Goal: Task Accomplishment & Management: Manage account settings

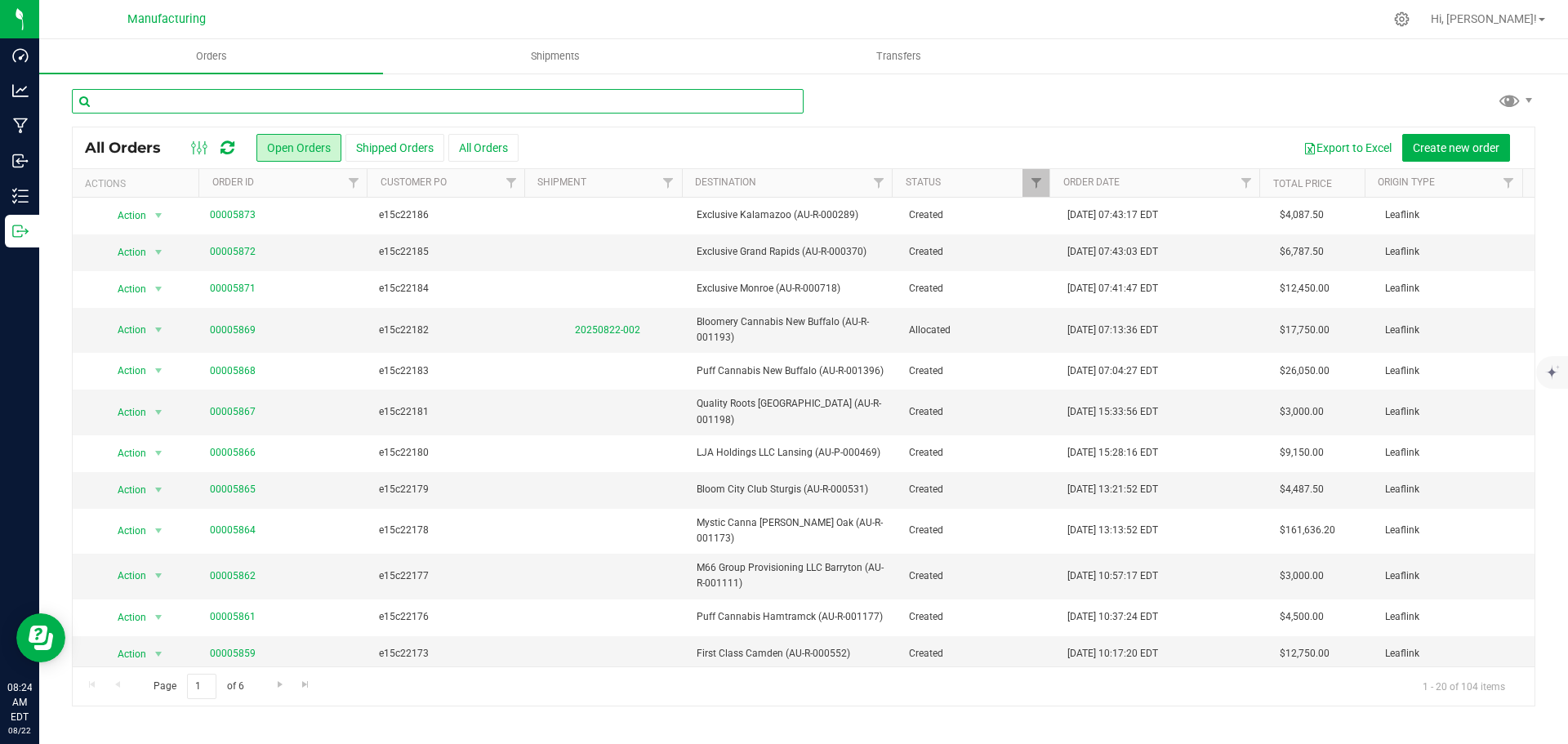
click at [399, 100] on input "text" at bounding box center [437, 101] width 731 height 25
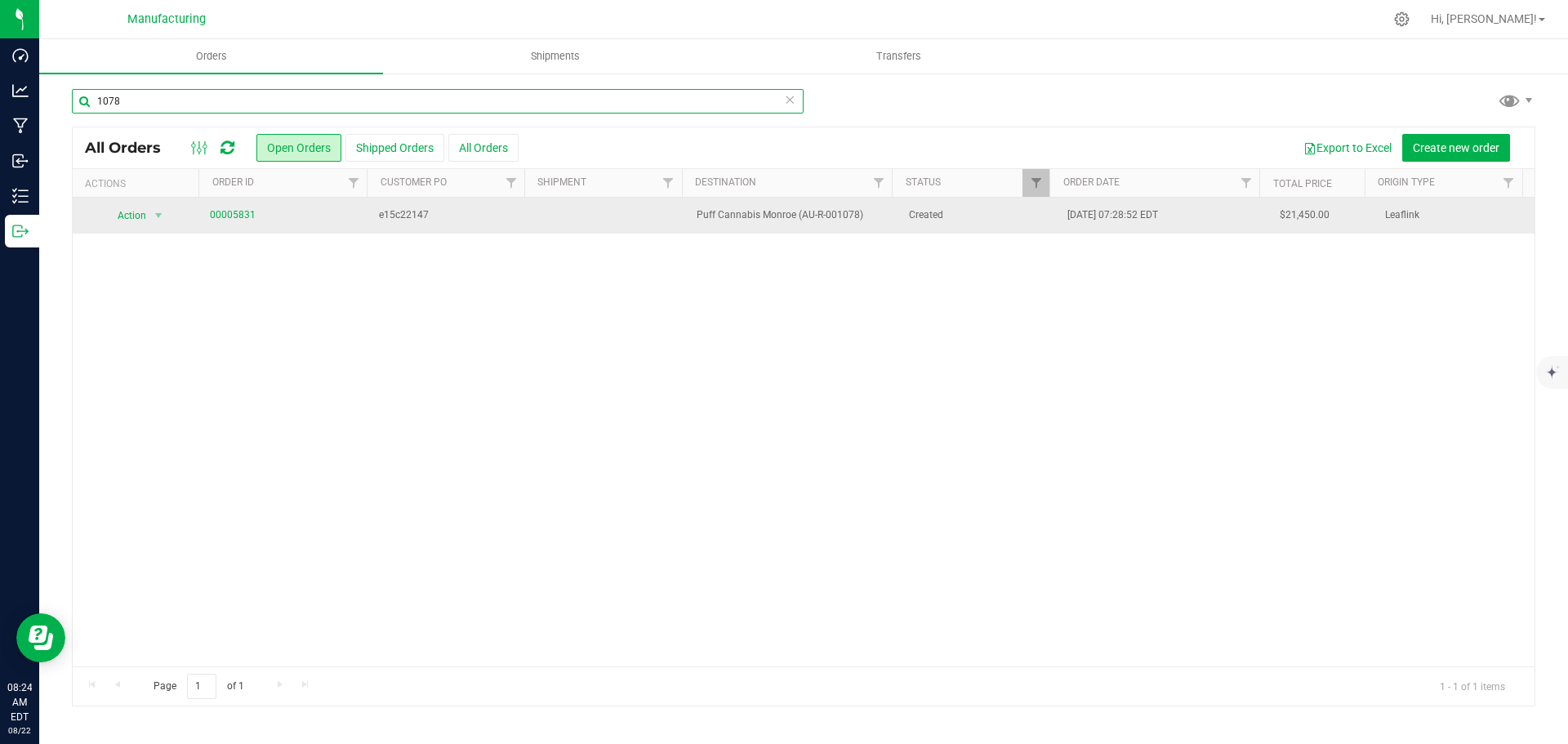
type input "1078"
click at [254, 214] on span "00005831" at bounding box center [284, 215] width 150 height 16
click at [235, 213] on link "00005831" at bounding box center [232, 215] width 46 height 16
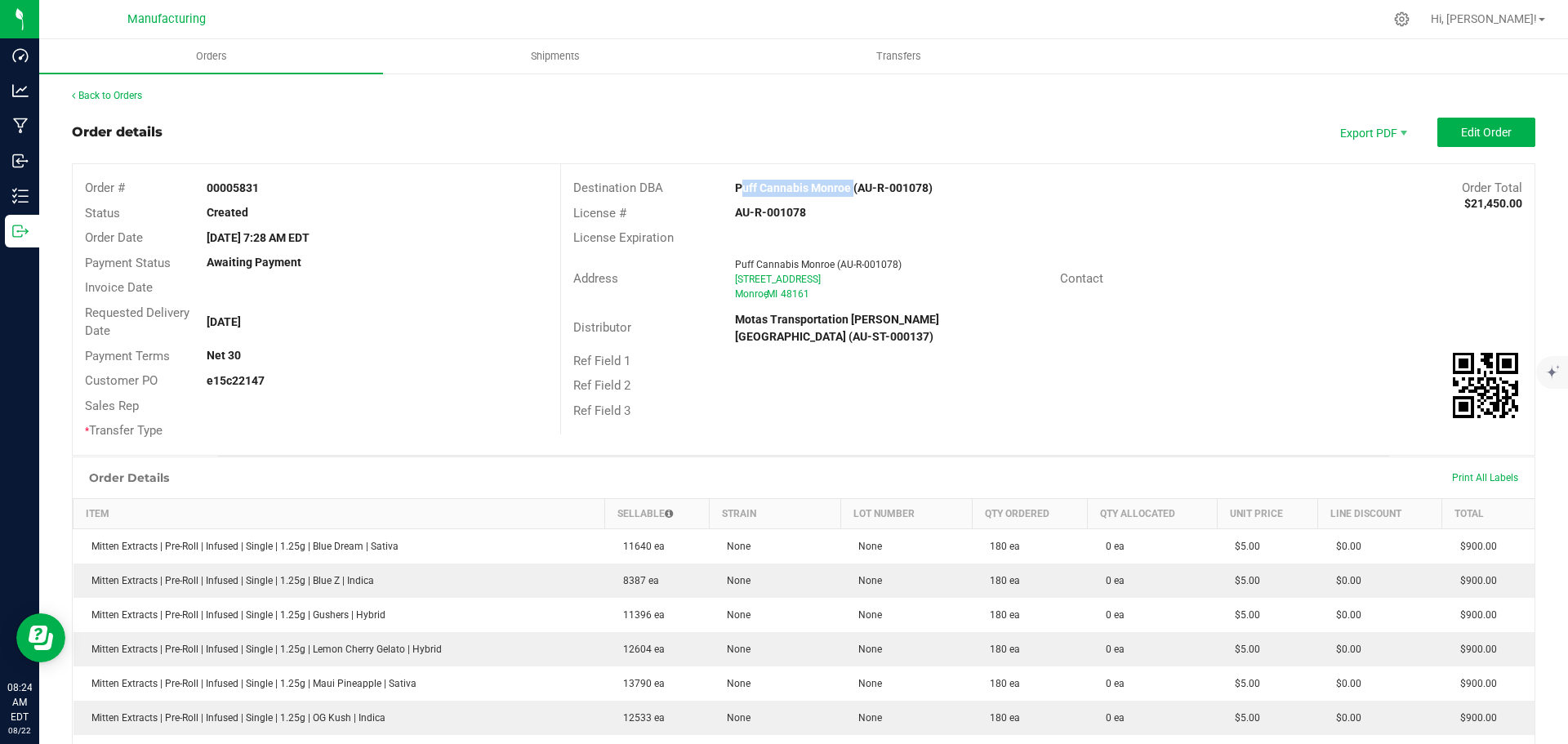
drag, startPoint x: 724, startPoint y: 189, endPoint x: 845, endPoint y: 199, distance: 121.4
click at [845, 199] on div "Destination DBA Puff Cannabis Monroe (AU-R-001078) Order Total $21,450.00" at bounding box center [1047, 188] width 973 height 26
copy strong "Puff Cannabis Monroe"
click at [1184, 326] on div "Distributor Motas Transportation Hazel Park (AU-ST-000137)" at bounding box center [1047, 328] width 973 height 41
click at [1461, 136] on span "Edit Order" at bounding box center [1486, 133] width 51 height 13
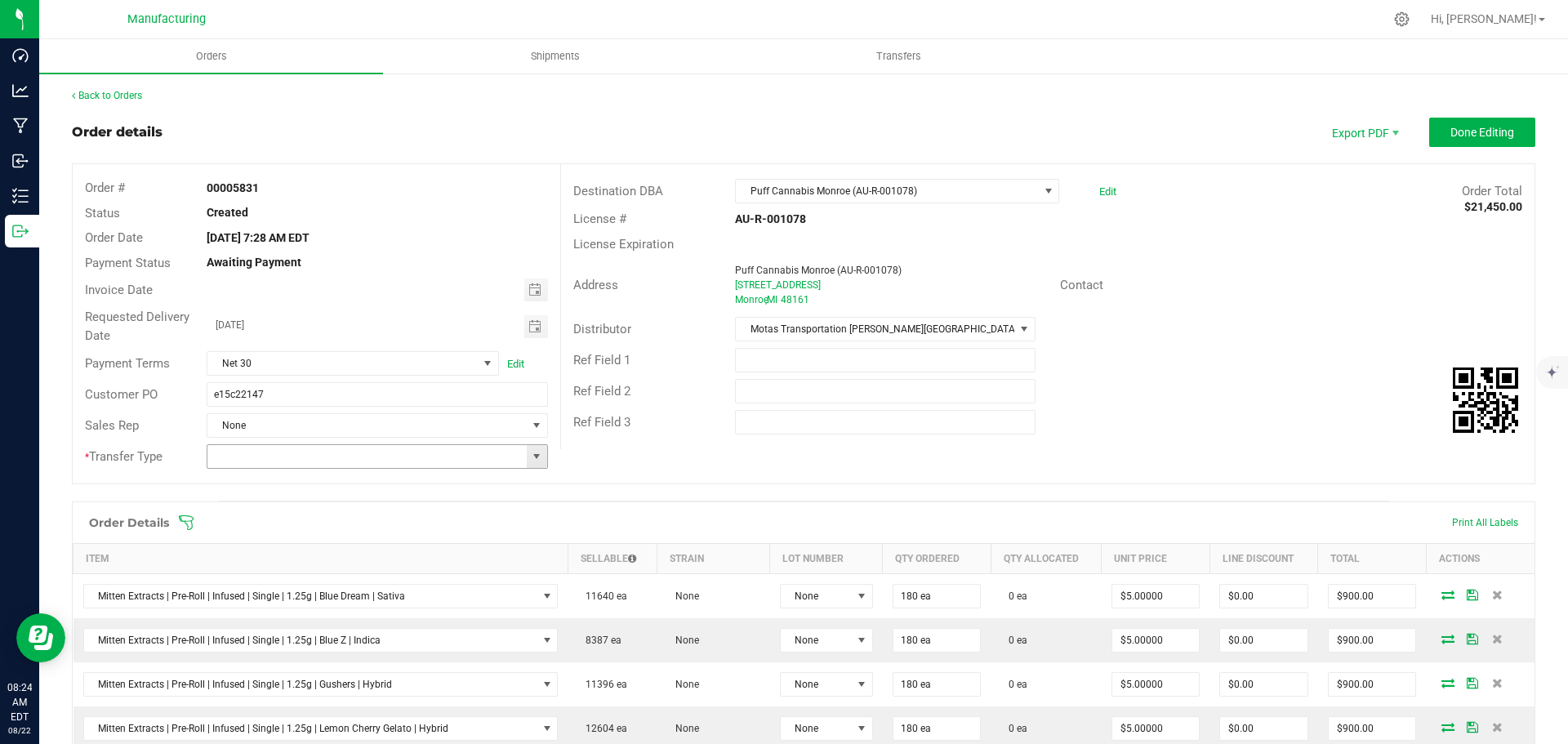
click at [537, 452] on span at bounding box center [537, 457] width 13 height 13
click at [264, 629] on li "Wholesale Transfer" at bounding box center [374, 626] width 336 height 28
type input "Wholesale Transfer"
click at [191, 527] on icon at bounding box center [186, 523] width 17 height 17
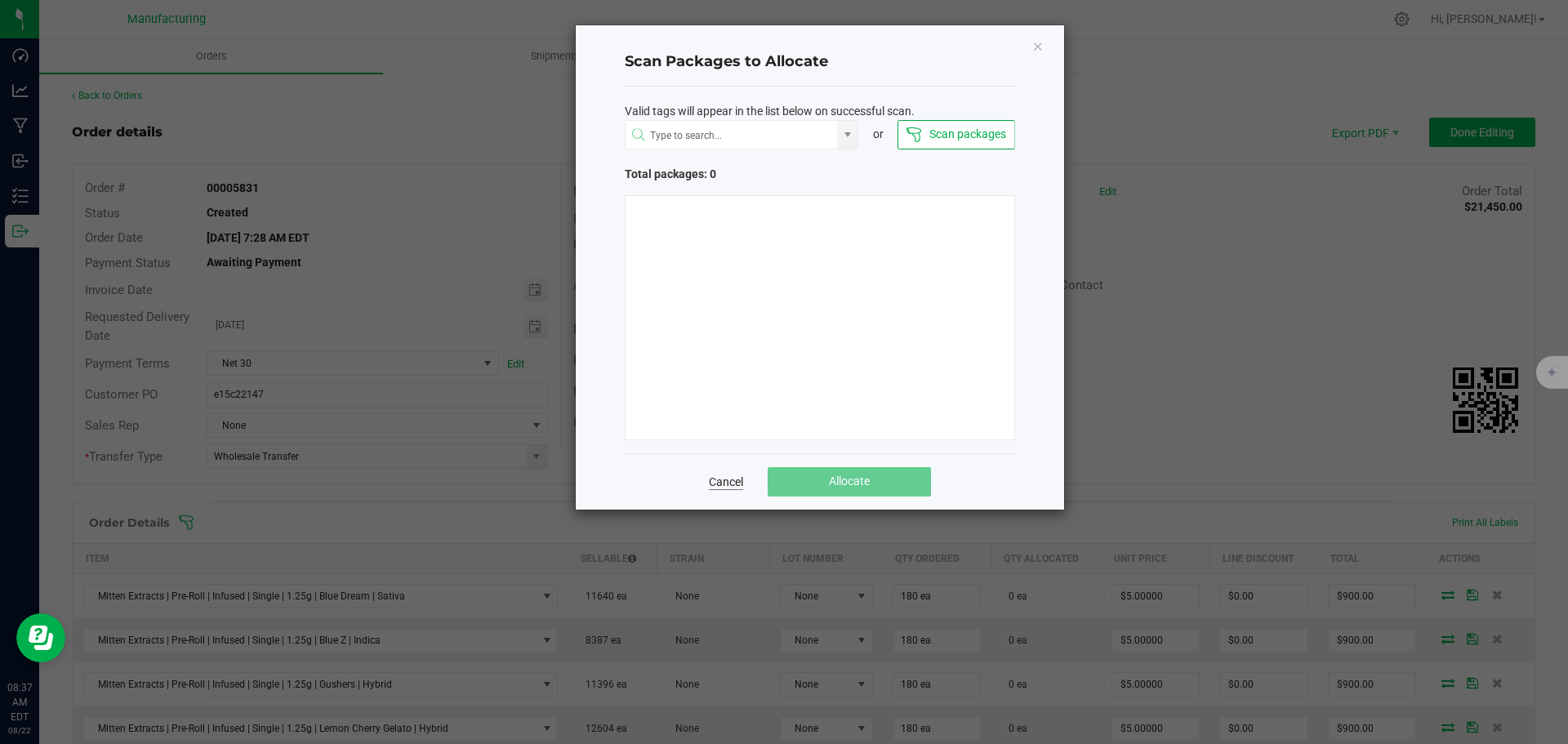
click at [727, 477] on link "Cancel" at bounding box center [726, 482] width 34 height 17
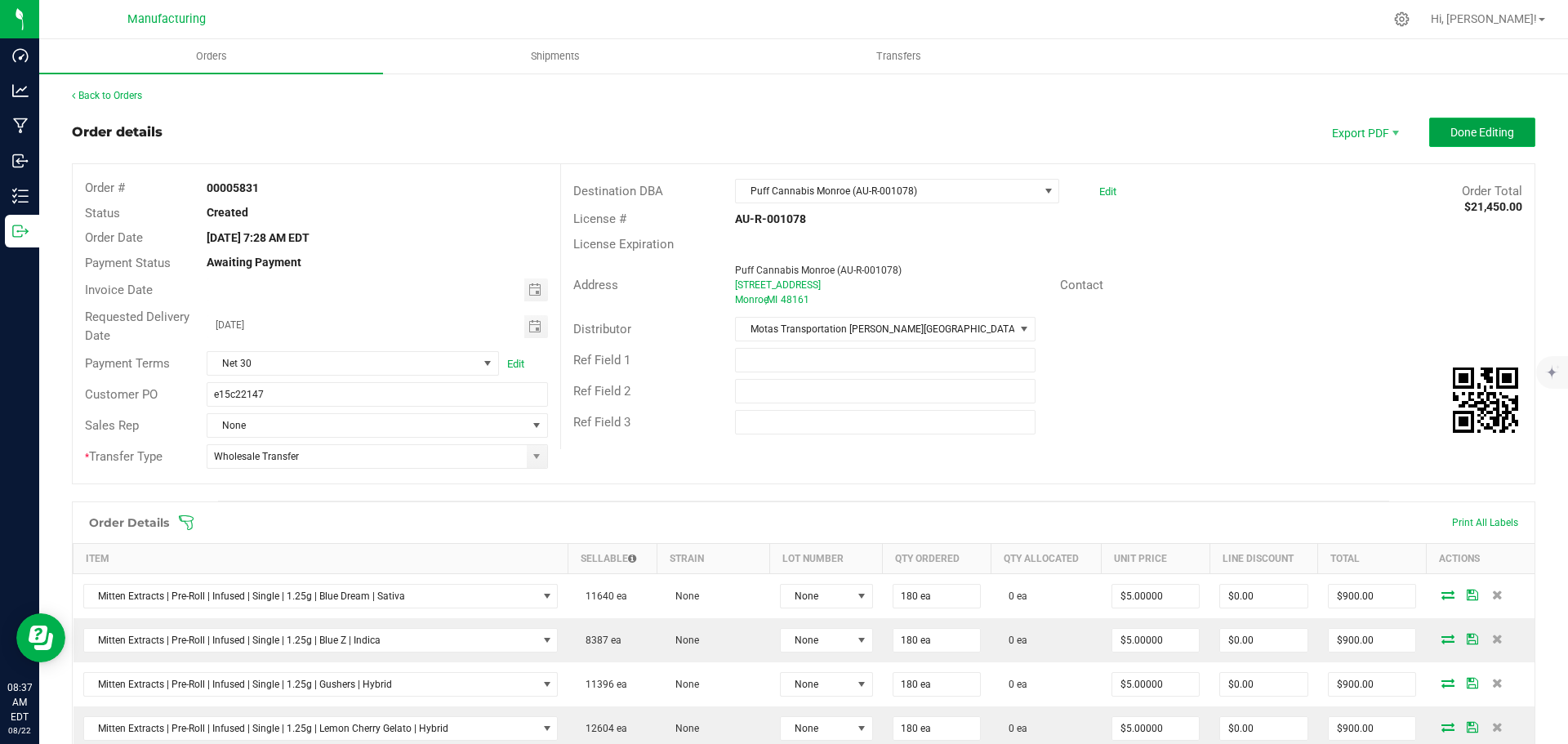
click at [1436, 132] on button "Done Editing" at bounding box center [1482, 132] width 106 height 29
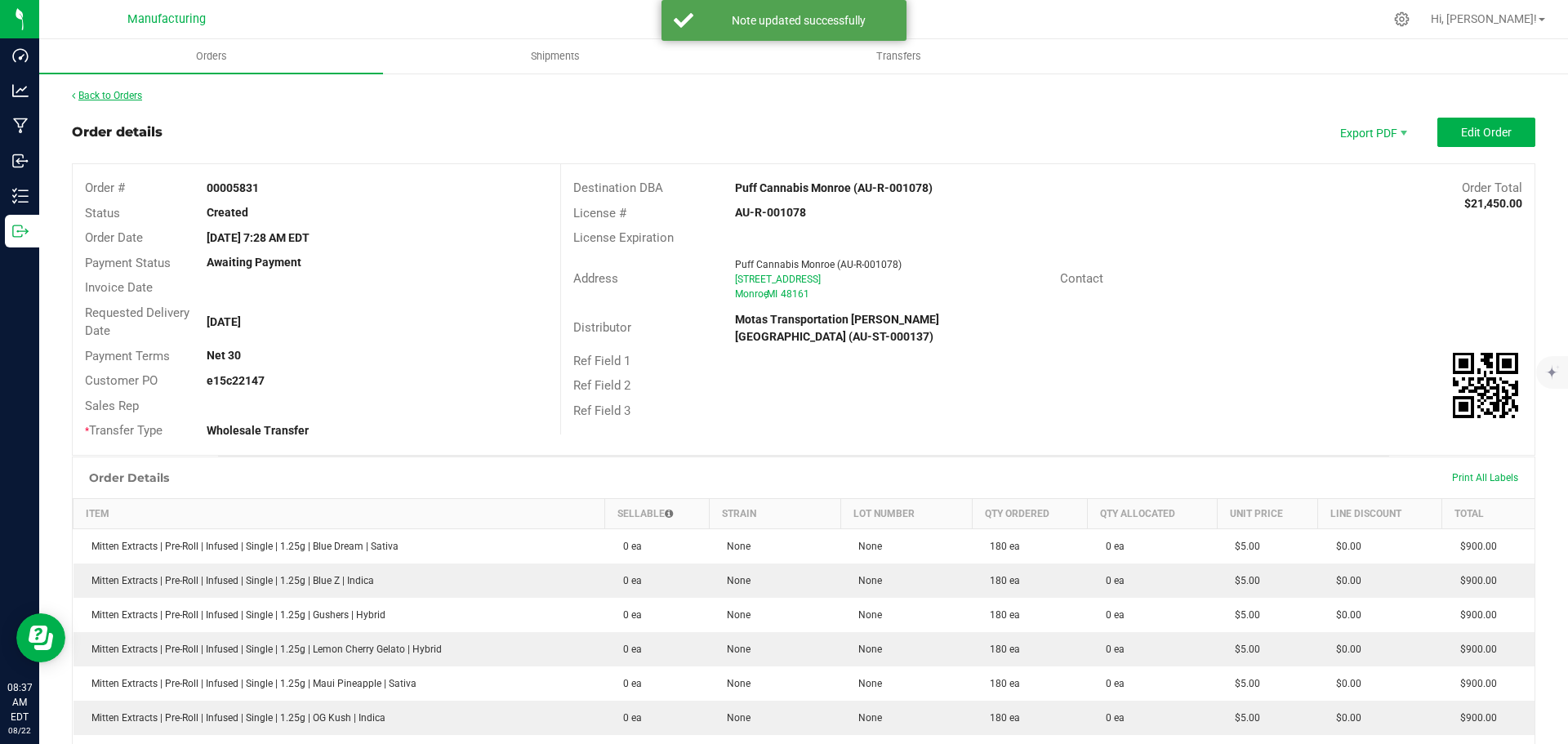
click at [136, 93] on link "Back to Orders" at bounding box center [107, 95] width 70 height 12
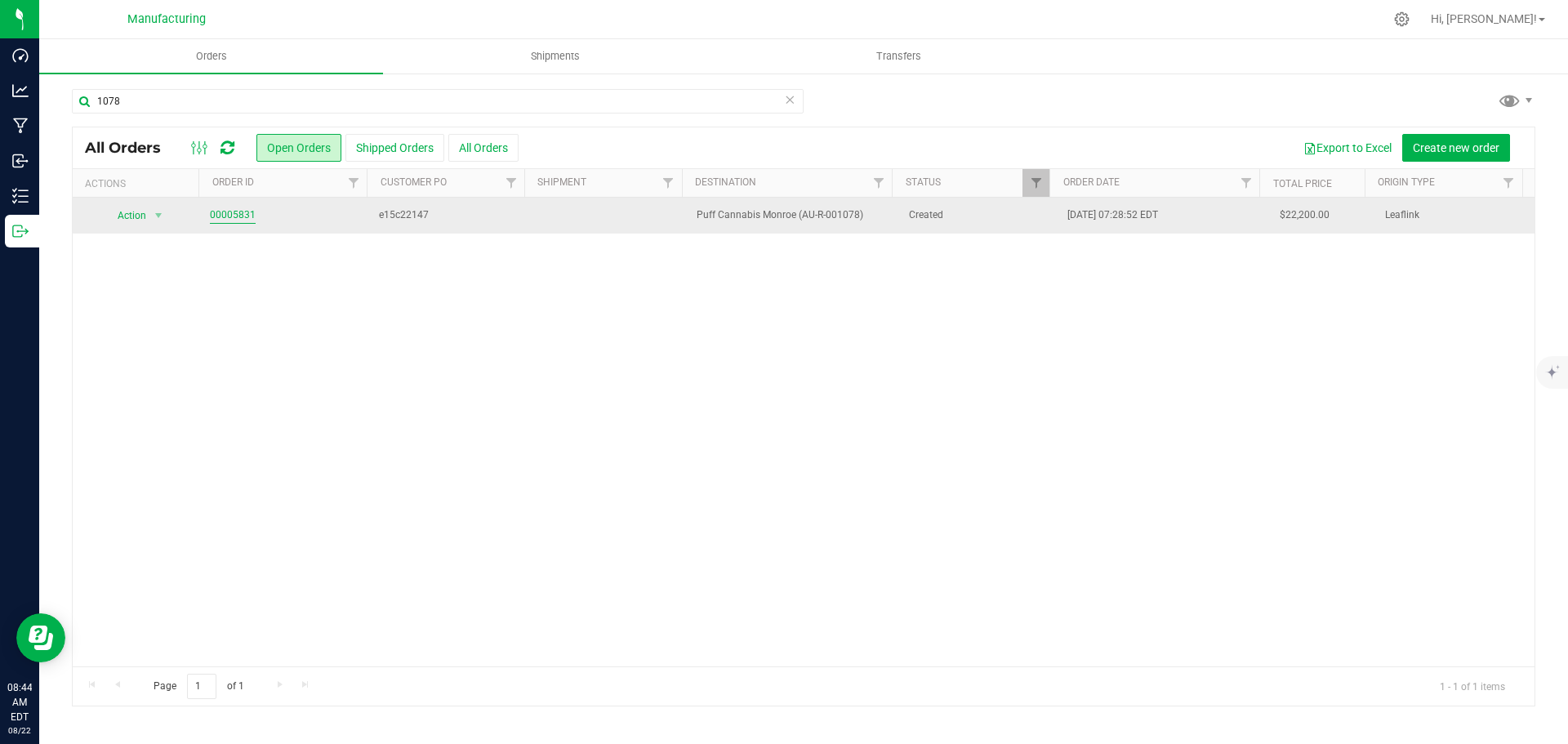
click at [232, 216] on link "00005831" at bounding box center [232, 215] width 46 height 16
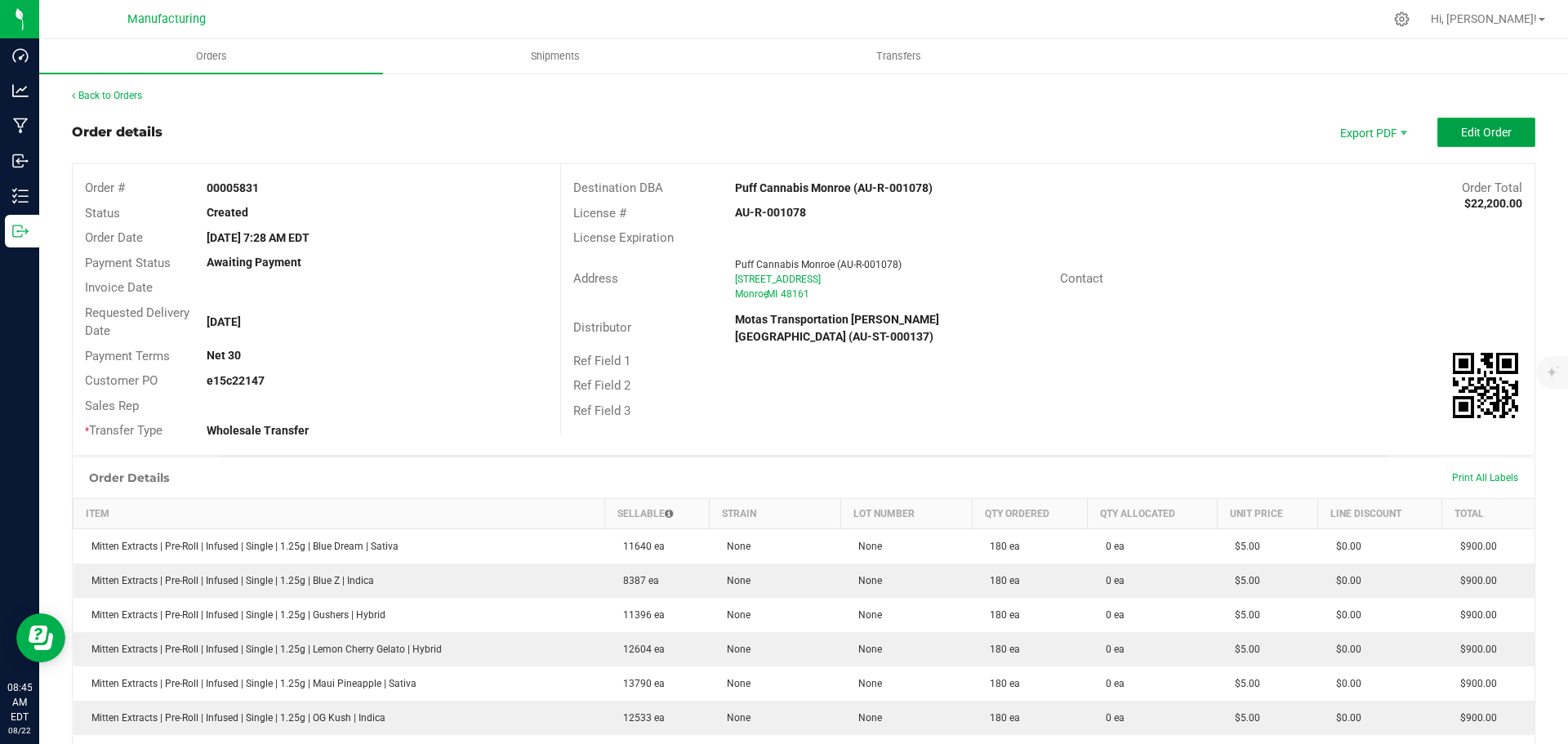
click at [1491, 124] on button "Edit Order" at bounding box center [1486, 132] width 98 height 29
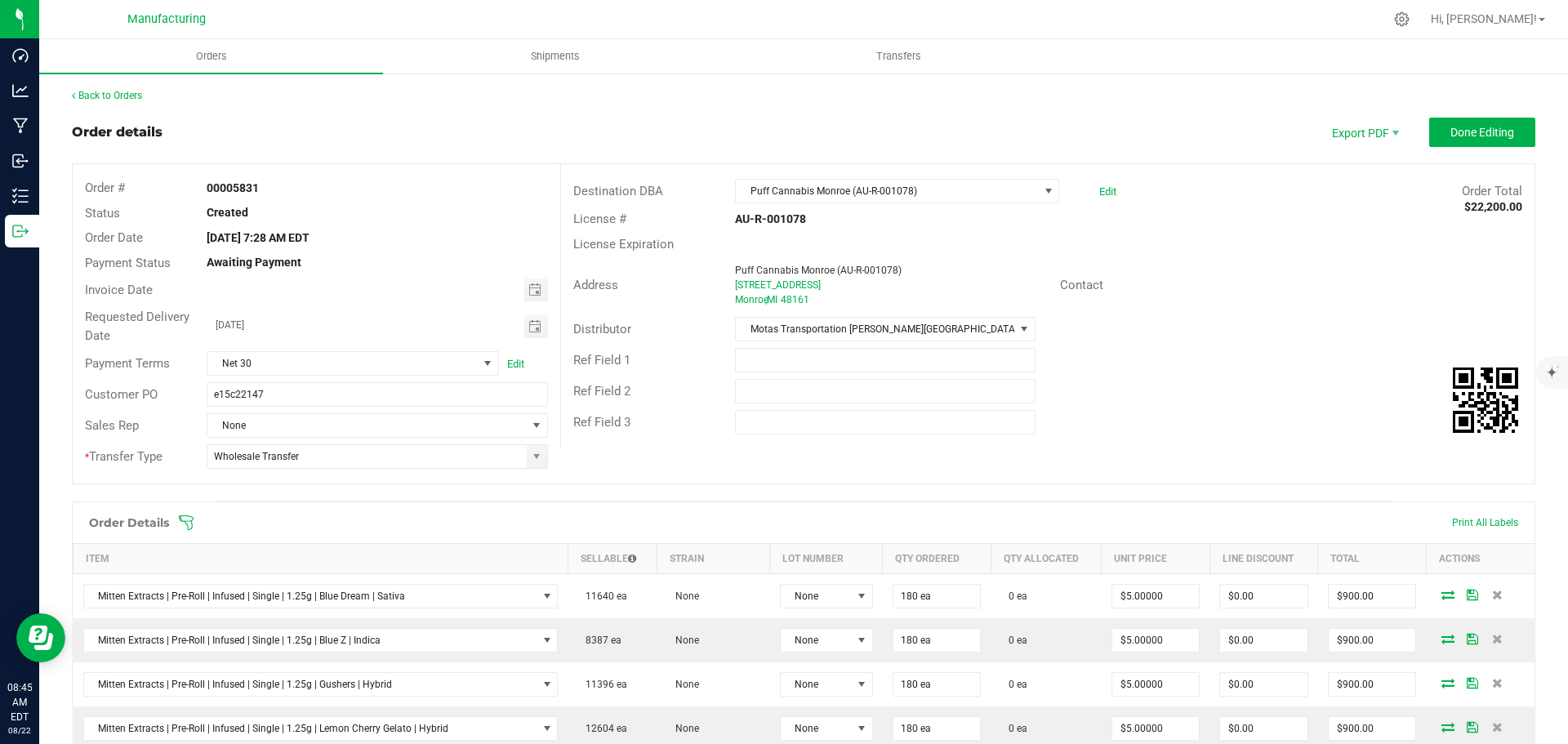
click at [186, 521] on icon at bounding box center [186, 523] width 15 height 15
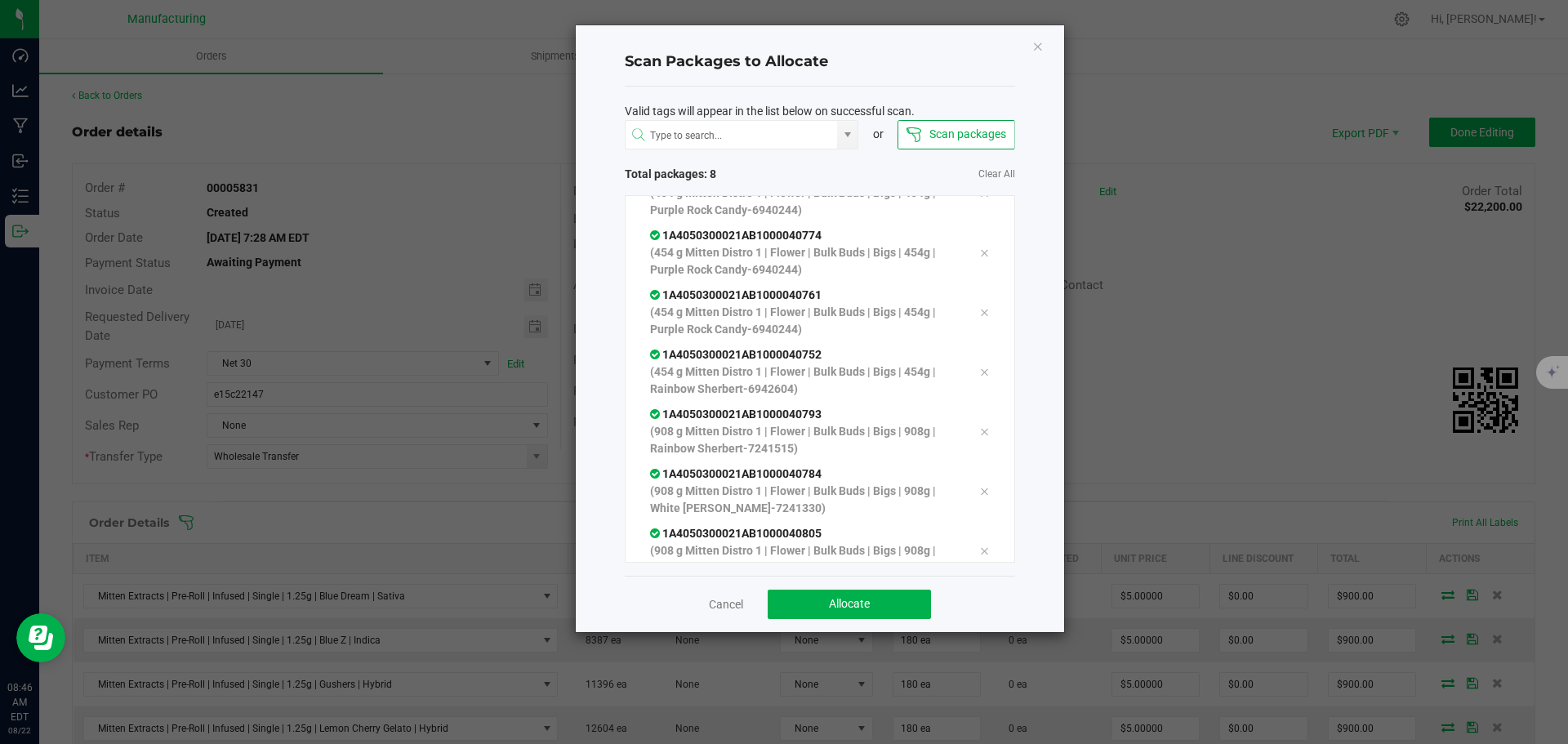
scroll to position [92, 0]
click at [902, 600] on button "Allocate" at bounding box center [849, 604] width 163 height 29
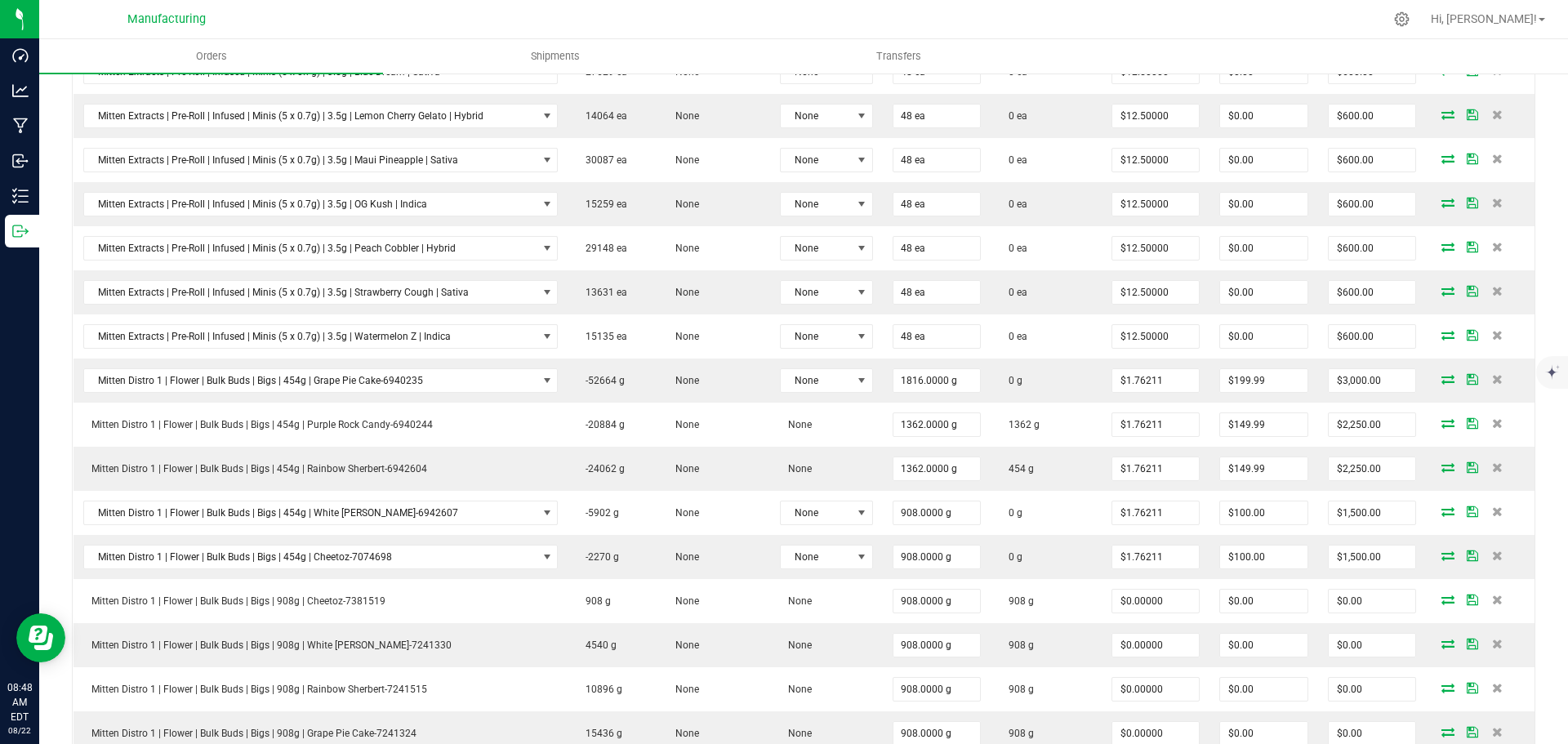
scroll to position [980, 0]
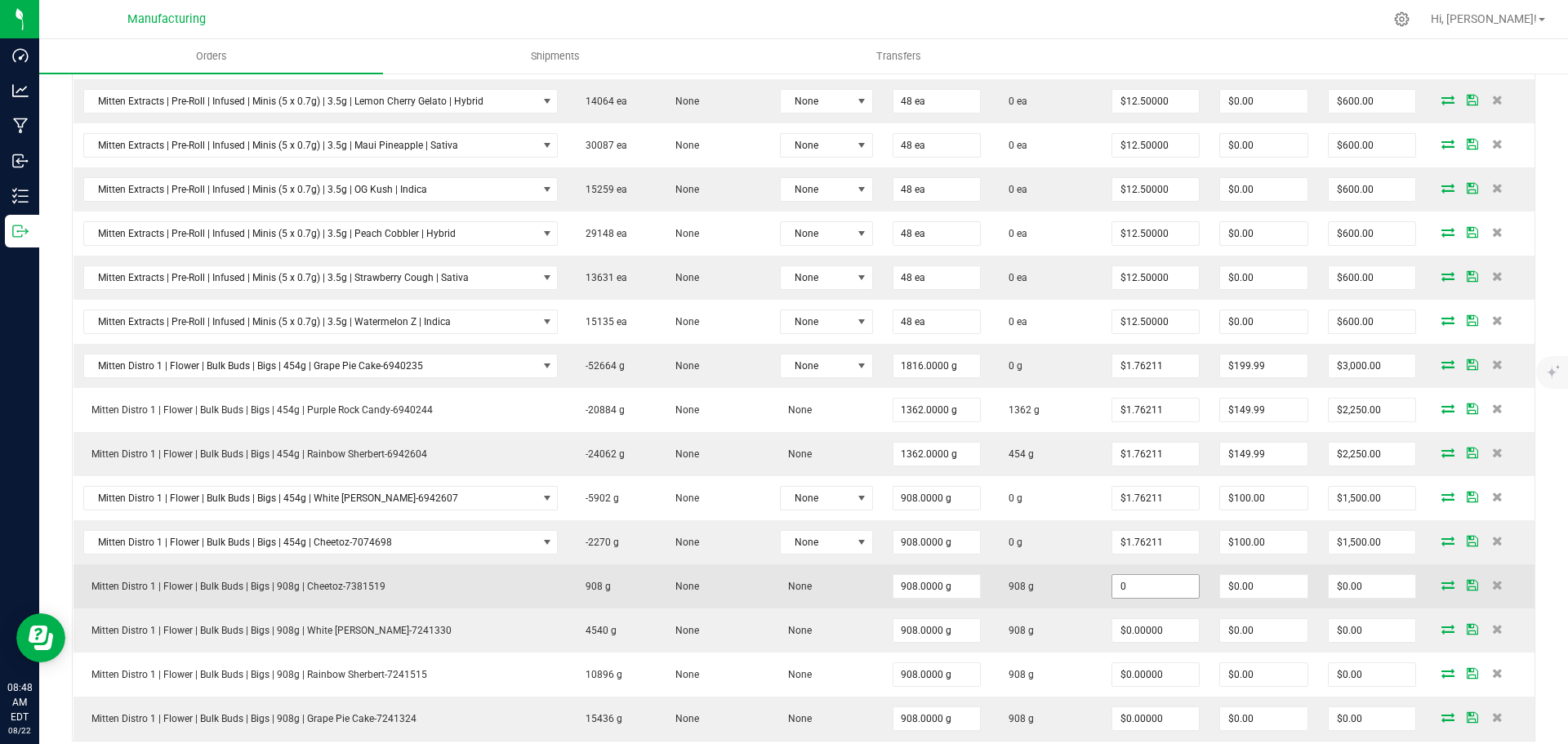
click at [1136, 583] on input "0" at bounding box center [1155, 587] width 87 height 23
click at [1230, 581] on input "$0.00" at bounding box center [1263, 587] width 87 height 23
type input "$1.76211"
type input "0"
type input "$1,600.00"
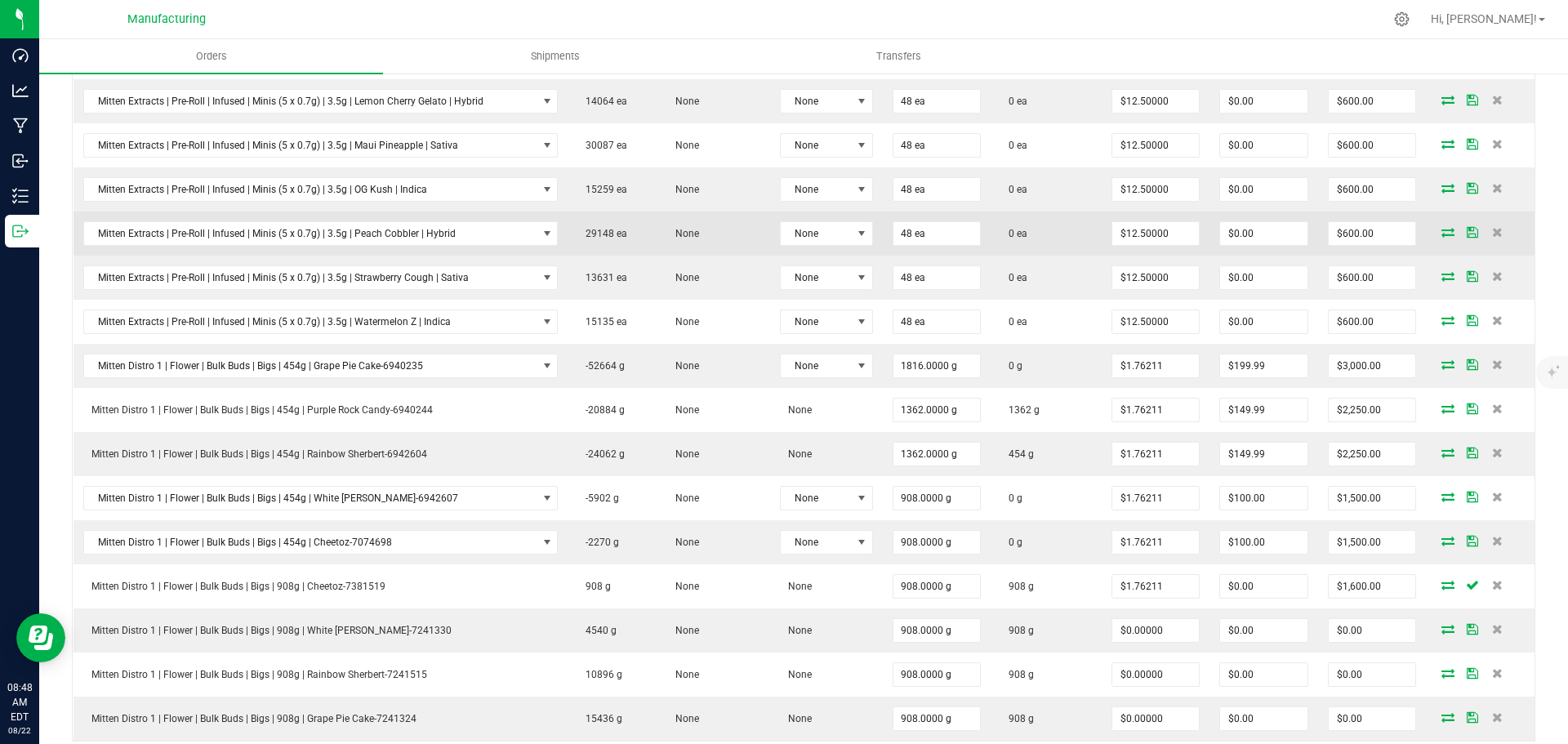
click at [626, 237] on td "29148 ea" at bounding box center [611, 233] width 89 height 44
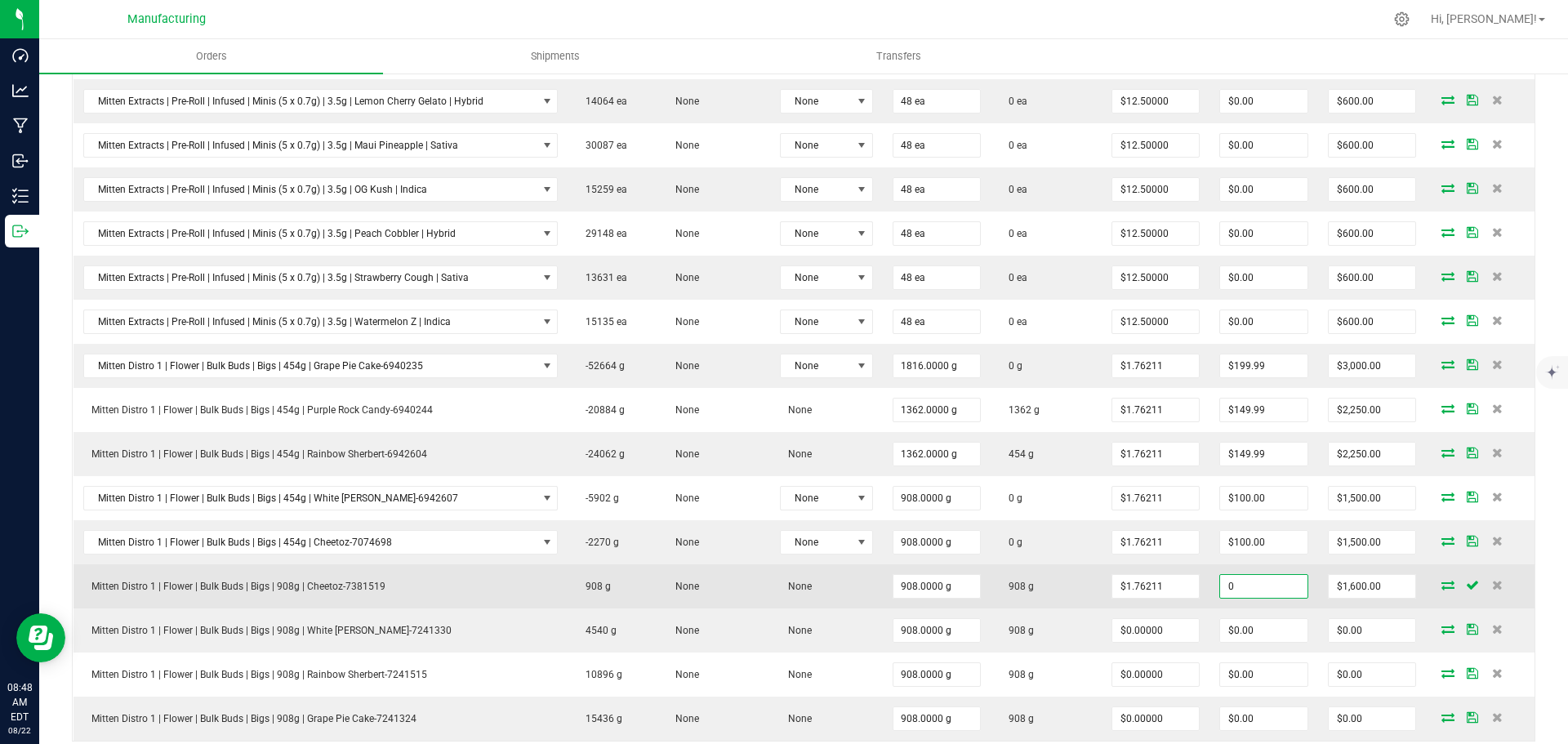
click at [1251, 585] on input "0" at bounding box center [1263, 587] width 87 height 23
type input "$100.00"
type input "1499.9958800000002"
click at [1397, 582] on input "1499.9958800000002" at bounding box center [1372, 587] width 87 height 23
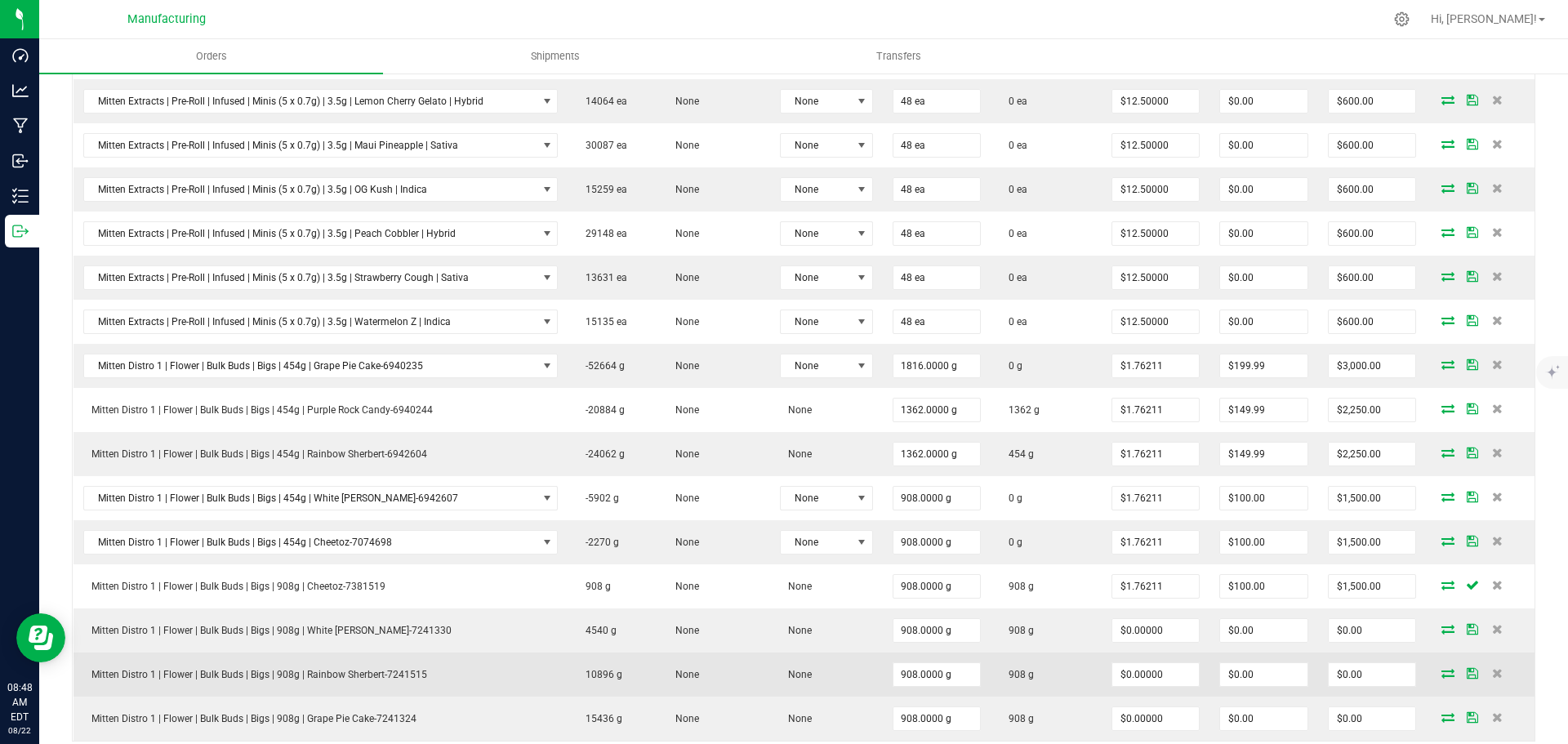
click at [979, 688] on td "908.0000 g" at bounding box center [937, 674] width 109 height 44
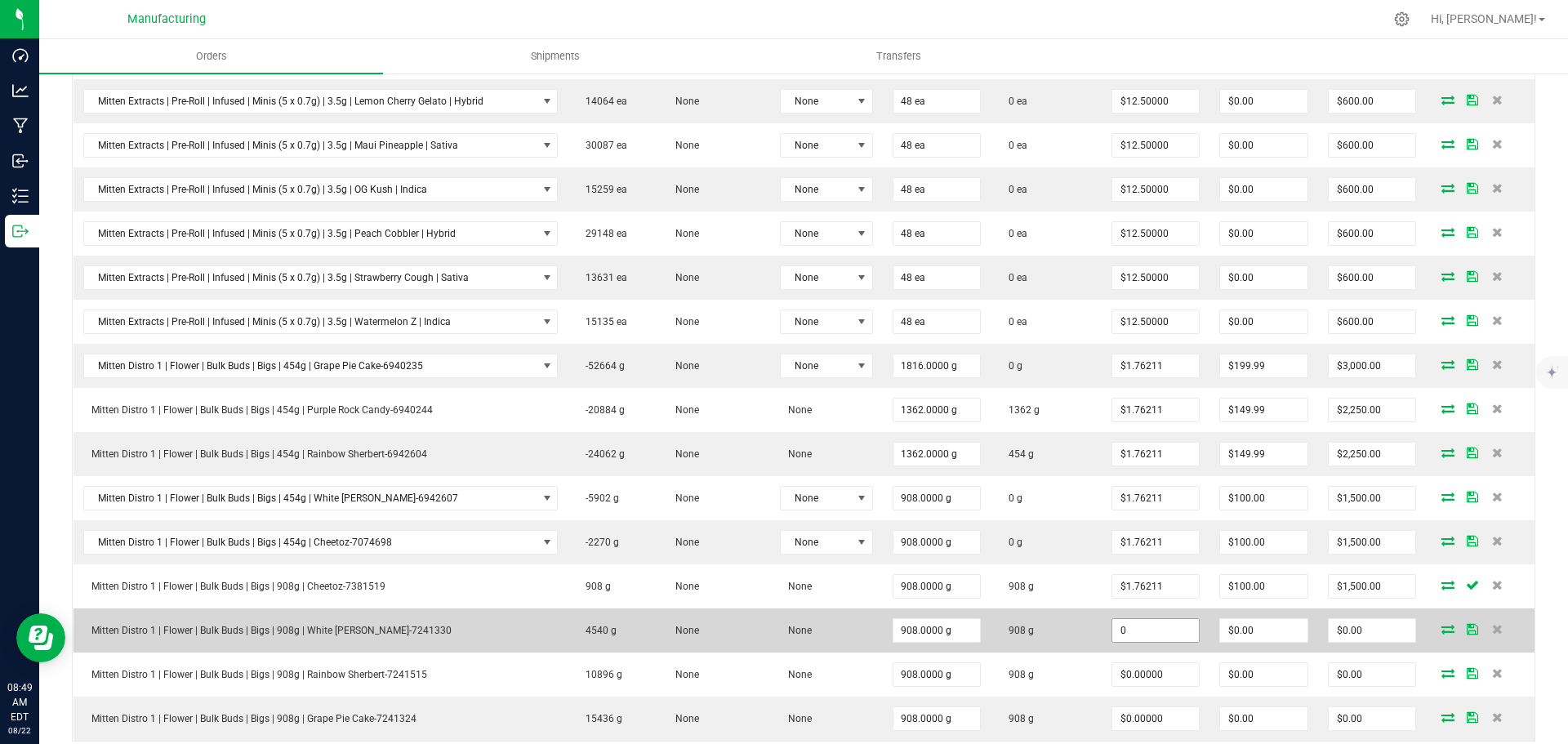
click at [1131, 635] on input "0" at bounding box center [1155, 630] width 87 height 23
type input "$1.76211"
type input "0"
type input "$1,600.00"
click at [1221, 637] on input "0" at bounding box center [1263, 630] width 87 height 23
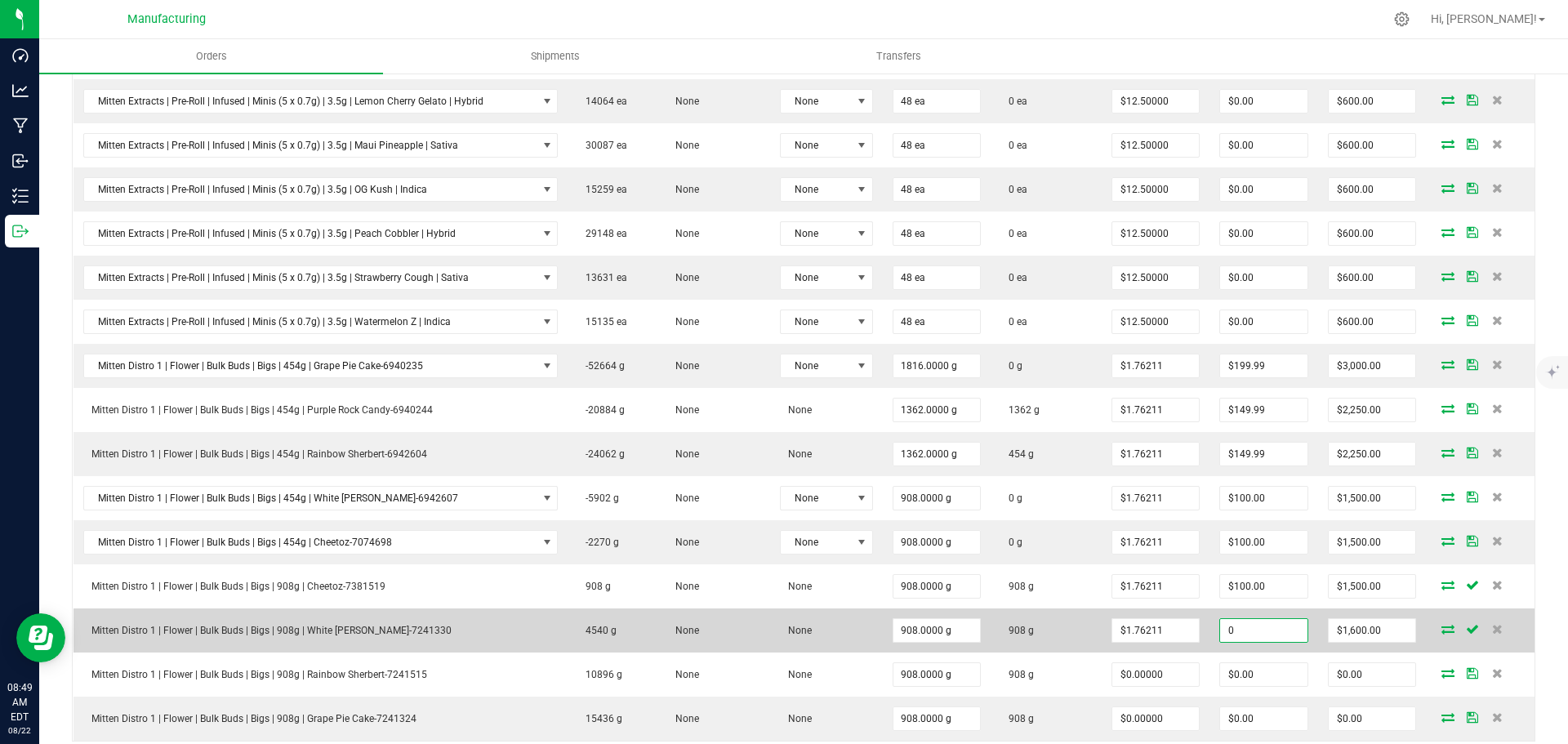
click at [1247, 630] on input "0" at bounding box center [1263, 630] width 87 height 23
type input "1"
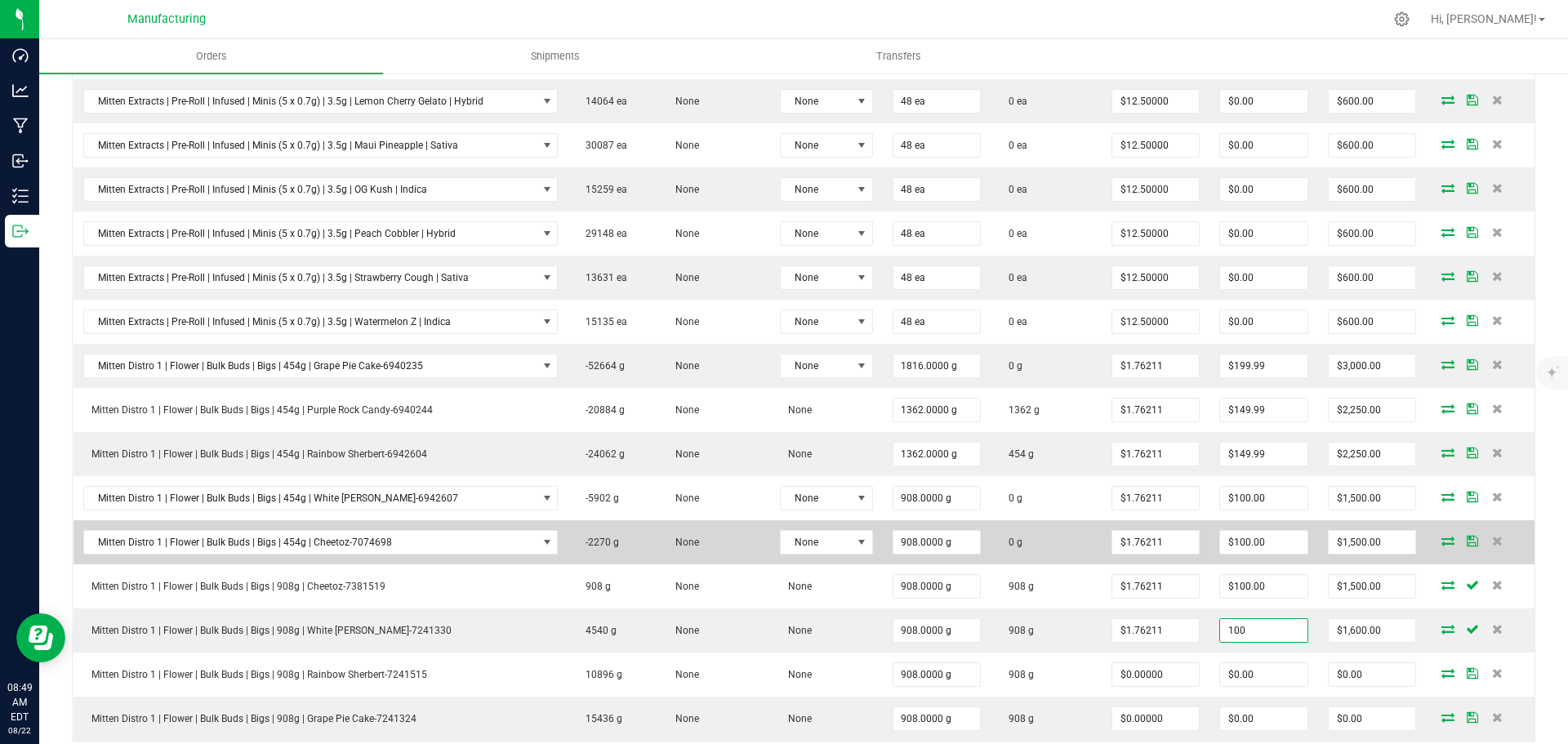
type input "$100.00"
type input "$1,500.00"
click at [1318, 563] on td "$1,500.00" at bounding box center [1372, 542] width 109 height 44
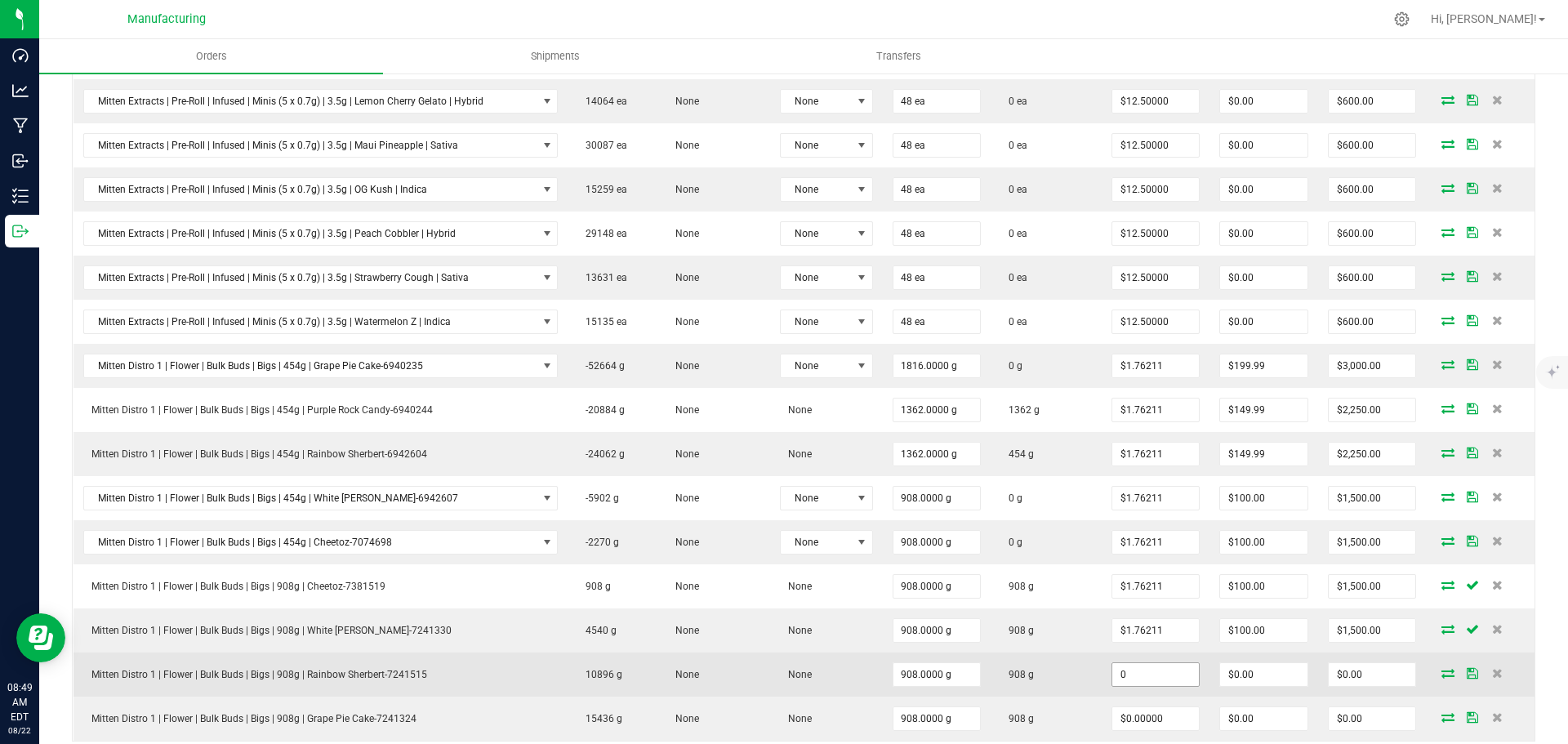
click at [1136, 679] on input "0" at bounding box center [1155, 675] width 87 height 23
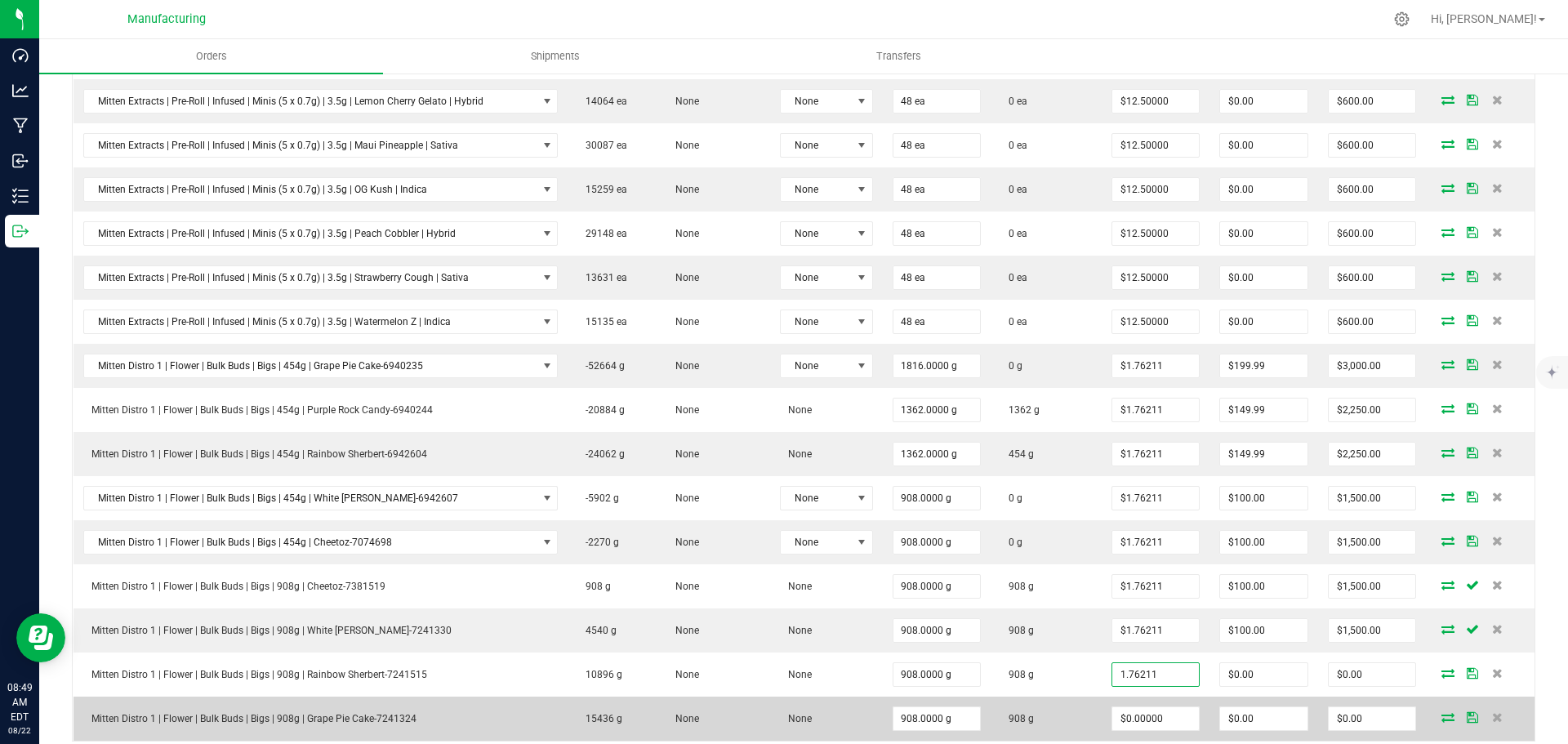
type input "$1.76211"
type input "$1,600.00"
click at [1054, 713] on td "908 g" at bounding box center [1046, 718] width 111 height 44
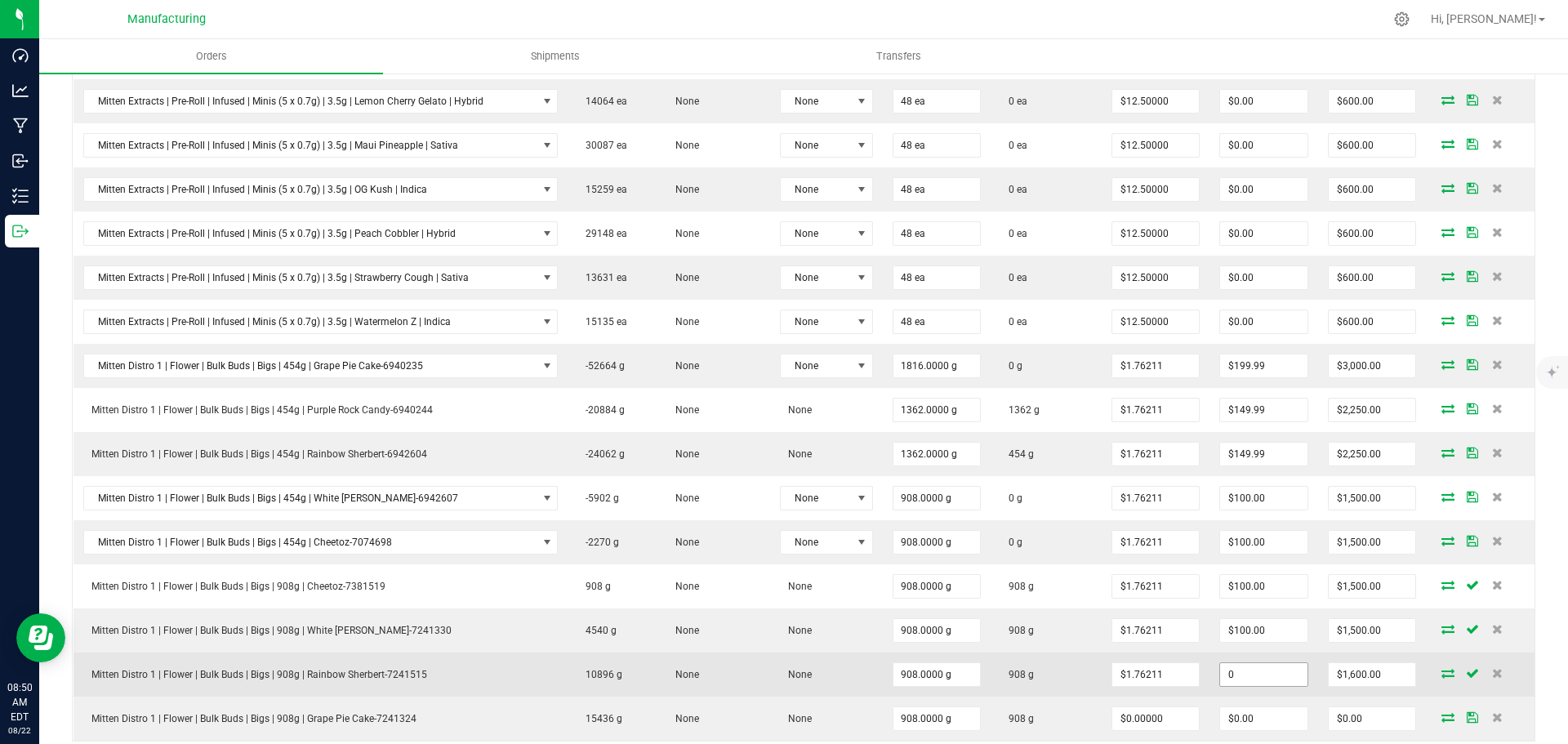
click at [1242, 680] on input "0" at bounding box center [1263, 675] width 87 height 23
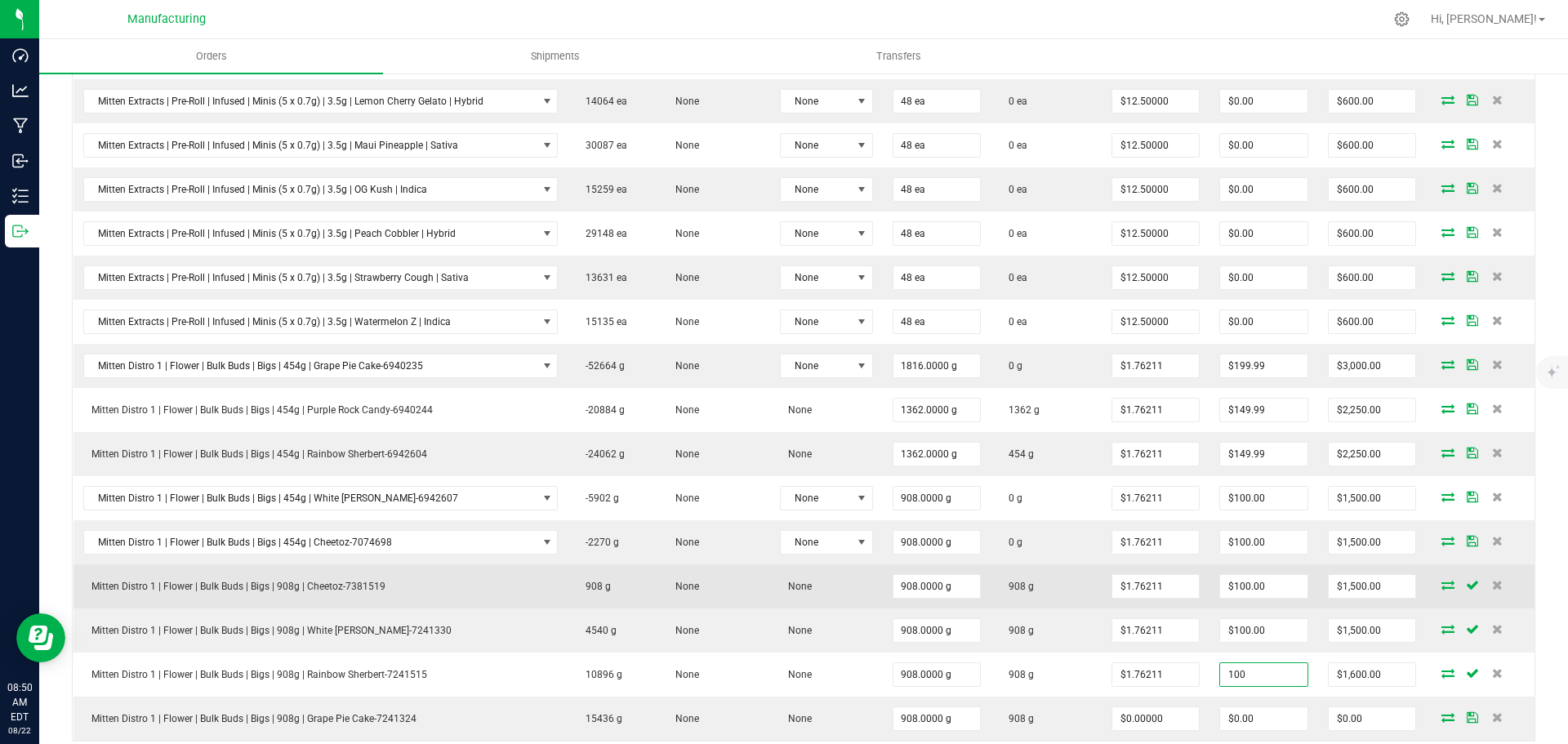
type input "$100.00"
type input "$1,500.00"
click at [1046, 568] on td "908 g" at bounding box center [1046, 586] width 111 height 44
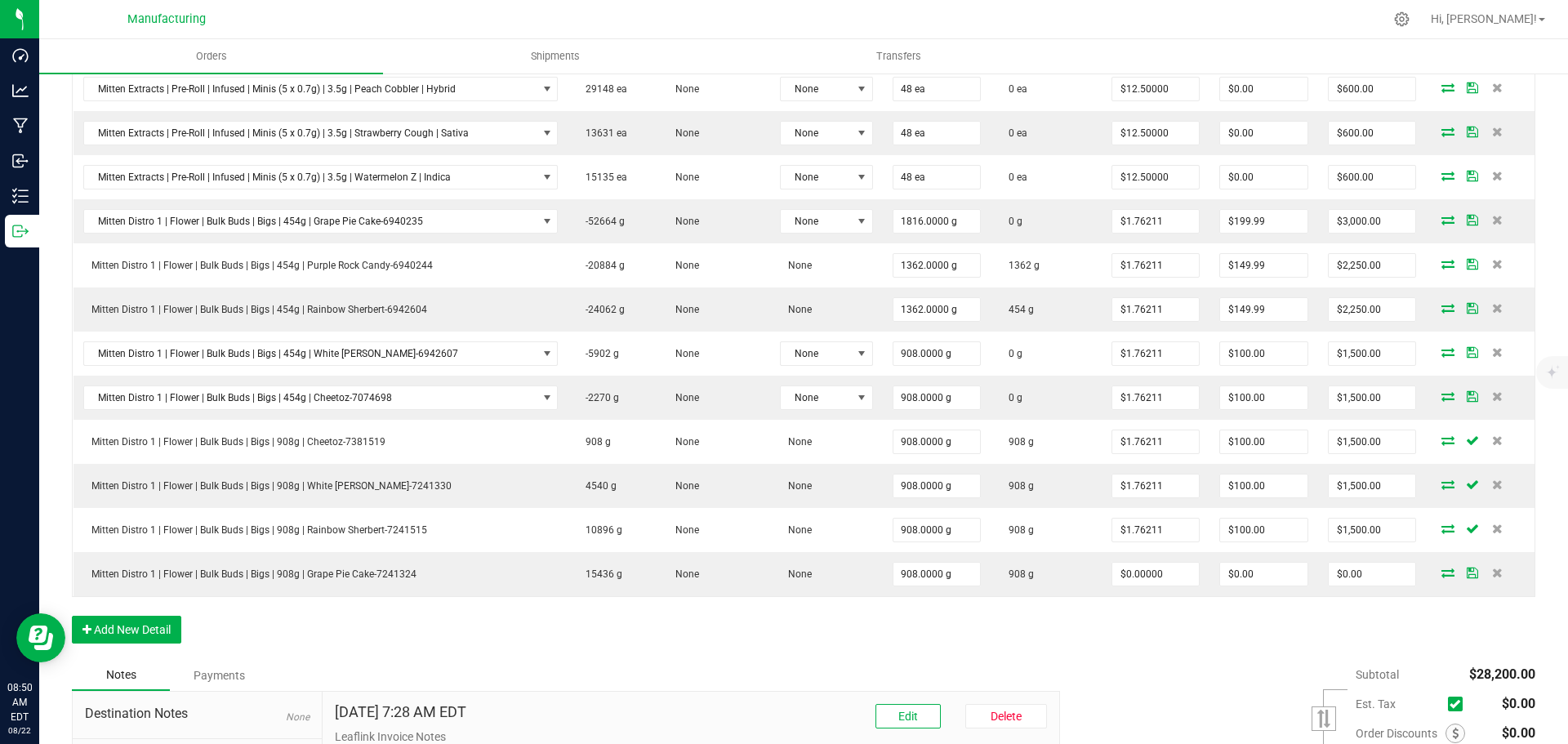
scroll to position [1143, 0]
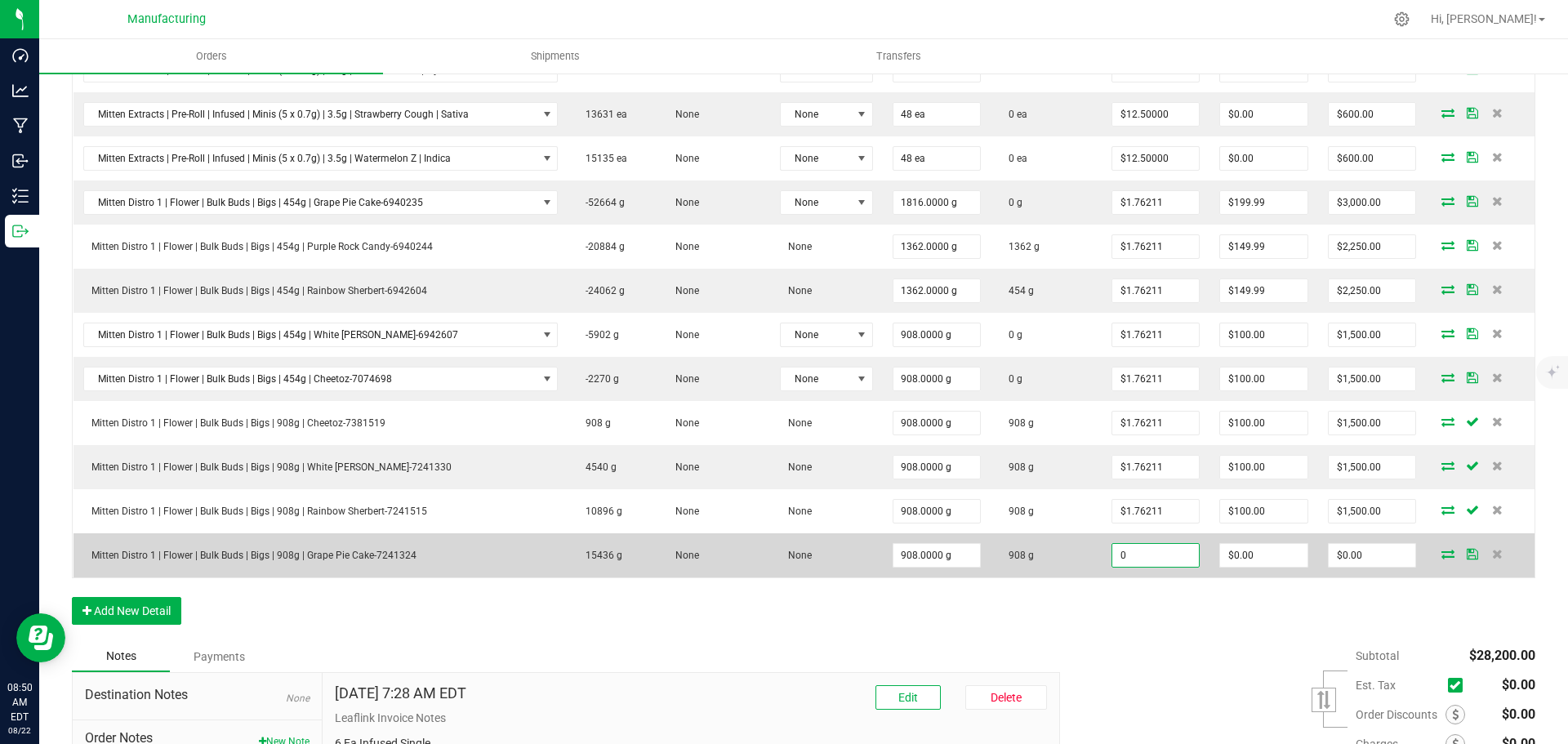
click at [1144, 551] on input "0" at bounding box center [1155, 556] width 87 height 23
type input "$1.76211"
type input "0"
type input "$1,600.00"
click at [1247, 550] on input "0" at bounding box center [1263, 556] width 87 height 23
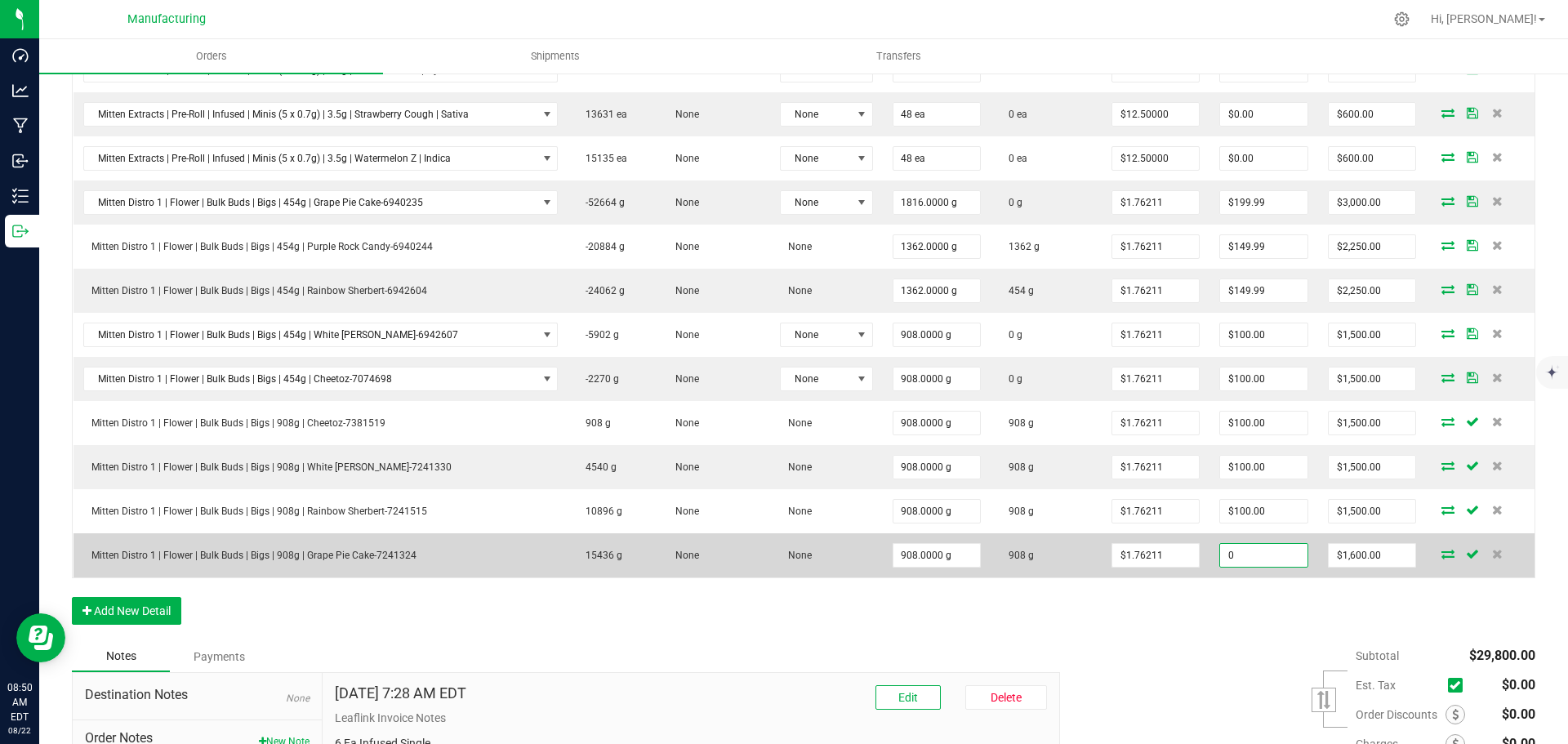
click at [1238, 562] on input "0" at bounding box center [1263, 556] width 87 height 23
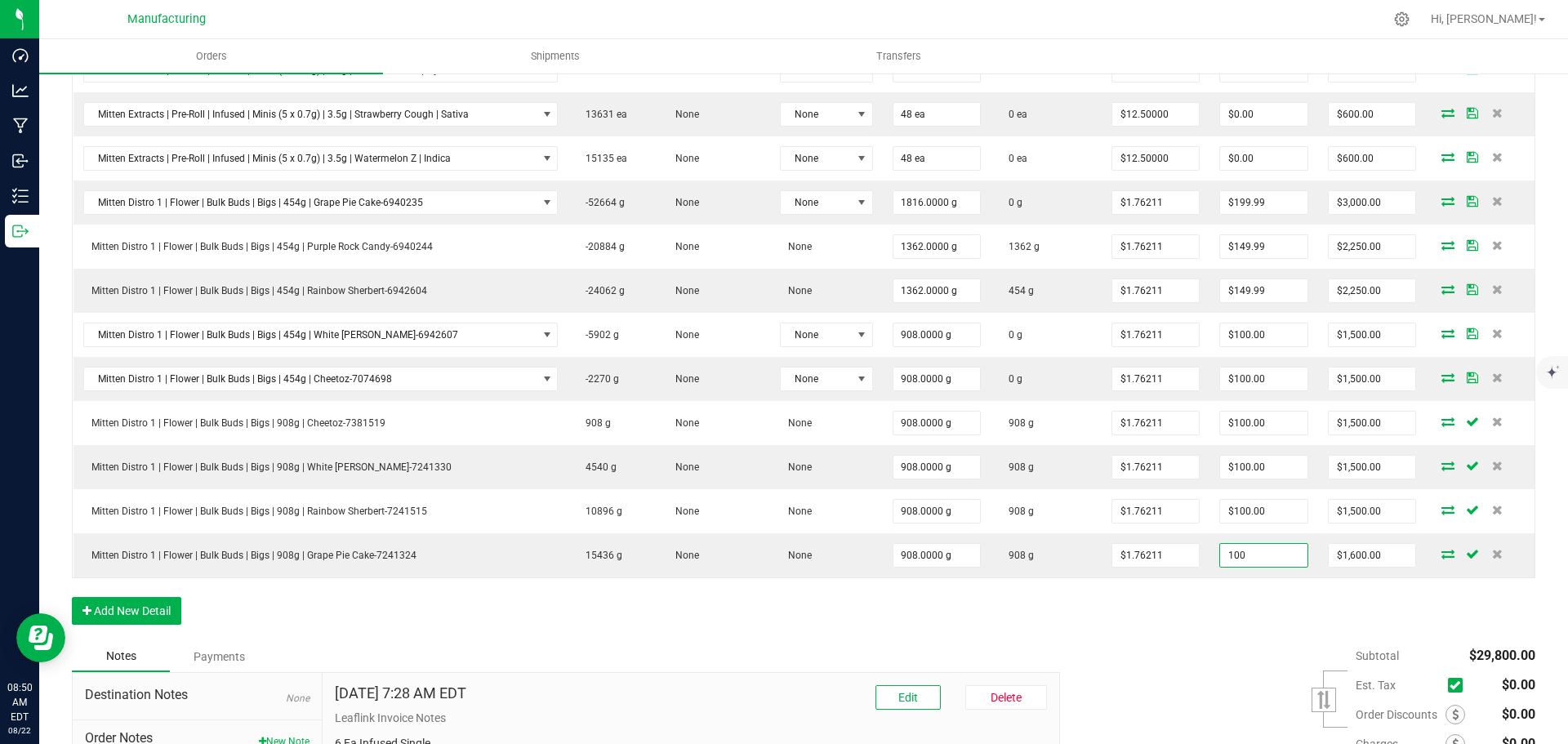
type input "$100.00"
type input "$1,500.00"
click at [1218, 645] on div "Subtotal $29,800.00 Est. Tax" at bounding box center [1291, 744] width 488 height 206
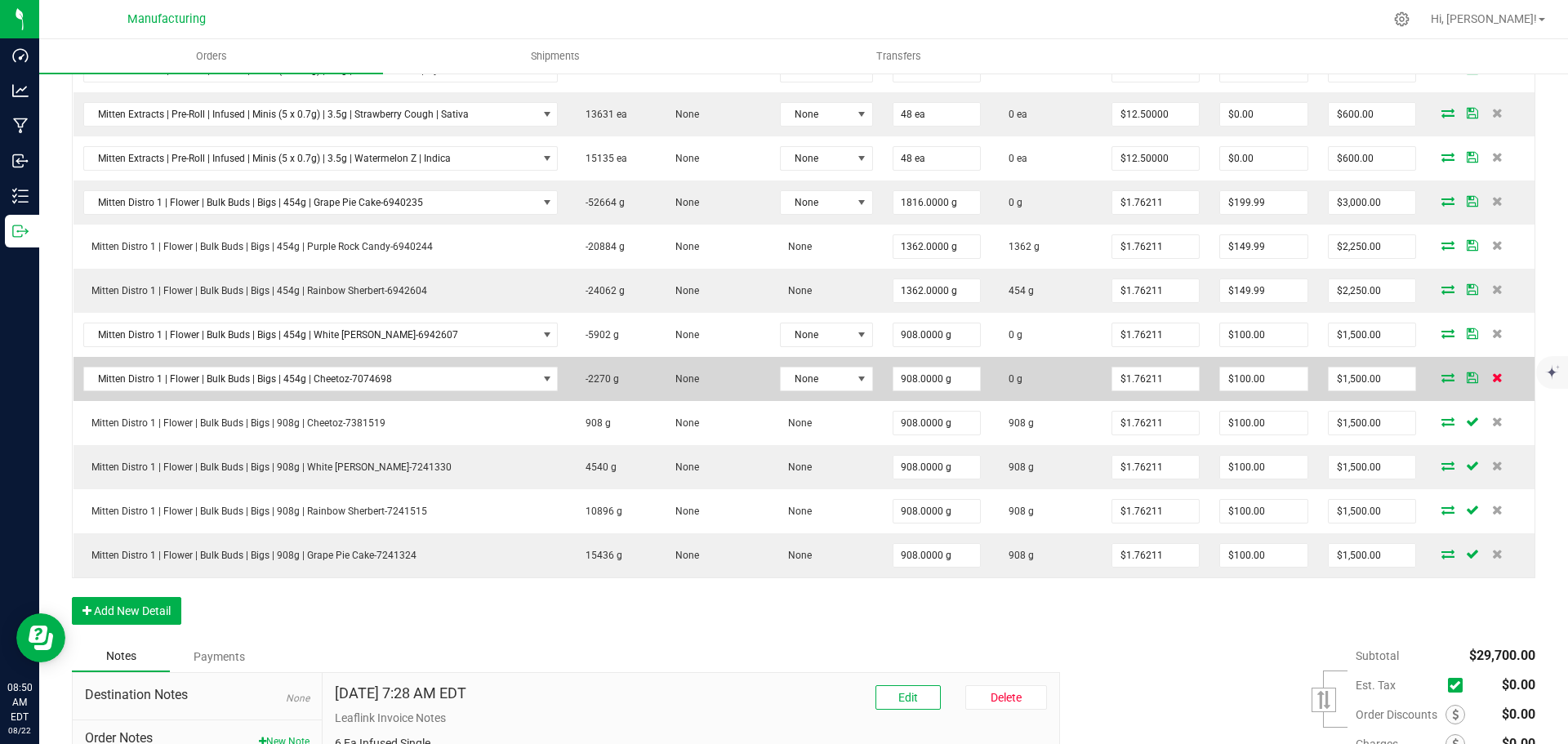
click at [1492, 377] on icon at bounding box center [1497, 378] width 11 height 10
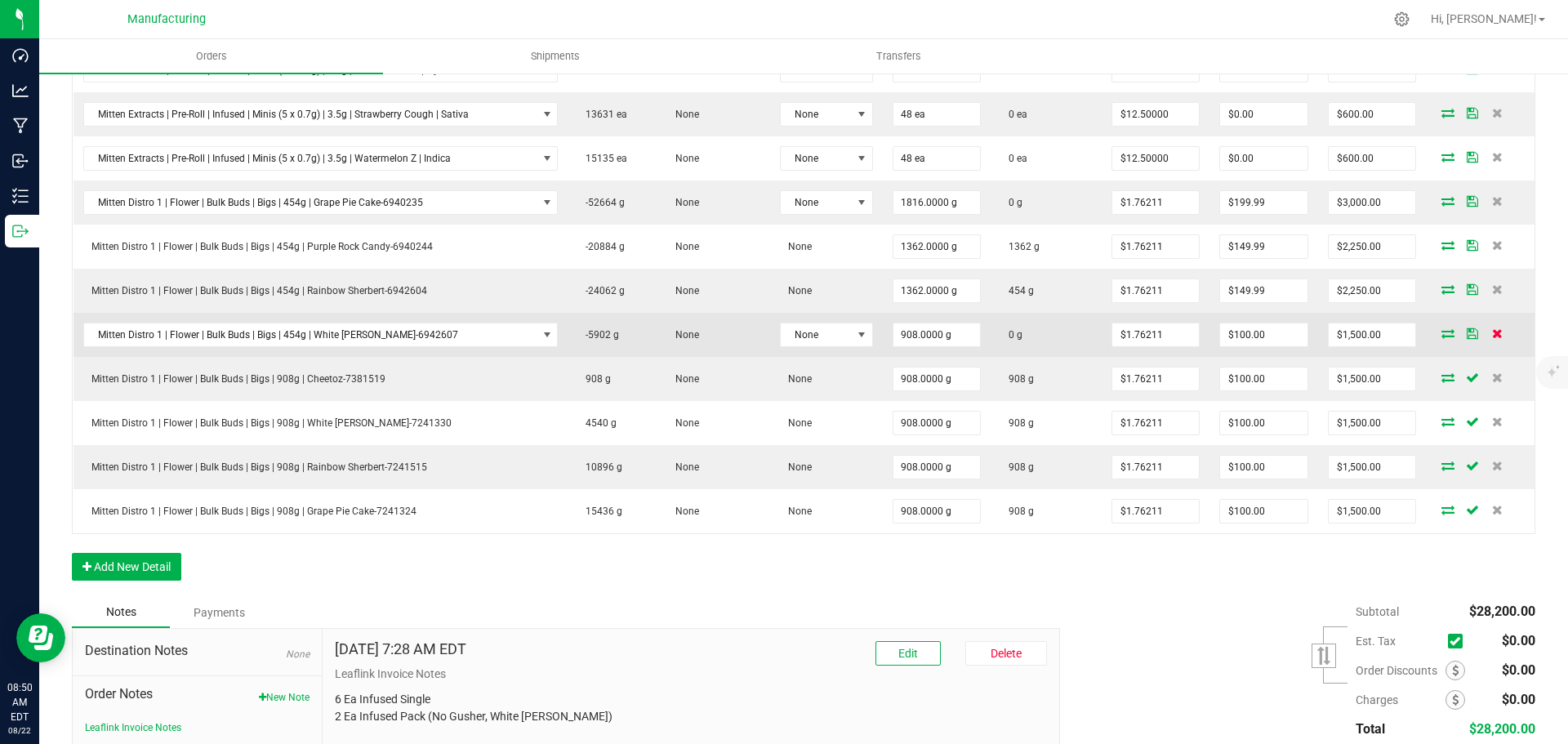
click at [1492, 332] on icon at bounding box center [1497, 333] width 11 height 10
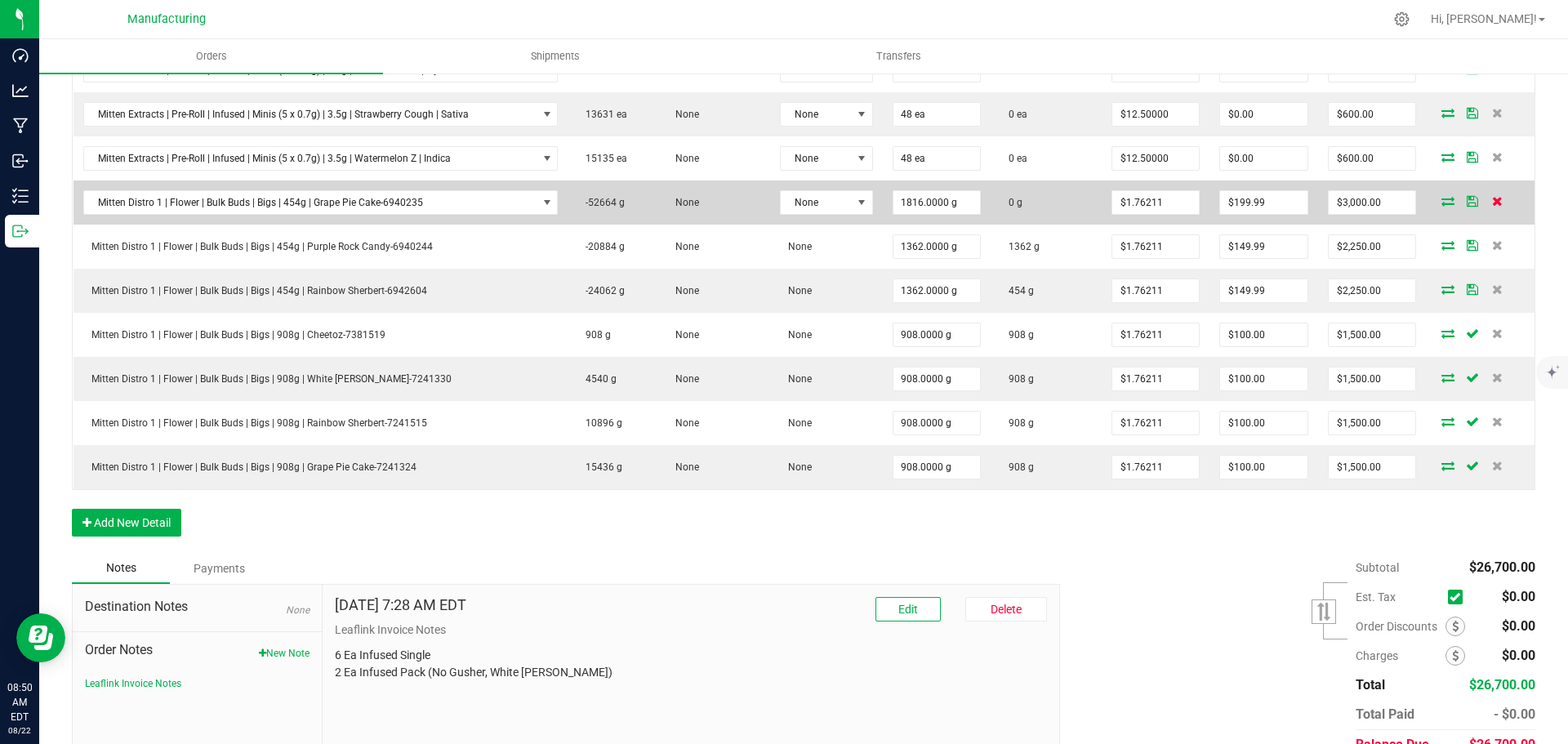
click at [1492, 201] on icon at bounding box center [1497, 201] width 11 height 10
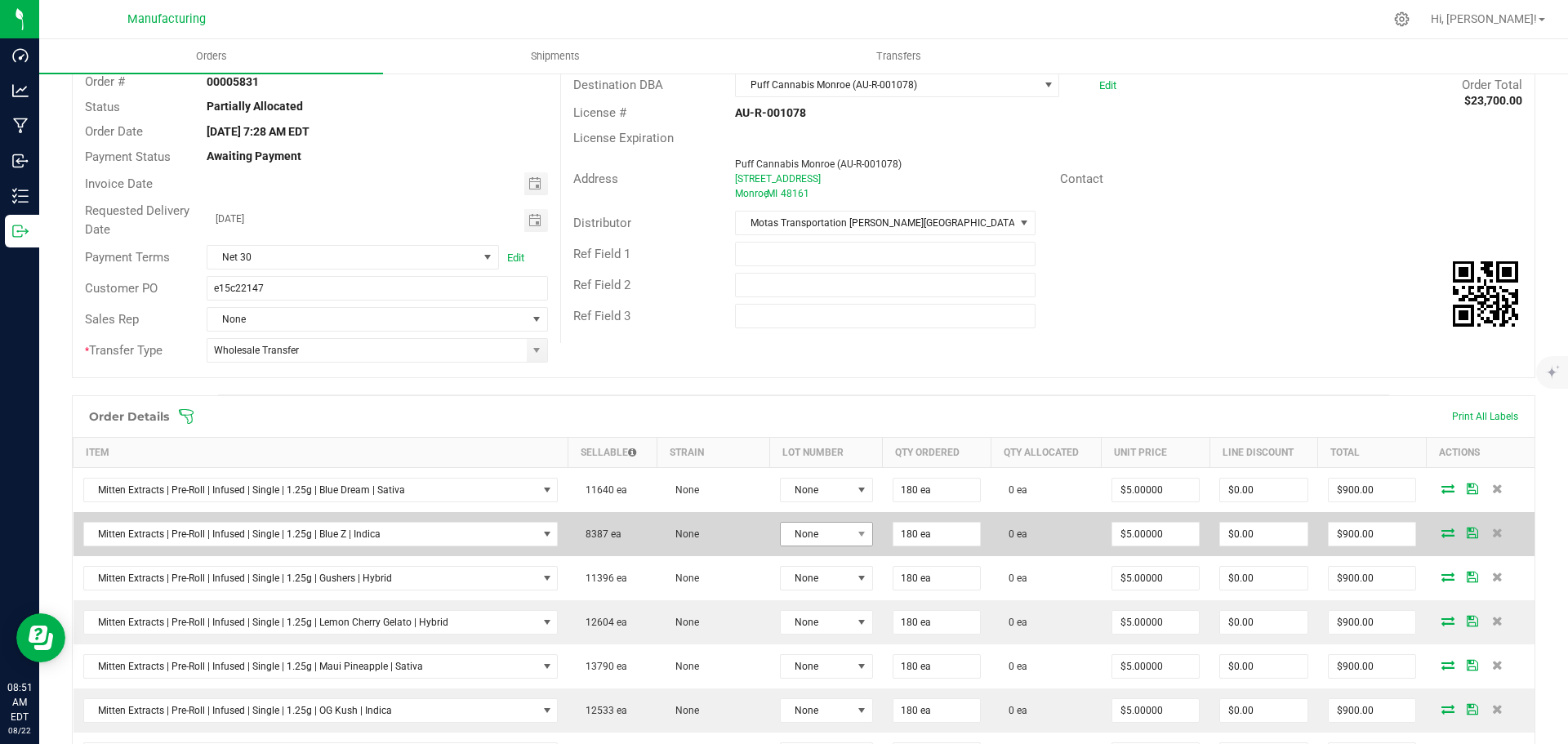
scroll to position [82, 0]
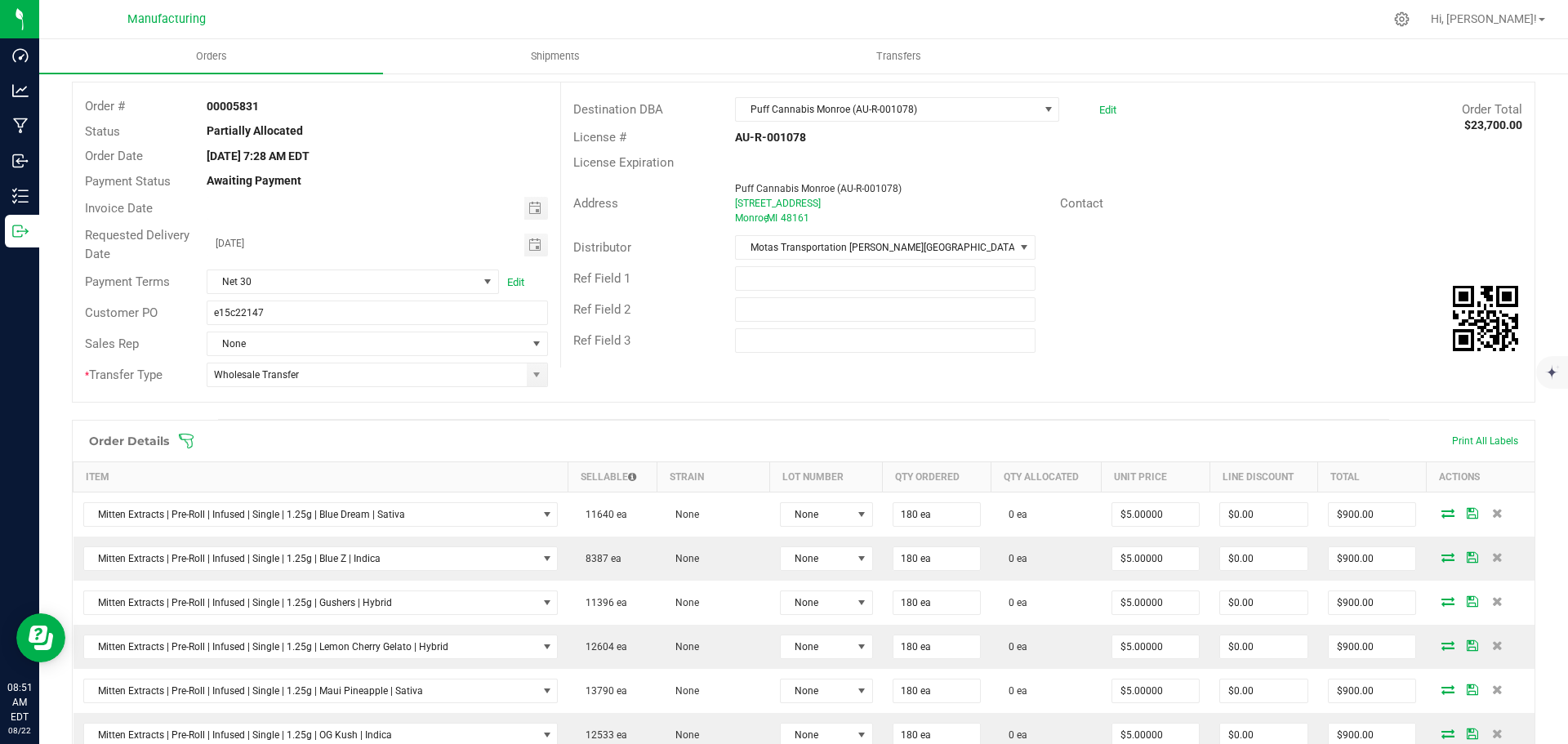
click at [191, 437] on icon at bounding box center [186, 442] width 17 height 17
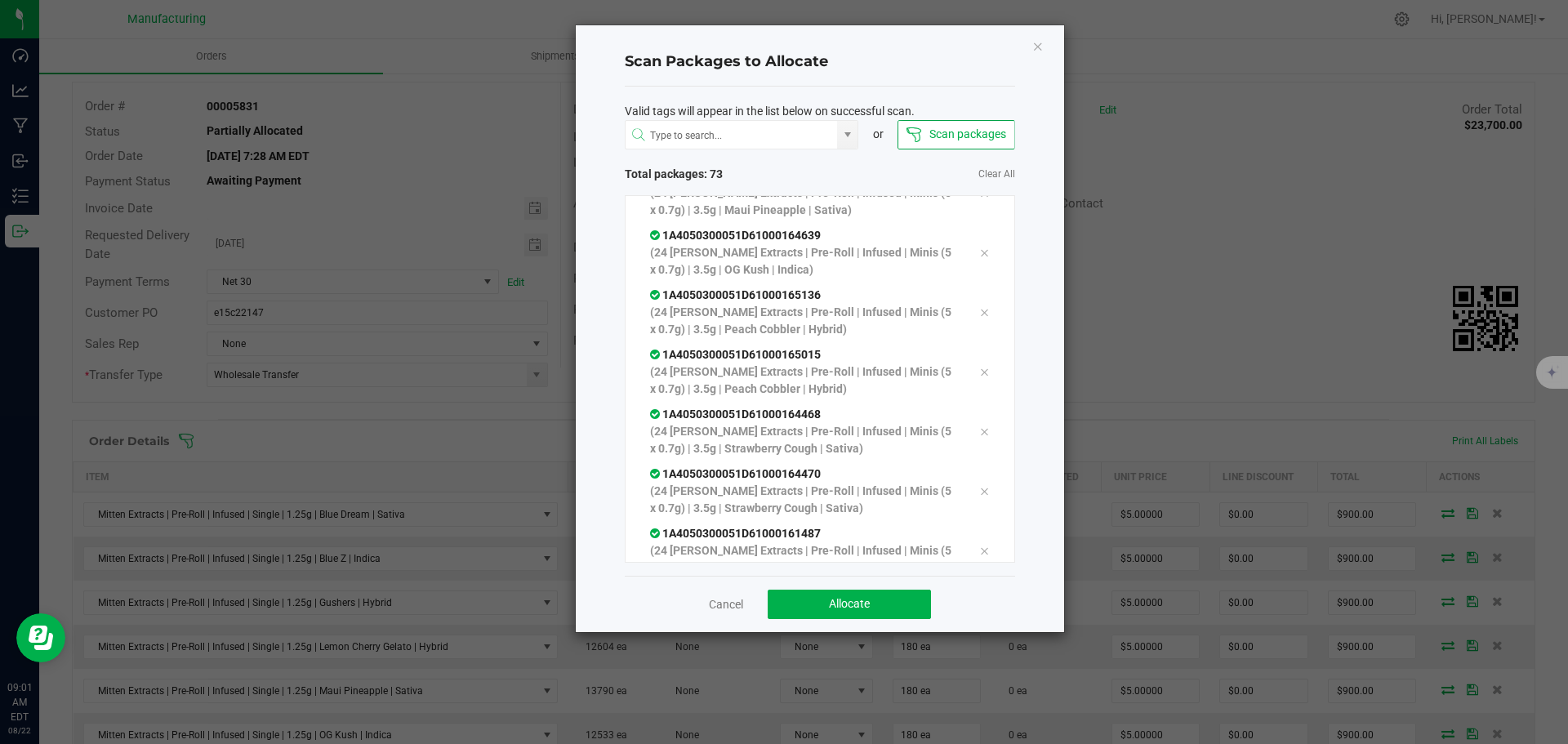
scroll to position [4027, 0]
click at [823, 603] on button "Allocate" at bounding box center [849, 604] width 163 height 29
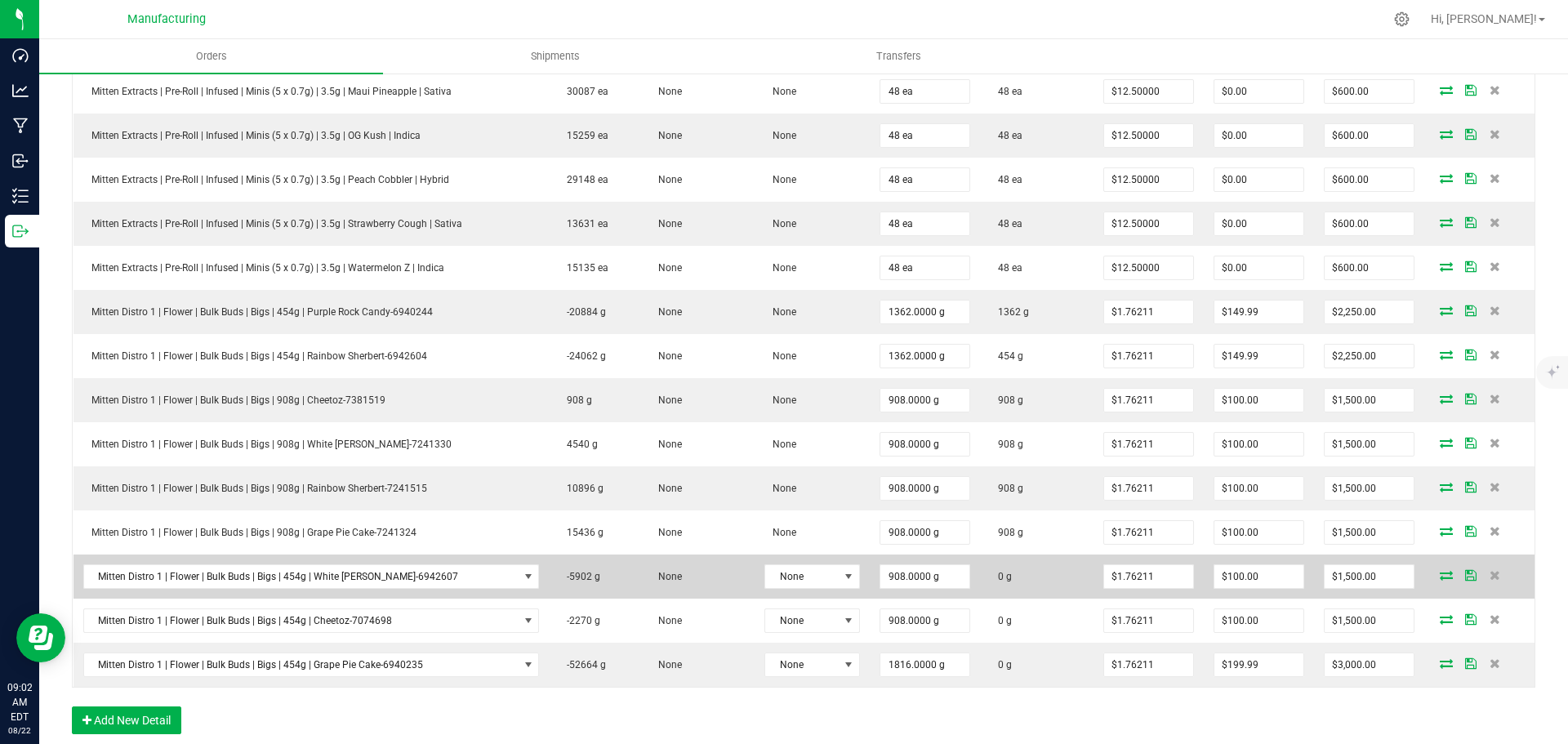
scroll to position [1062, 0]
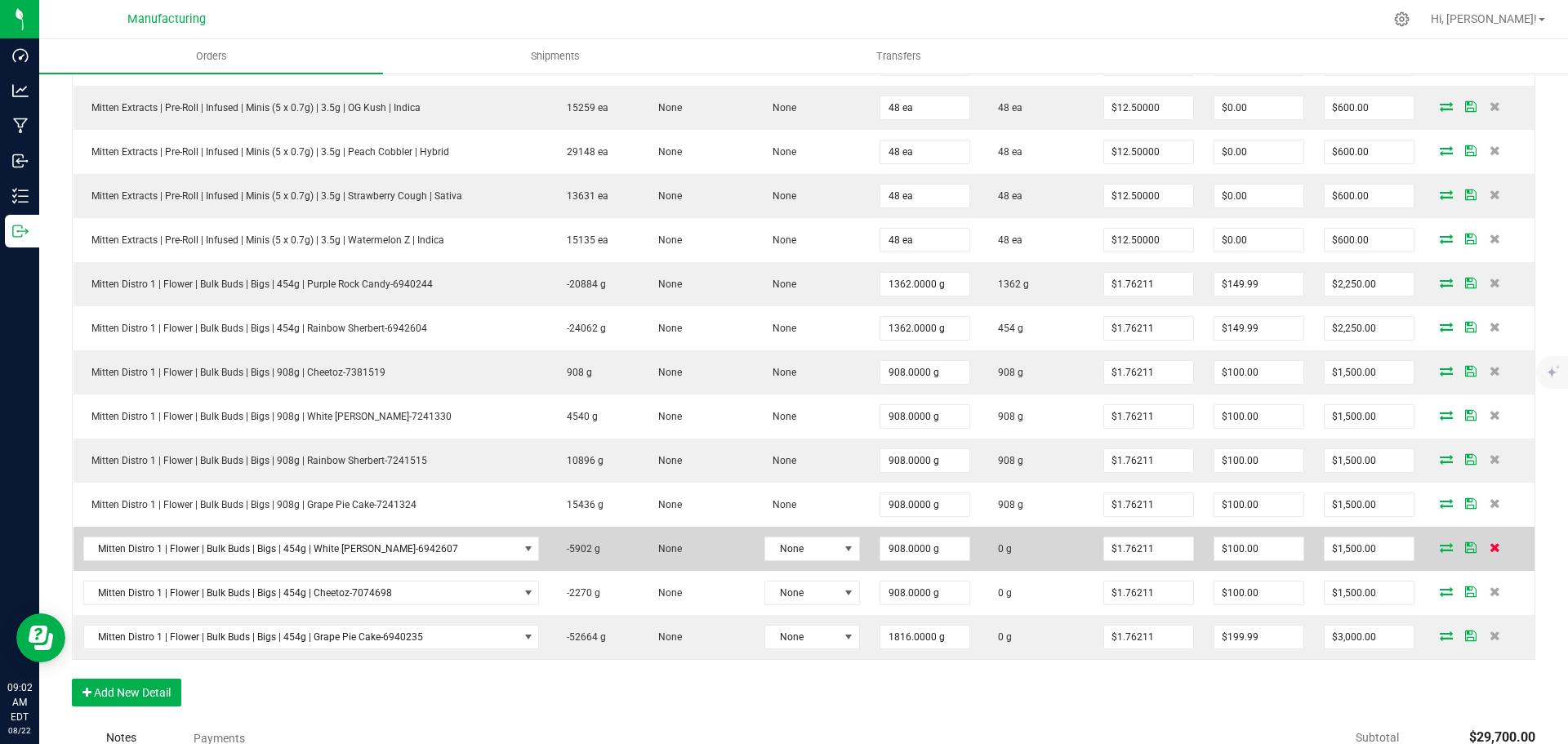
click at [1489, 548] on icon at bounding box center [1494, 548] width 11 height 10
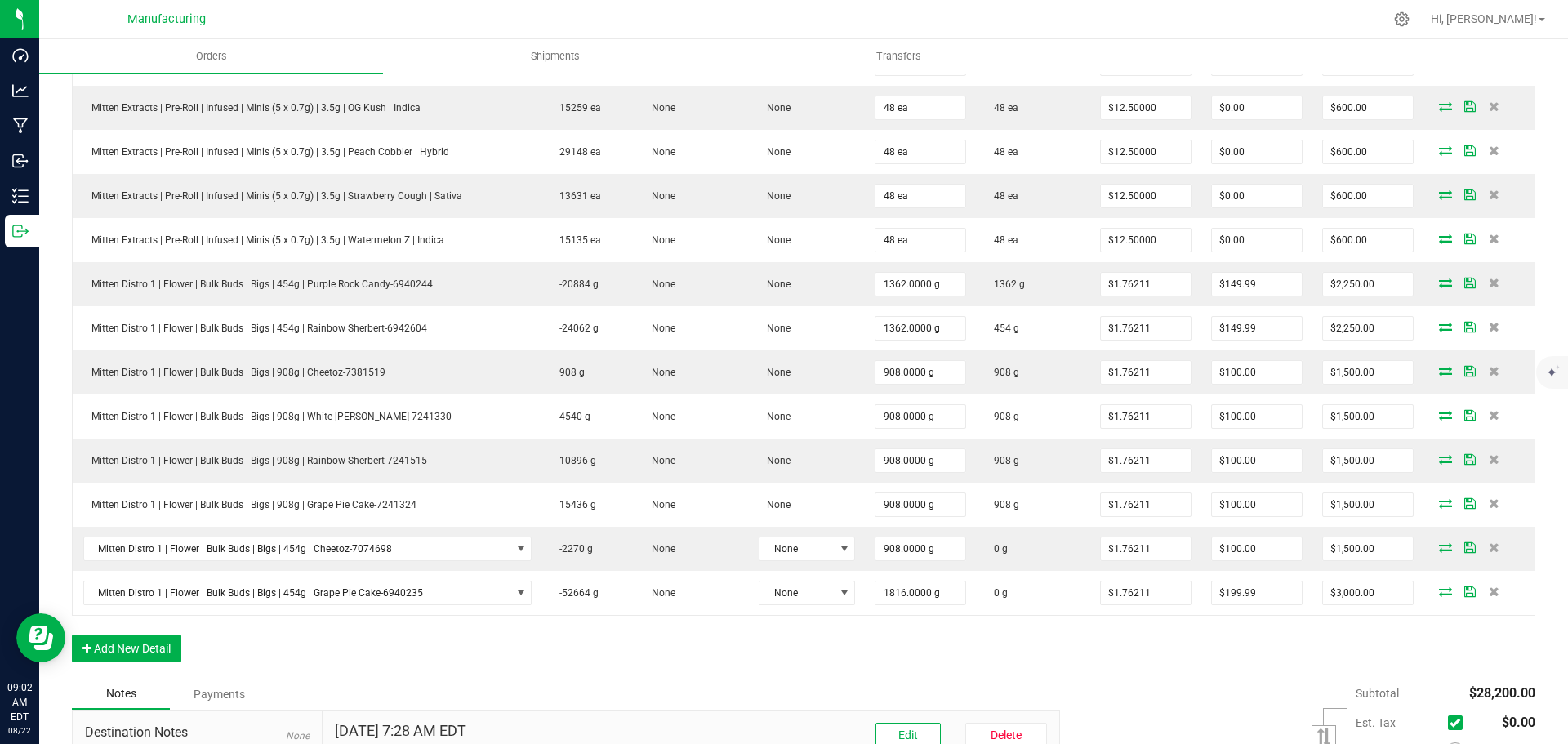
click at [1488, 548] on icon at bounding box center [1493, 548] width 11 height 10
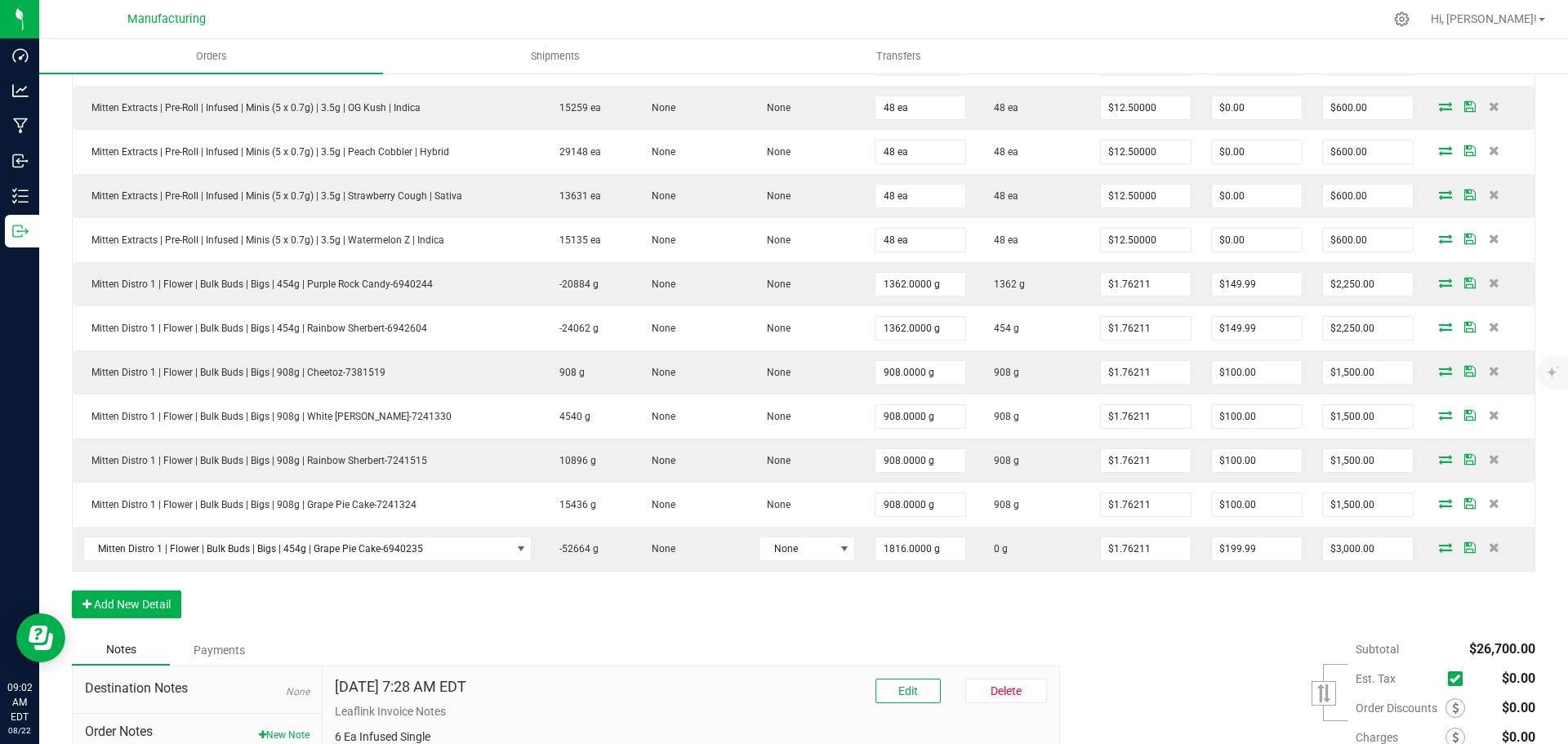
click at [1488, 548] on icon at bounding box center [1493, 548] width 11 height 10
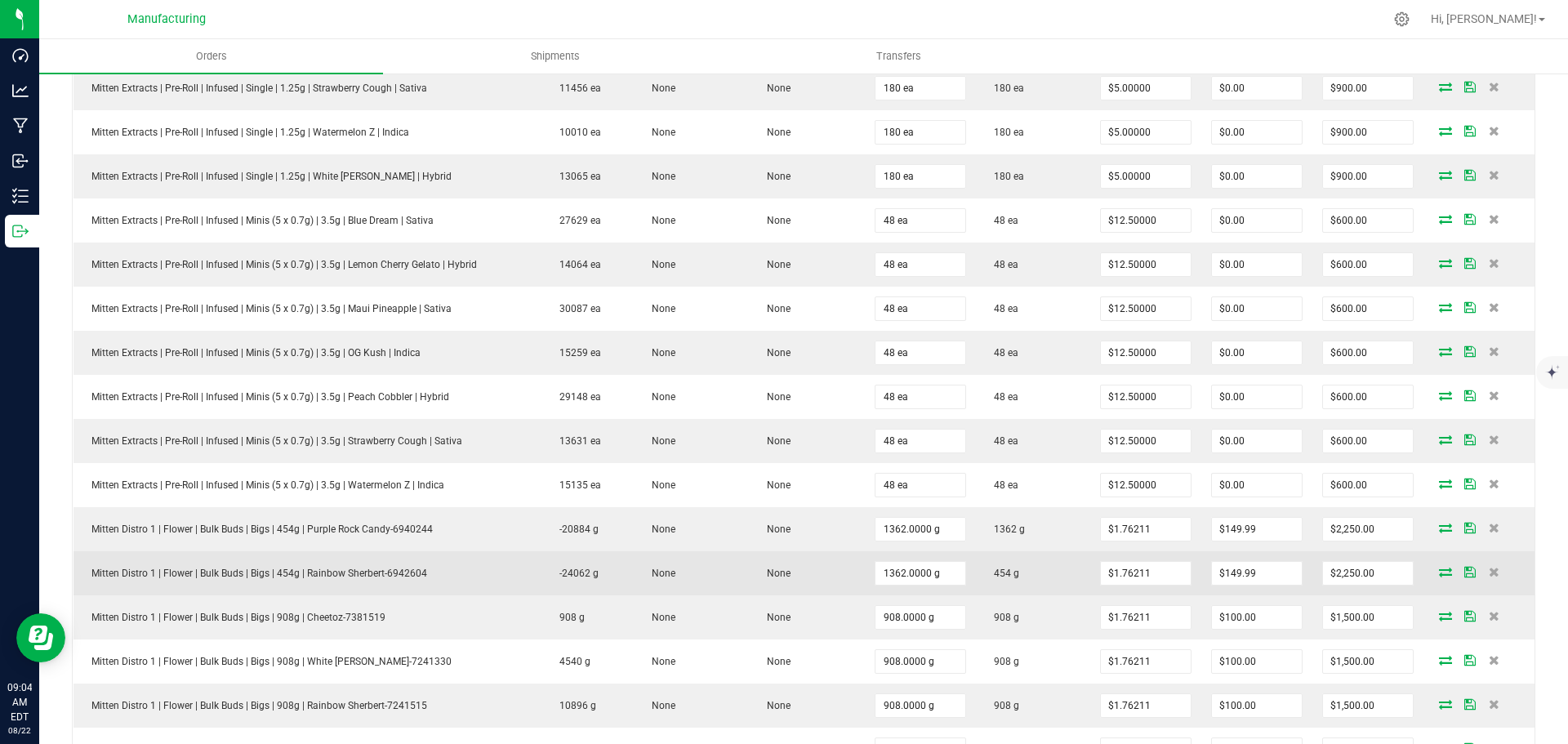
scroll to position [898, 0]
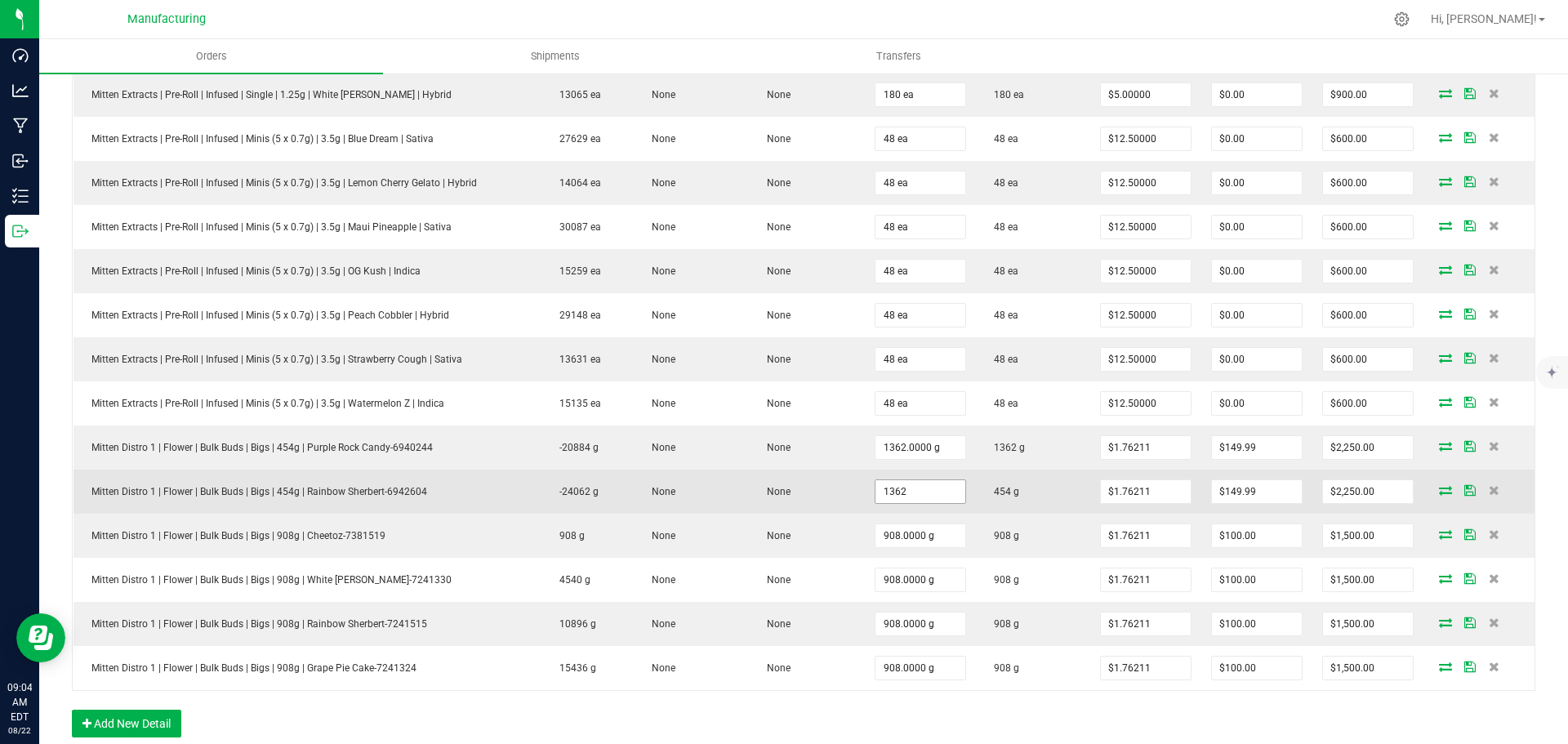
click at [884, 495] on input "1362" at bounding box center [920, 492] width 89 height 23
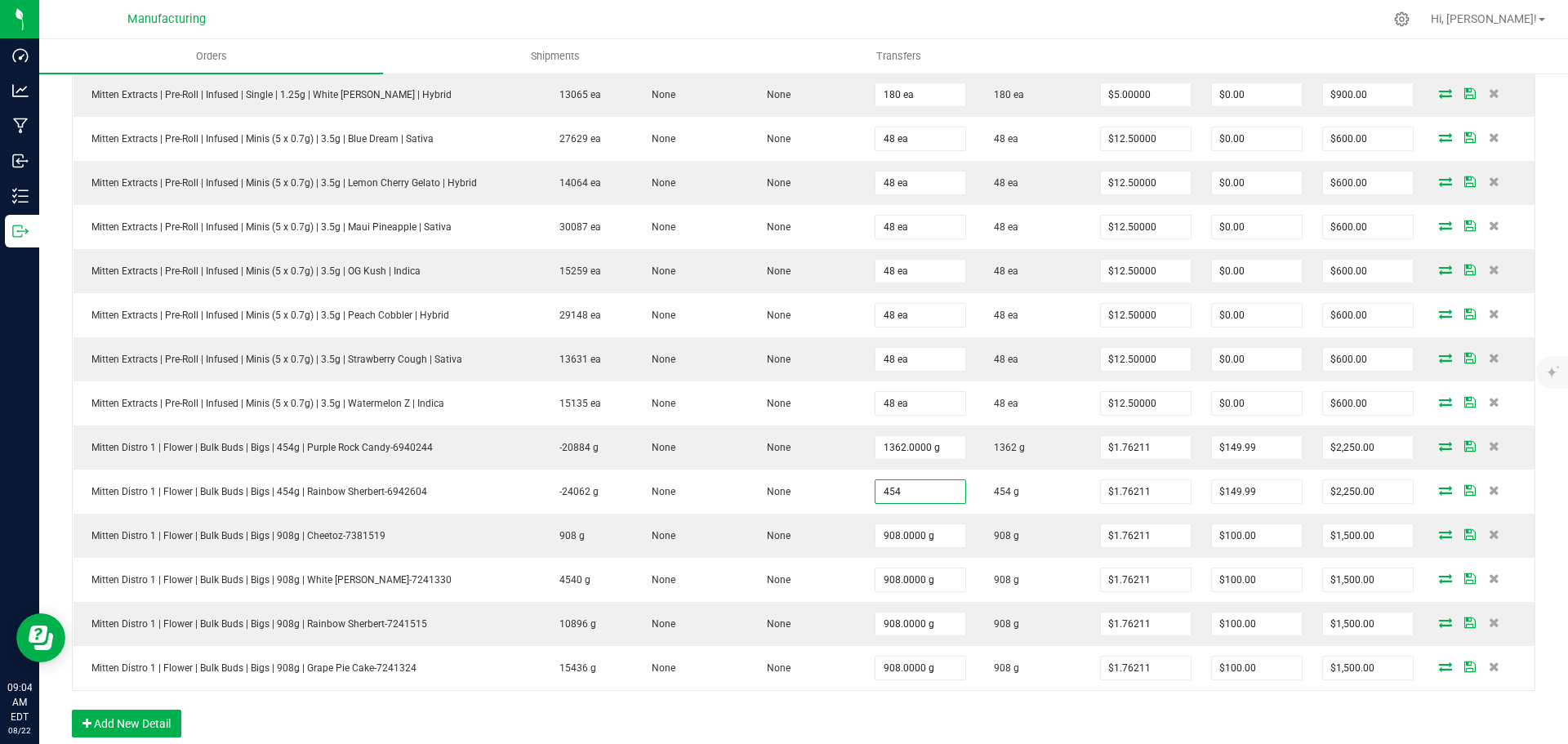
type input "454.0000 g"
type input "$650.01"
click at [952, 717] on div "Order Details Print All Labels Item Sellable Strain Lot Number Qty Ordered Qty …" at bounding box center [803, 178] width 1464 height 1151
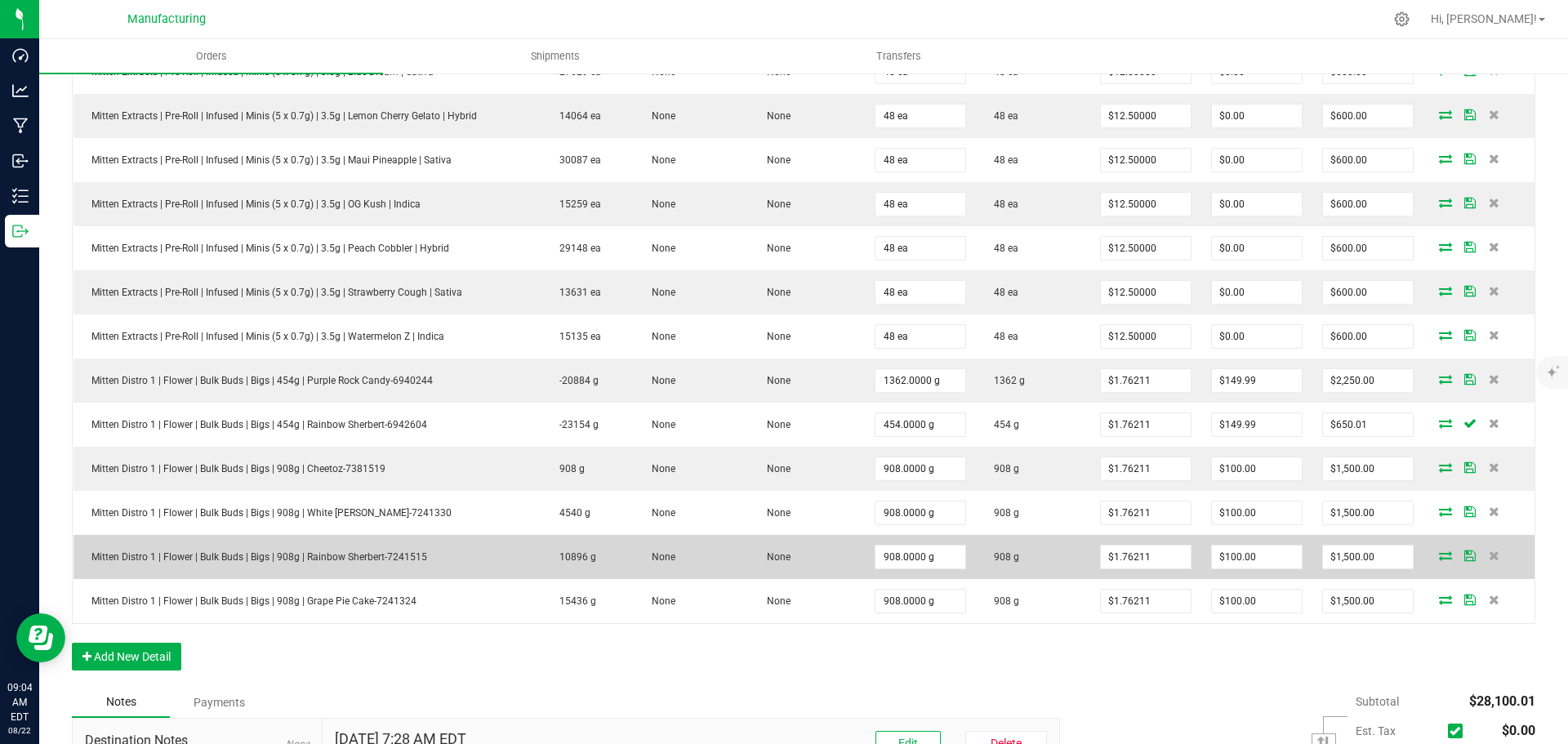
scroll to position [1176, 0]
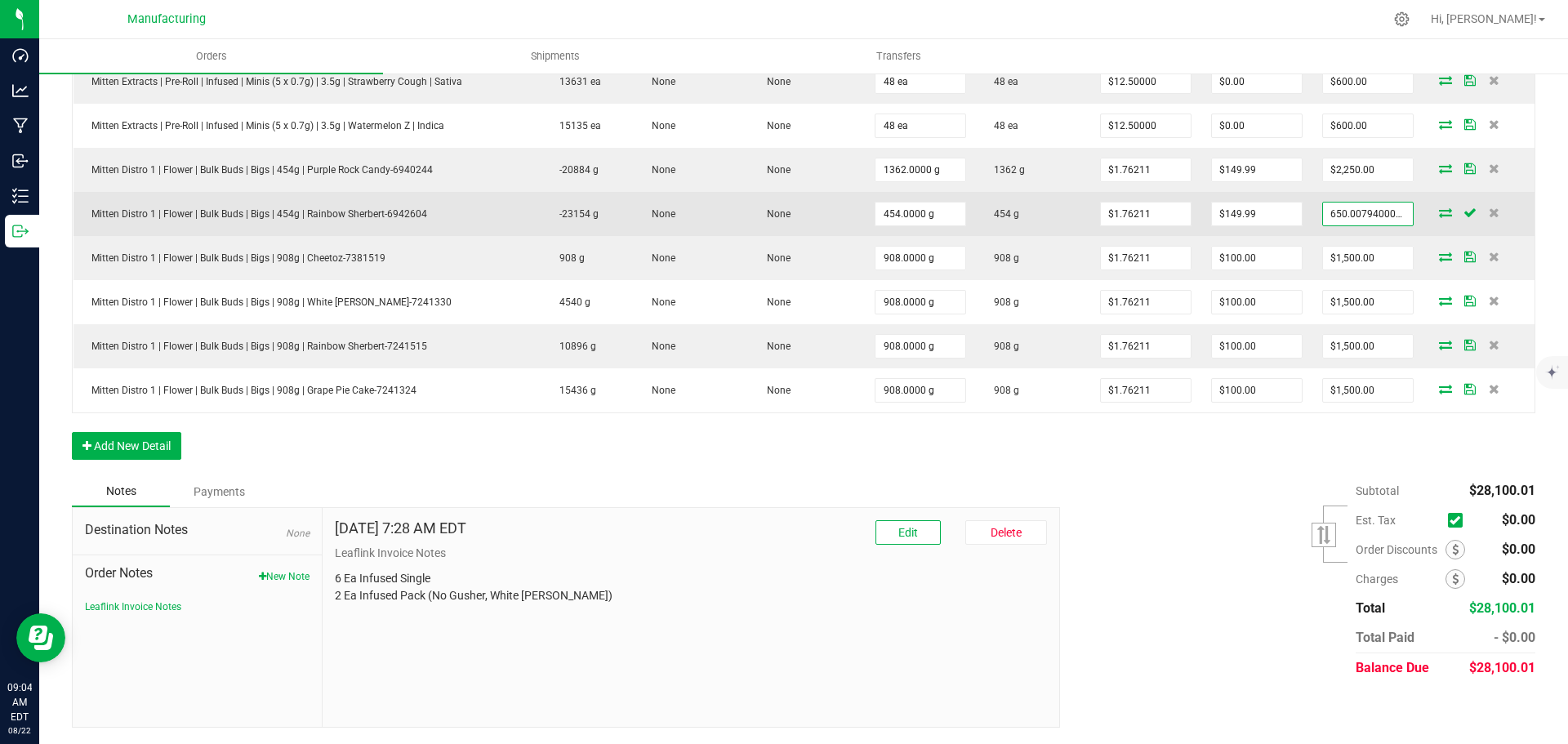
click at [1368, 213] on input "650.0079400000001" at bounding box center [1368, 215] width 89 height 23
click at [1365, 212] on input "650.0079400000001" at bounding box center [1368, 215] width 89 height 23
drag, startPoint x: 1396, startPoint y: 211, endPoint x: 1315, endPoint y: 217, distance: 81.2
click at [1323, 217] on input "650.0079400000001" at bounding box center [1368, 215] width 89 height 23
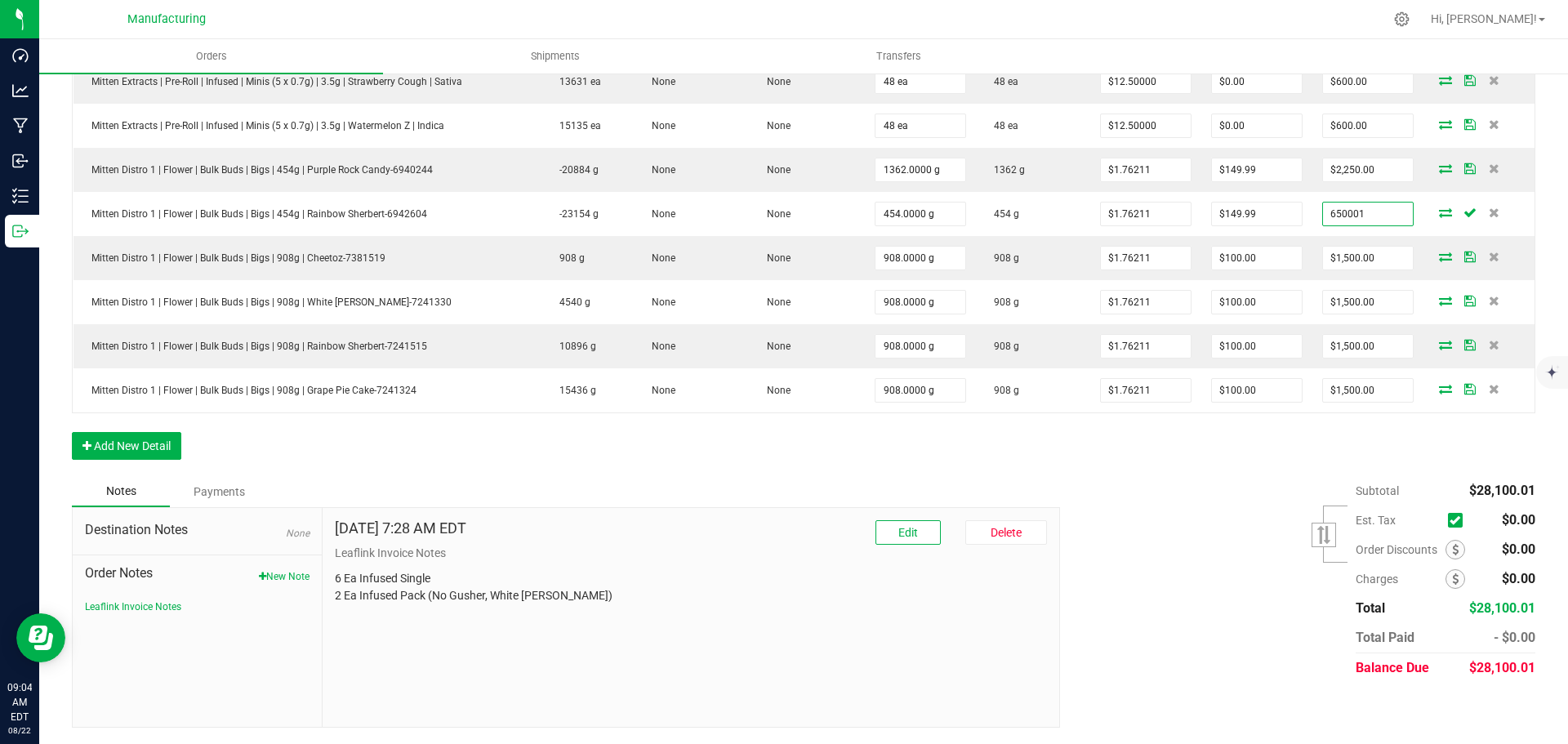
type input "650001"
type input "$1,431.72026"
type input "$0.00"
type input "$650,001.00"
click at [1190, 530] on div "Subtotal $28,100.01 Est. Tax" at bounding box center [1291, 579] width 488 height 206
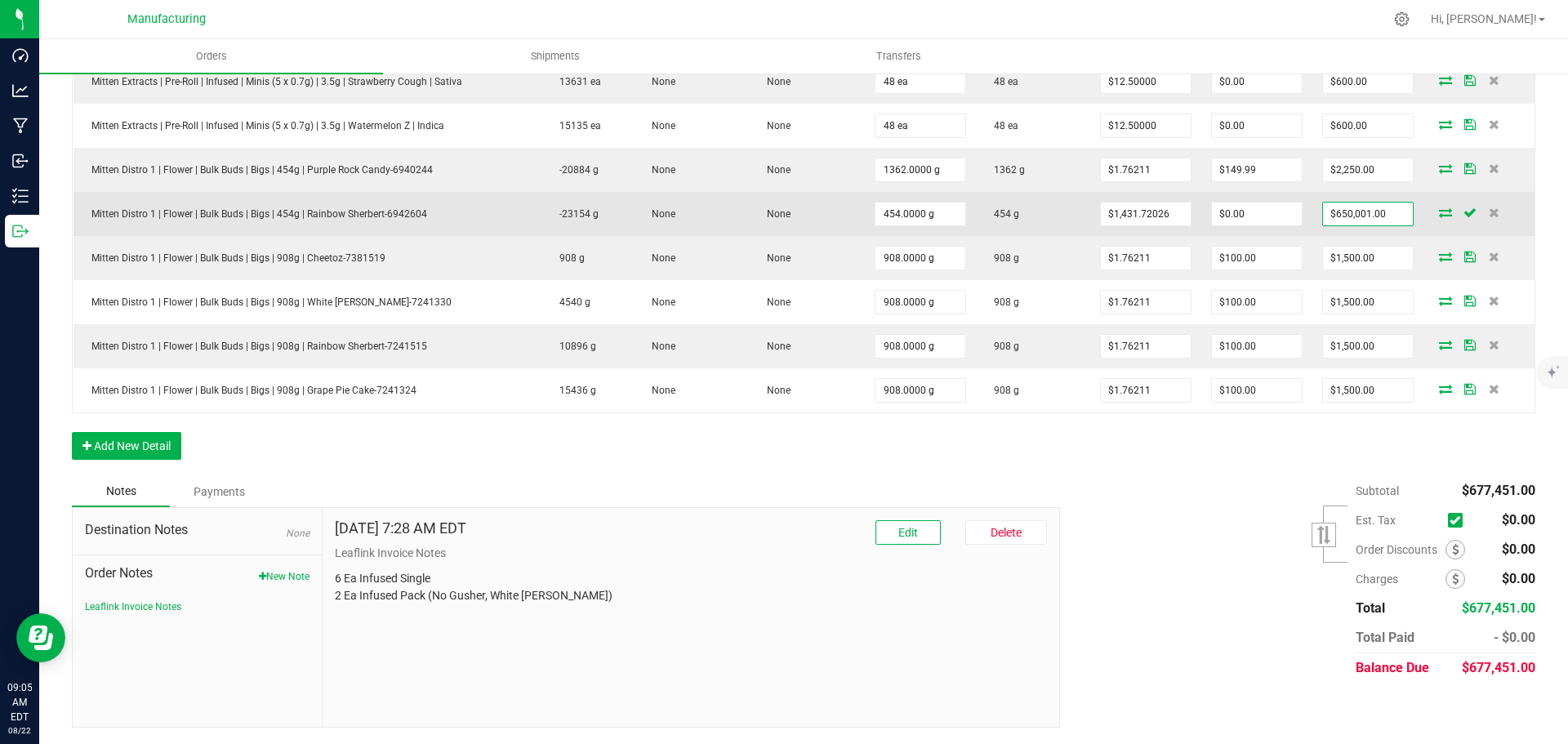
type input "650001"
click at [1377, 213] on input "650001" at bounding box center [1368, 215] width 89 height 23
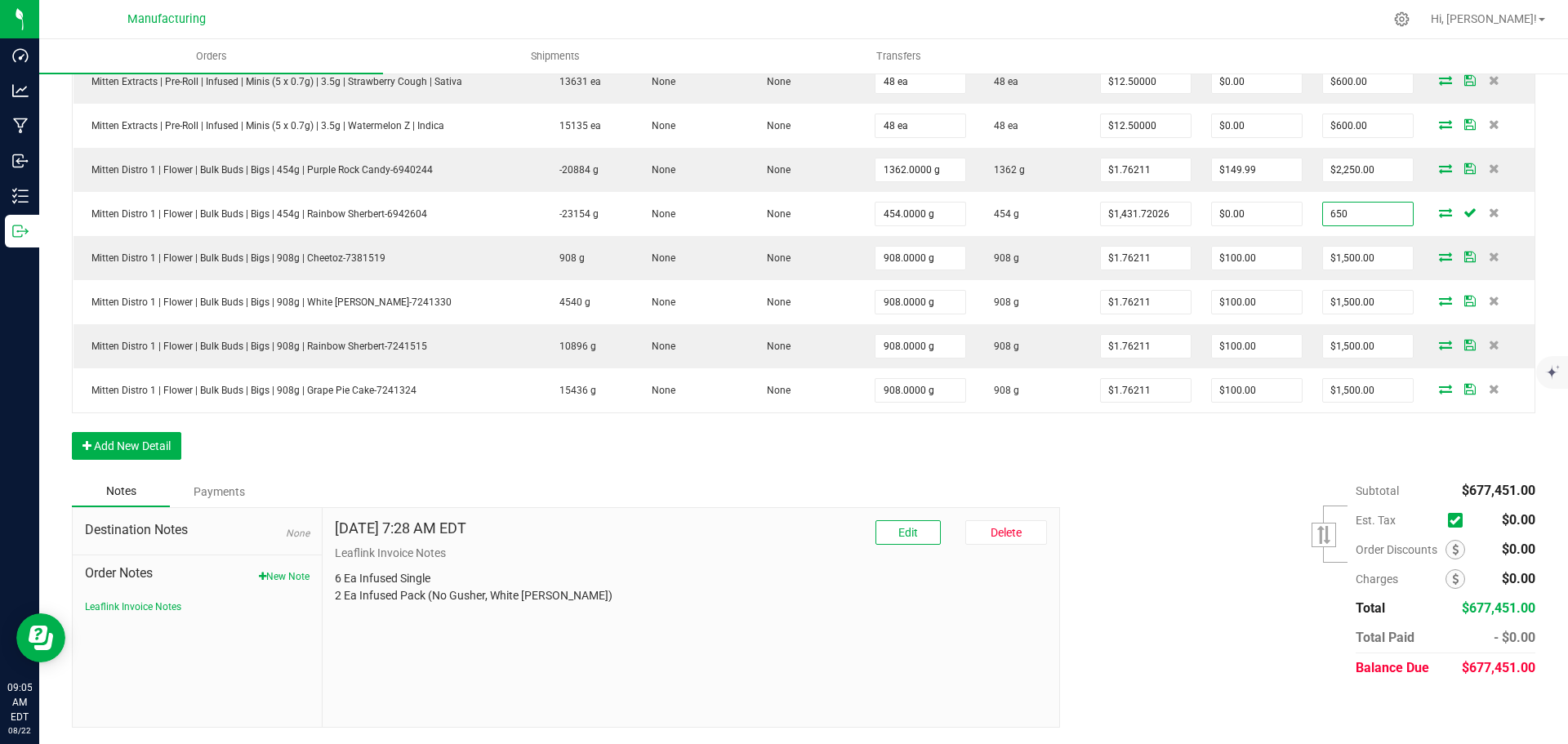
type input "650"
type input "$1.43172"
type input "$650.00"
click at [1087, 479] on div "Subtotal $677,451.00 Est. Tax" at bounding box center [1291, 579] width 488 height 206
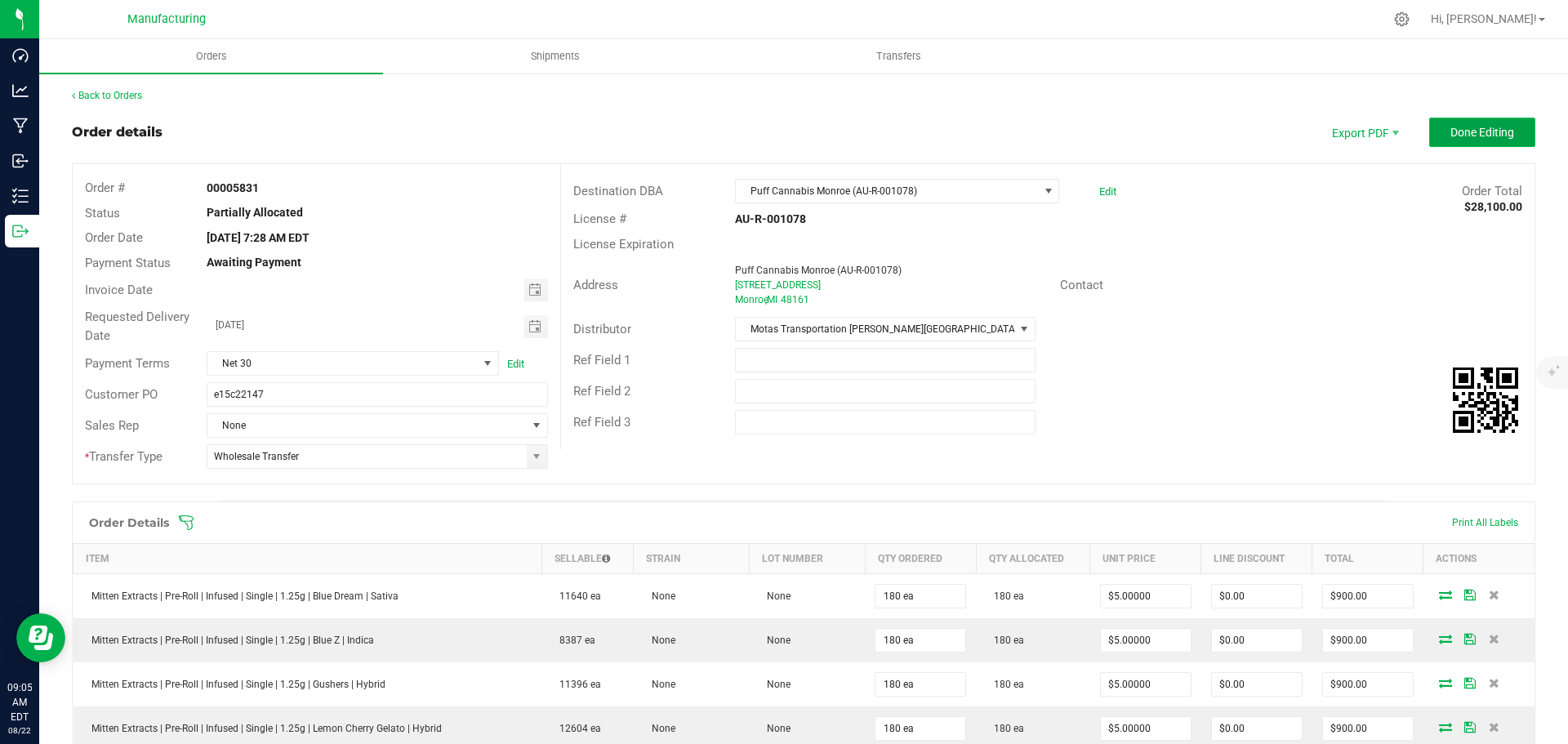
click at [1431, 134] on button "Done Editing" at bounding box center [1482, 132] width 106 height 29
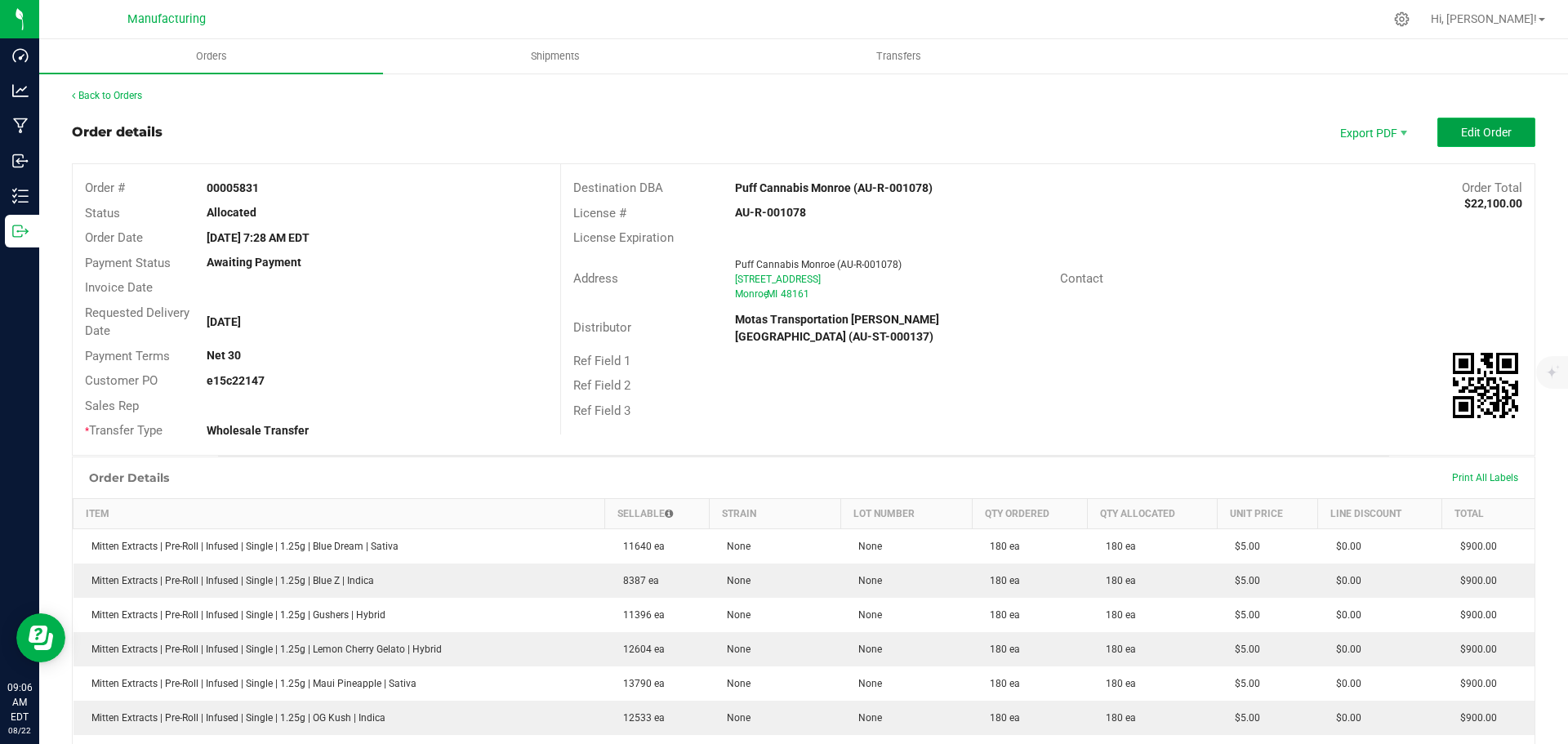
click at [1466, 132] on span "Edit Order" at bounding box center [1486, 133] width 51 height 13
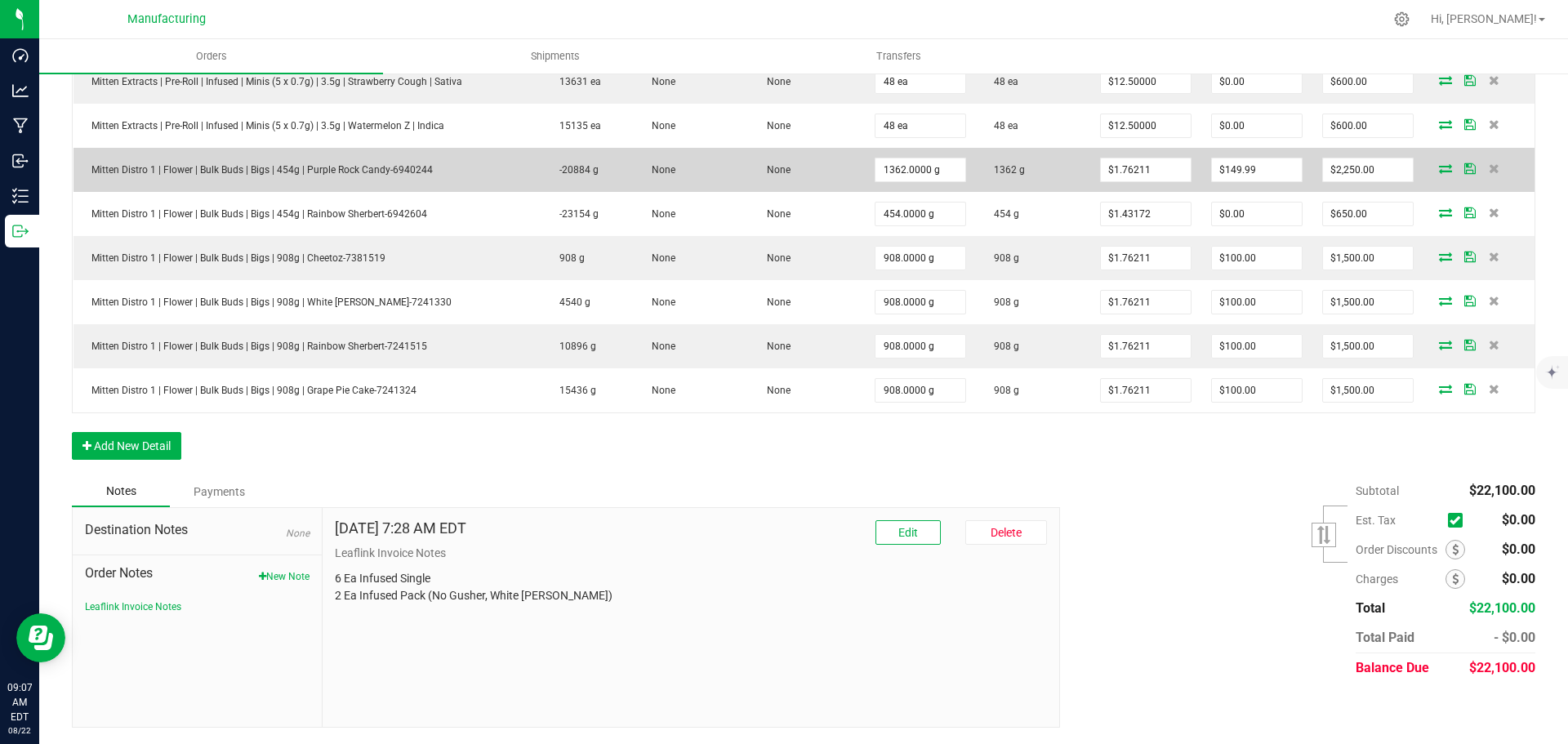
scroll to position [1094, 0]
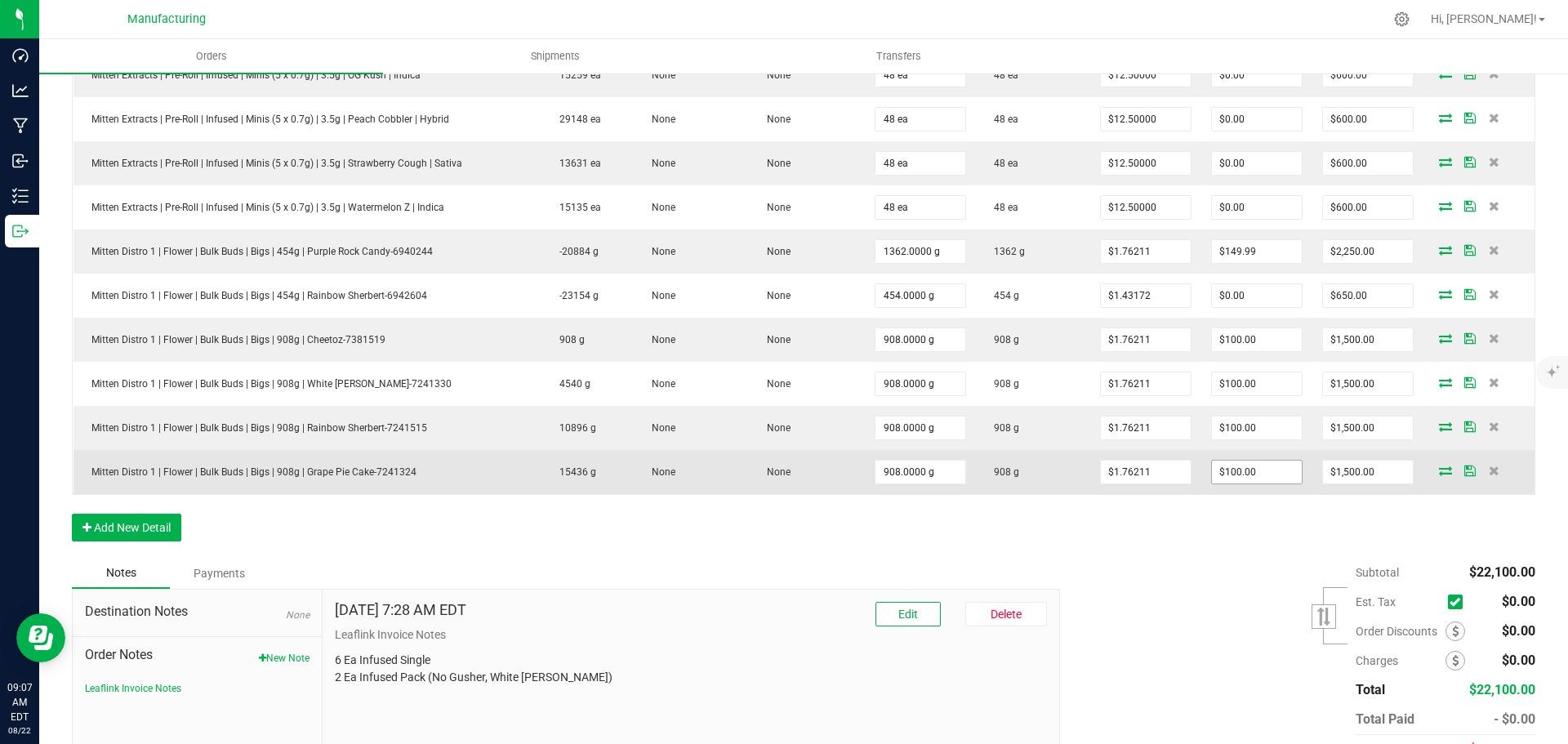
type input "100"
drag, startPoint x: 1223, startPoint y: 468, endPoint x: 1203, endPoint y: 468, distance: 20.0
click at [1212, 468] on input "100" at bounding box center [1257, 472] width 89 height 23
drag, startPoint x: 1247, startPoint y: 471, endPoint x: 1193, endPoint y: 470, distance: 54.0
click at [1201, 470] on td at bounding box center [1257, 471] width 111 height 44
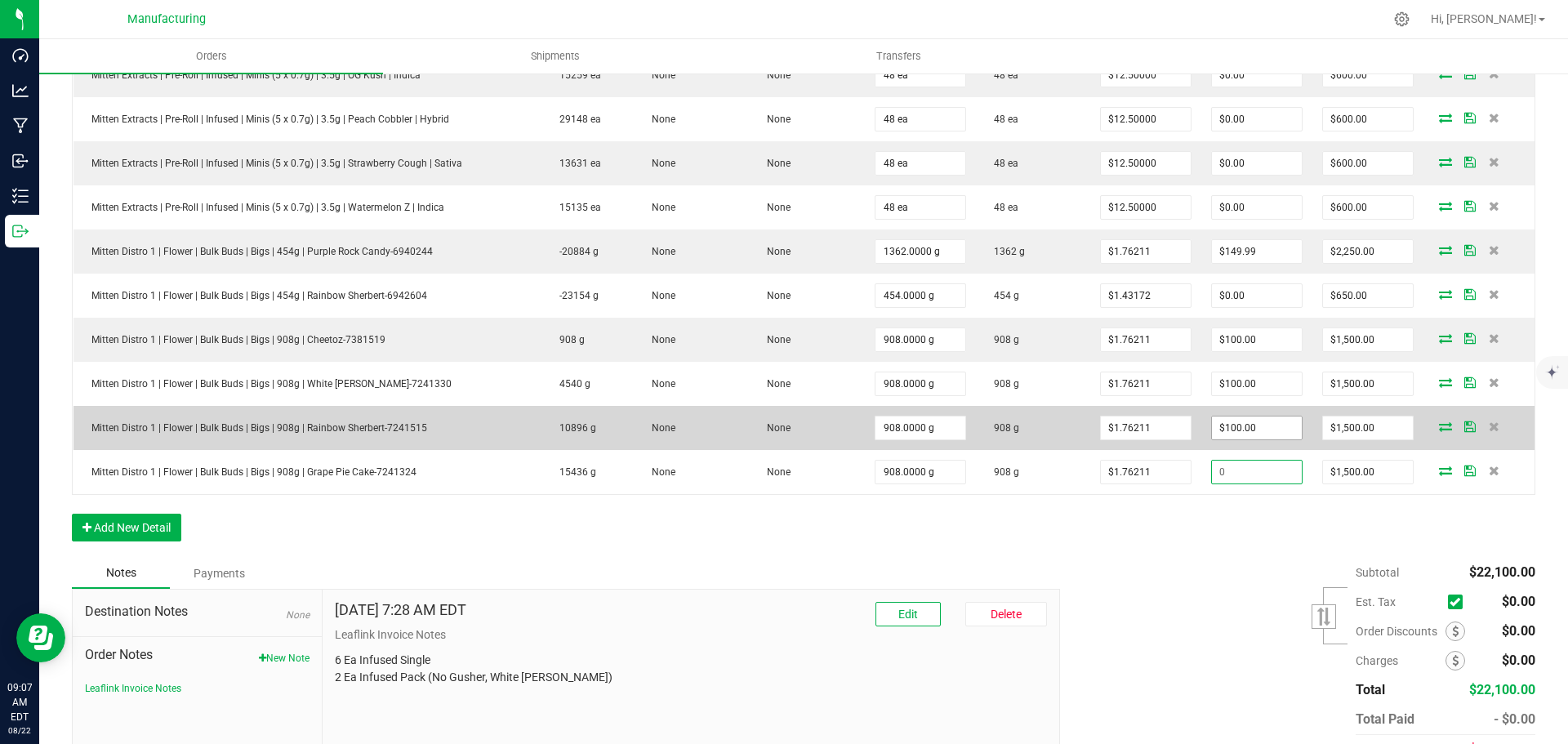
type input "100"
type input "$1,600.00"
type input "1.76211"
type input "$1,600.00"
drag, startPoint x: 1155, startPoint y: 421, endPoint x: 1169, endPoint y: 412, distance: 16.6
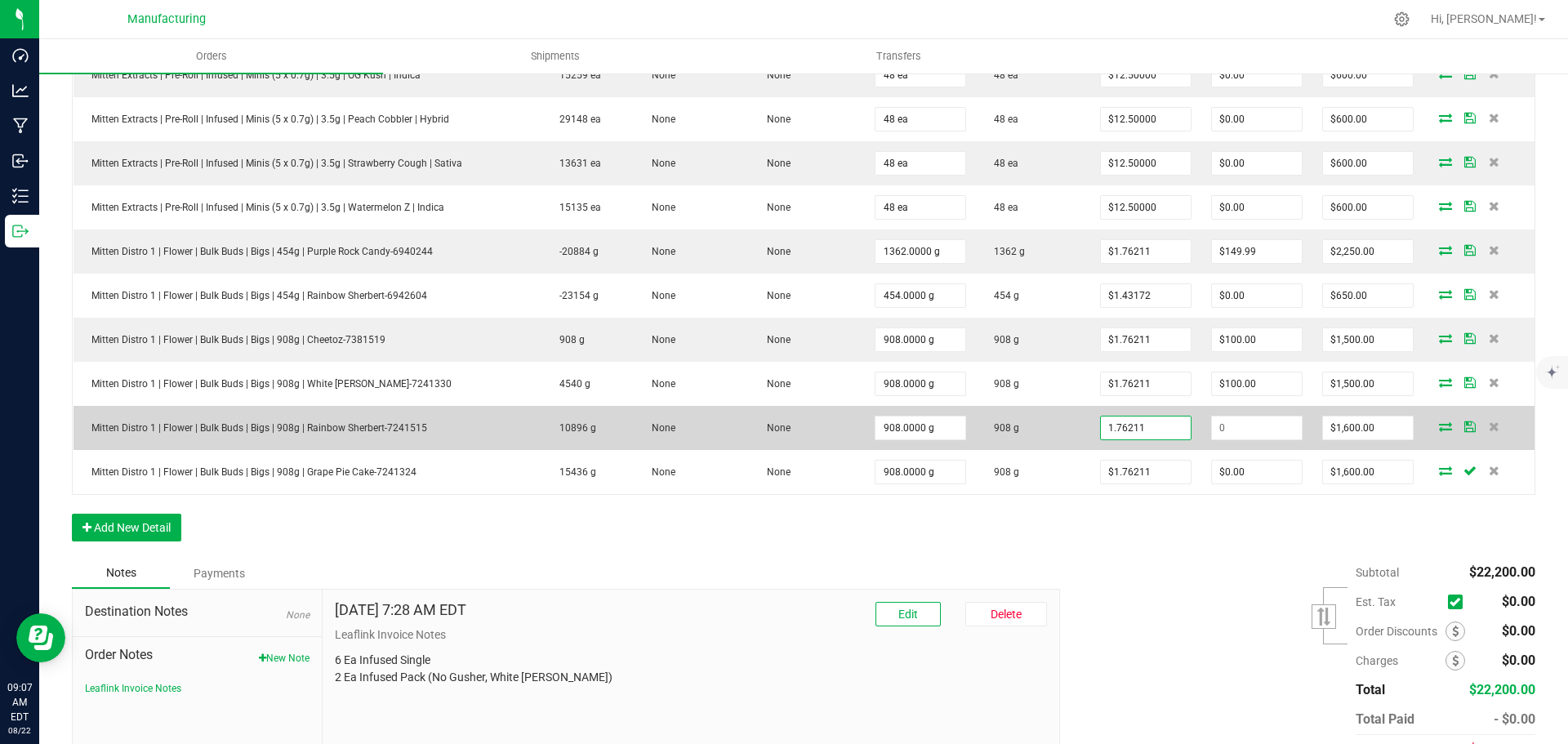
click at [1157, 418] on input "1.76211" at bounding box center [1146, 428] width 89 height 23
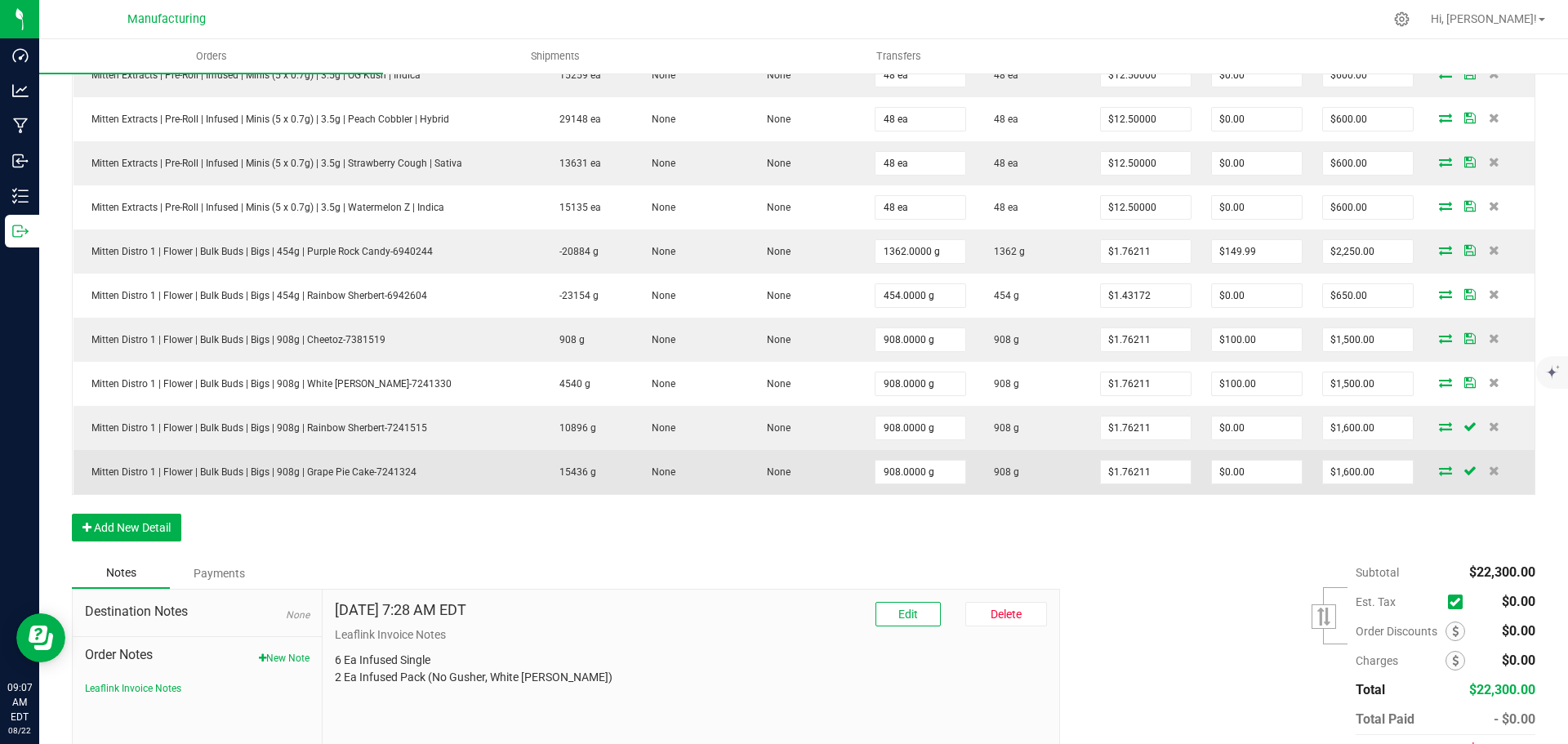
drag, startPoint x: 1150, startPoint y: 460, endPoint x: 1155, endPoint y: 453, distance: 8.6
click at [1151, 460] on span "$1.76211" at bounding box center [1146, 472] width 91 height 25
type input "1.76211"
click at [1154, 471] on input "1.76211" at bounding box center [1146, 472] width 89 height 23
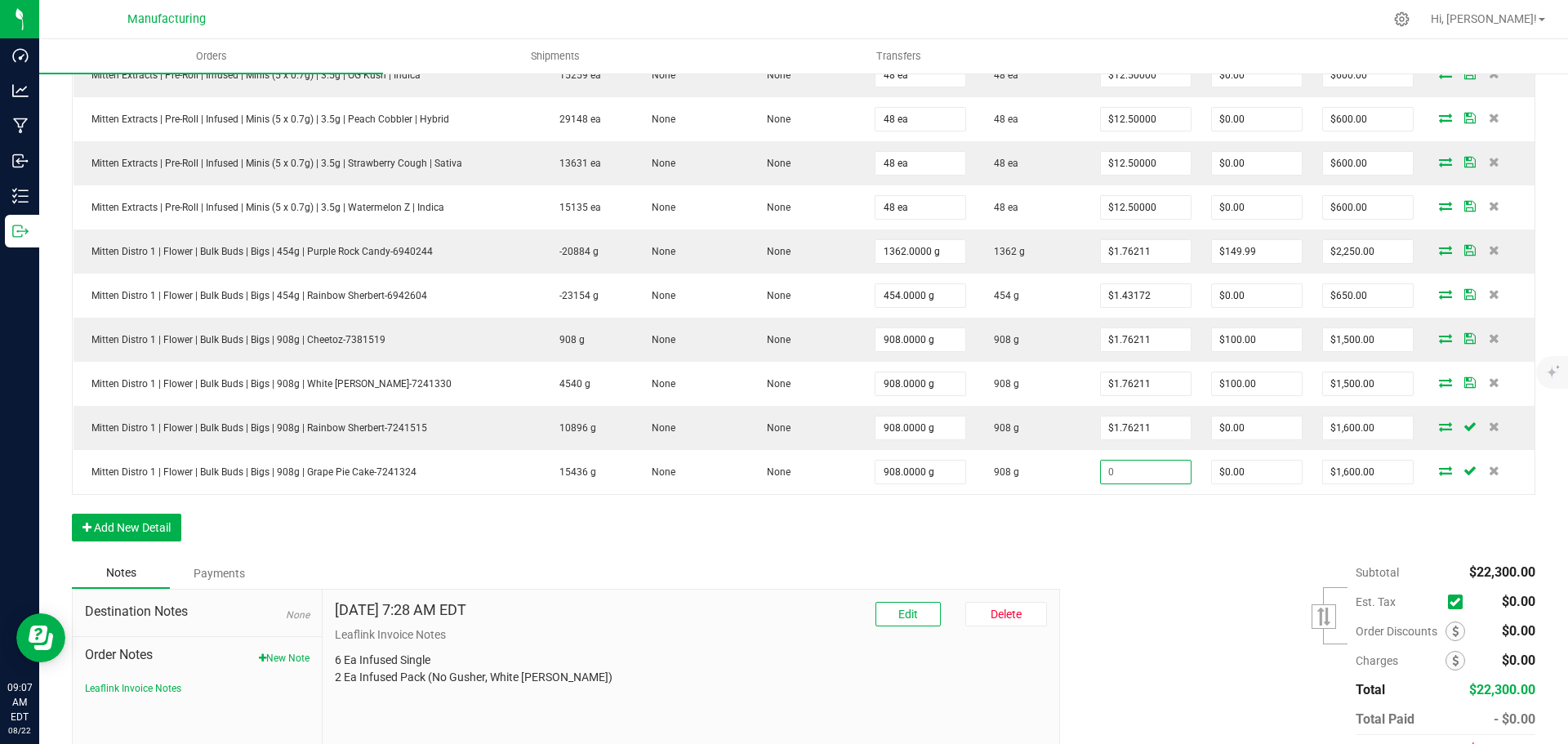
type input "$0.00"
click at [1187, 606] on div "Subtotal $22,300.00 Est. Tax" at bounding box center [1291, 660] width 488 height 206
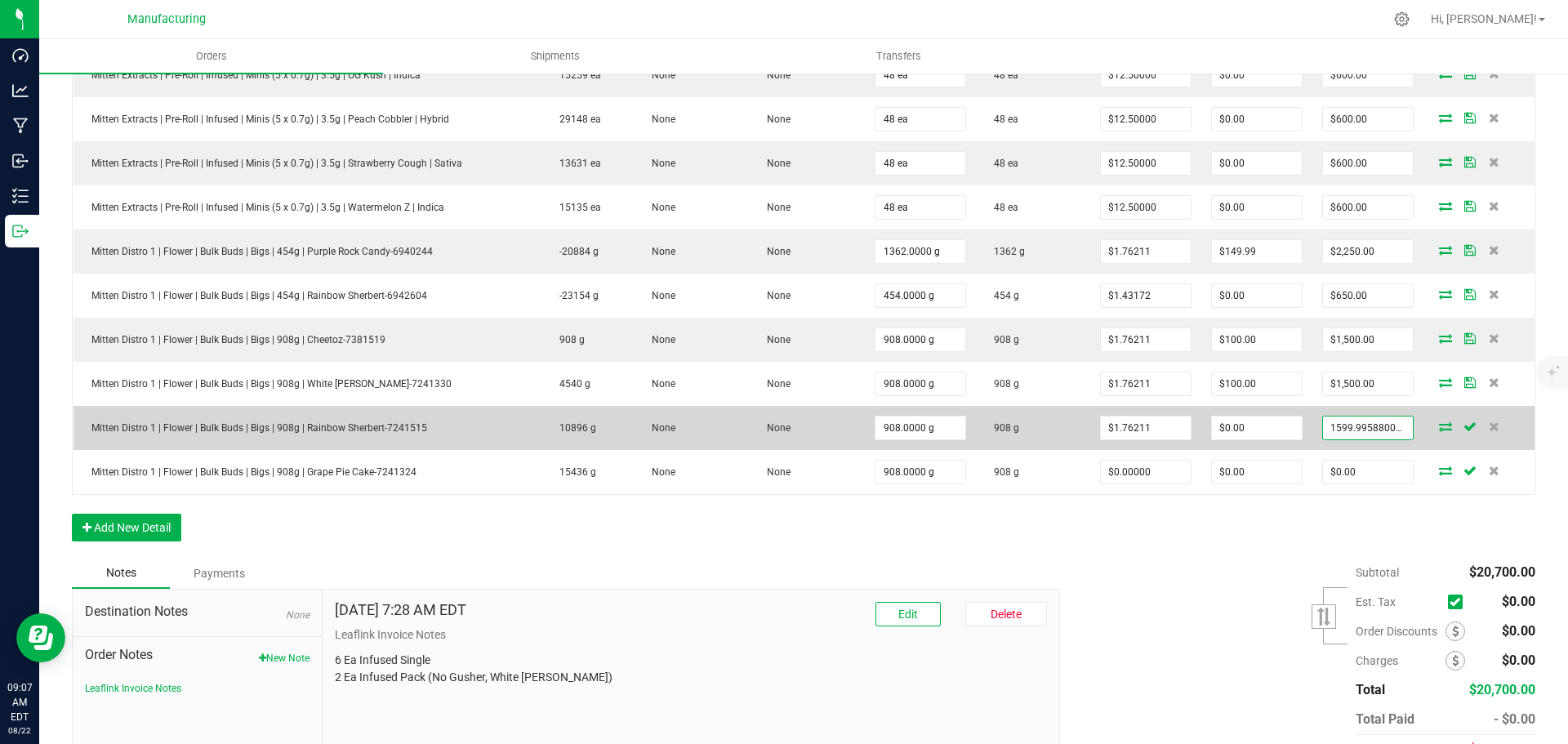
click at [1369, 426] on input "1599.9958800000002" at bounding box center [1368, 428] width 89 height 23
type input "1"
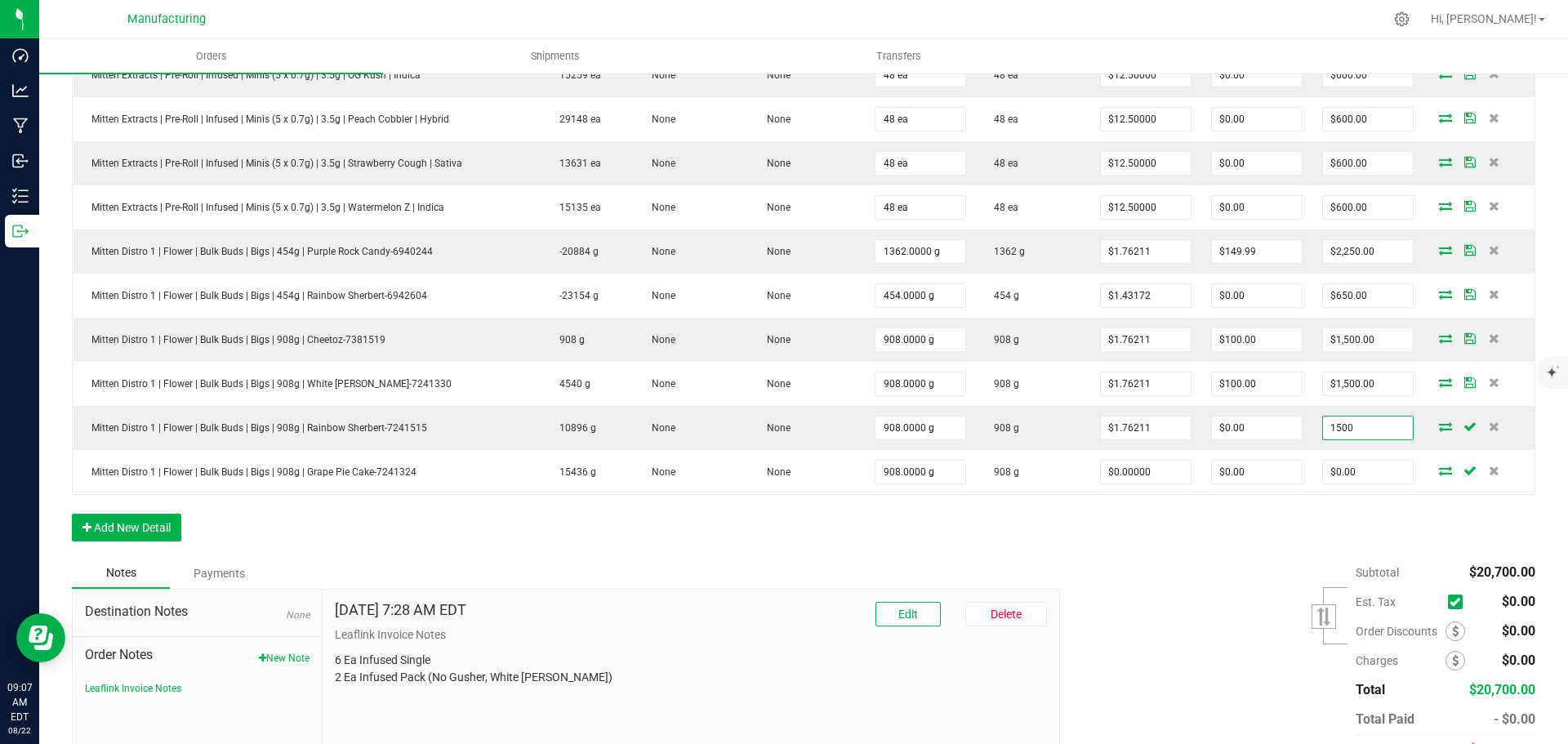
type input "1500"
type input "$1.65198"
type input "$1,500.00"
click at [1245, 565] on div "Subtotal $20,700.00 Est. Tax" at bounding box center [1291, 660] width 488 height 206
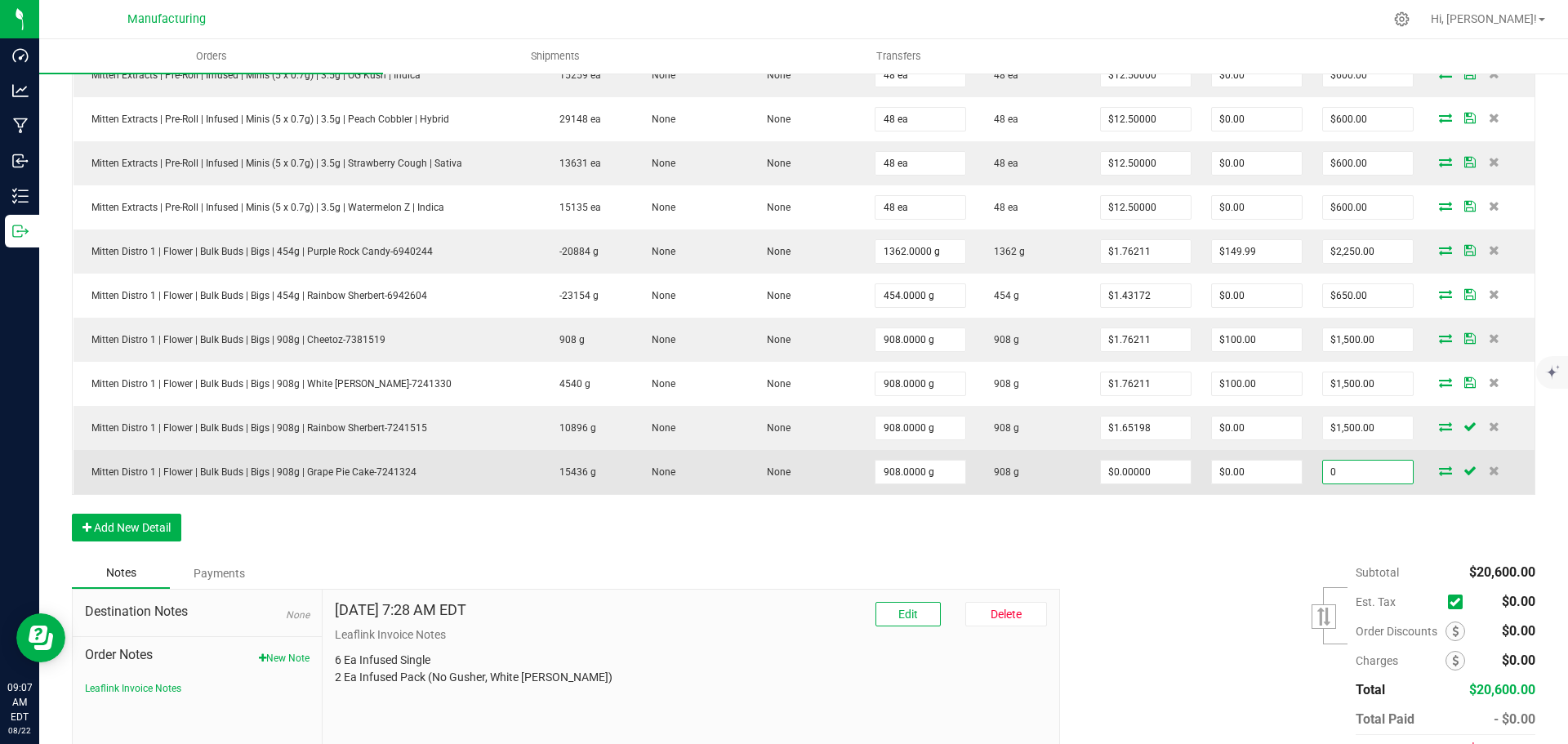
click at [1362, 471] on input "0" at bounding box center [1368, 472] width 89 height 23
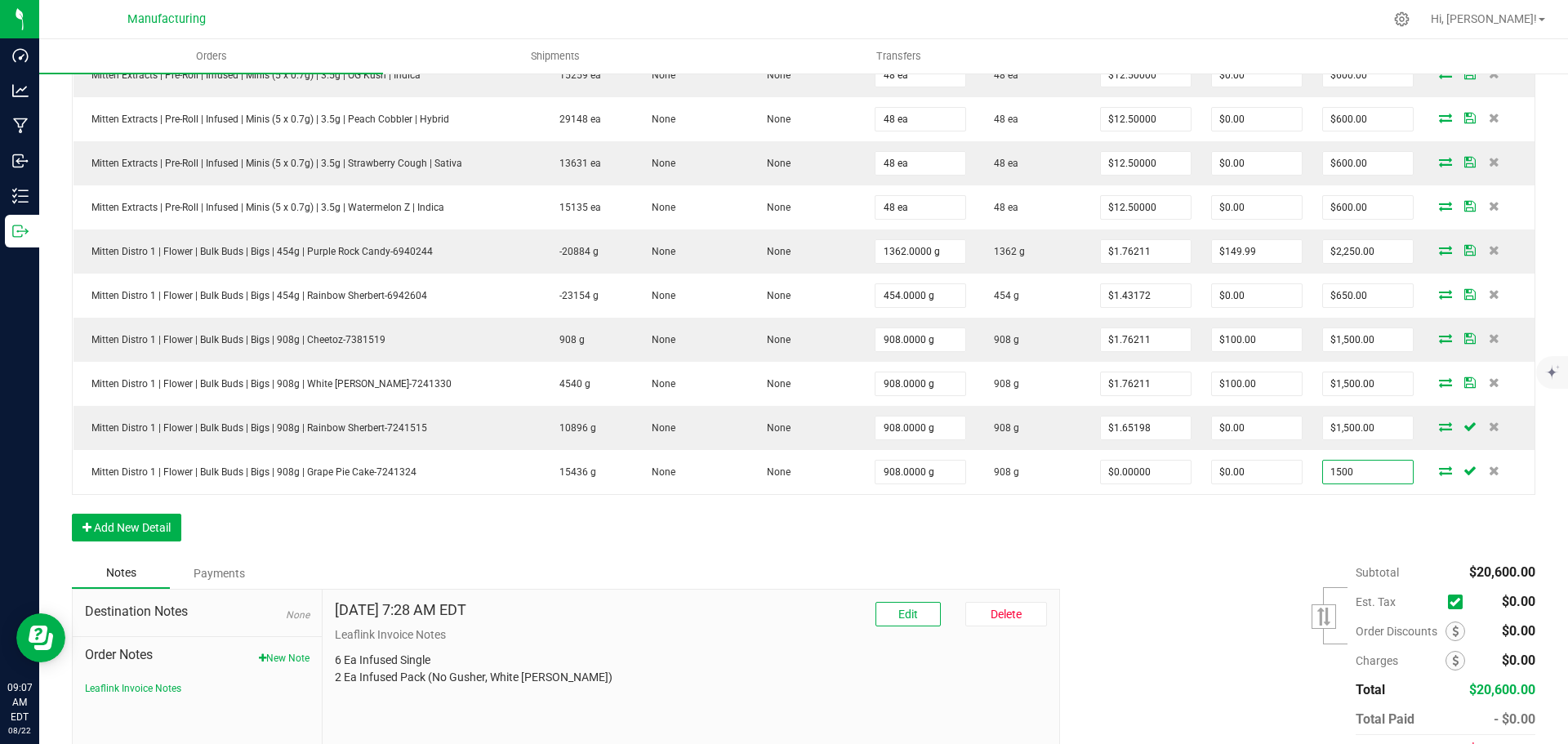
type input "1500"
type input "$1.65198"
type input "$1,500.00"
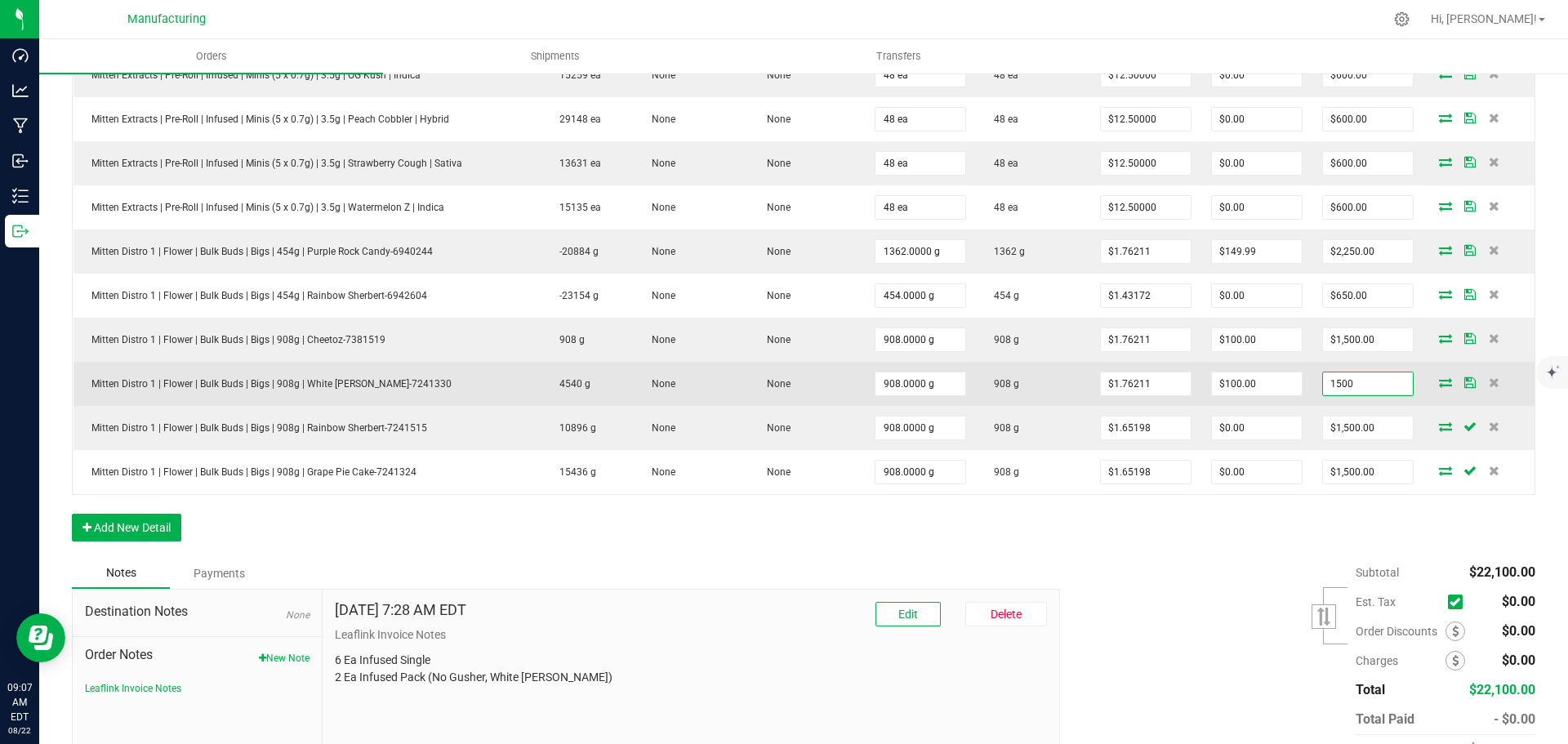
click at [1372, 380] on input "1500" at bounding box center [1368, 384] width 89 height 23
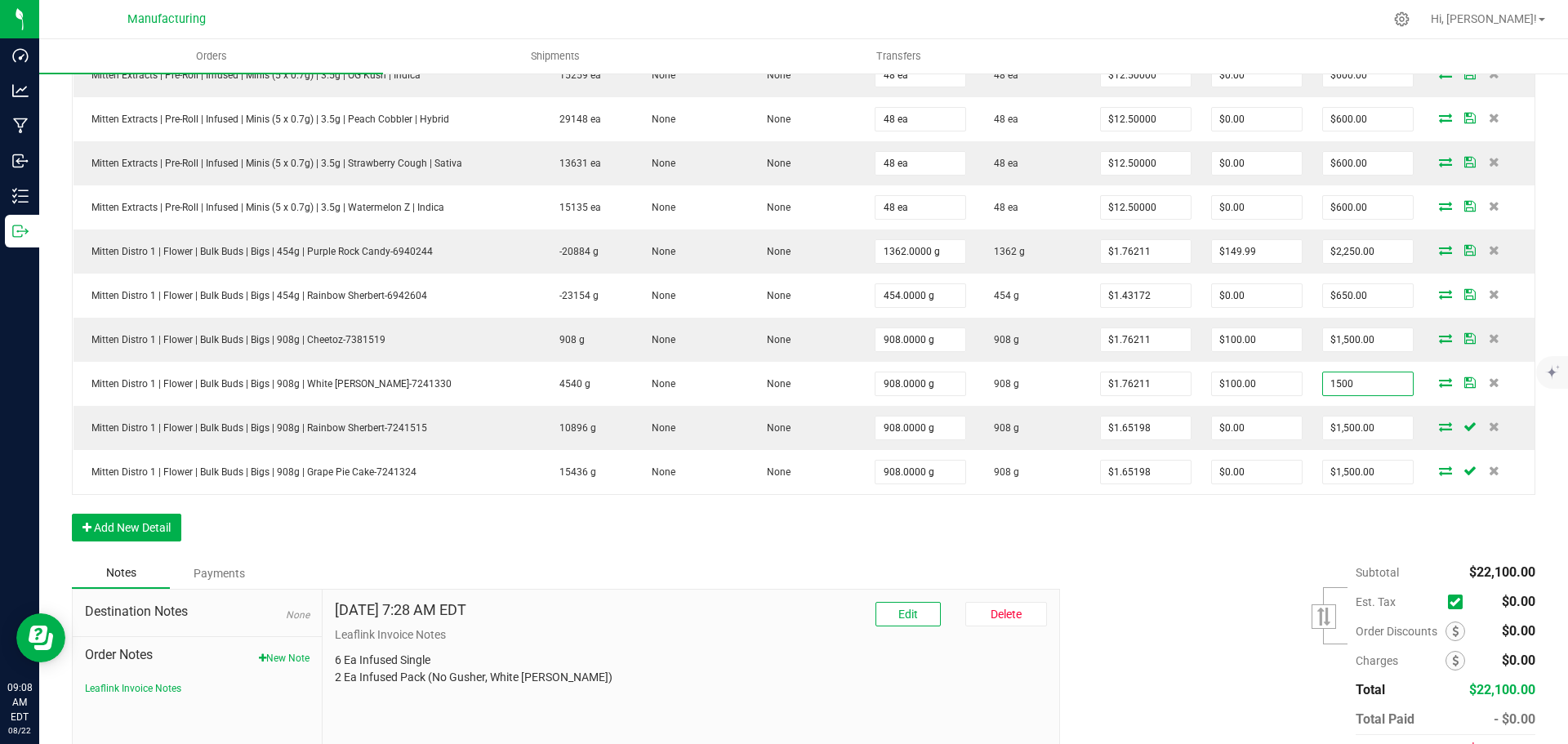
type input "$1,500.00"
click at [1183, 611] on div "Subtotal $22,100.00 Est. Tax" at bounding box center [1291, 660] width 488 height 206
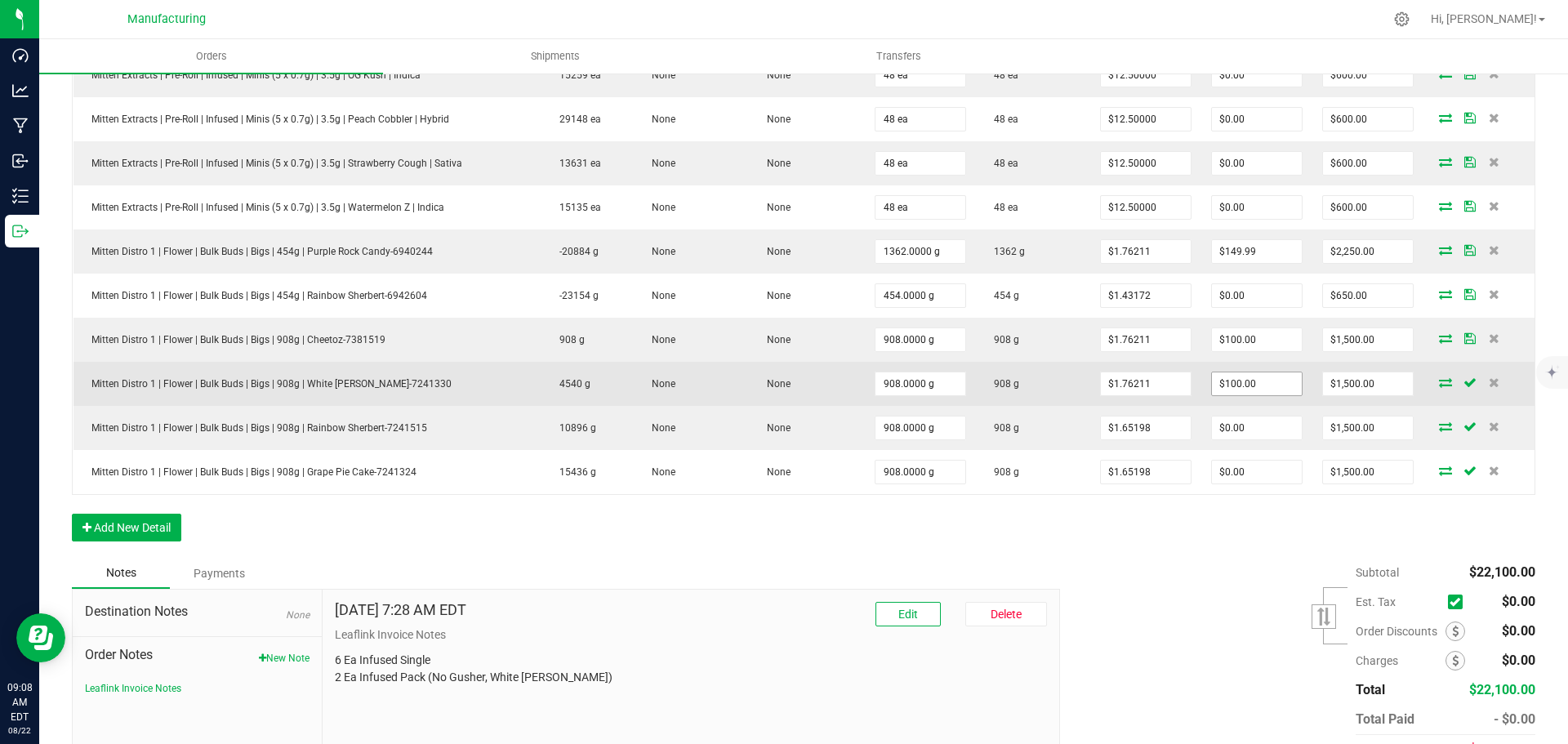
type input "99.99588000000017"
click at [1252, 376] on input "99.99588000000017" at bounding box center [1257, 384] width 89 height 23
type input "1.76211"
type input "$1,600.00"
click at [1152, 381] on input "1.76211" at bounding box center [1146, 384] width 89 height 23
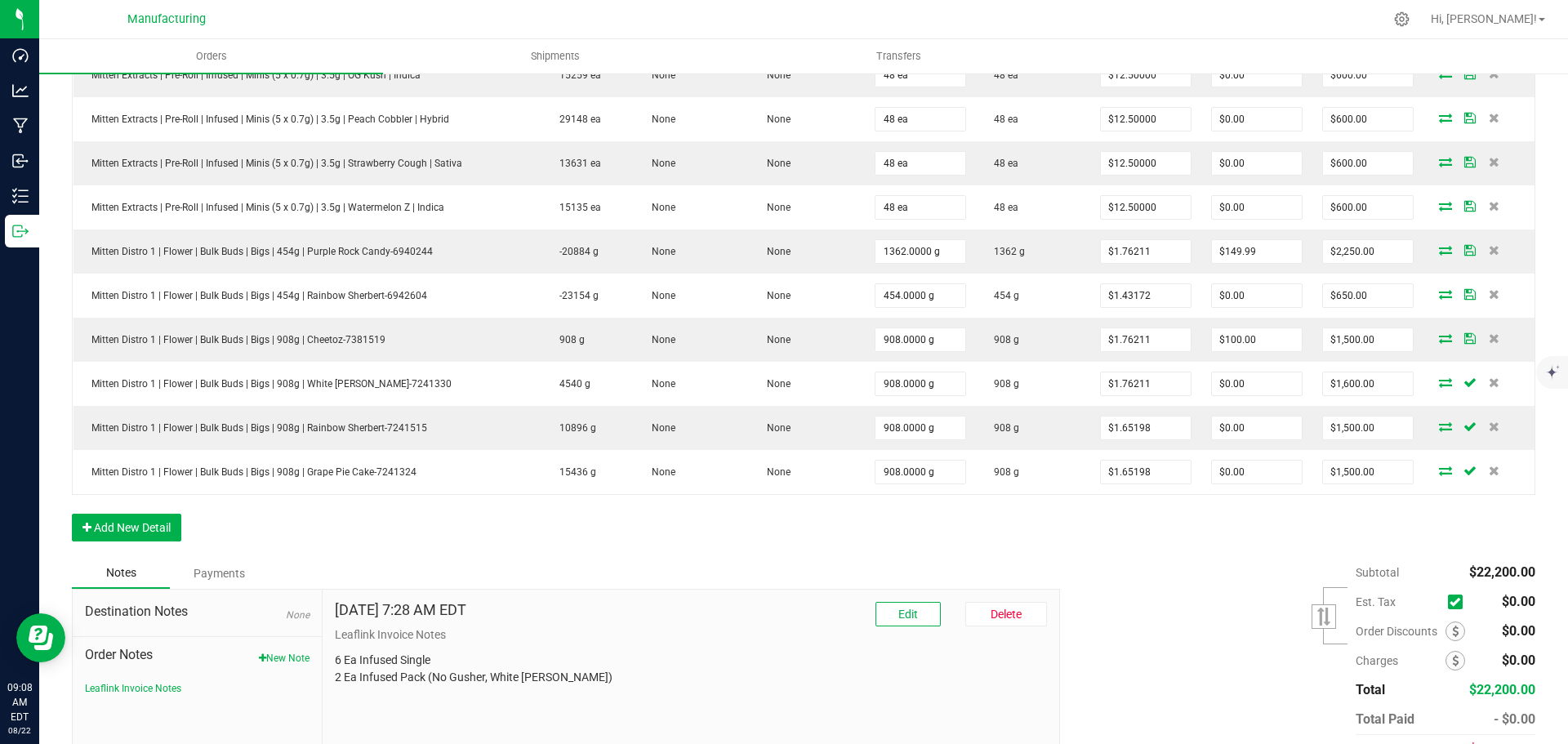
type input "1.76211"
click at [1157, 378] on input "1.76211" at bounding box center [1146, 384] width 89 height 23
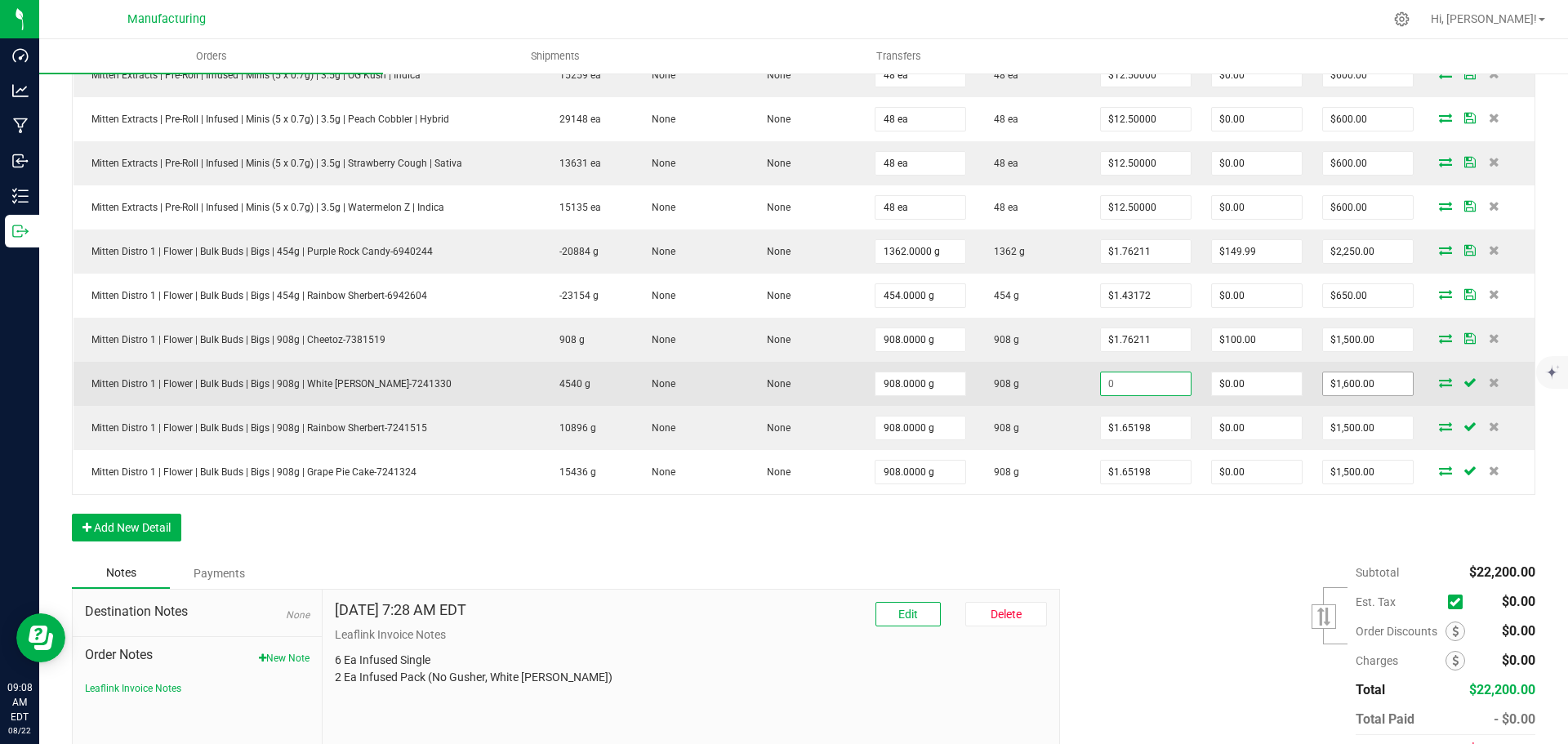
type input "0"
click at [1358, 377] on input "0" at bounding box center [1368, 384] width 89 height 23
click at [1364, 386] on input "0" at bounding box center [1368, 384] width 89 height 23
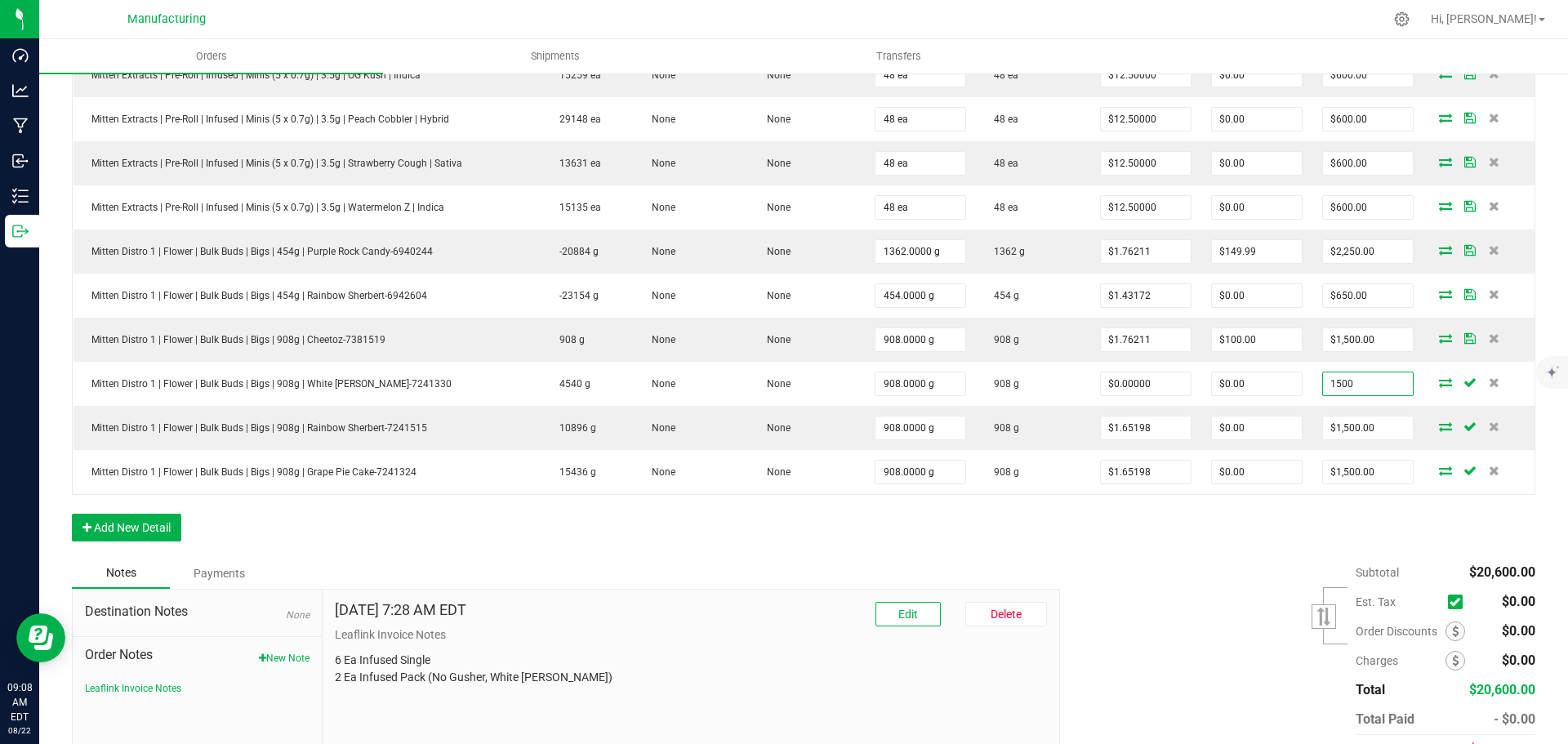
type input "1500"
type input "$1.65198"
type input "$1,500.00"
click at [1165, 614] on div "Subtotal $20,600.00 Est. Tax" at bounding box center [1291, 660] width 488 height 206
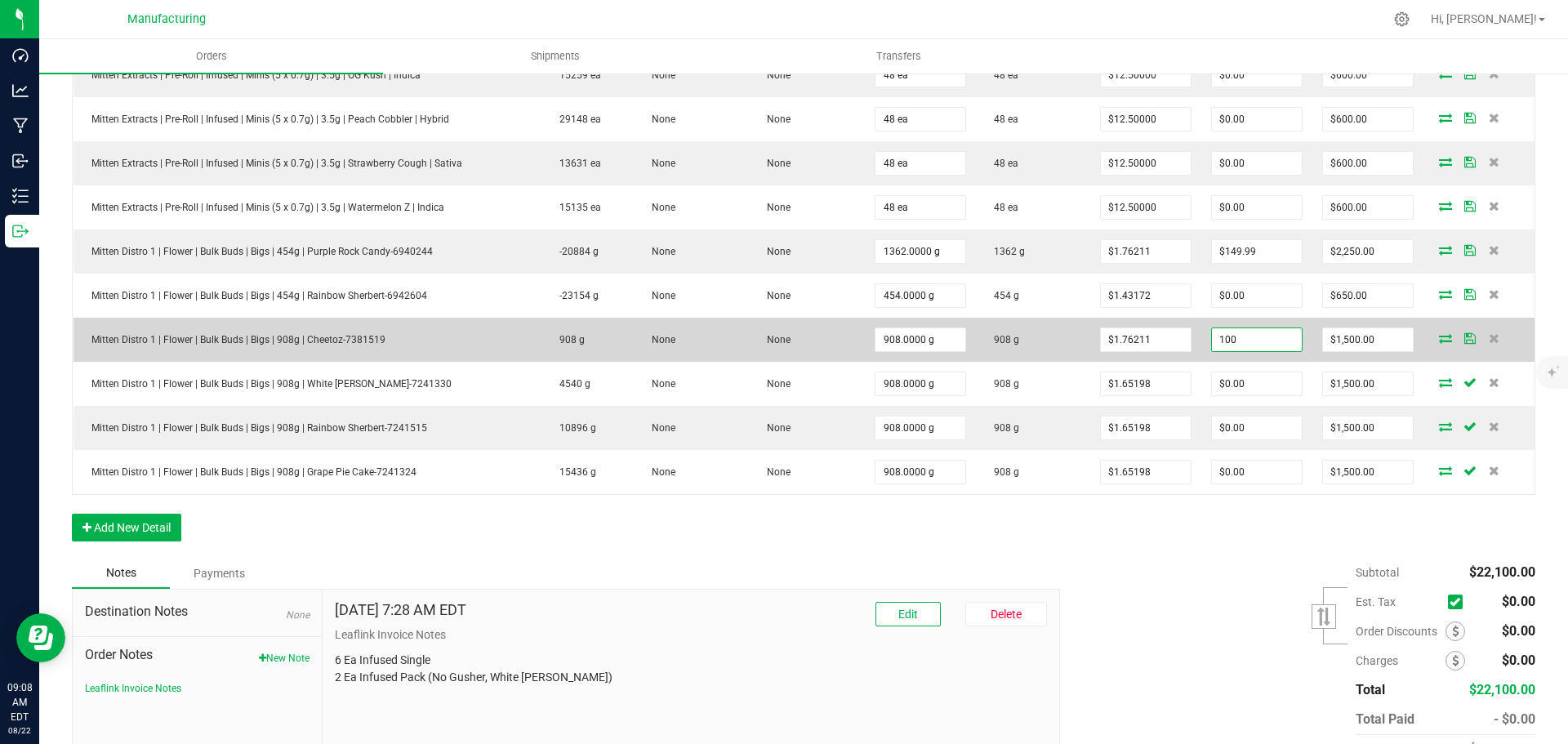
drag, startPoint x: 1253, startPoint y: 336, endPoint x: 1211, endPoint y: 336, distance: 42.0
click at [1212, 336] on input "100" at bounding box center [1257, 340] width 89 height 23
click at [1232, 337] on input "100" at bounding box center [1257, 340] width 89 height 23
type input "1"
type input "1.76211"
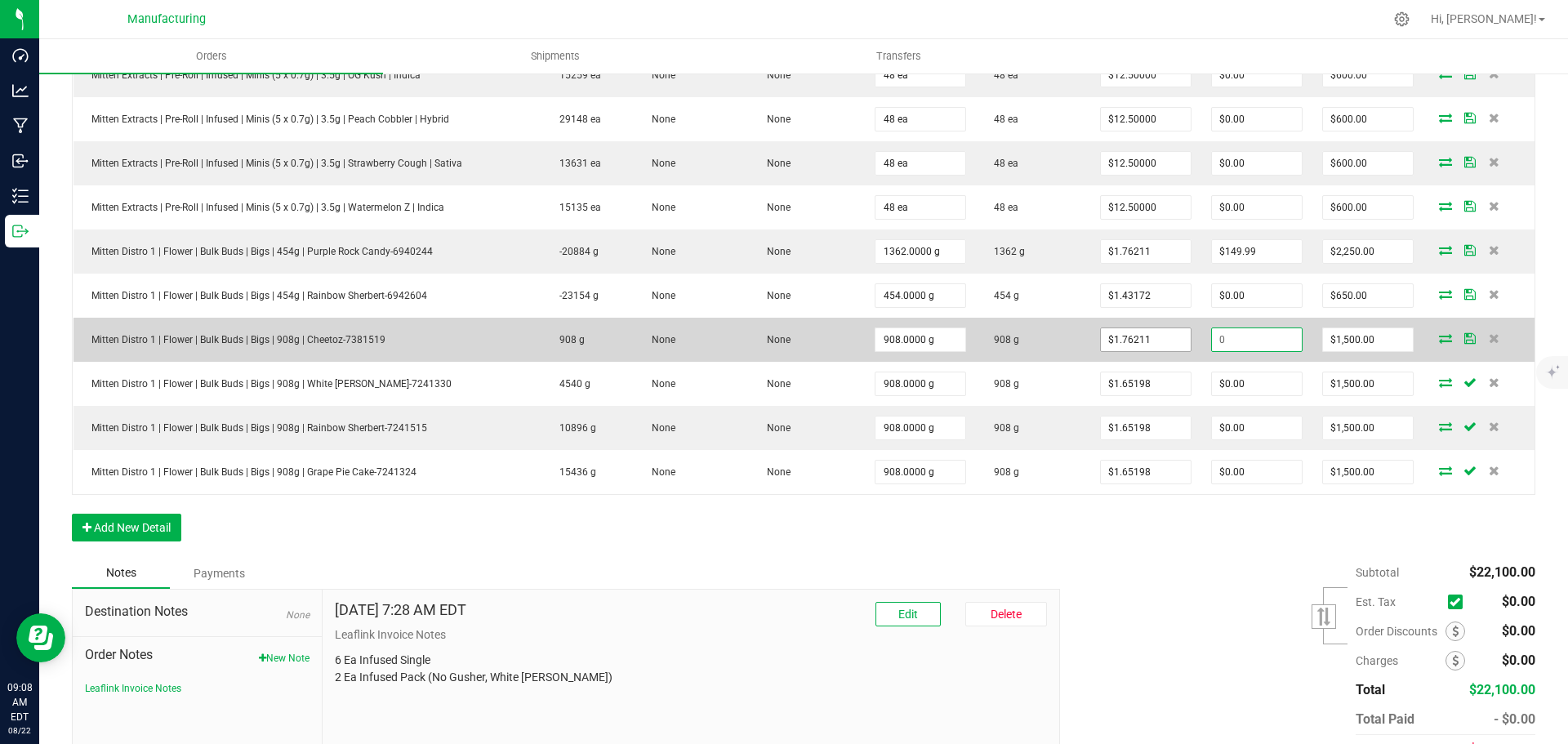
type input "$1,600.00"
click at [1175, 340] on input "1.76211" at bounding box center [1146, 340] width 89 height 23
click at [1358, 336] on input "1599.9958800000002" at bounding box center [1368, 340] width 89 height 23
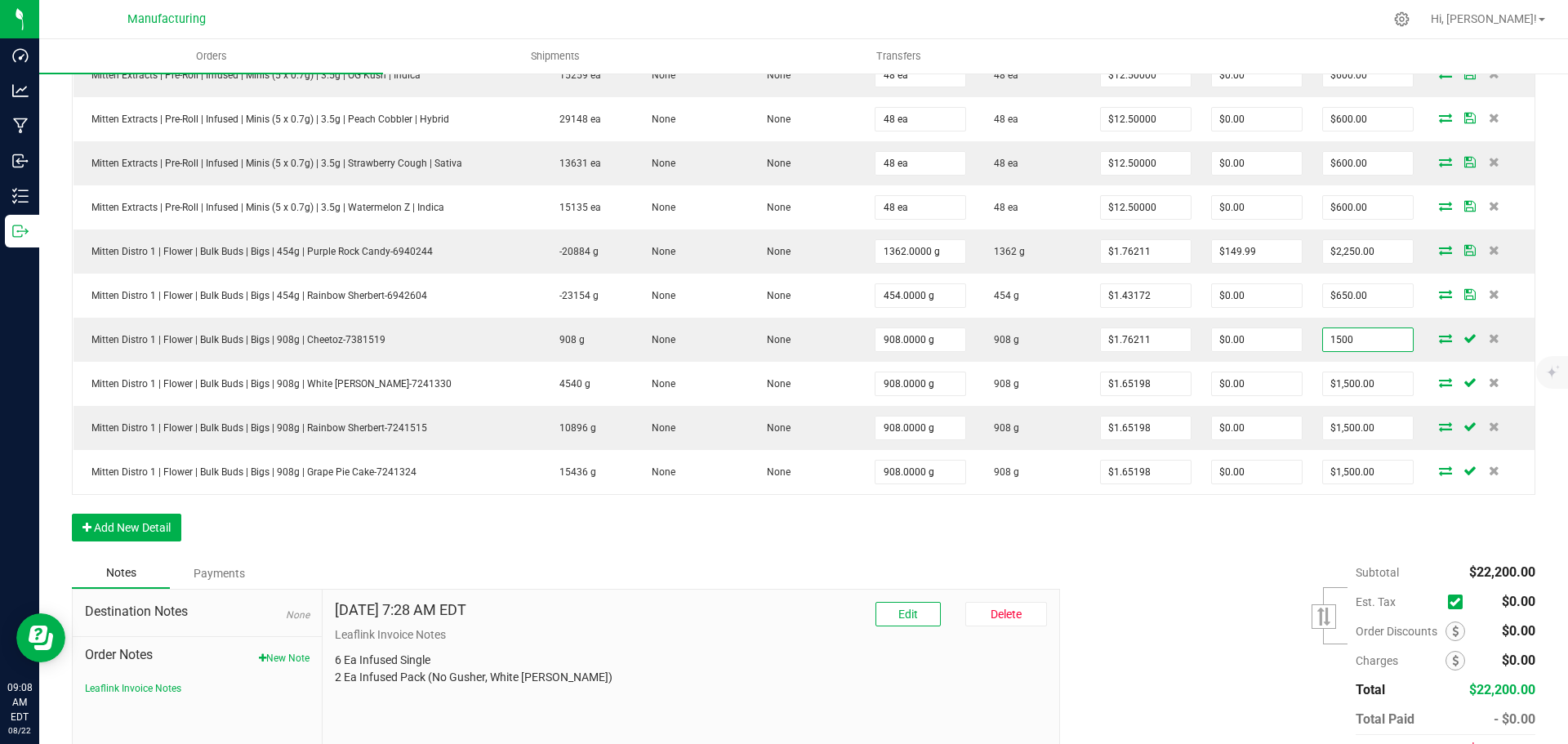
type input "1500"
type input "$1.65198"
type input "$1,500.00"
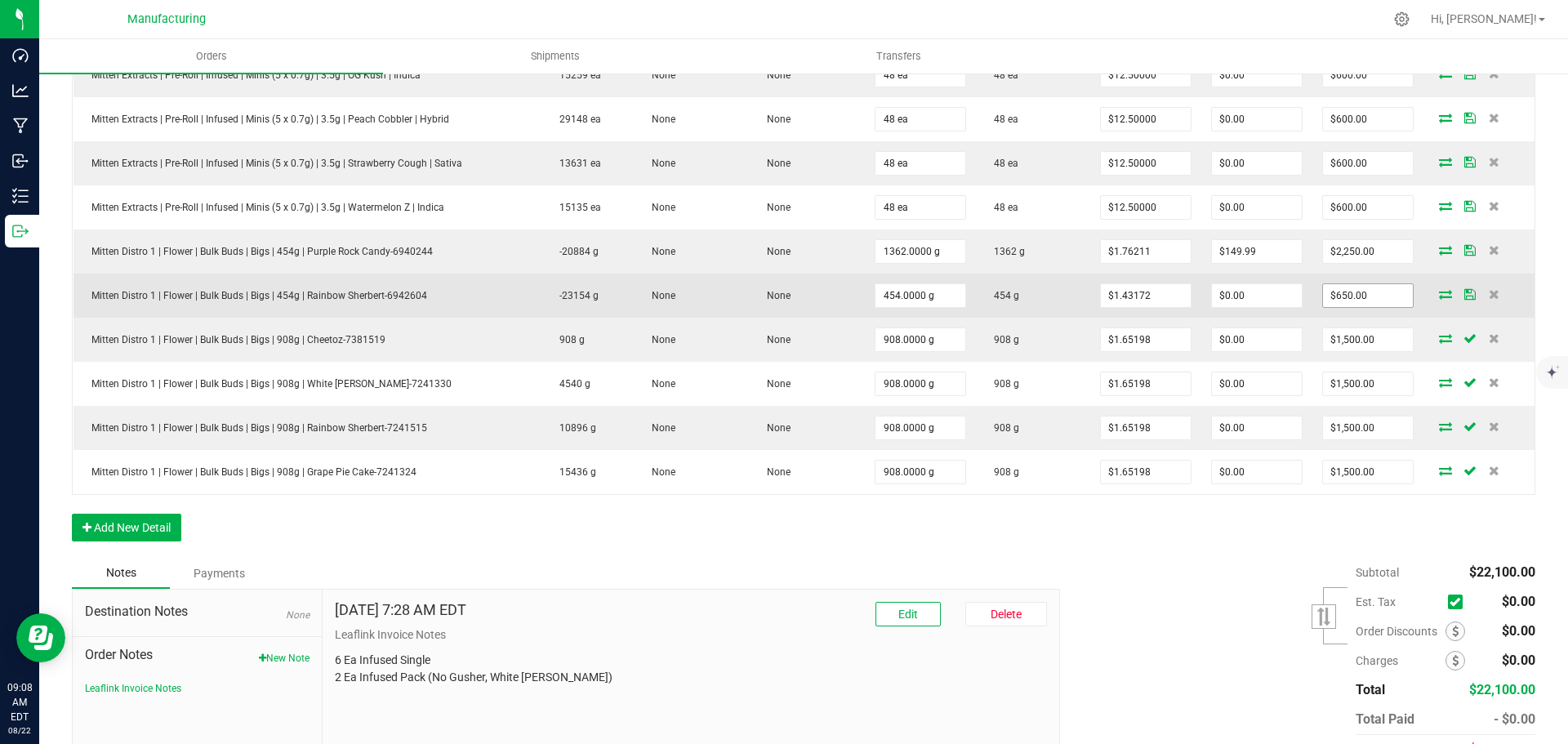
type input "650"
click at [1339, 297] on input "650" at bounding box center [1368, 296] width 89 height 23
type input "1.4317180616740088"
type input "$650.00"
type input "1.4317180616740088"
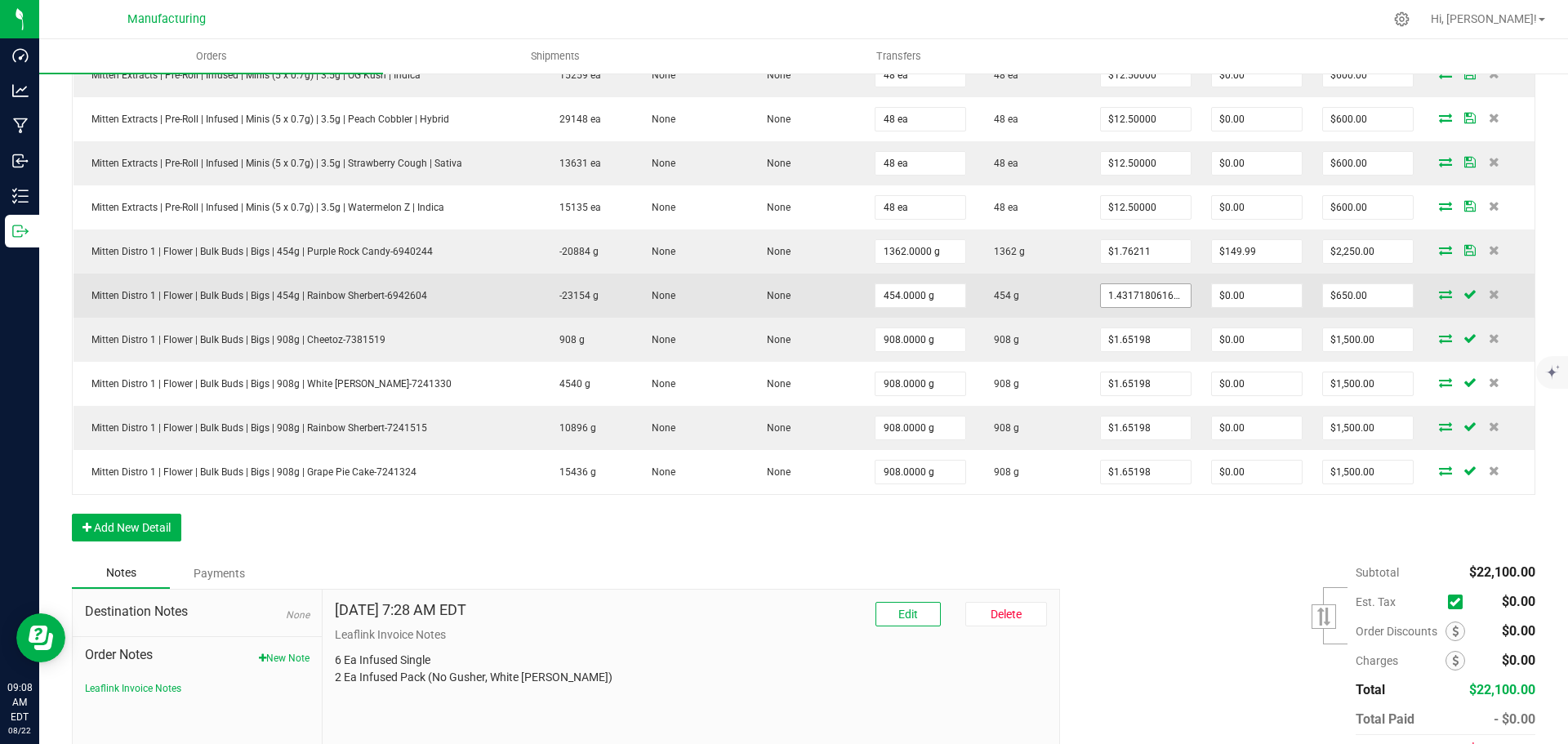
click at [1141, 293] on input "1.4317180616740088" at bounding box center [1146, 296] width 89 height 23
type input "0"
click at [1334, 294] on input "0" at bounding box center [1368, 296] width 89 height 23
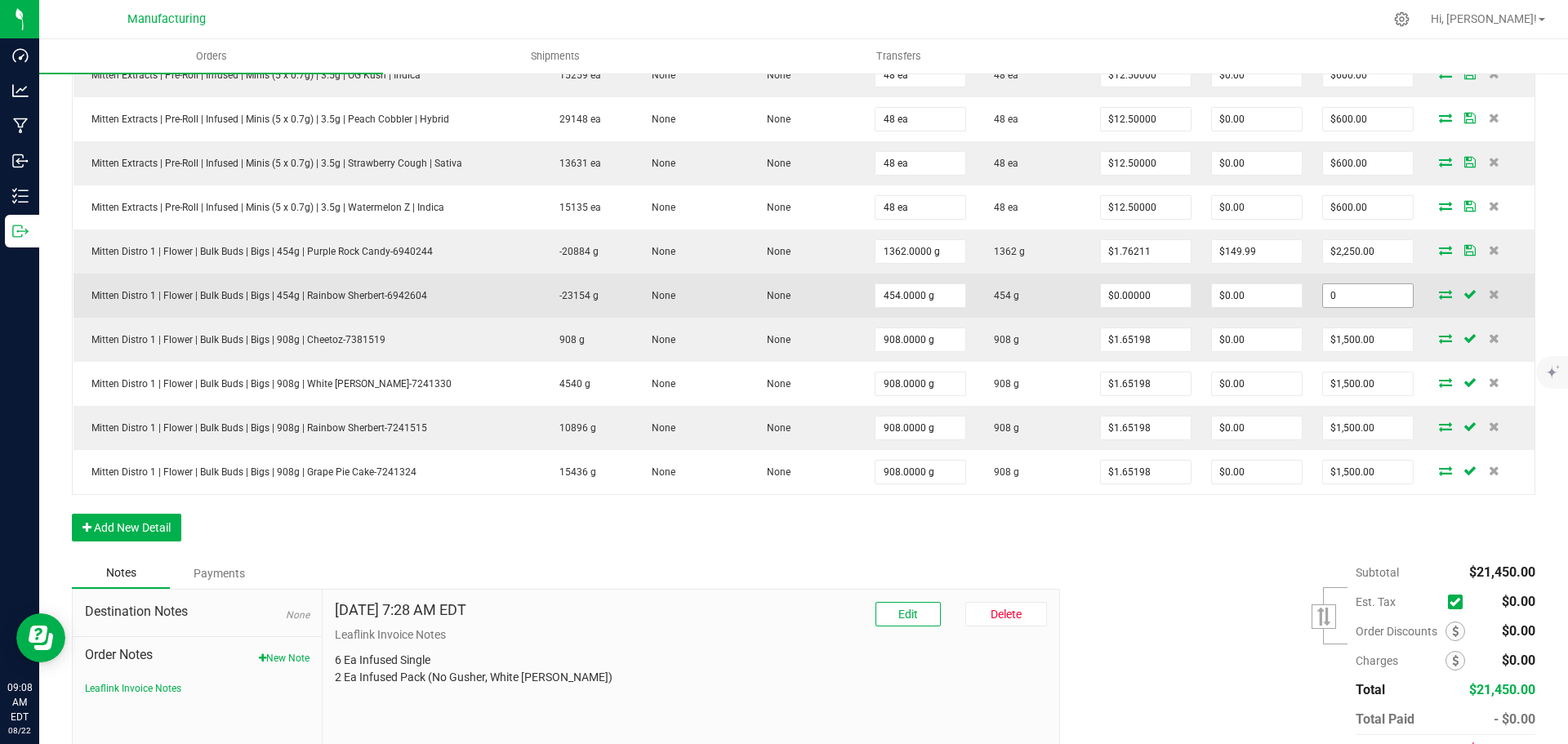
click at [1361, 296] on input "0" at bounding box center [1368, 296] width 89 height 23
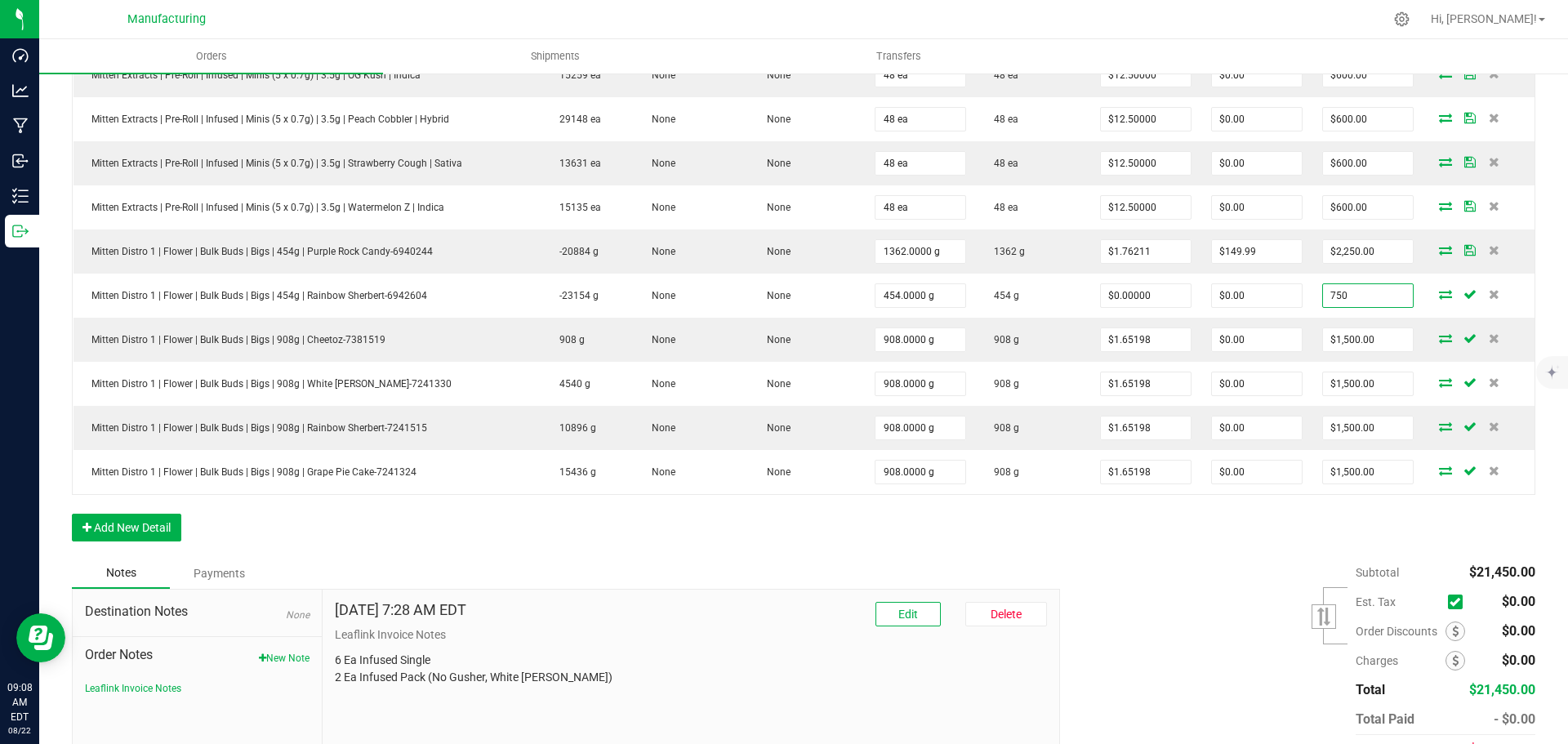
type input "750"
type input "$1.65198"
type input "$750.00"
click at [1225, 558] on div "Subtotal $21,450.00 Est. Tax" at bounding box center [1291, 660] width 488 height 206
click at [1194, 617] on div "Subtotal $22,200.00 Est. Tax" at bounding box center [1291, 660] width 488 height 206
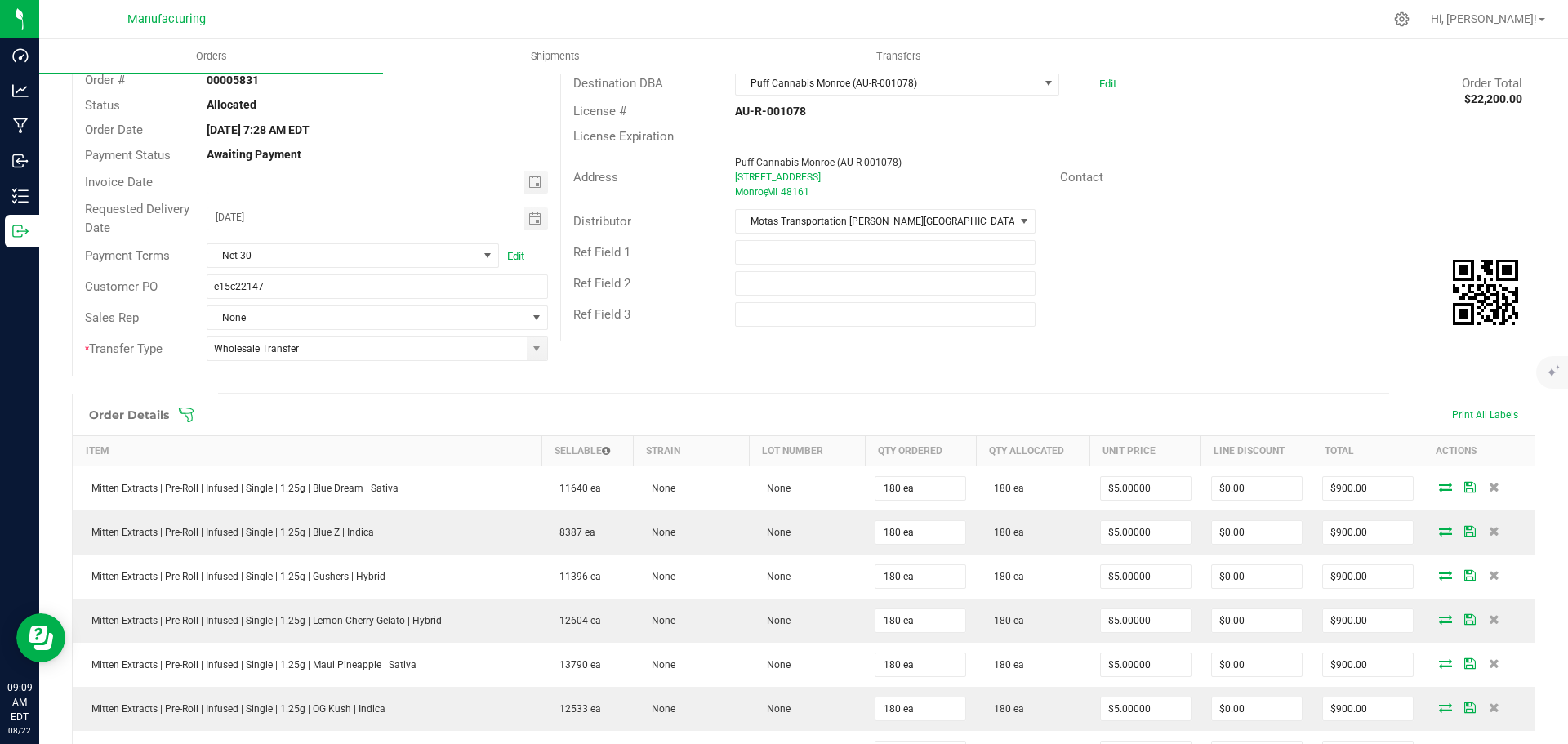
scroll to position [0, 0]
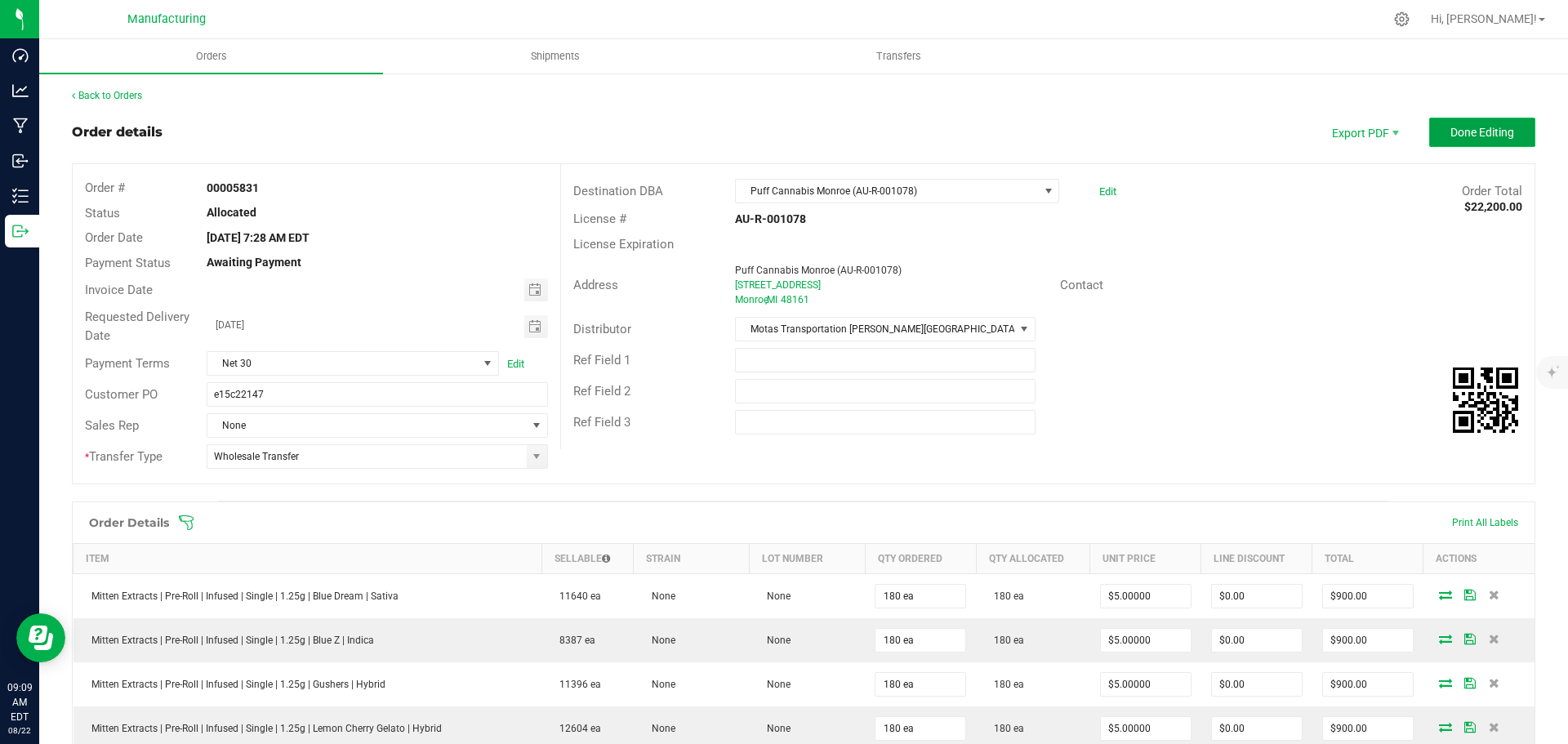
click at [1462, 133] on span "Done Editing" at bounding box center [1482, 133] width 64 height 13
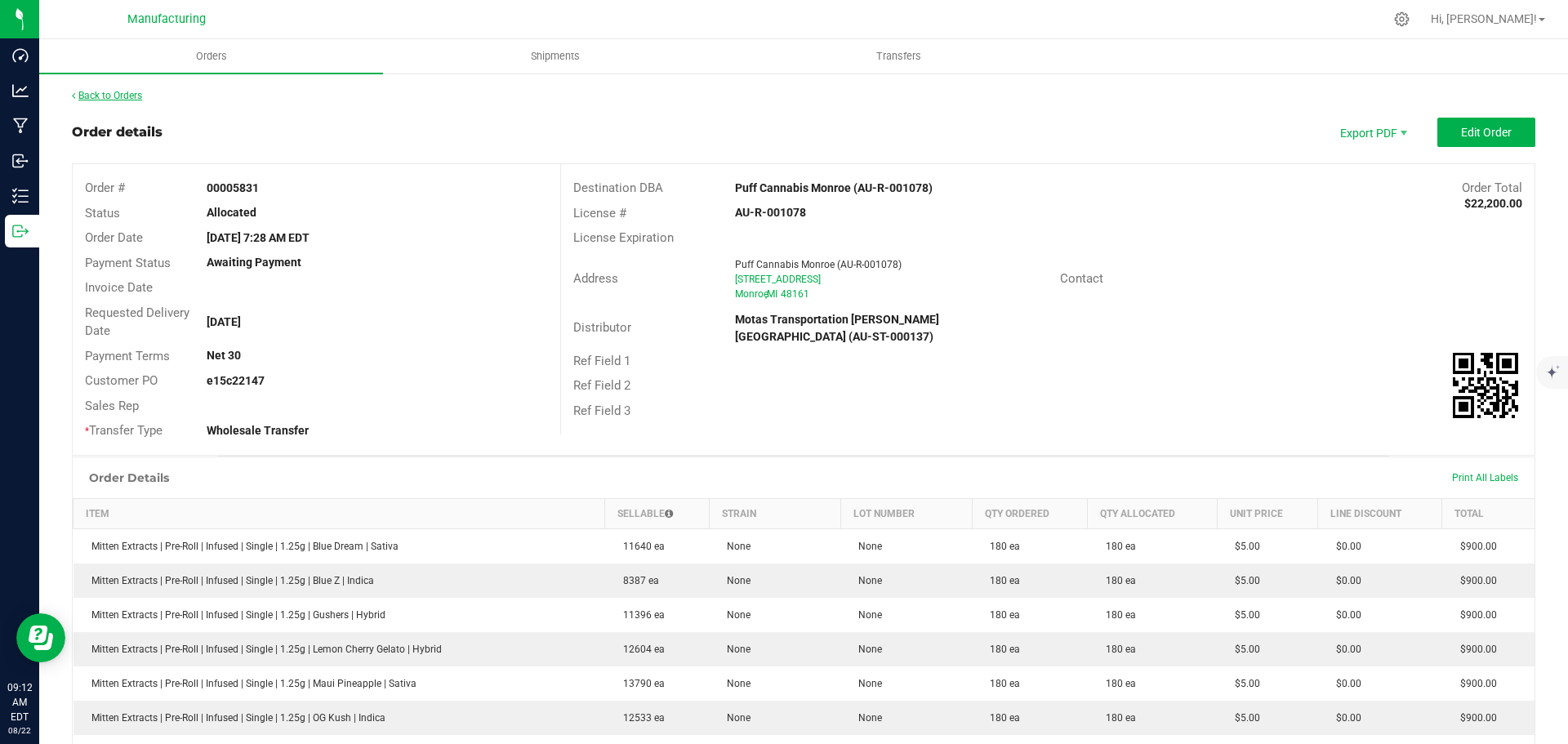
click at [120, 95] on link "Back to Orders" at bounding box center [107, 95] width 70 height 12
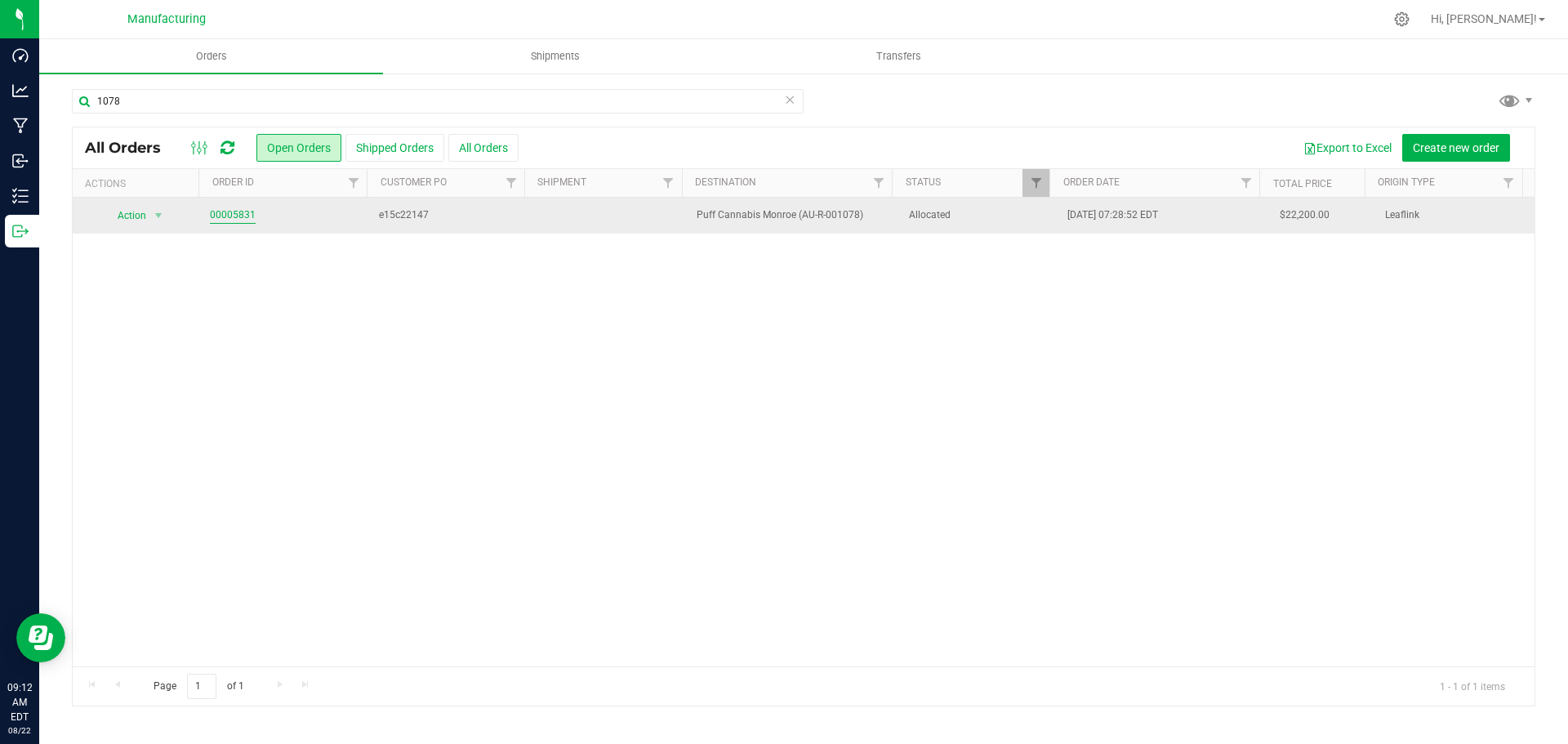
click at [244, 210] on link "00005831" at bounding box center [232, 215] width 46 height 16
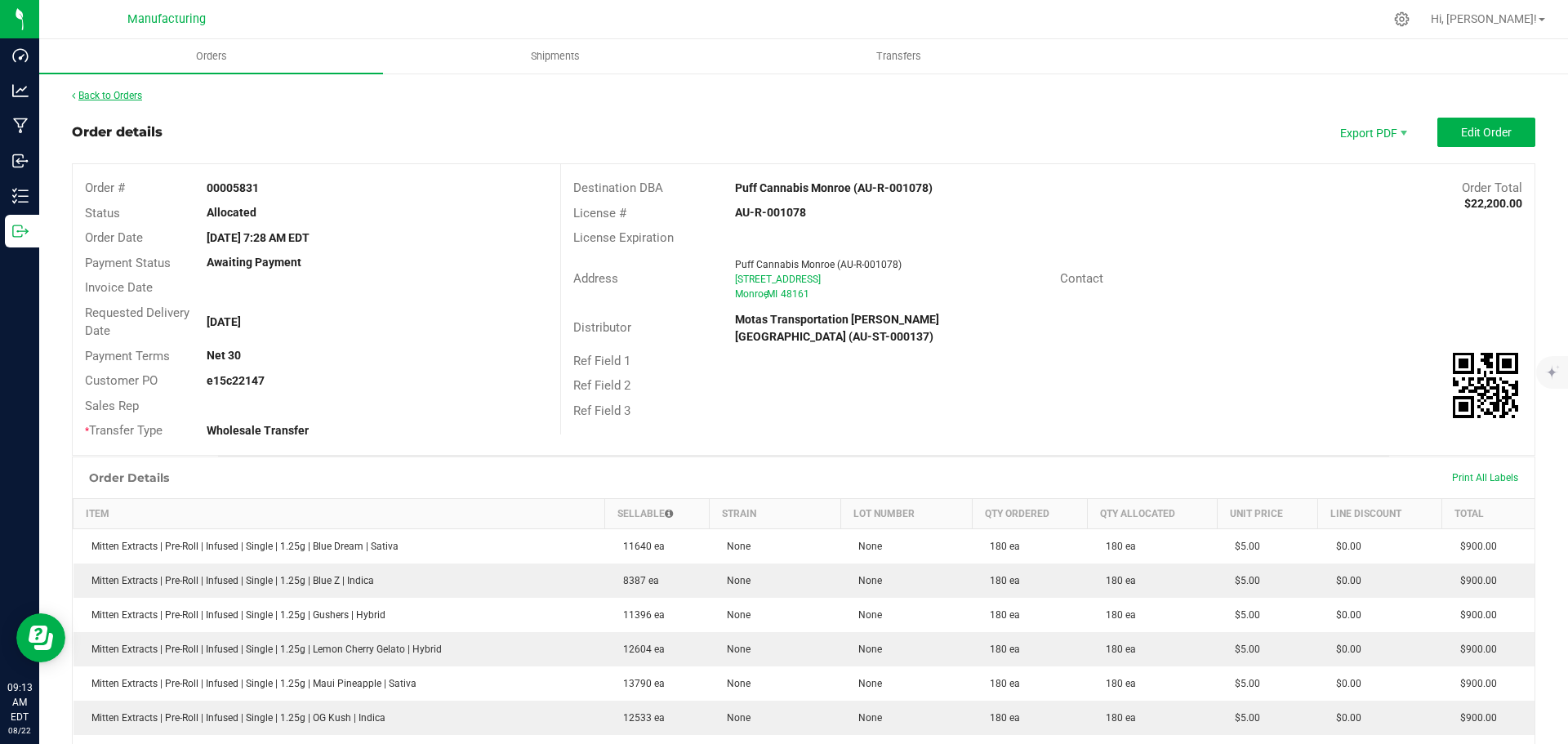
click at [99, 97] on link "Back to Orders" at bounding box center [107, 95] width 70 height 12
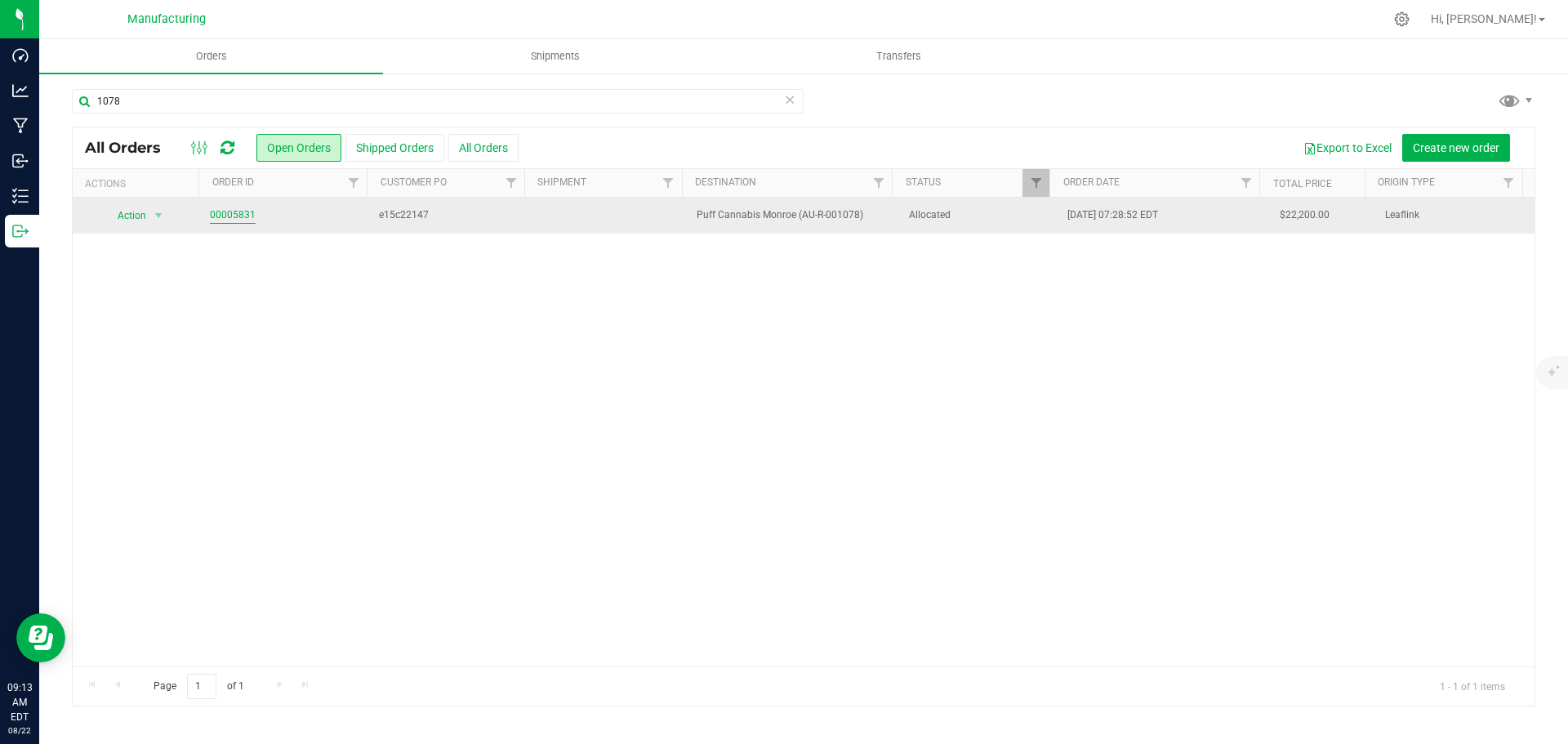
click at [212, 213] on link "00005831" at bounding box center [232, 215] width 46 height 16
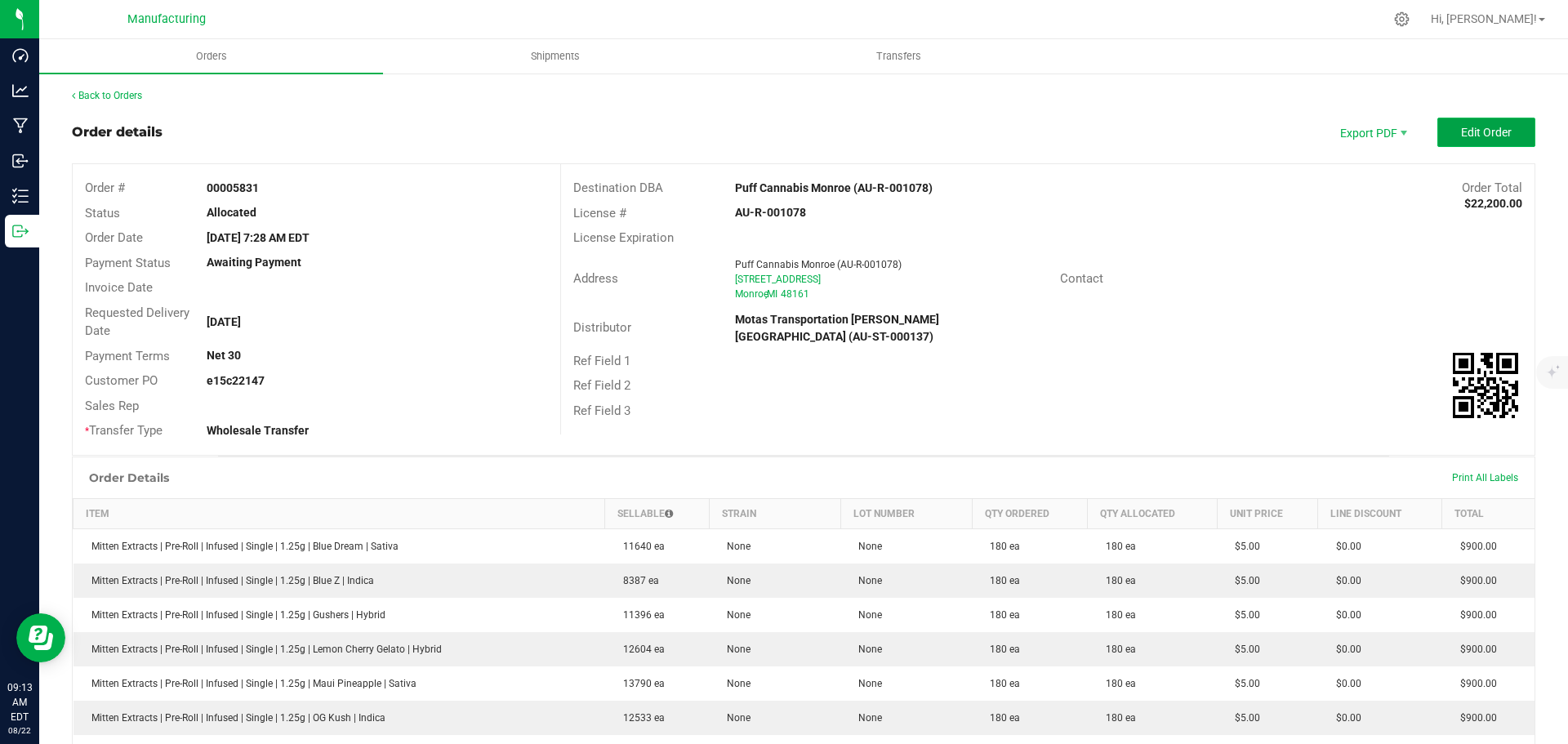
click at [1470, 133] on span "Edit Order" at bounding box center [1486, 133] width 51 height 13
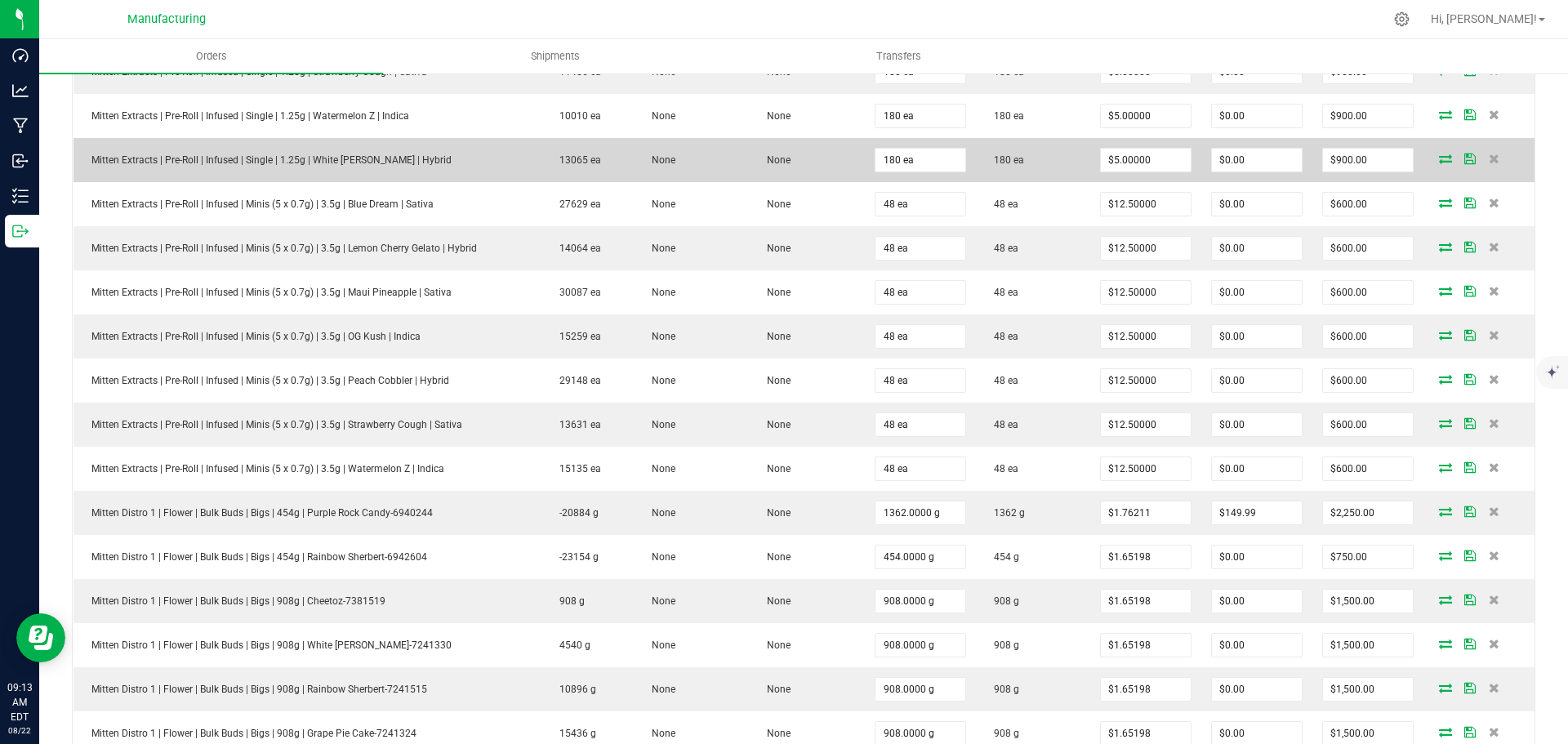
scroll to position [898, 0]
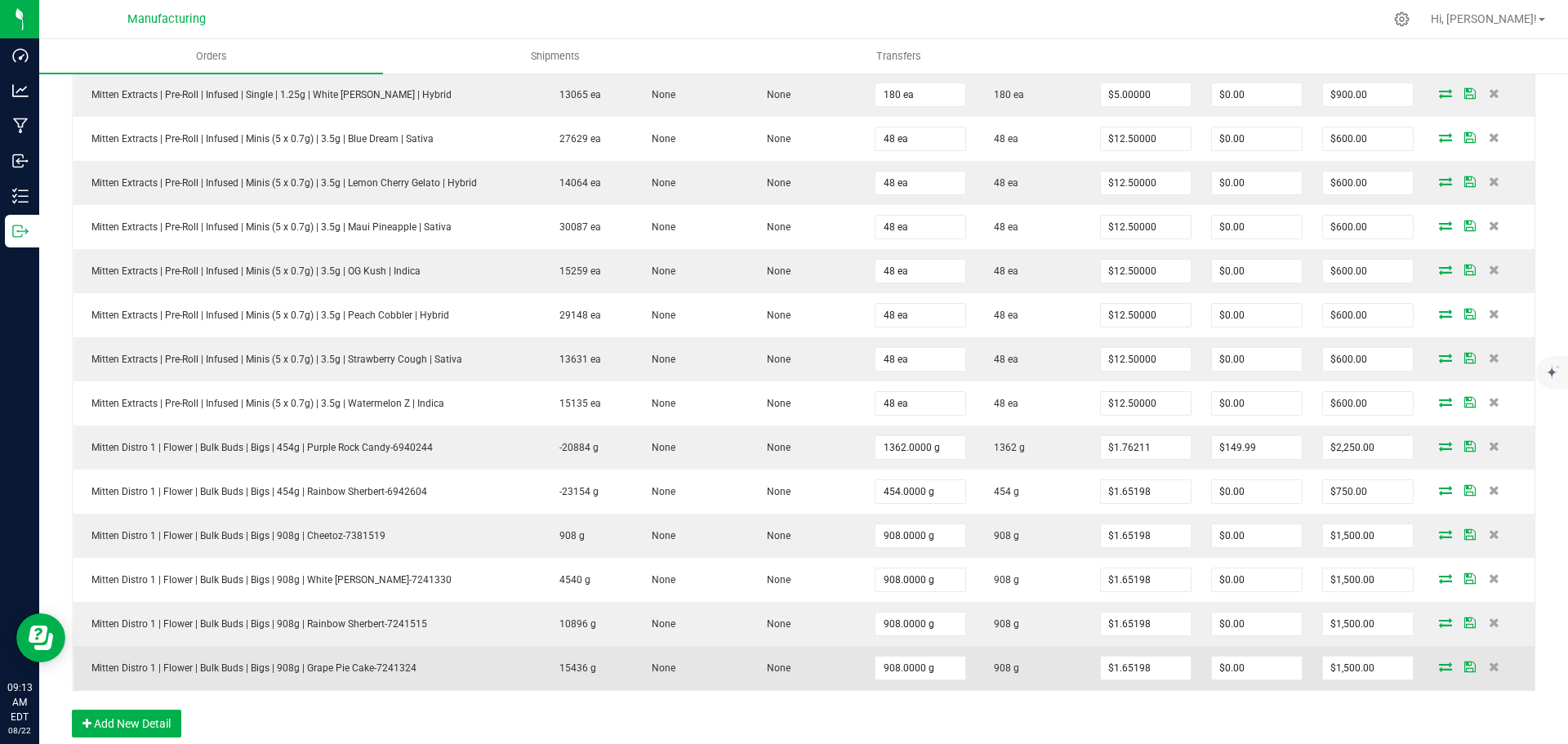
click at [1444, 669] on span at bounding box center [1445, 667] width 25 height 10
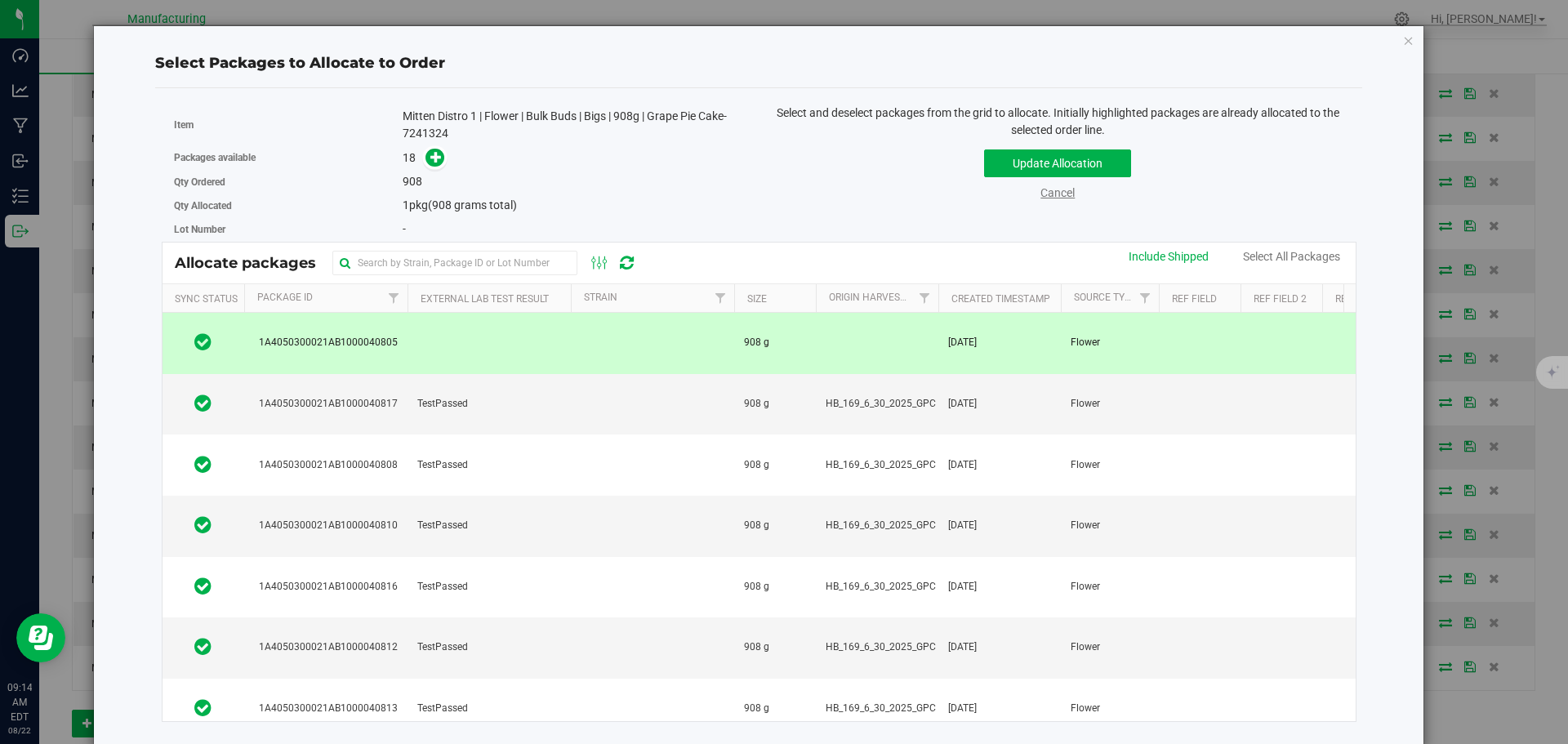
click at [1052, 191] on link "Cancel" at bounding box center [1057, 193] width 34 height 13
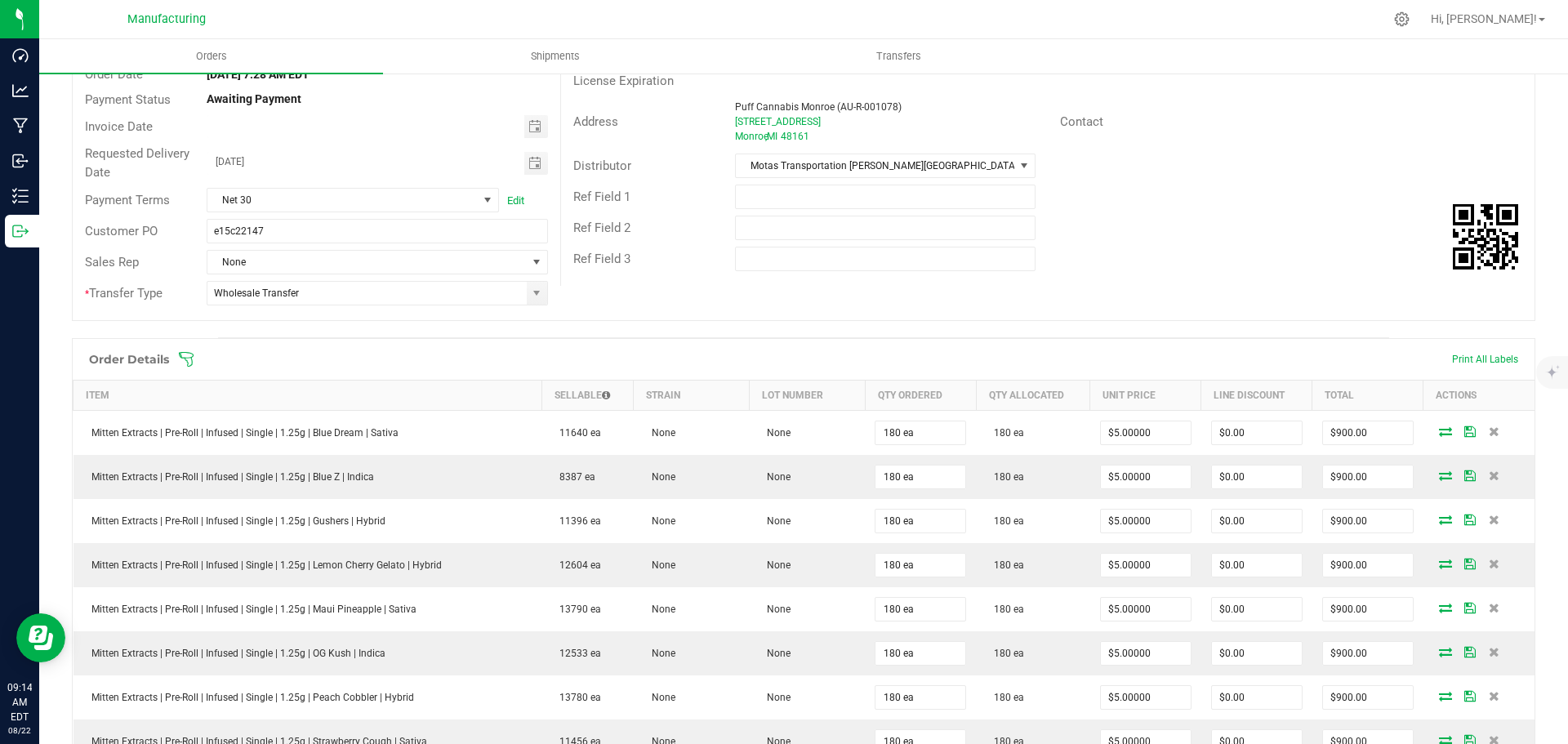
scroll to position [0, 0]
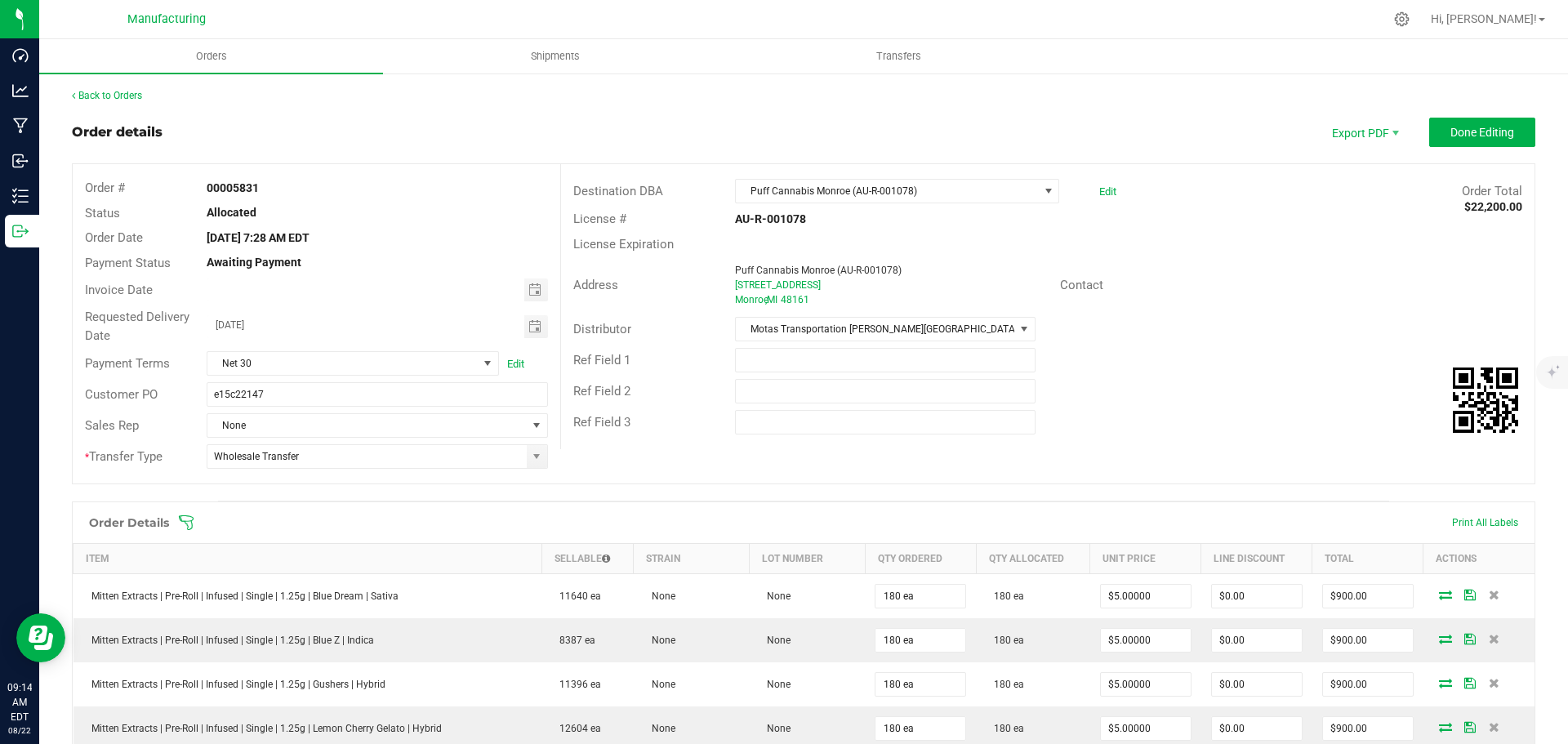
click at [191, 519] on icon at bounding box center [186, 523] width 17 height 17
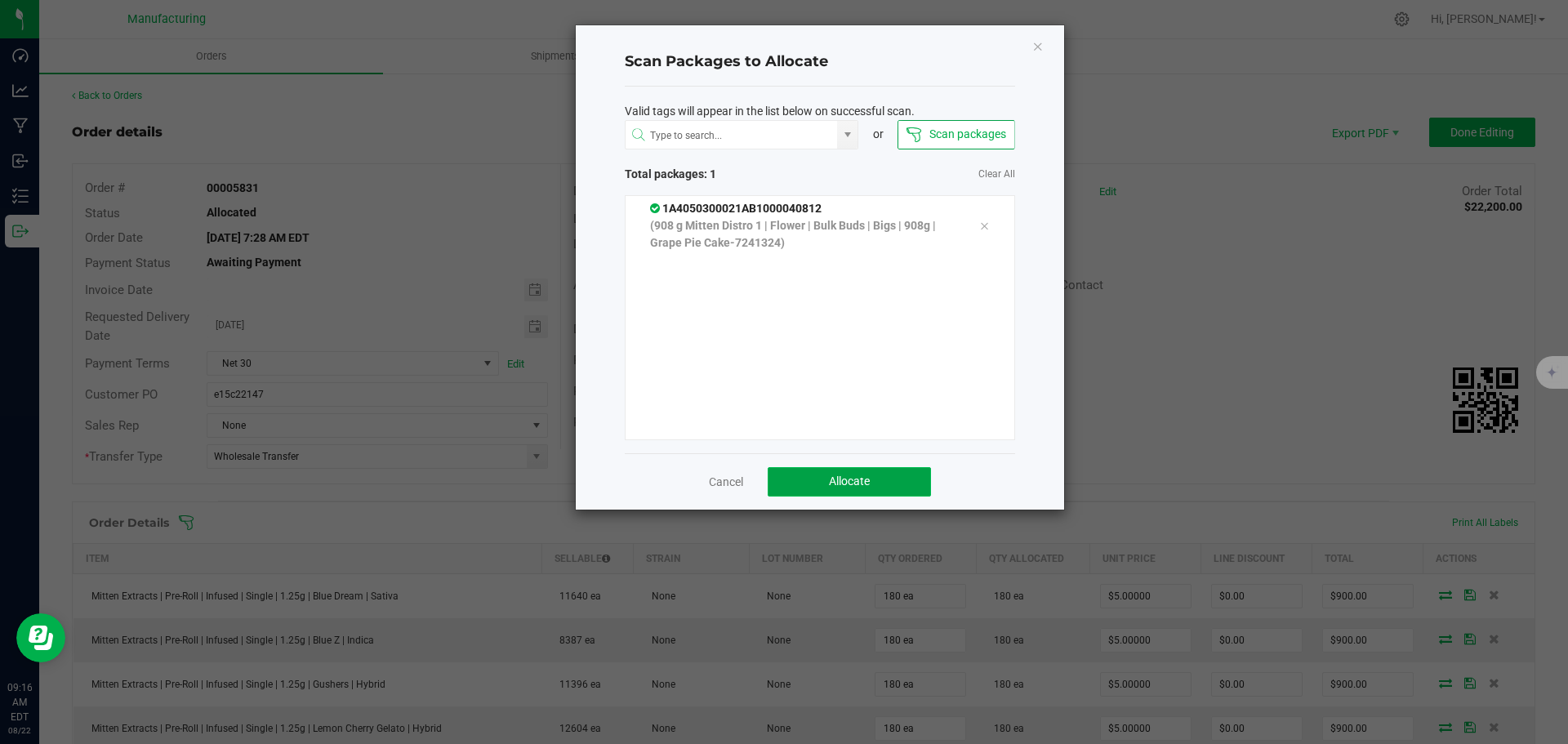
click at [876, 478] on button "Allocate" at bounding box center [849, 481] width 163 height 29
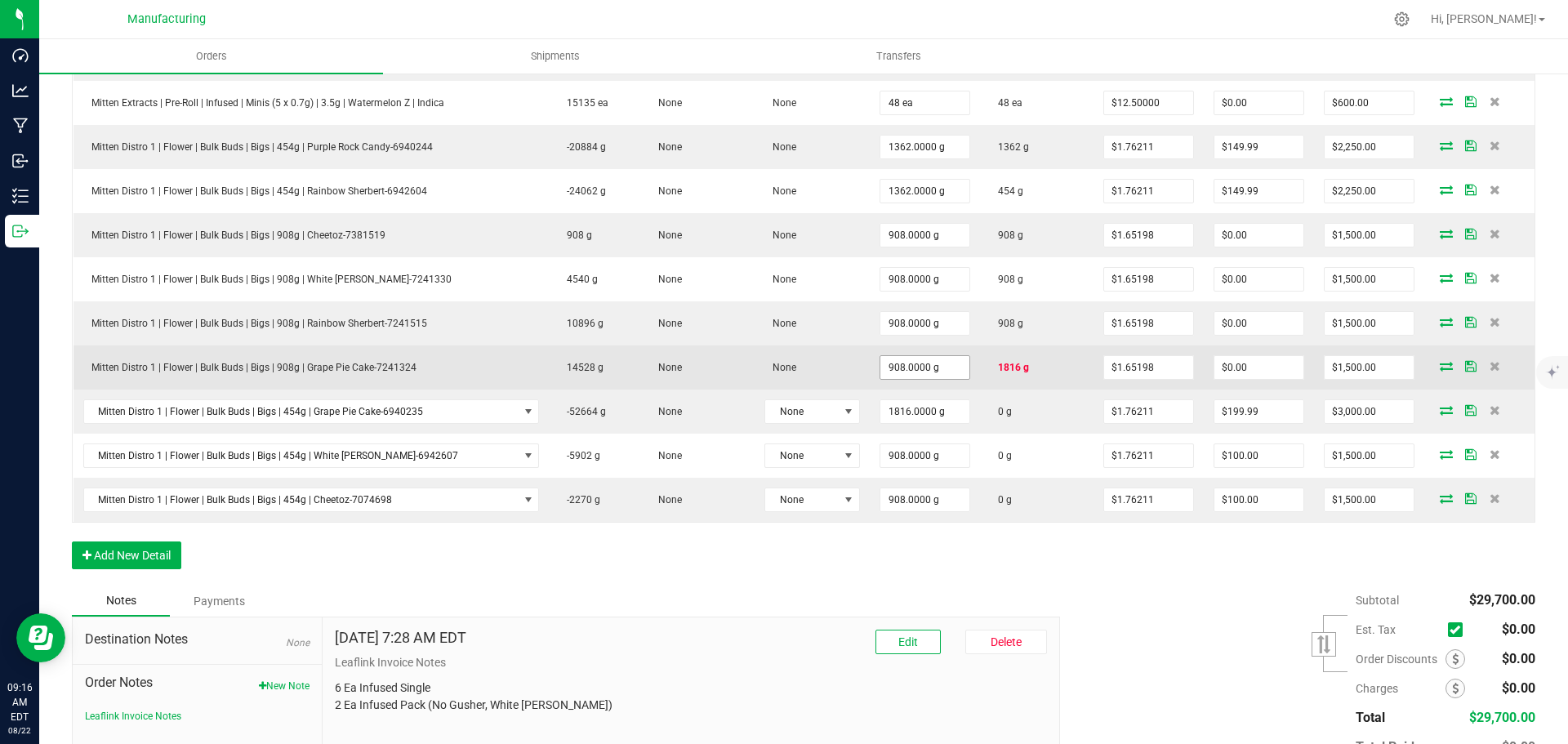
scroll to position [1225, 0]
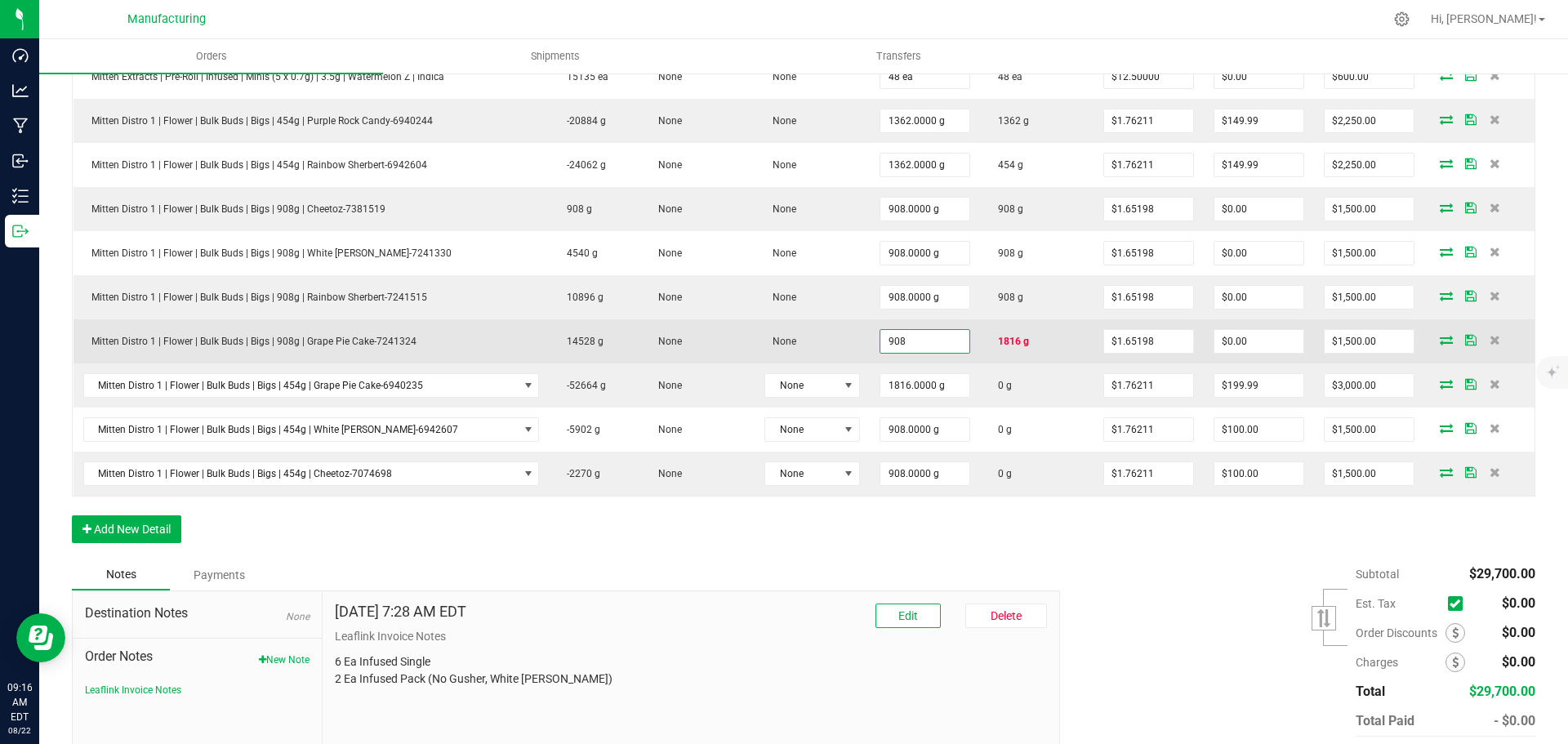
click at [919, 339] on input "908" at bounding box center [924, 341] width 89 height 23
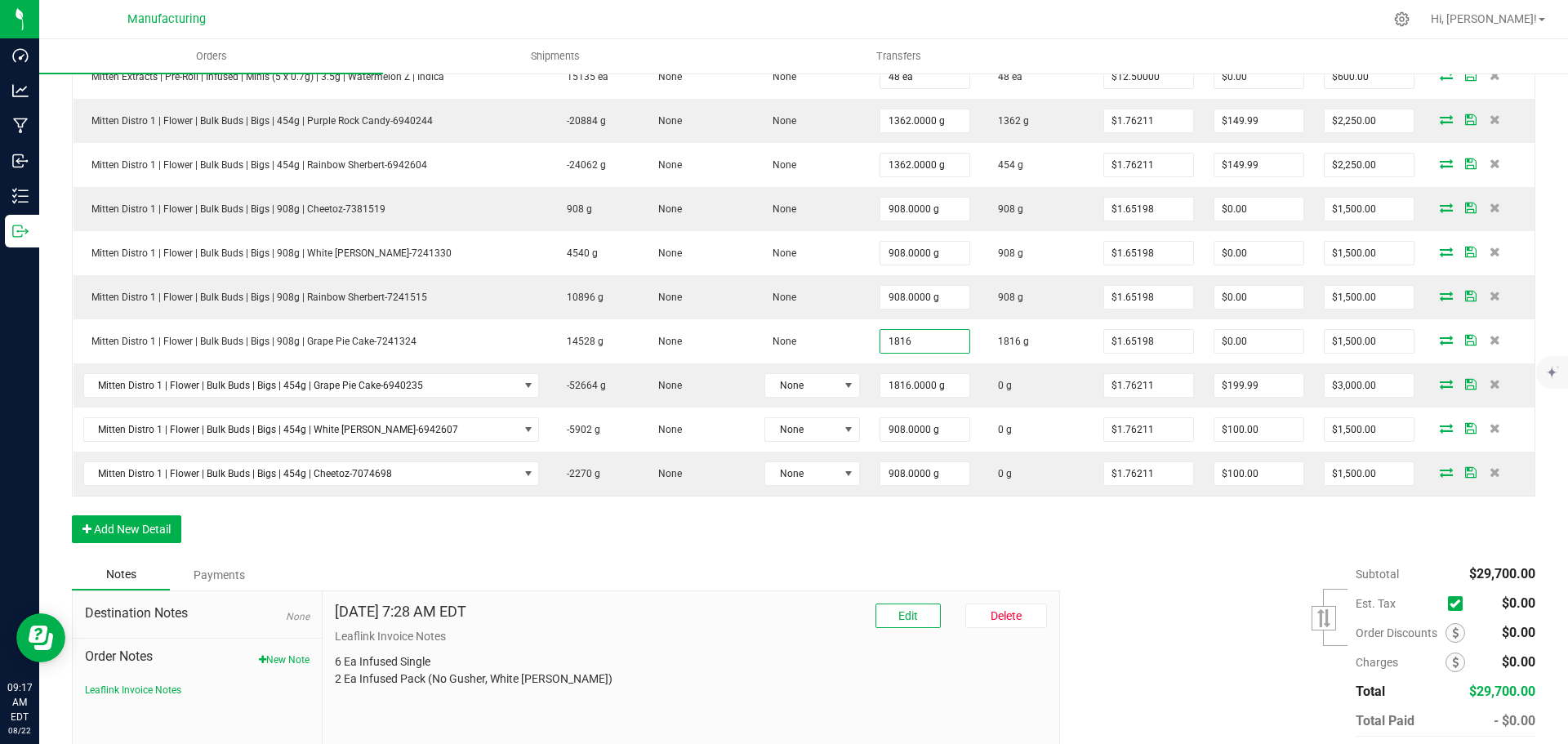
type input "1816.0000 g"
type input "$3,000.00"
click at [1178, 561] on div "Subtotal $29,700.00 Est. Tax" at bounding box center [1291, 662] width 488 height 206
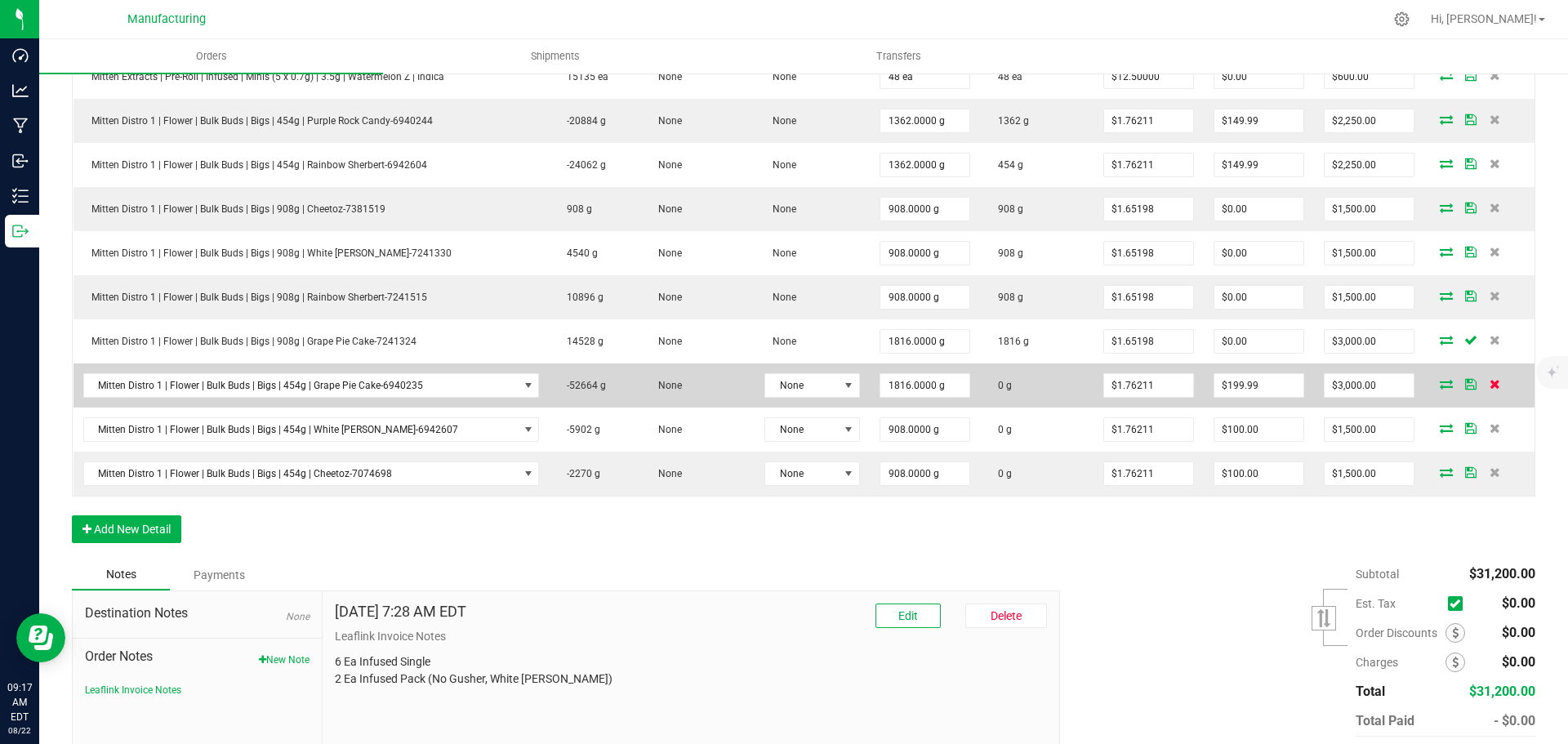
click at [1489, 384] on icon at bounding box center [1494, 384] width 11 height 10
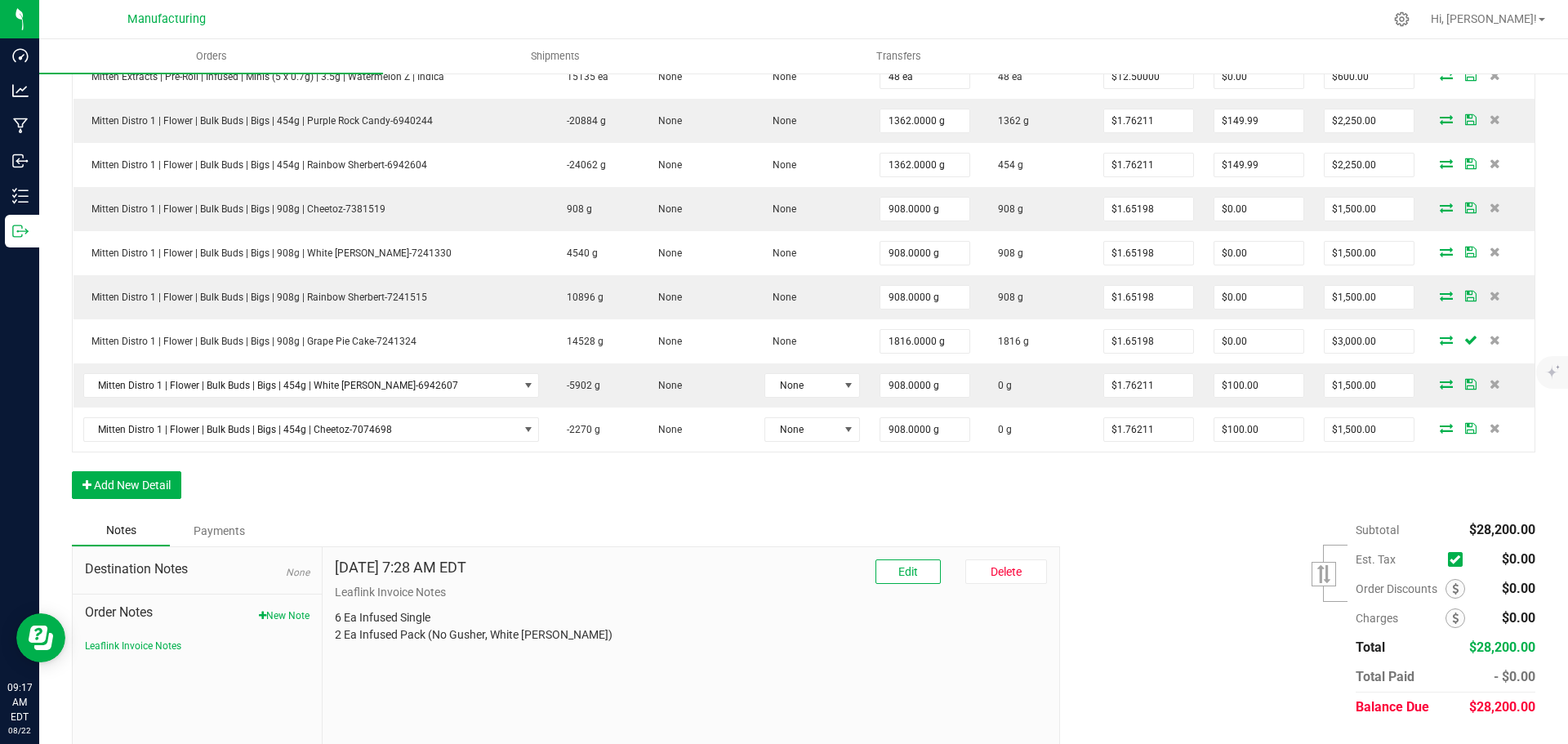
click at [1489, 384] on icon at bounding box center [1494, 384] width 11 height 10
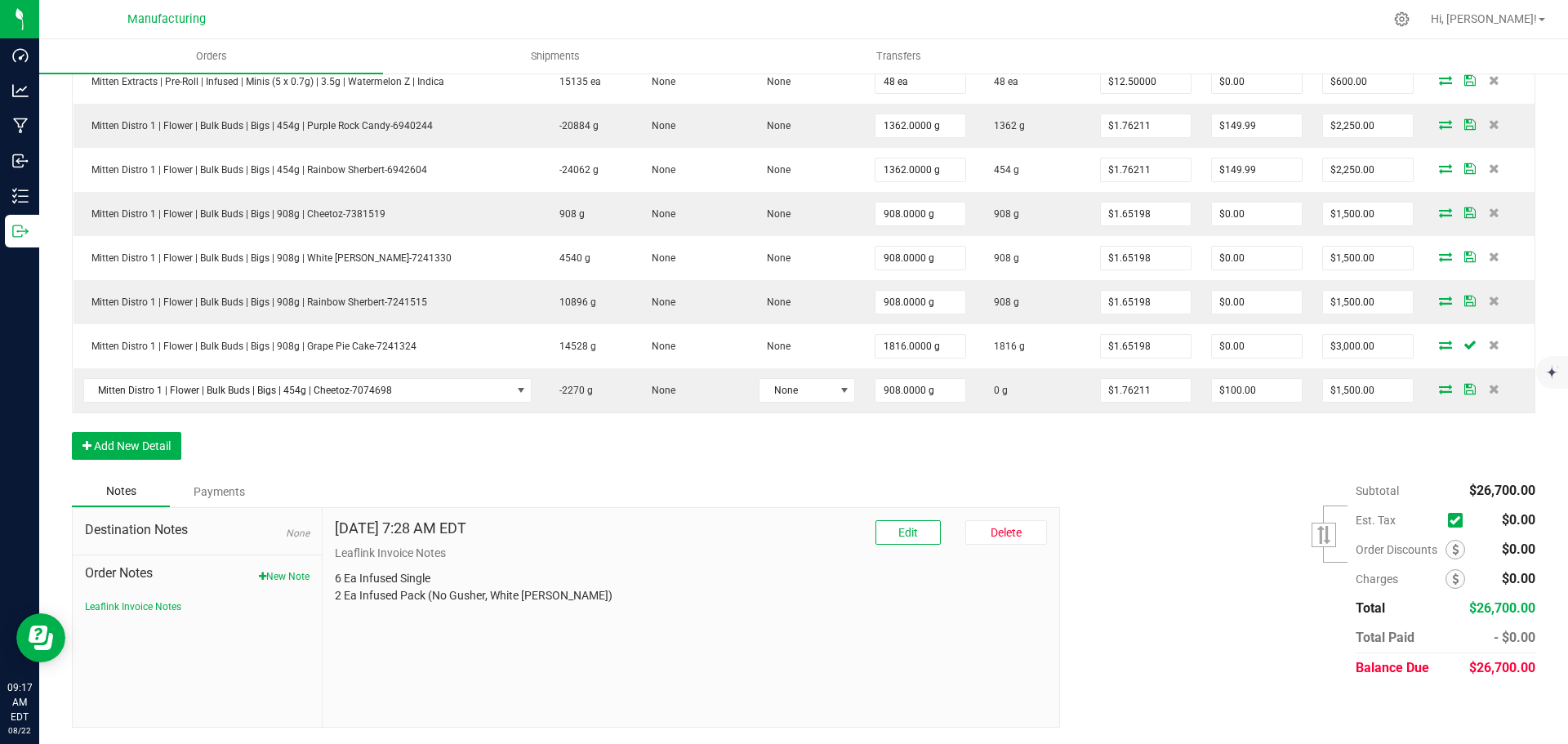
scroll to position [1220, 0]
click at [1488, 384] on icon at bounding box center [1493, 389] width 11 height 10
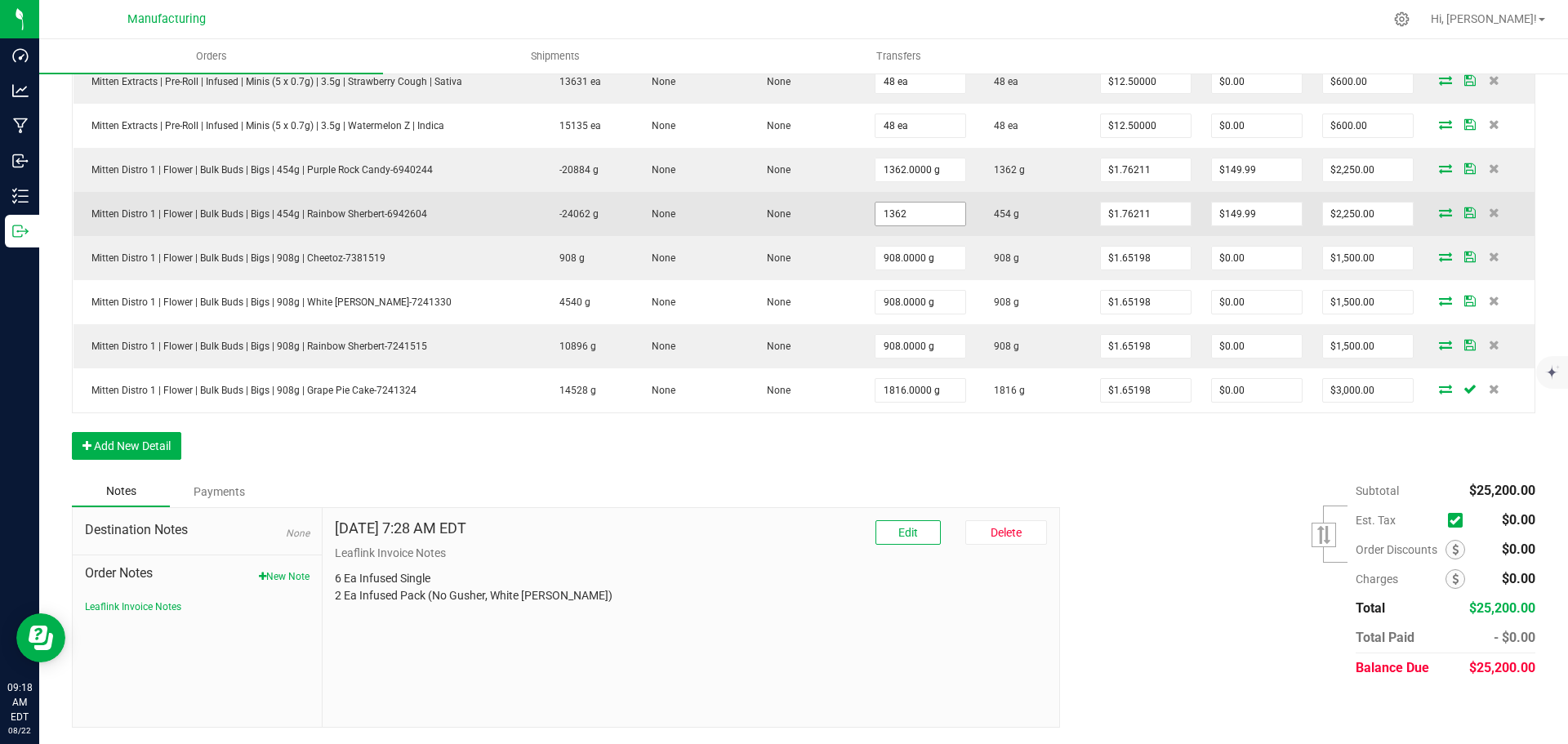
click at [886, 205] on input "1362" at bounding box center [920, 215] width 89 height 23
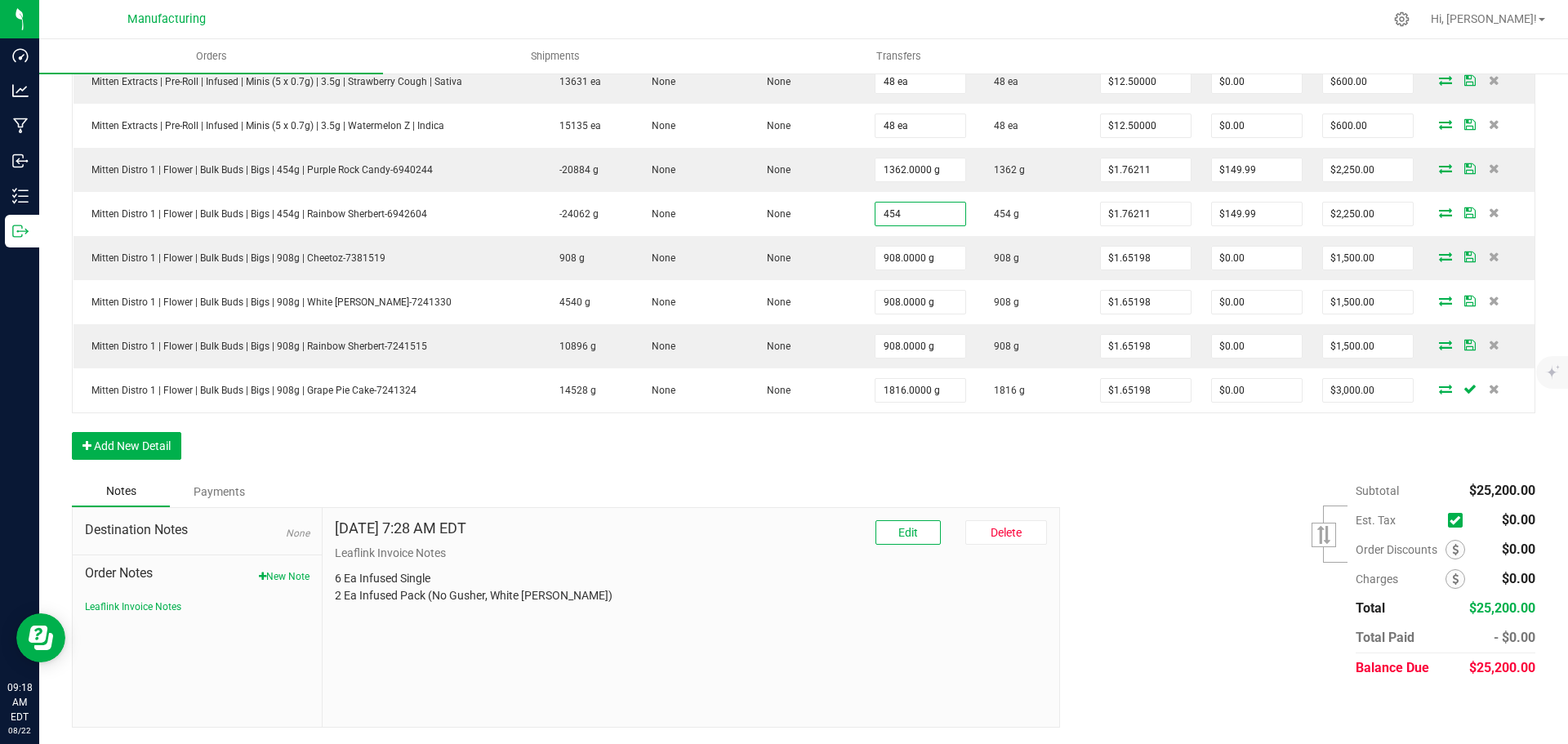
type input "454.0000 g"
type input "$650.01"
click at [1089, 479] on div "Subtotal $25,200.00 Est. Tax" at bounding box center [1291, 579] width 488 height 206
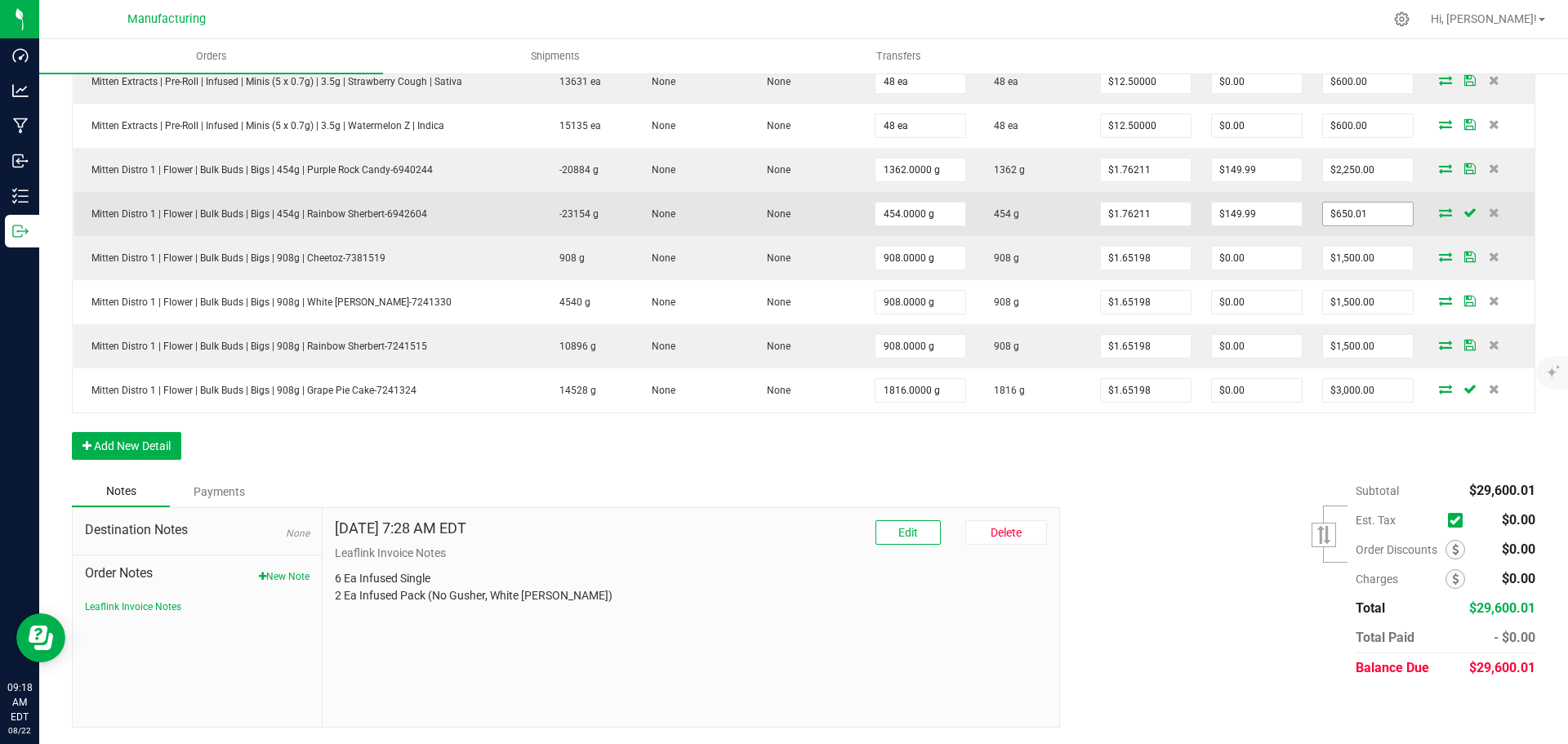
type input "650.0079400000001"
type input "799.9979400000001"
click at [1234, 214] on input "799.9979400000001" at bounding box center [1257, 215] width 89 height 23
type input "1.76211"
type input "$800.00"
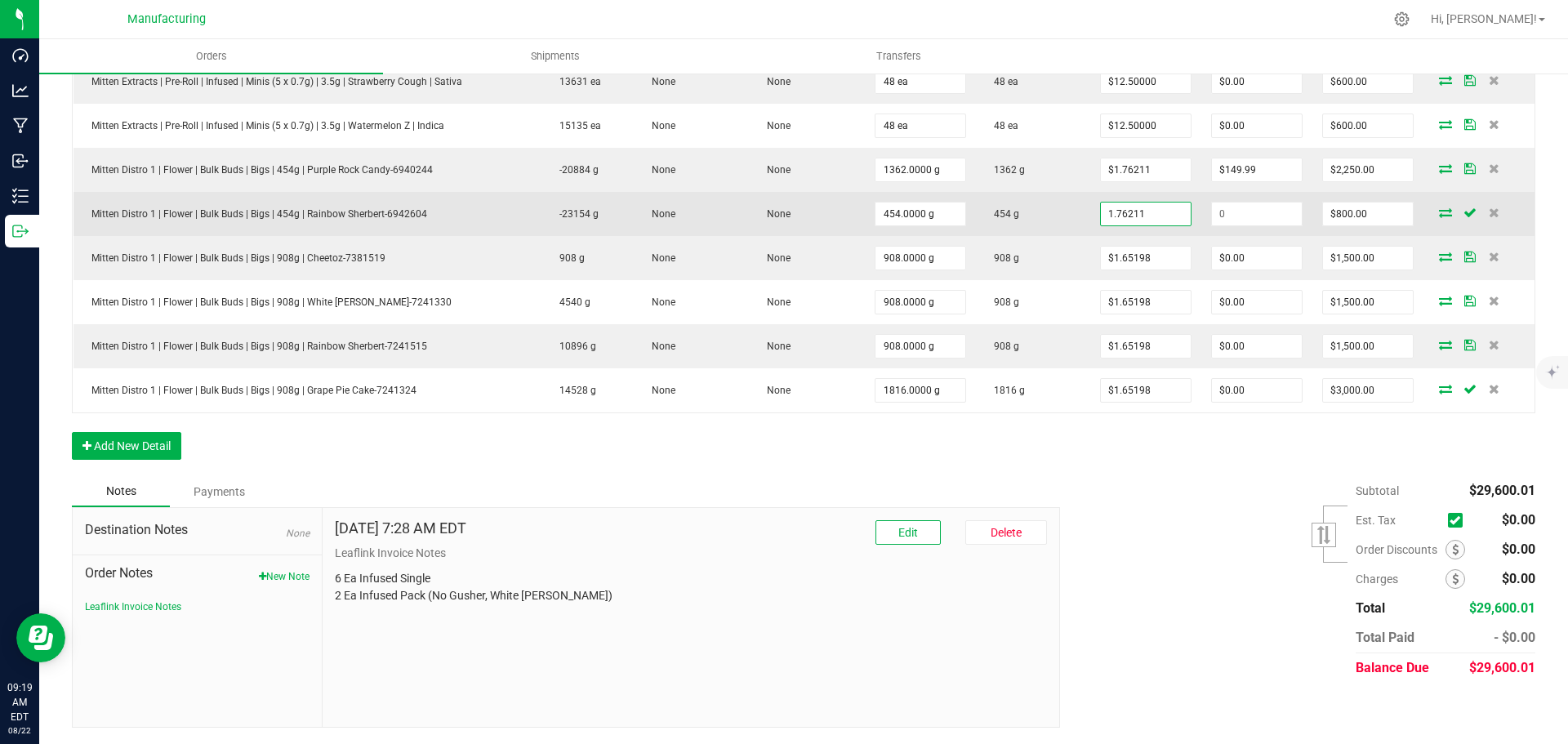
click at [1116, 210] on input "1.76211" at bounding box center [1146, 215] width 89 height 23
type input "211"
click at [1358, 206] on input "799.9979400000001" at bounding box center [1368, 215] width 89 height 23
type input "7509400000001"
drag, startPoint x: 1389, startPoint y: 210, endPoint x: 1285, endPoint y: 215, distance: 104.1
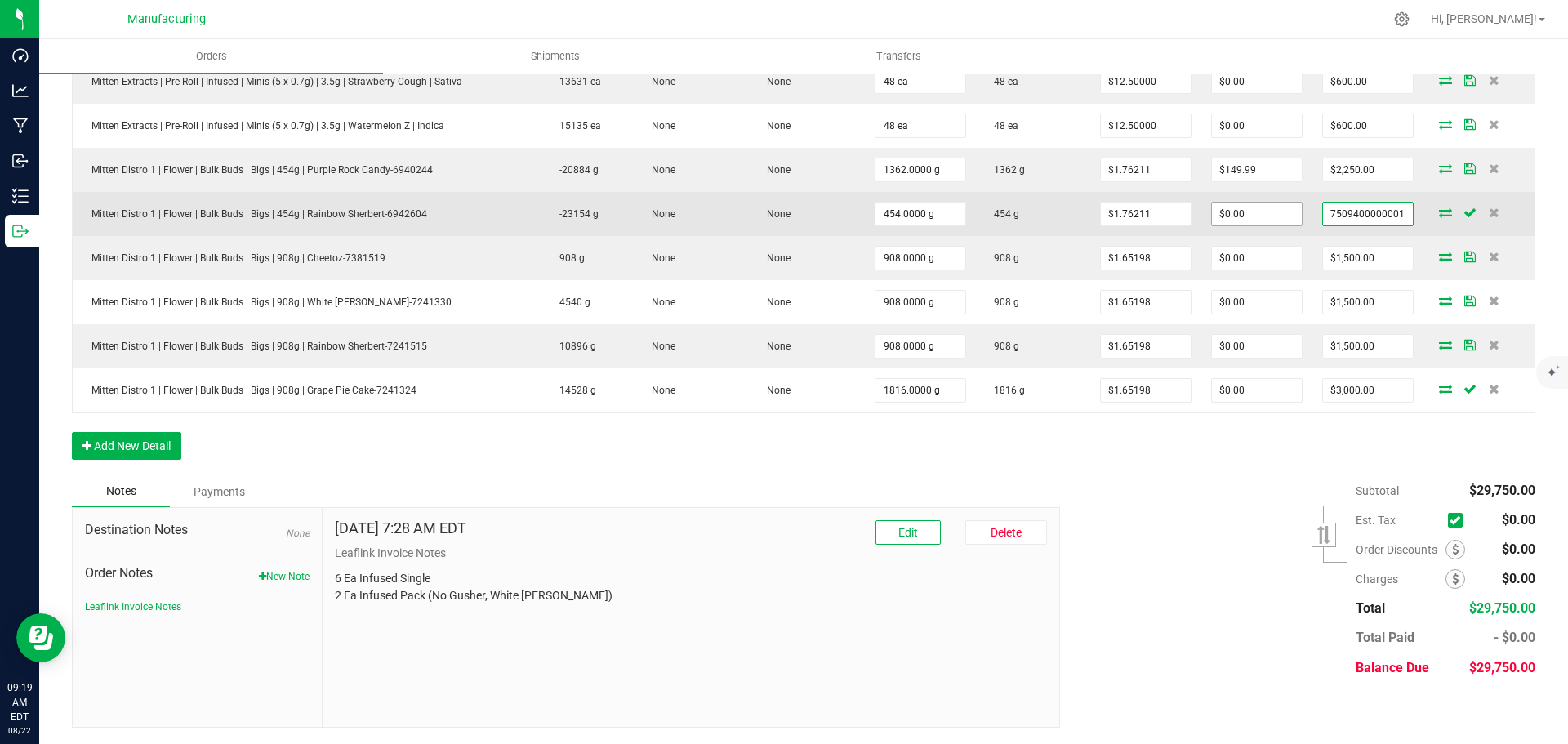
click at [1285, 215] on outbound-order-line-row "Mitten Distro 1 | Flower | Bulk Buds | Bigs | 454g | Rainbow Sherbert-6942604 -…" at bounding box center [804, 214] width 1462 height 44
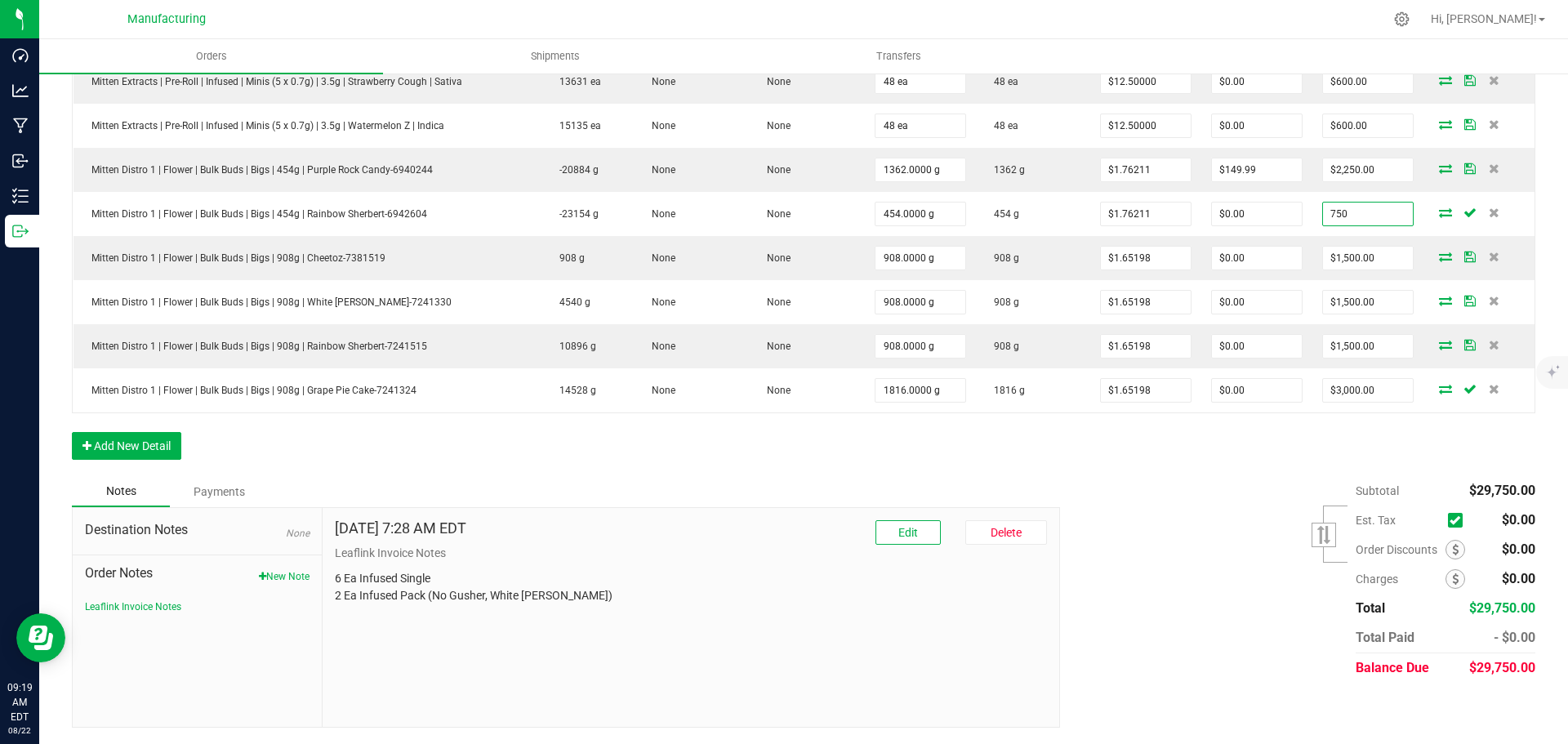
type input "750"
type input "$1.65198"
type input "$750.00"
click at [1213, 608] on div "Subtotal $29,750.00 Est. Tax" at bounding box center [1291, 579] width 488 height 206
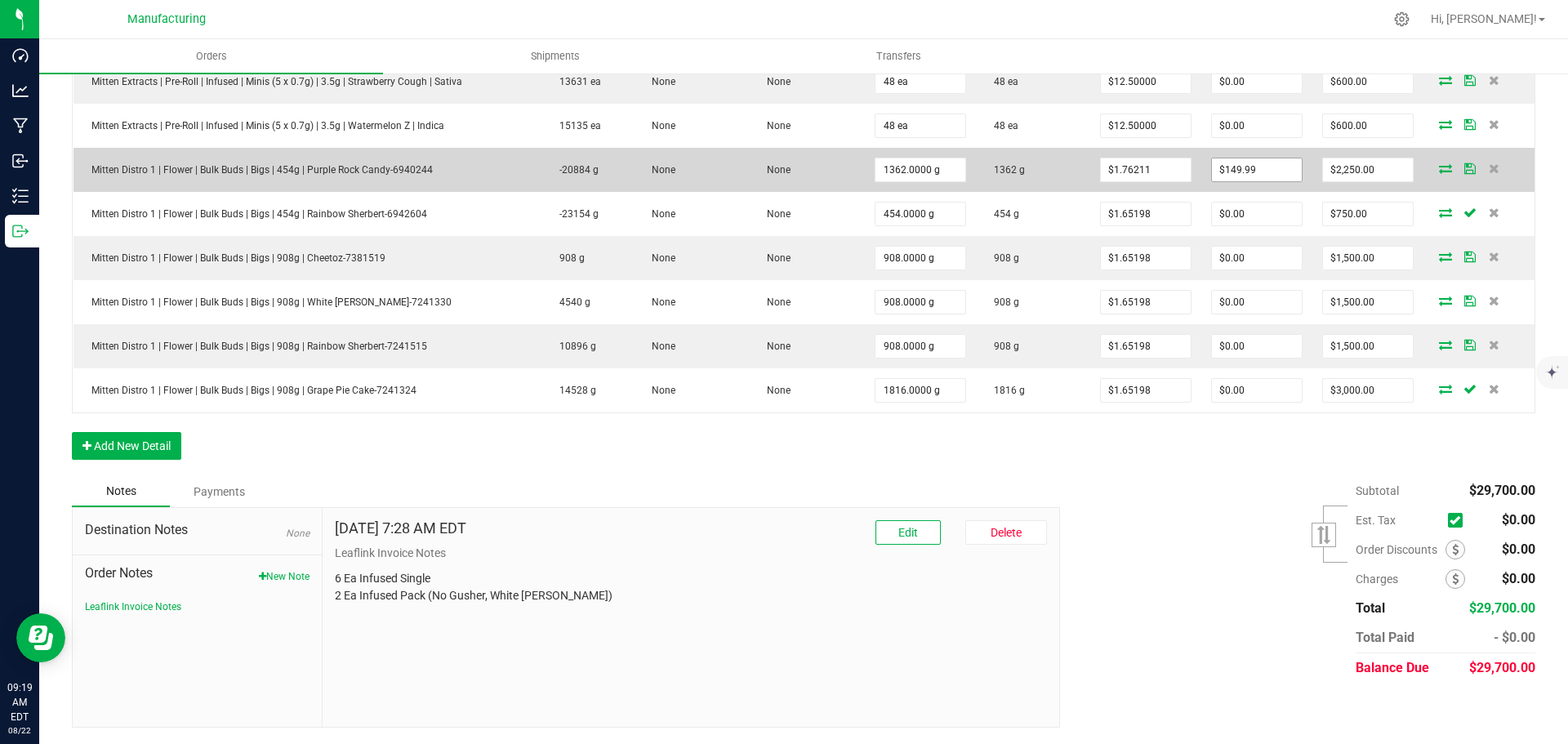
type input "149.99"
click at [1252, 167] on input "149.99" at bounding box center [1257, 170] width 89 height 23
type input "1.76211"
type input "$2,399.99"
click at [1148, 166] on input "1.76211" at bounding box center [1146, 170] width 89 height 23
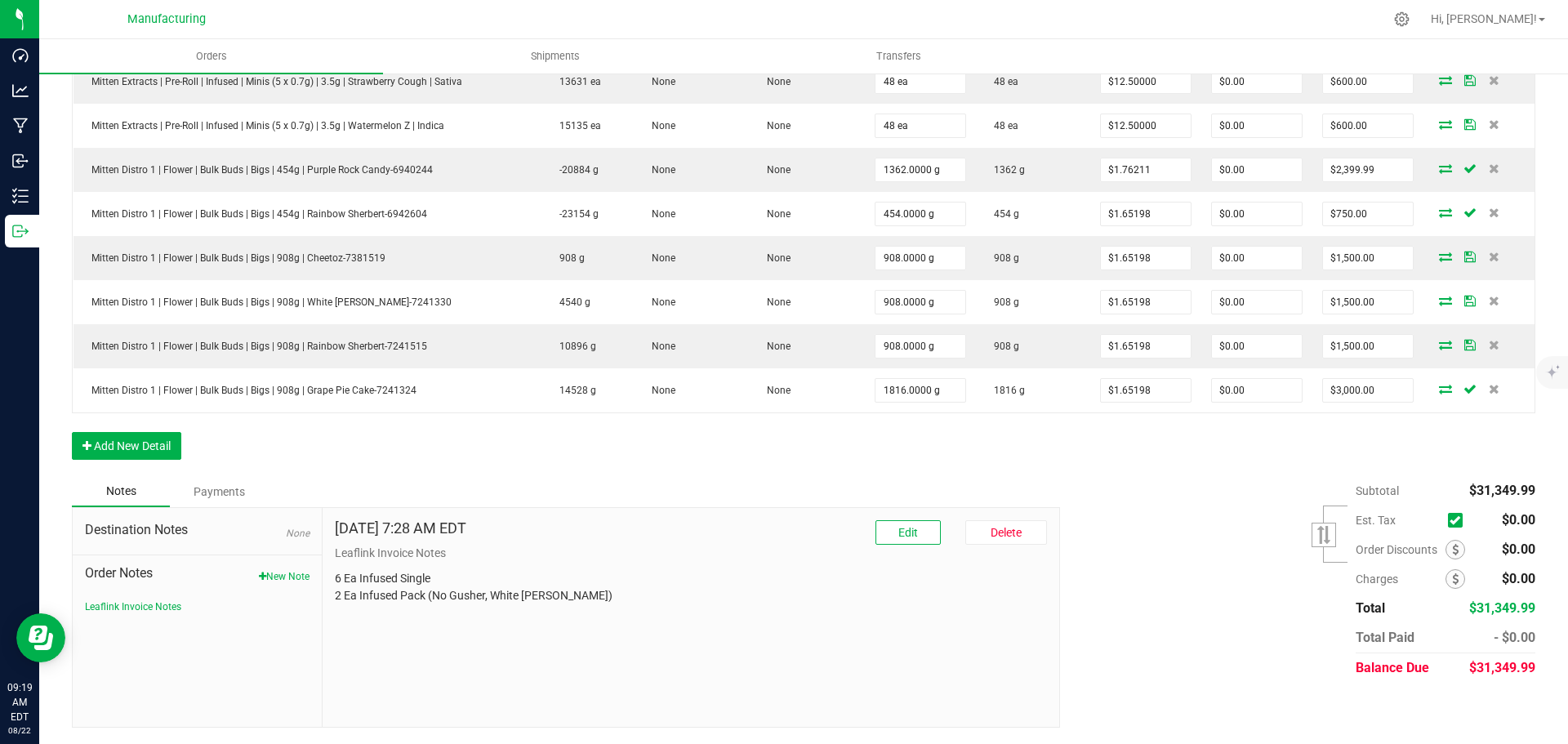
click at [1220, 539] on div "Subtotal $31,349.99 Est. Tax" at bounding box center [1291, 579] width 488 height 206
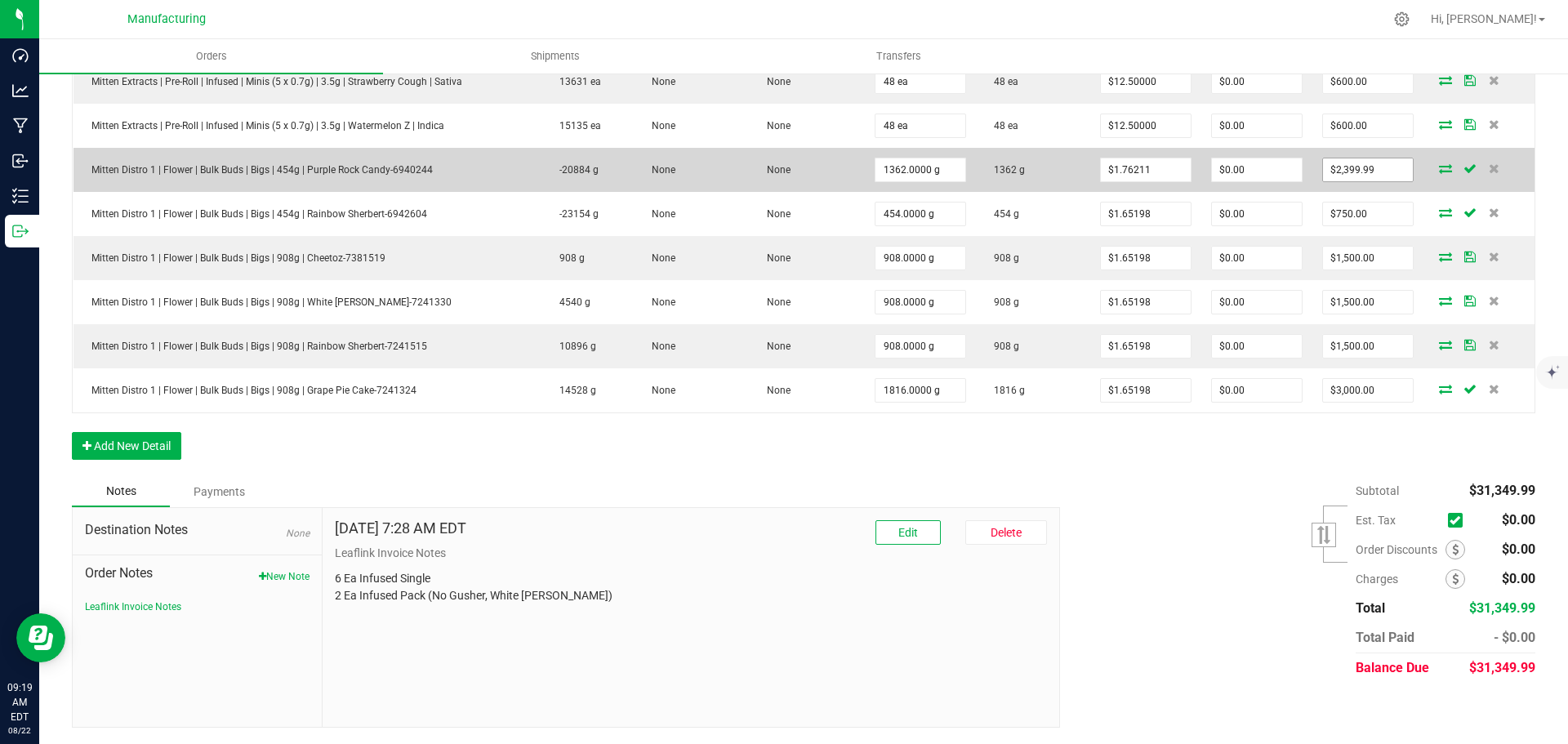
click at [1379, 169] on input "$2,399.99" at bounding box center [1368, 170] width 89 height 23
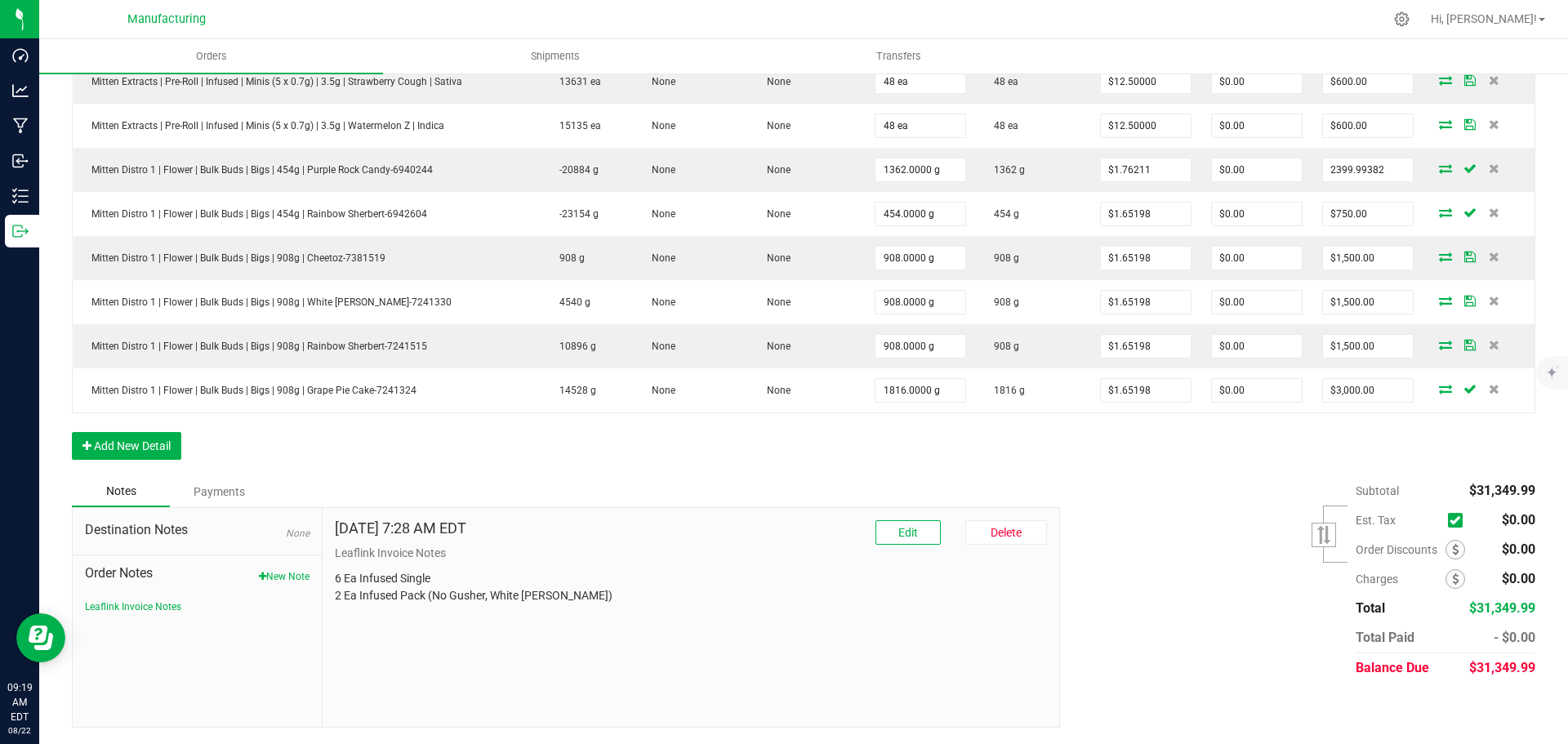
type input "$2,399.99"
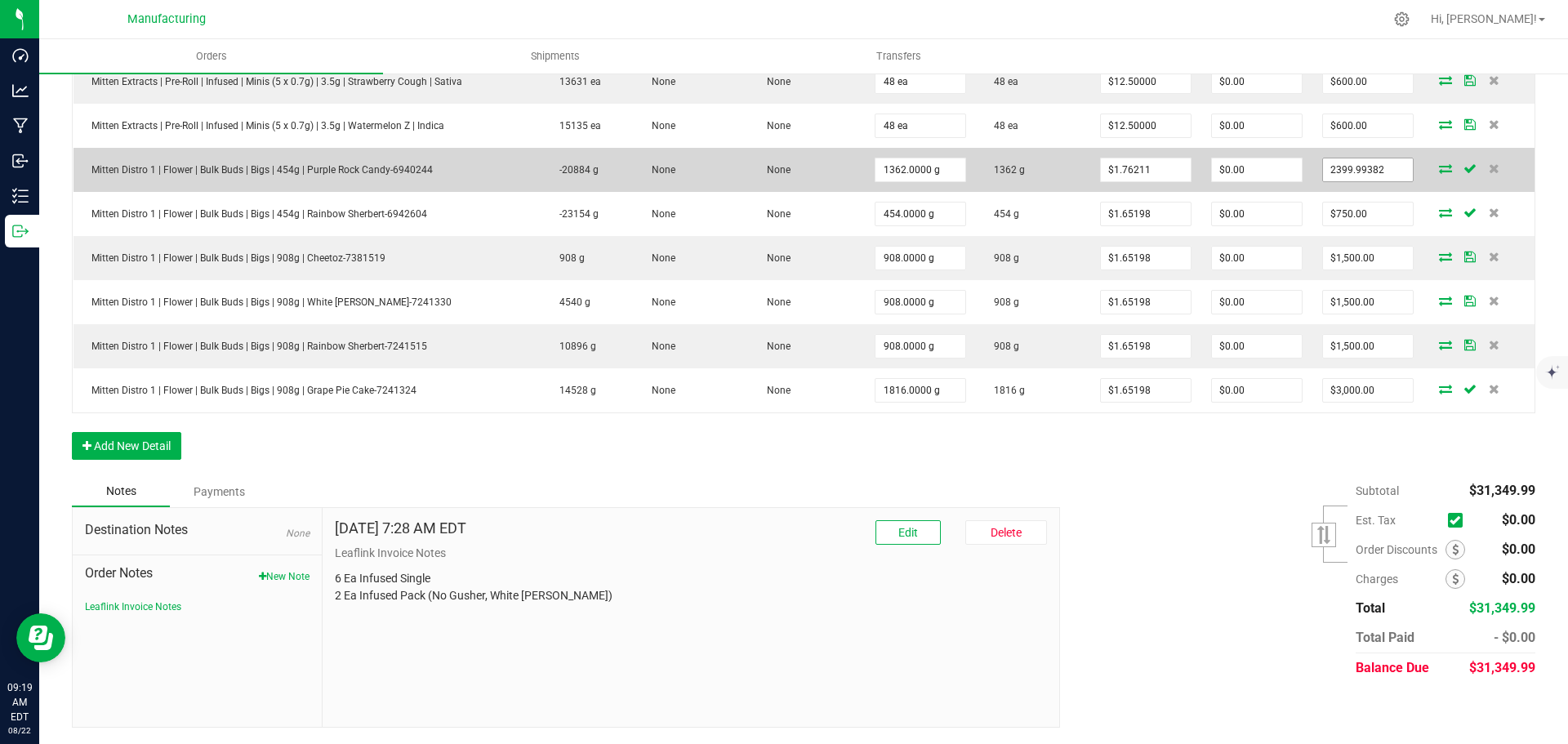
click at [1351, 166] on input "2399.99382" at bounding box center [1368, 170] width 89 height 23
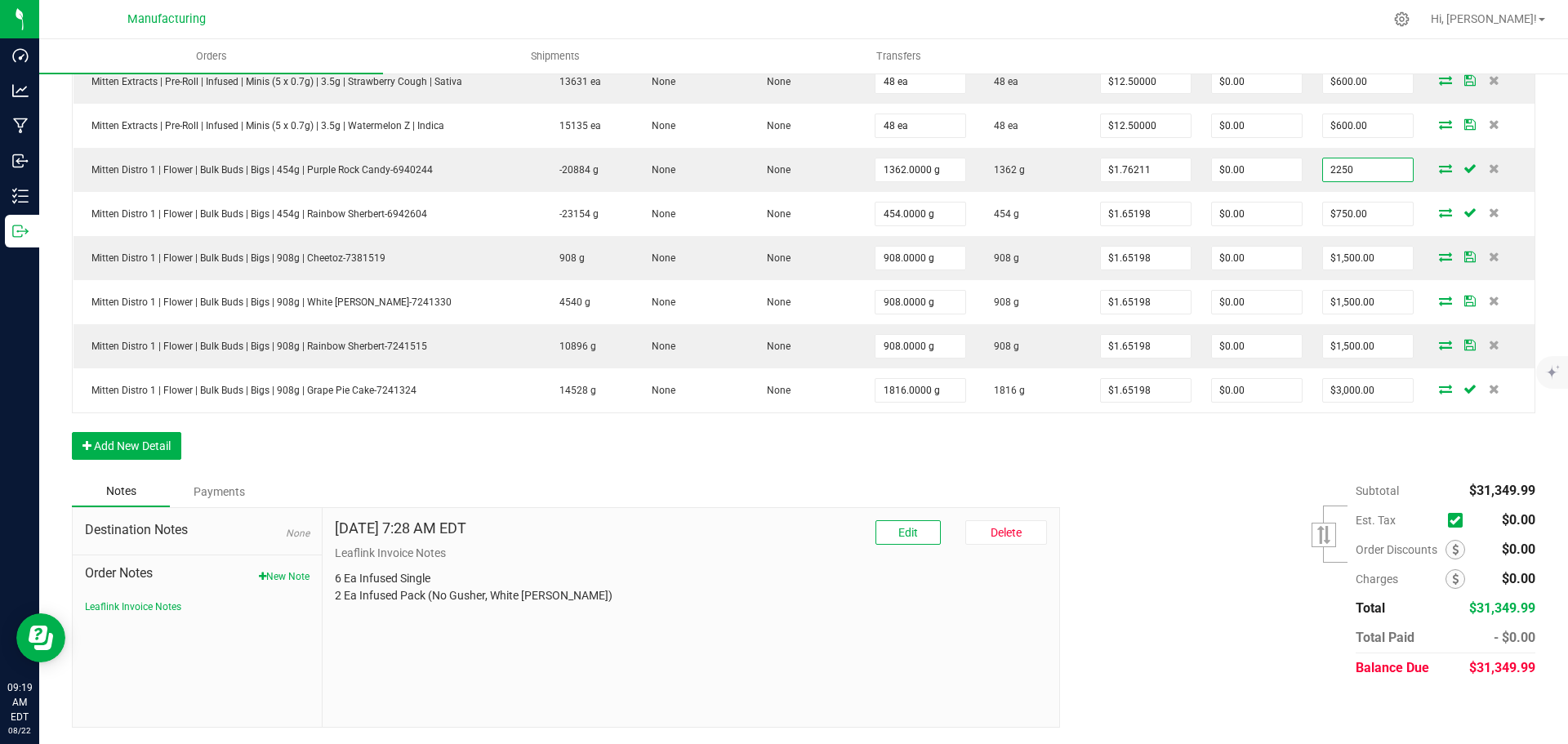
type input "2250"
type input "$1.65198"
type input "$2,250.00"
click at [1159, 588] on div "Subtotal $31,349.99 Est. Tax" at bounding box center [1291, 579] width 488 height 206
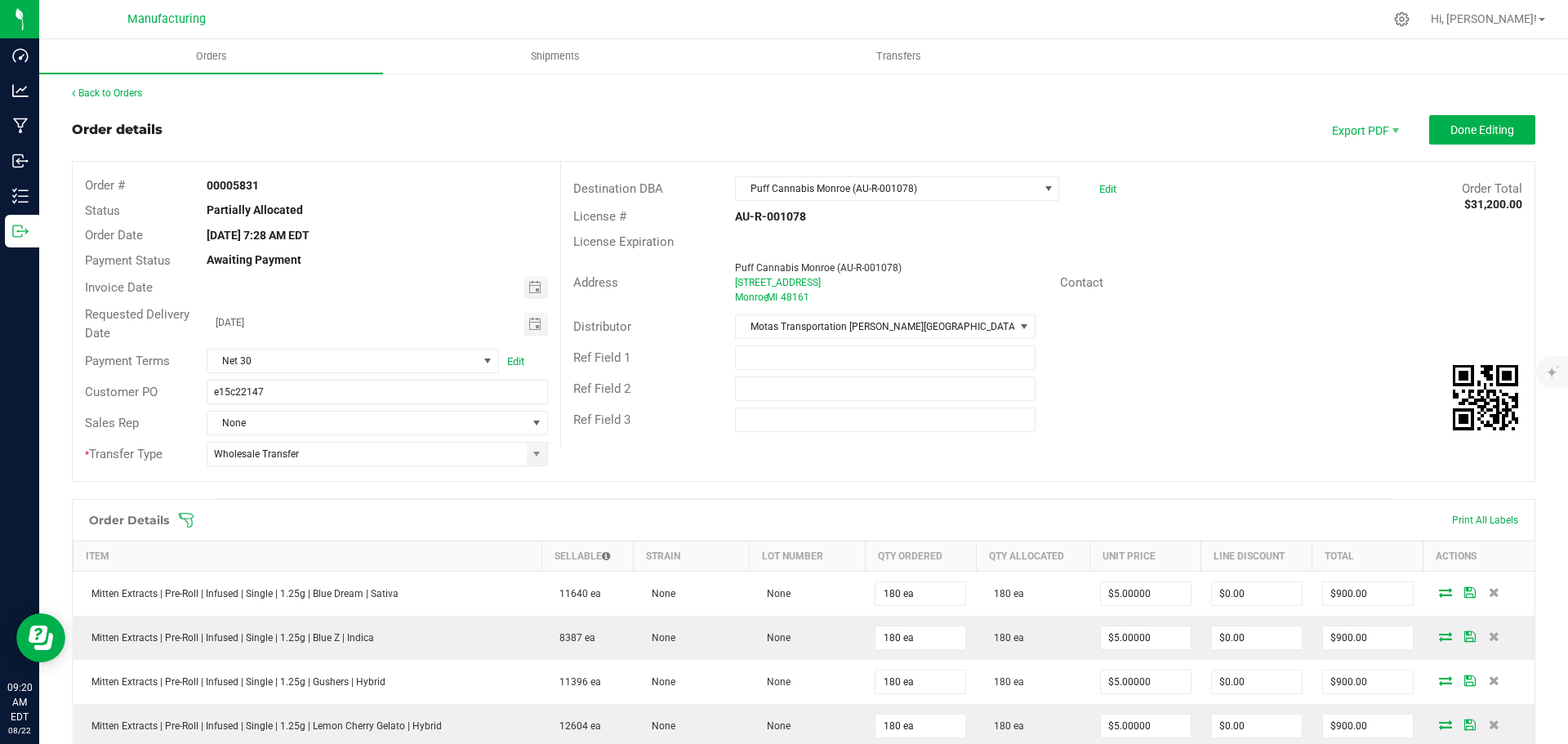
scroll to position [0, 0]
click at [1461, 133] on span "Done Editing" at bounding box center [1482, 133] width 64 height 13
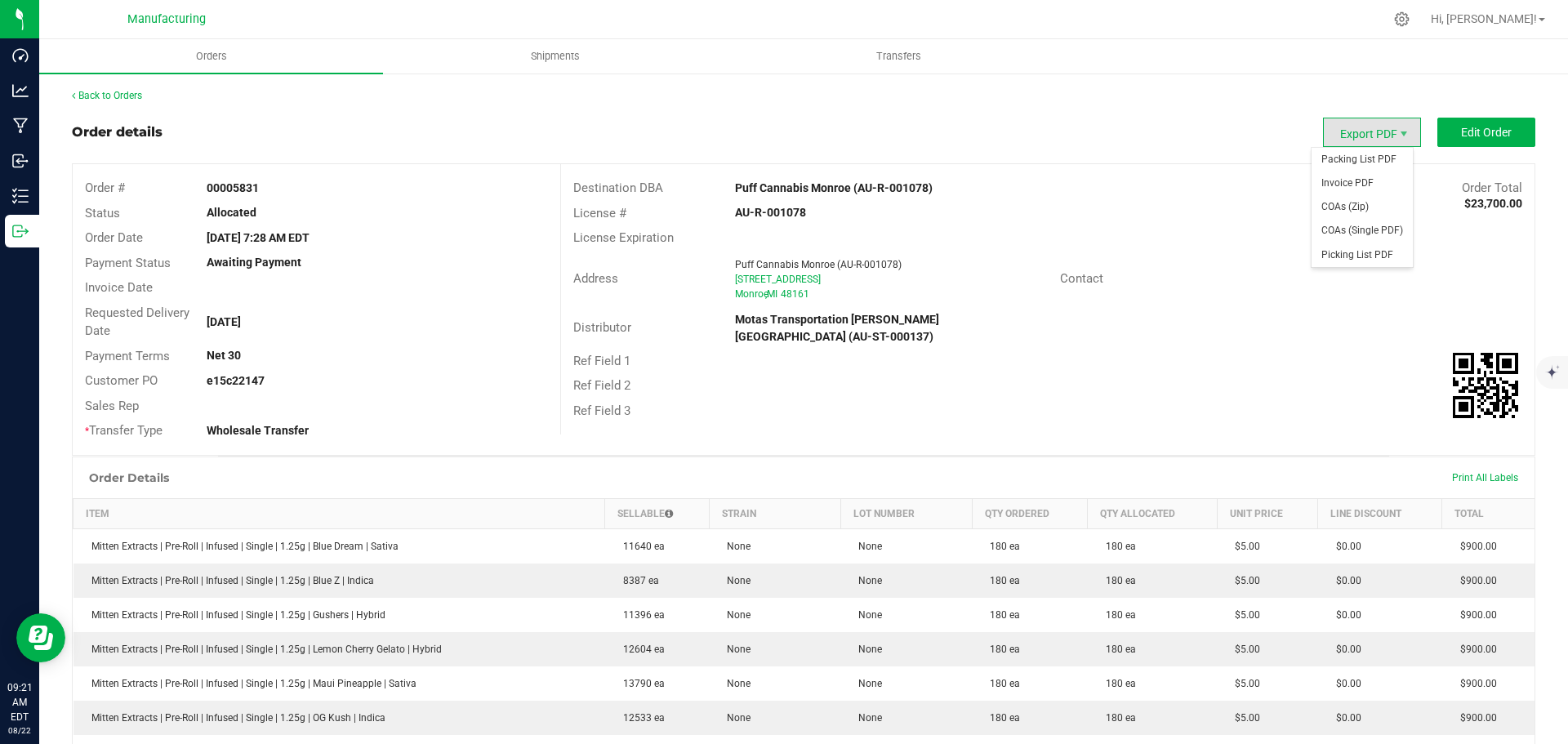
click at [1353, 138] on span "Export PDF" at bounding box center [1372, 132] width 98 height 29
click at [1344, 161] on span "Packing List PDF" at bounding box center [1362, 159] width 101 height 24
click at [104, 99] on link "Back to Orders" at bounding box center [107, 95] width 70 height 12
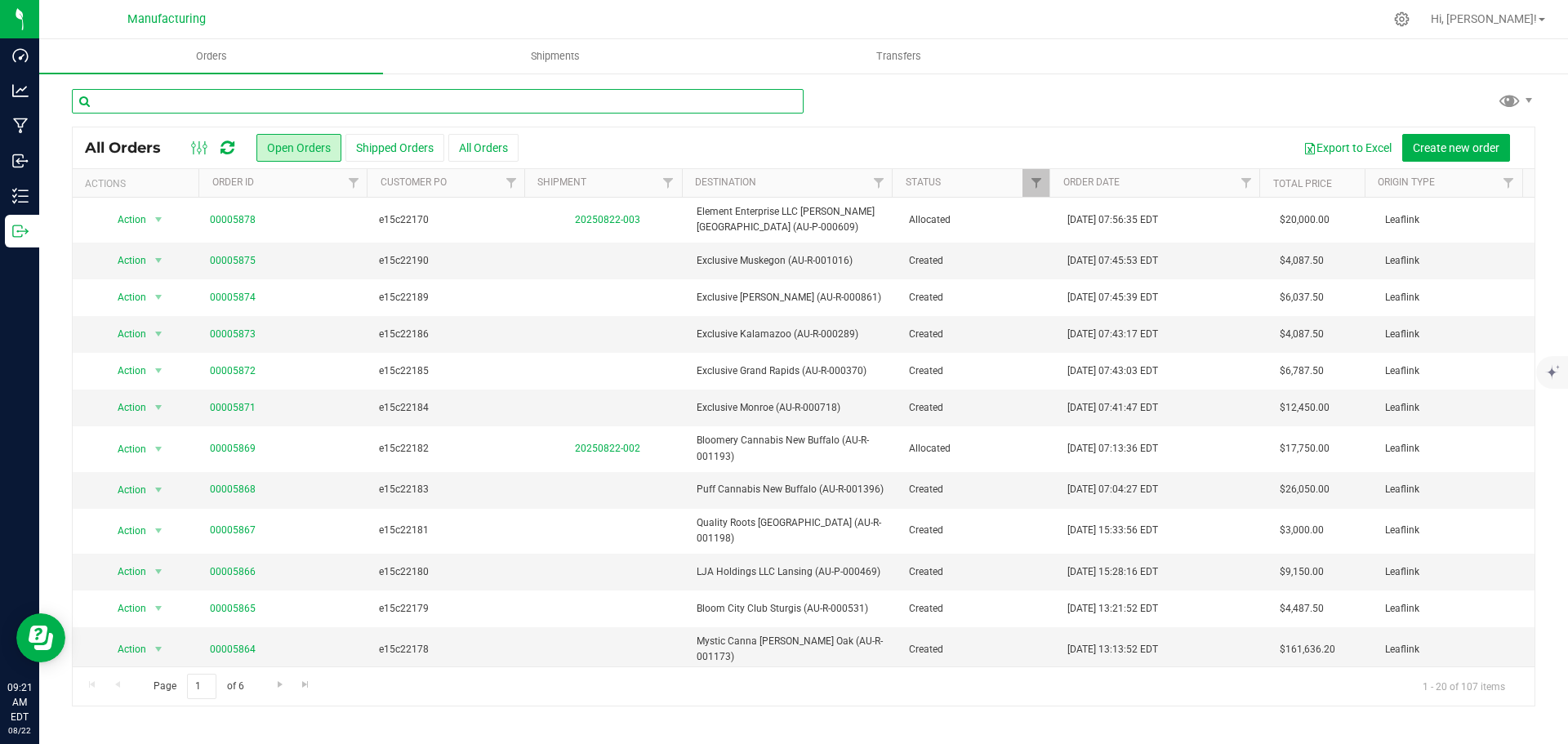
click at [390, 108] on input "text" at bounding box center [437, 101] width 731 height 25
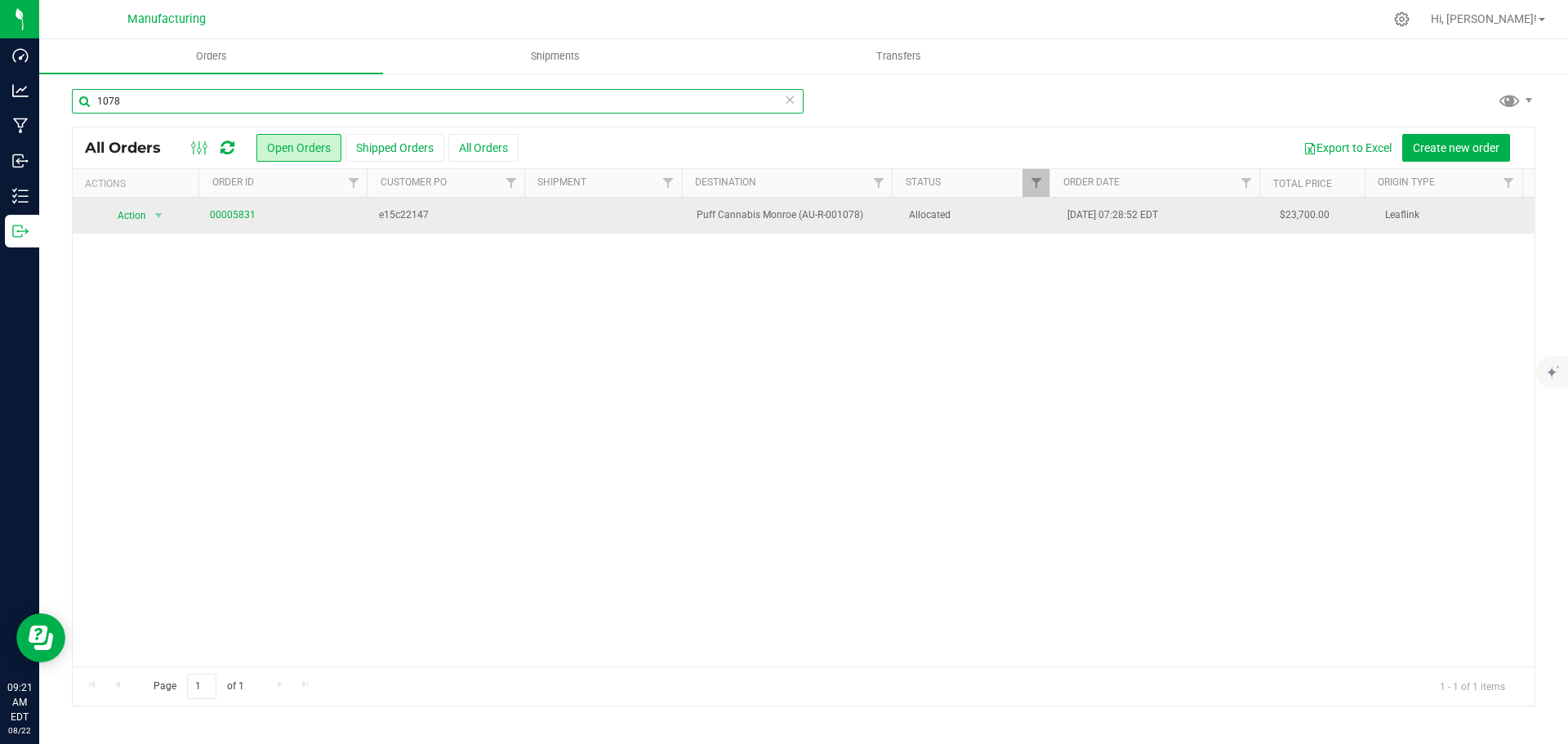
type input "1078"
click at [993, 220] on span "Allocated" at bounding box center [978, 215] width 140 height 16
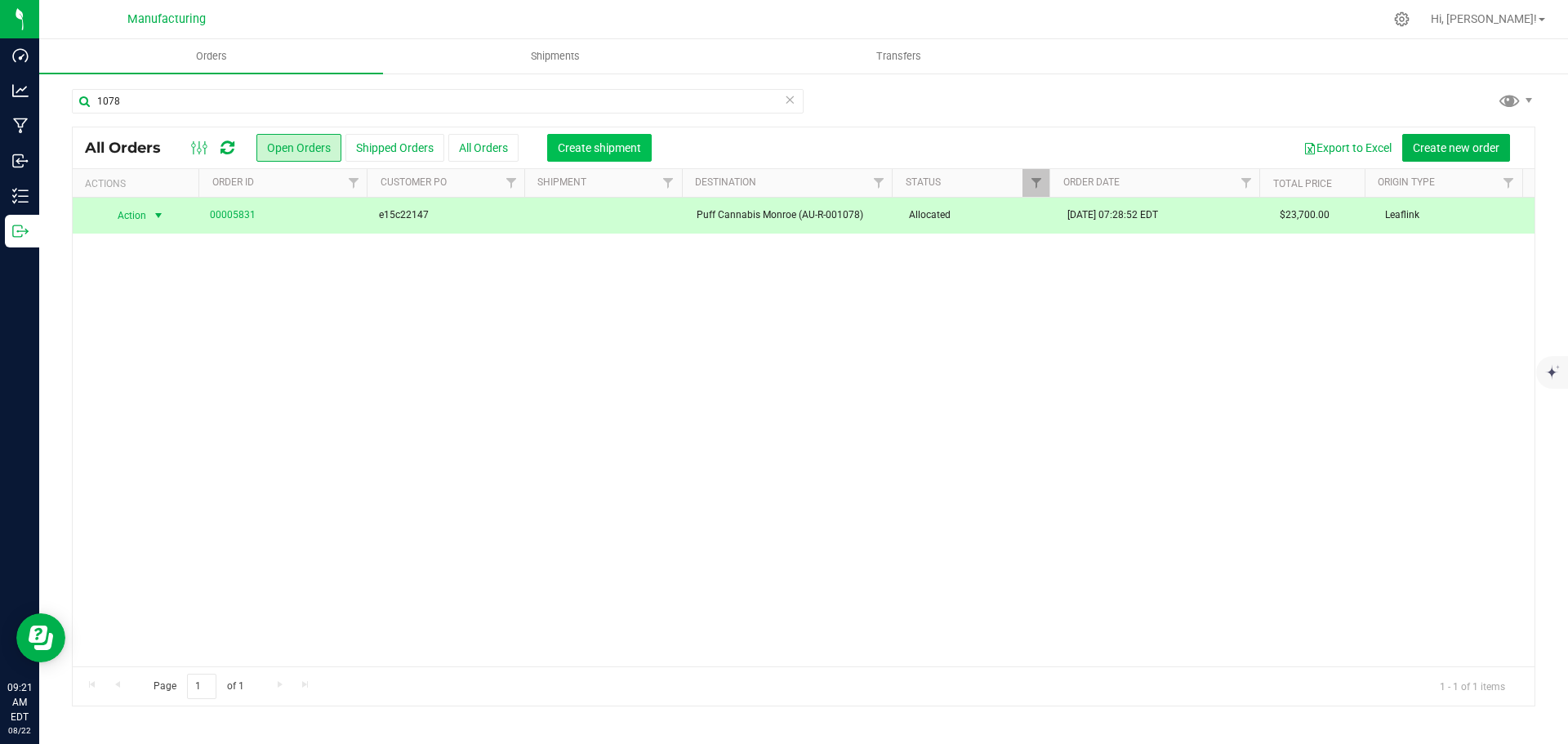
click at [611, 147] on span "Create shipment" at bounding box center [599, 148] width 84 height 13
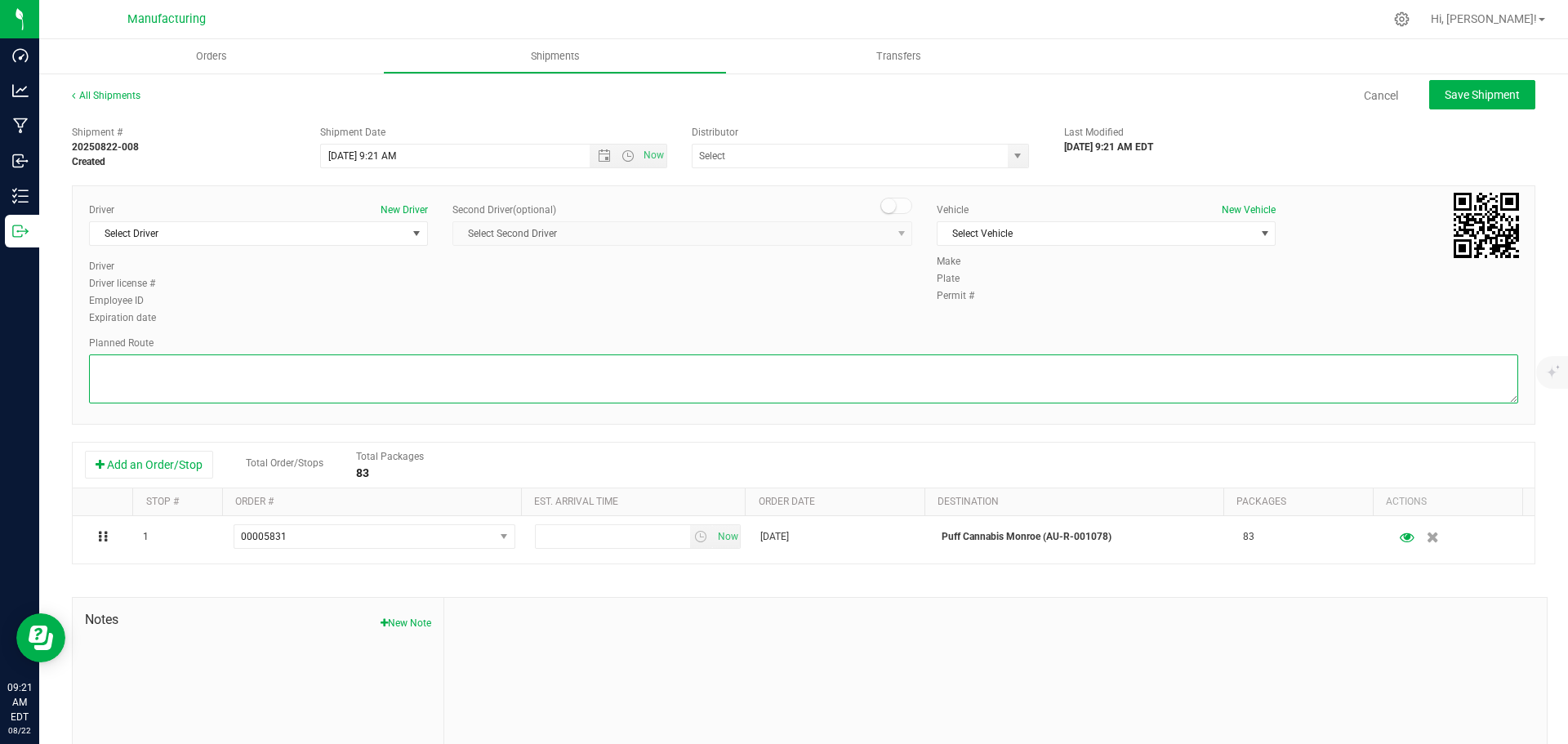
click at [946, 380] on textarea at bounding box center [803, 379] width 1429 height 49
paste textarea "Mitten Distro Dimondale To Motas -- Head south 246 ft -- Turn right 325 ft -- T…"
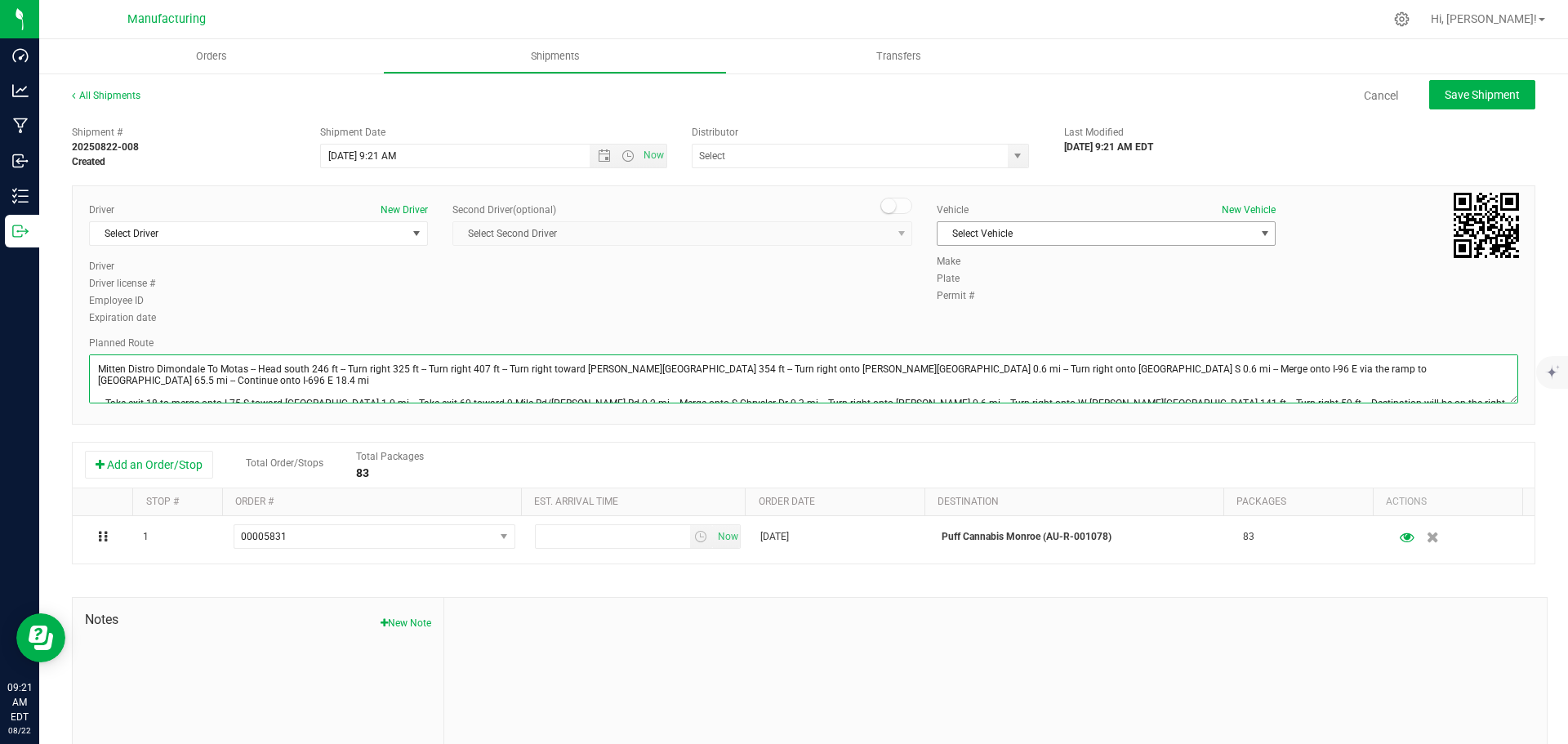
type textarea "Mitten Distro Dimondale To Motas -- Head south 246 ft -- Turn right 325 ft -- T…"
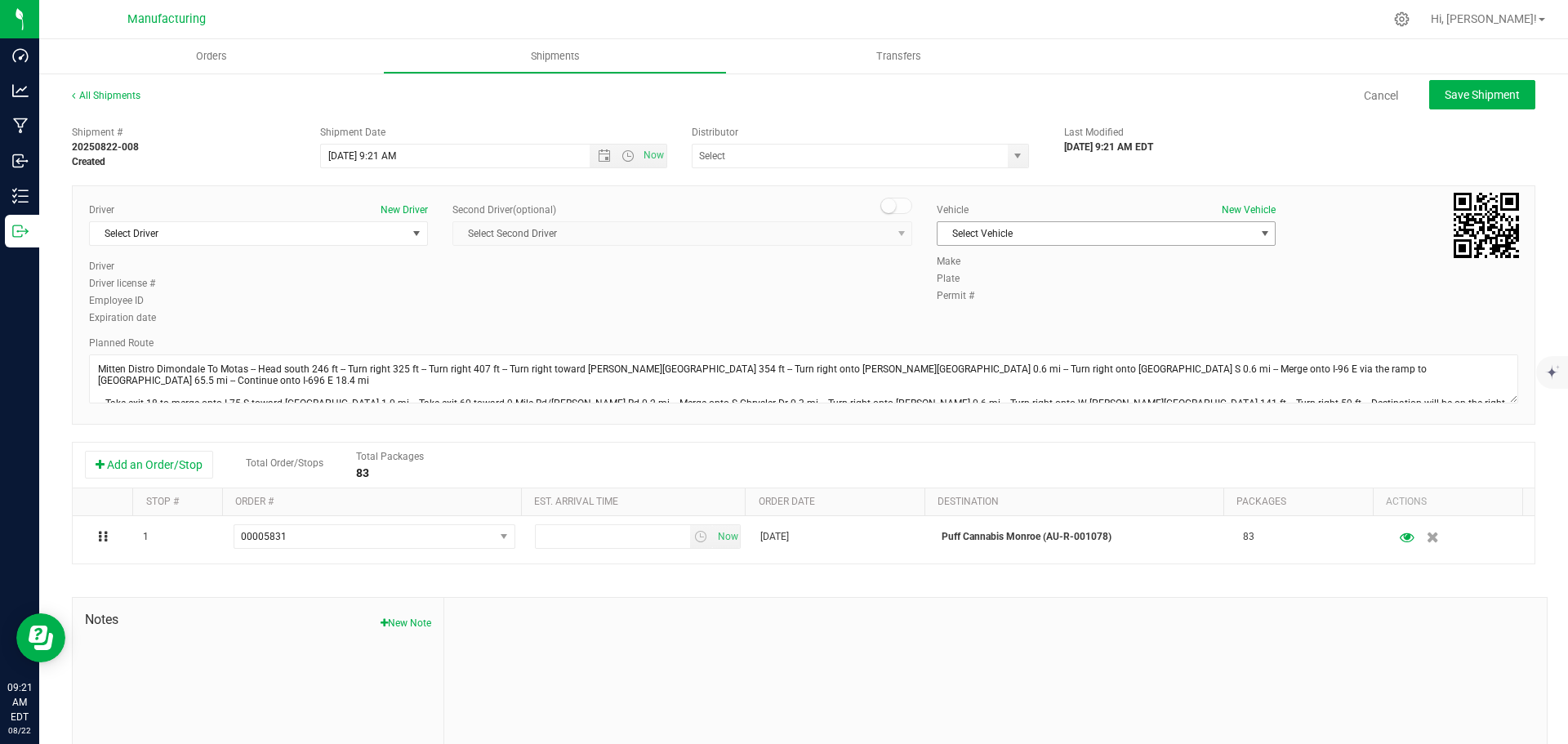
click at [1156, 235] on span "Select Vehicle" at bounding box center [1096, 234] width 317 height 23
click at [972, 306] on li "T3" at bounding box center [1098, 311] width 334 height 25
click at [1011, 153] on span "select" at bounding box center [1018, 156] width 13 height 13
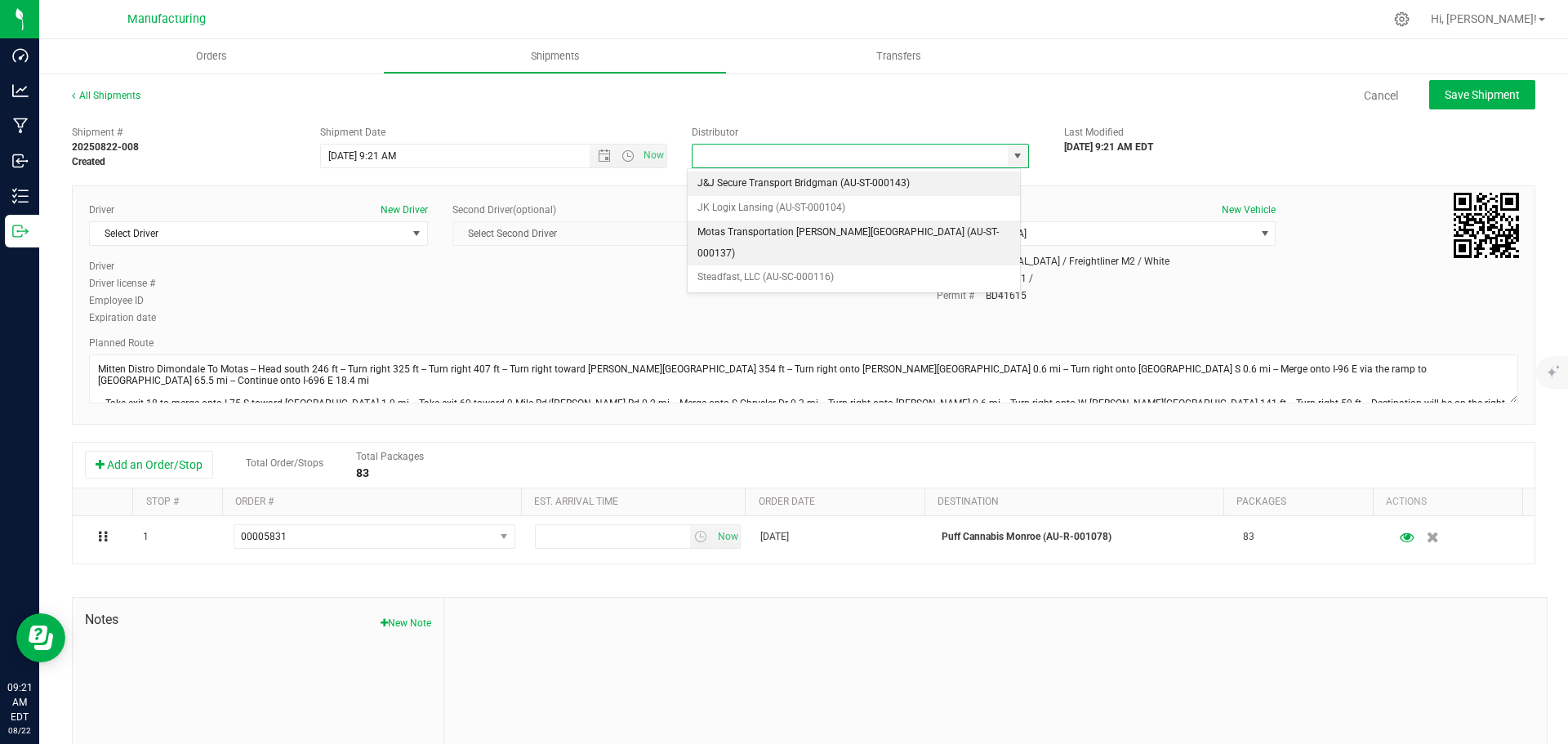
click at [745, 228] on li "Motas Transportation Hazel Park (AU-ST-000137)" at bounding box center [853, 243] width 332 height 45
type input "Motas Transportation Hazel Park (AU-ST-000137)"
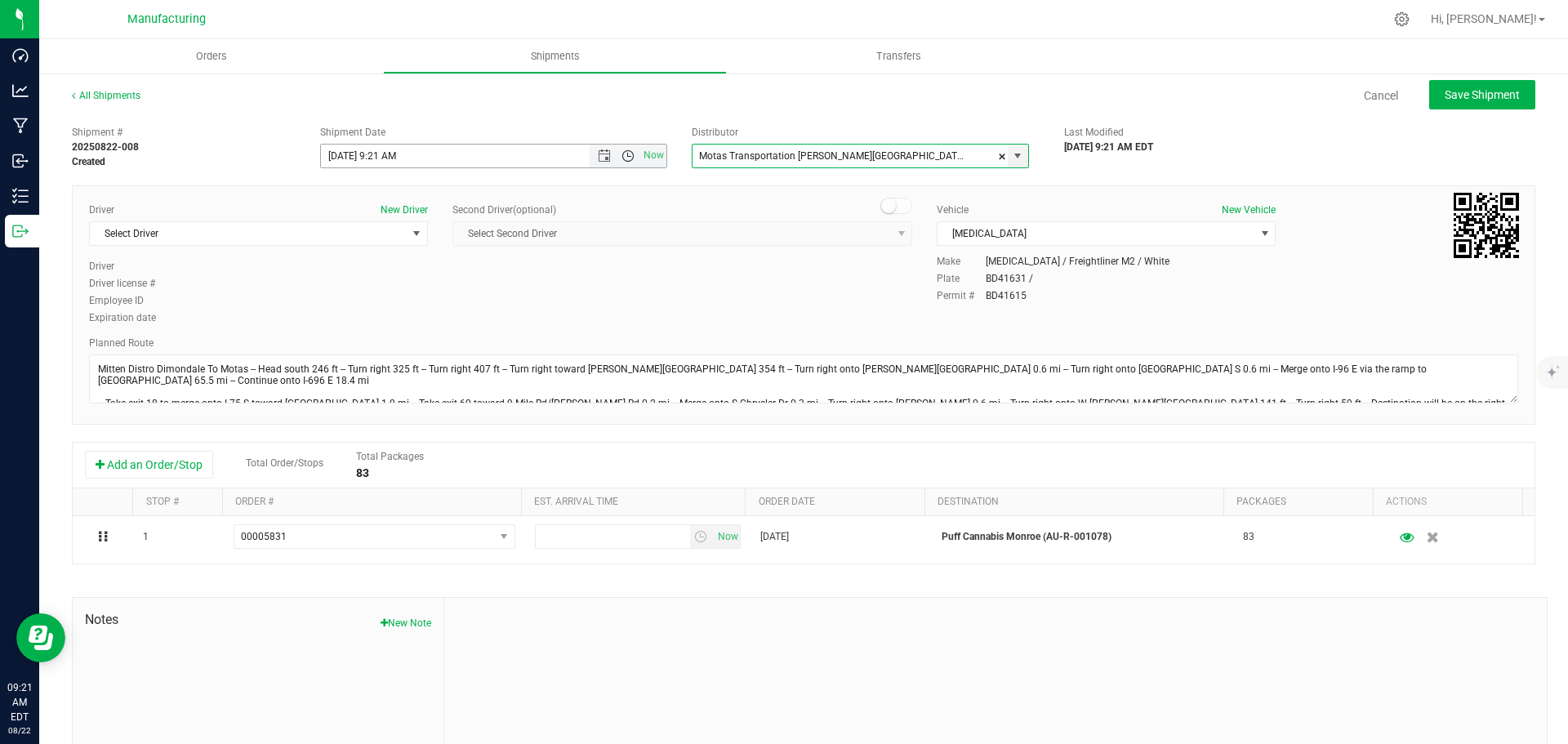
click at [624, 157] on span "Open the time view" at bounding box center [628, 156] width 13 height 13
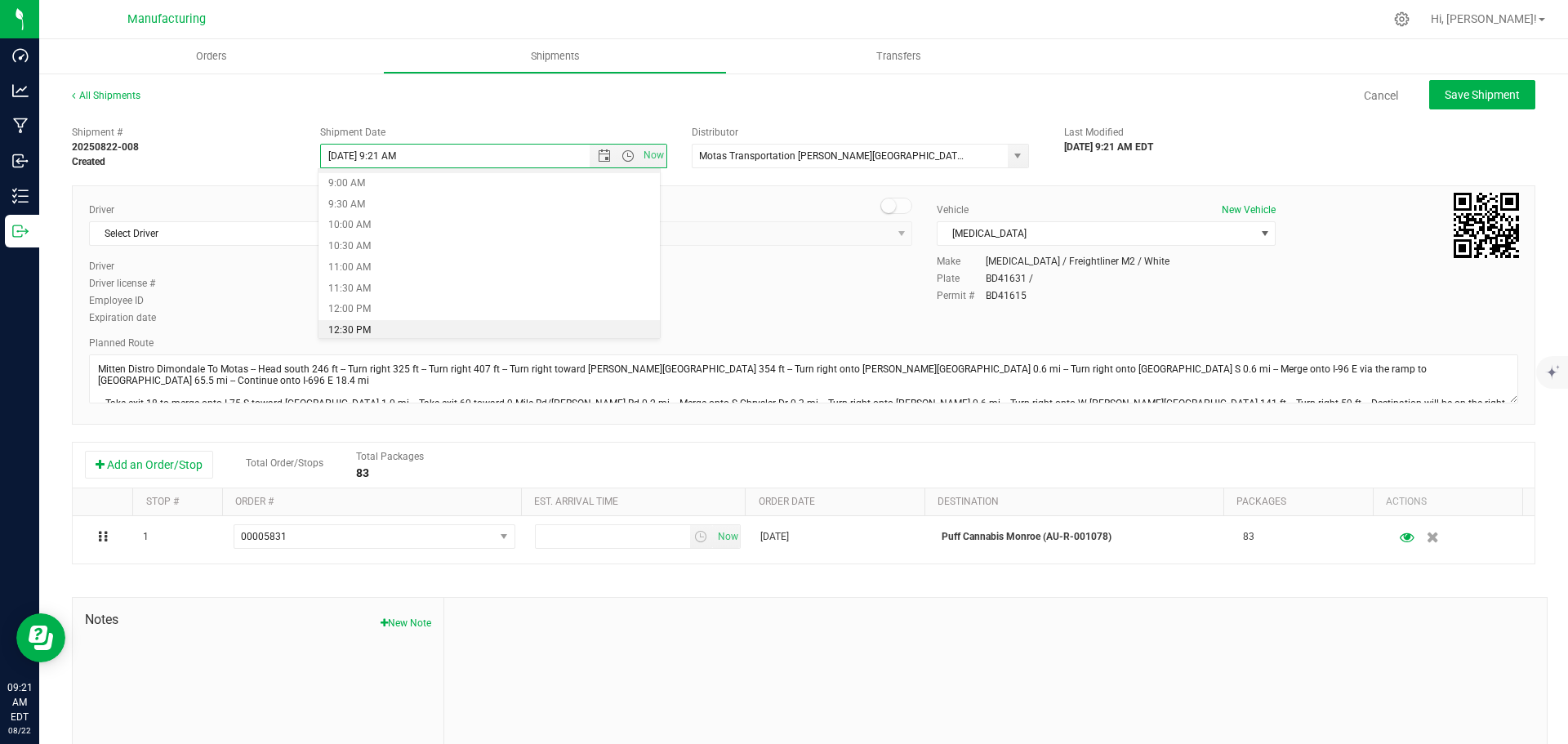
scroll to position [408, 0]
click at [366, 252] on li "11:30 AM" at bounding box center [490, 258] width 341 height 22
click at [244, 240] on span "Select Driver" at bounding box center [248, 234] width 317 height 23
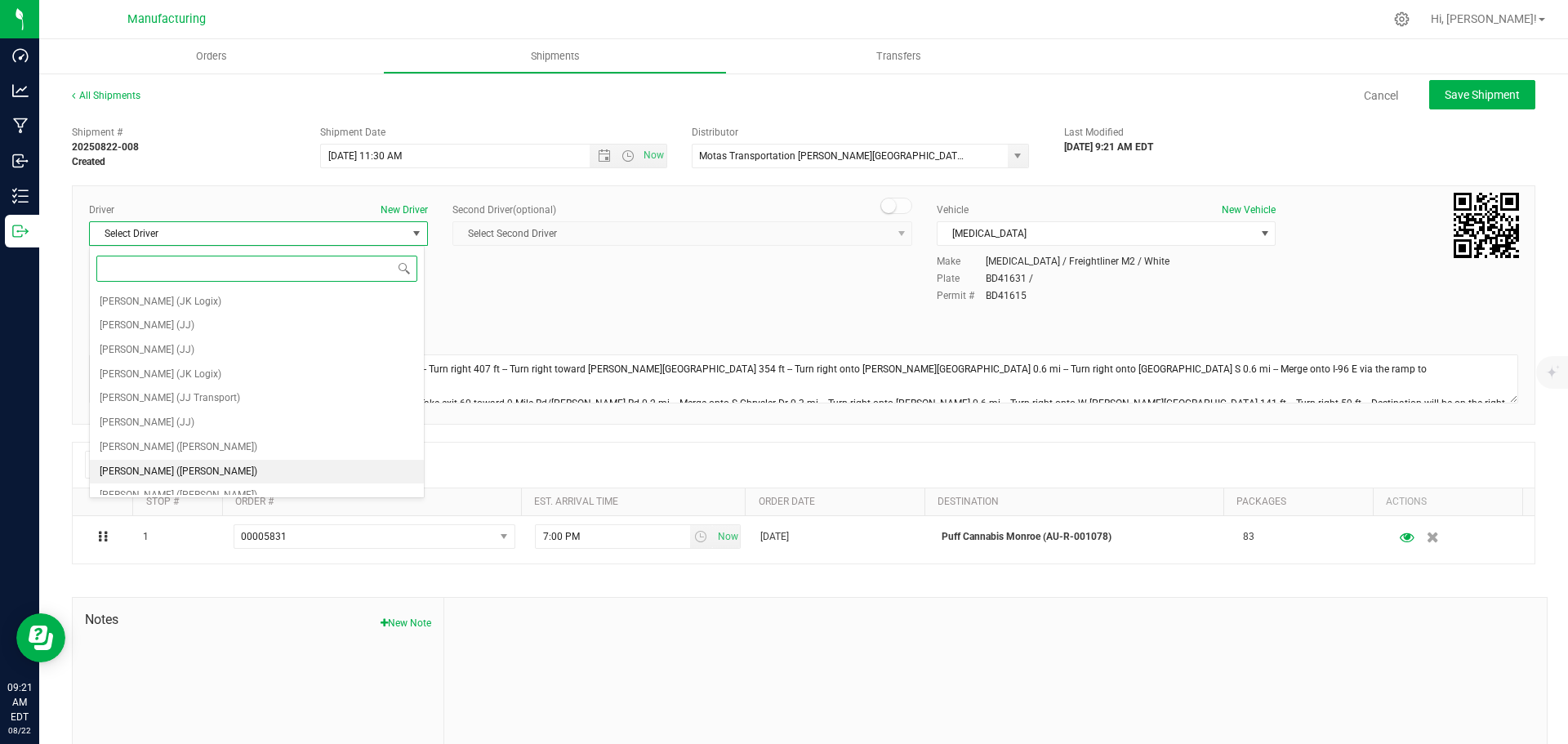
click at [131, 467] on span "Lloyd Neely (Motas)" at bounding box center [178, 472] width 157 height 22
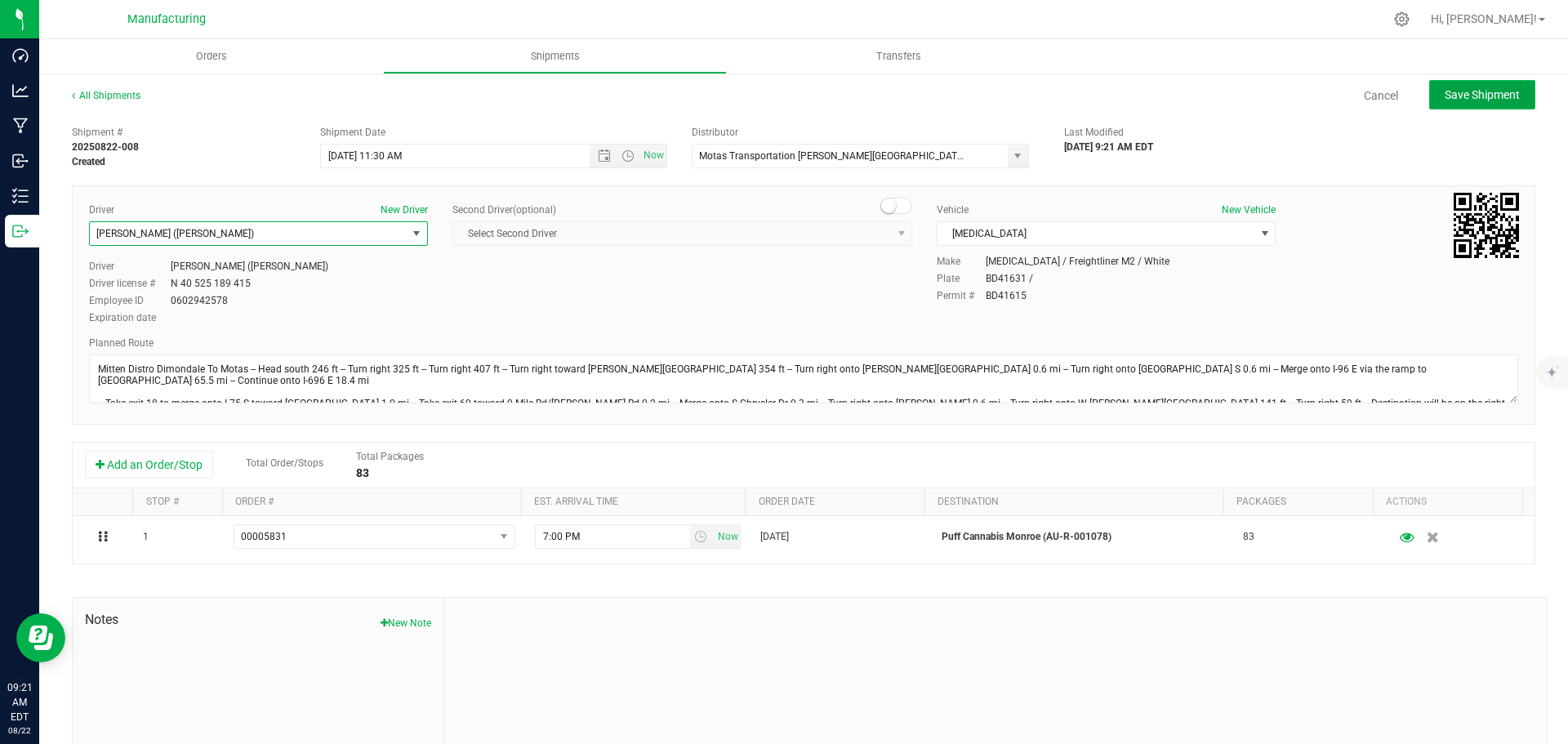
click at [1450, 94] on span "Save Shipment" at bounding box center [1482, 94] width 75 height 13
type input "8/22/2025 3:30 PM"
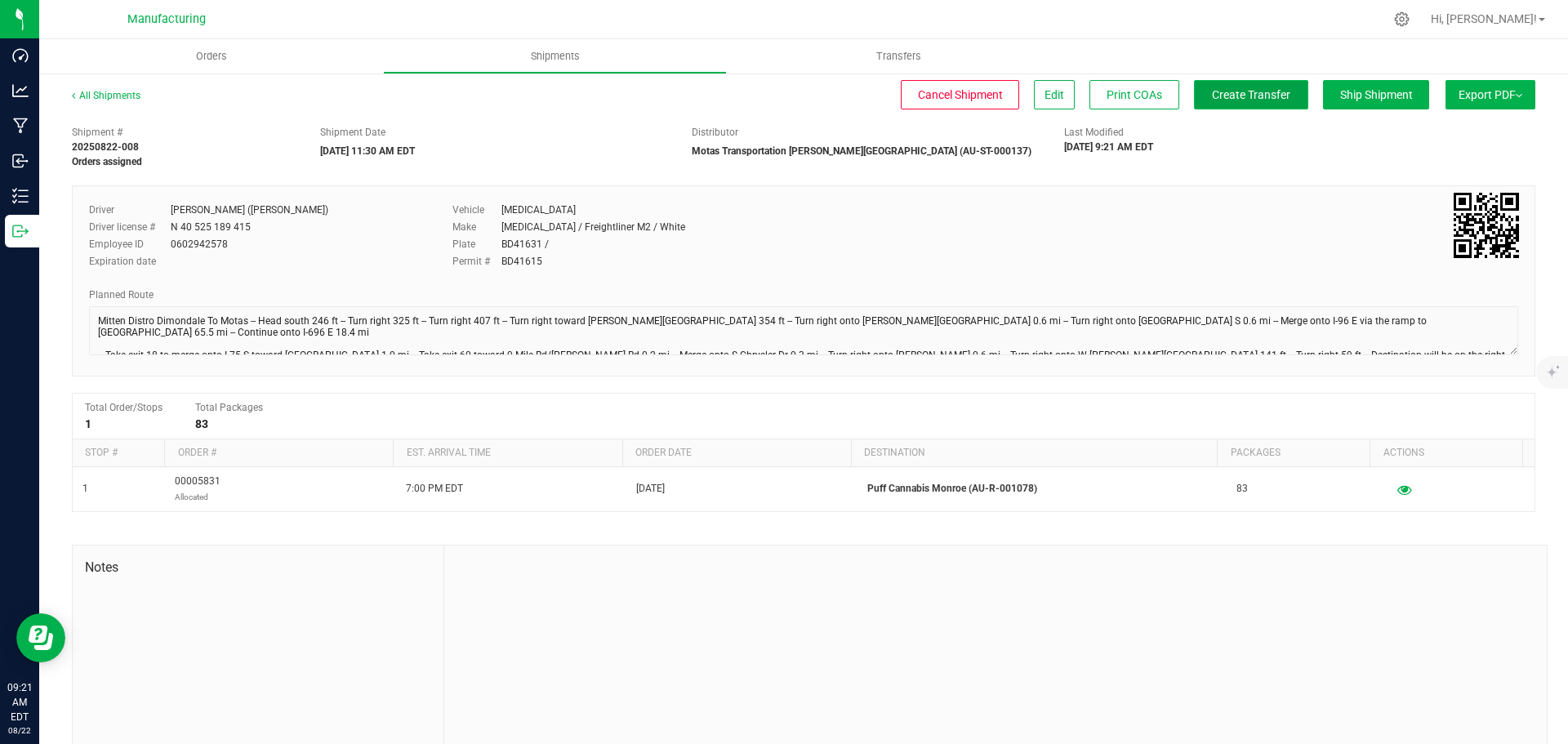
click at [1258, 90] on span "Create Transfer" at bounding box center [1251, 94] width 79 height 13
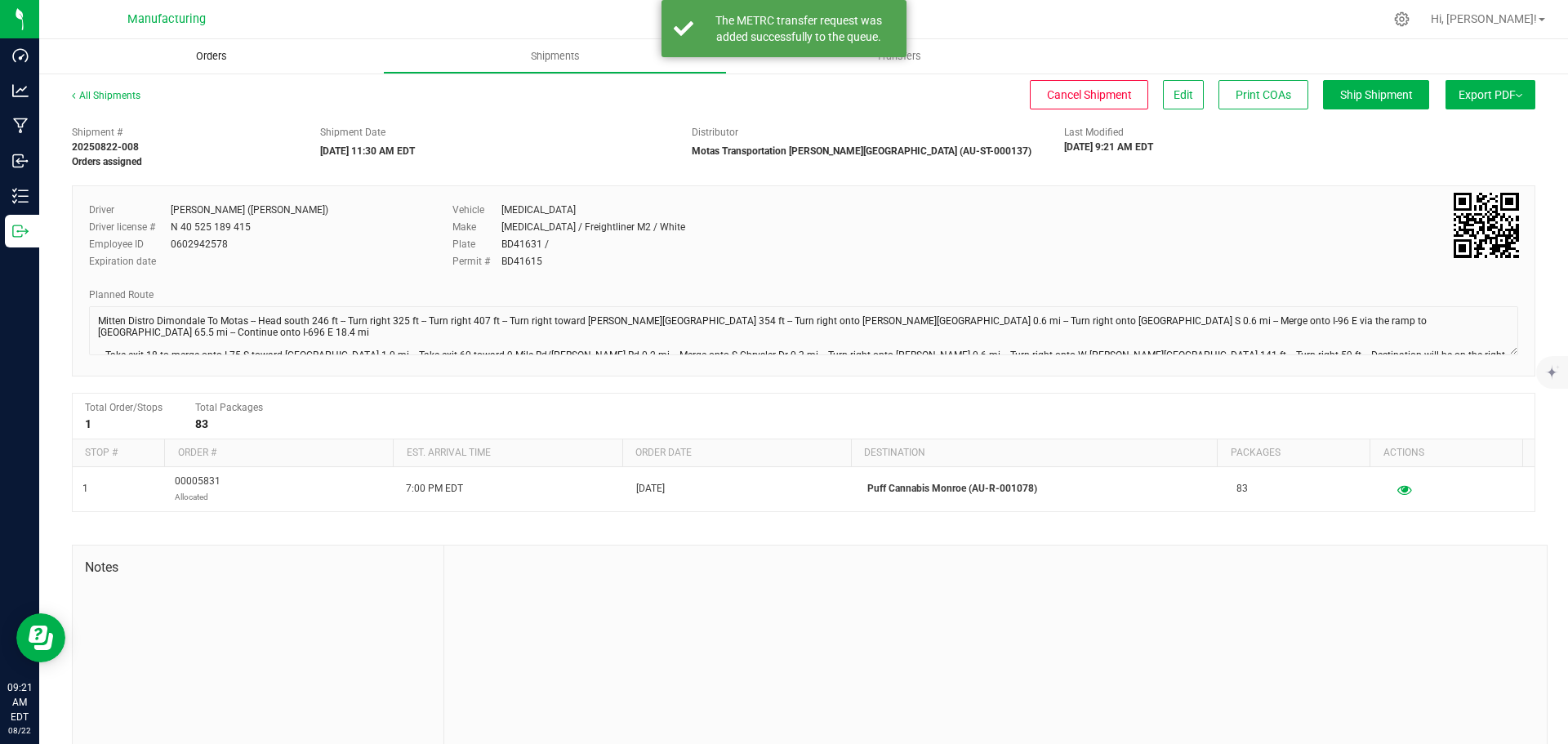
click at [210, 51] on span "Orders" at bounding box center [211, 56] width 75 height 15
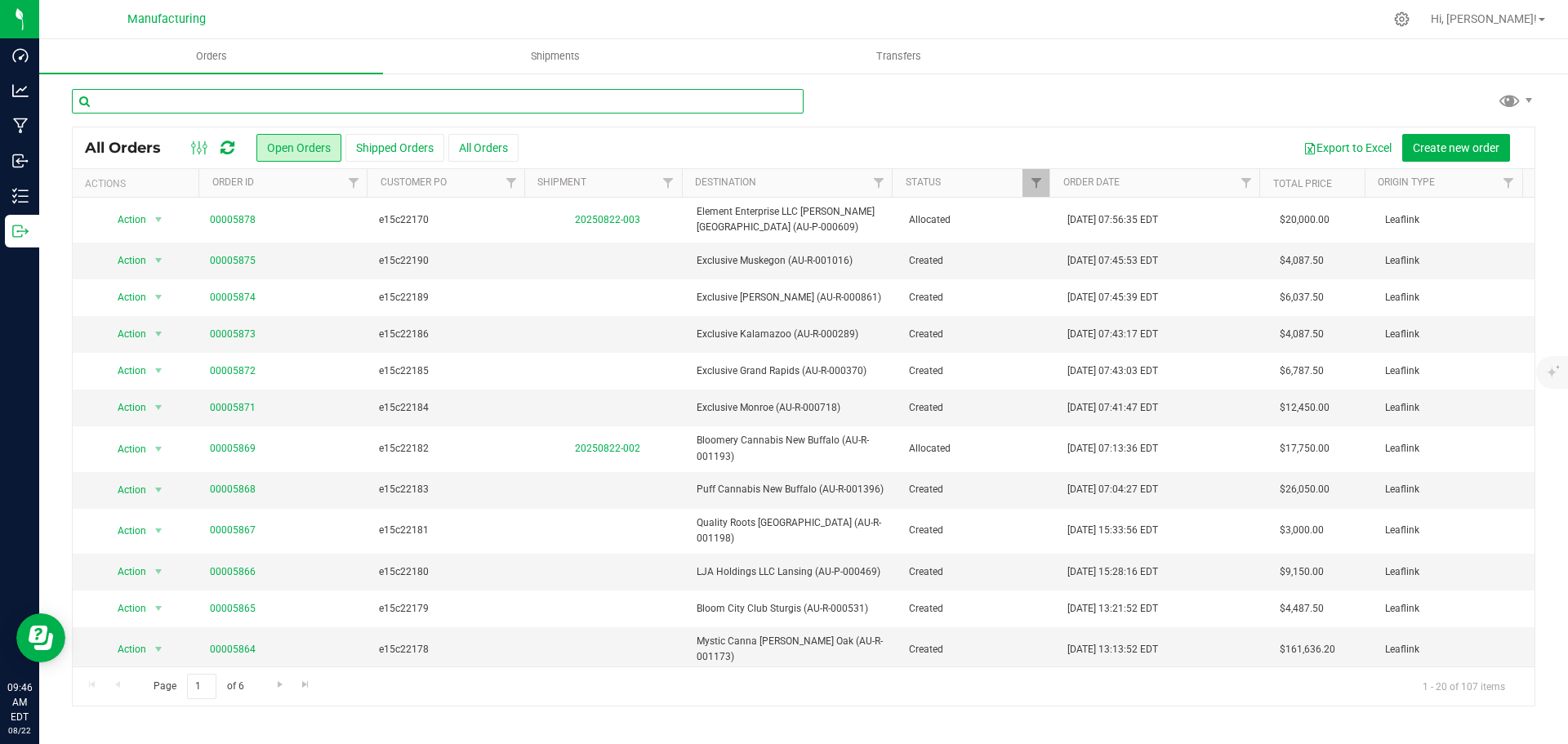
click at [420, 95] on input "text" at bounding box center [437, 101] width 731 height 25
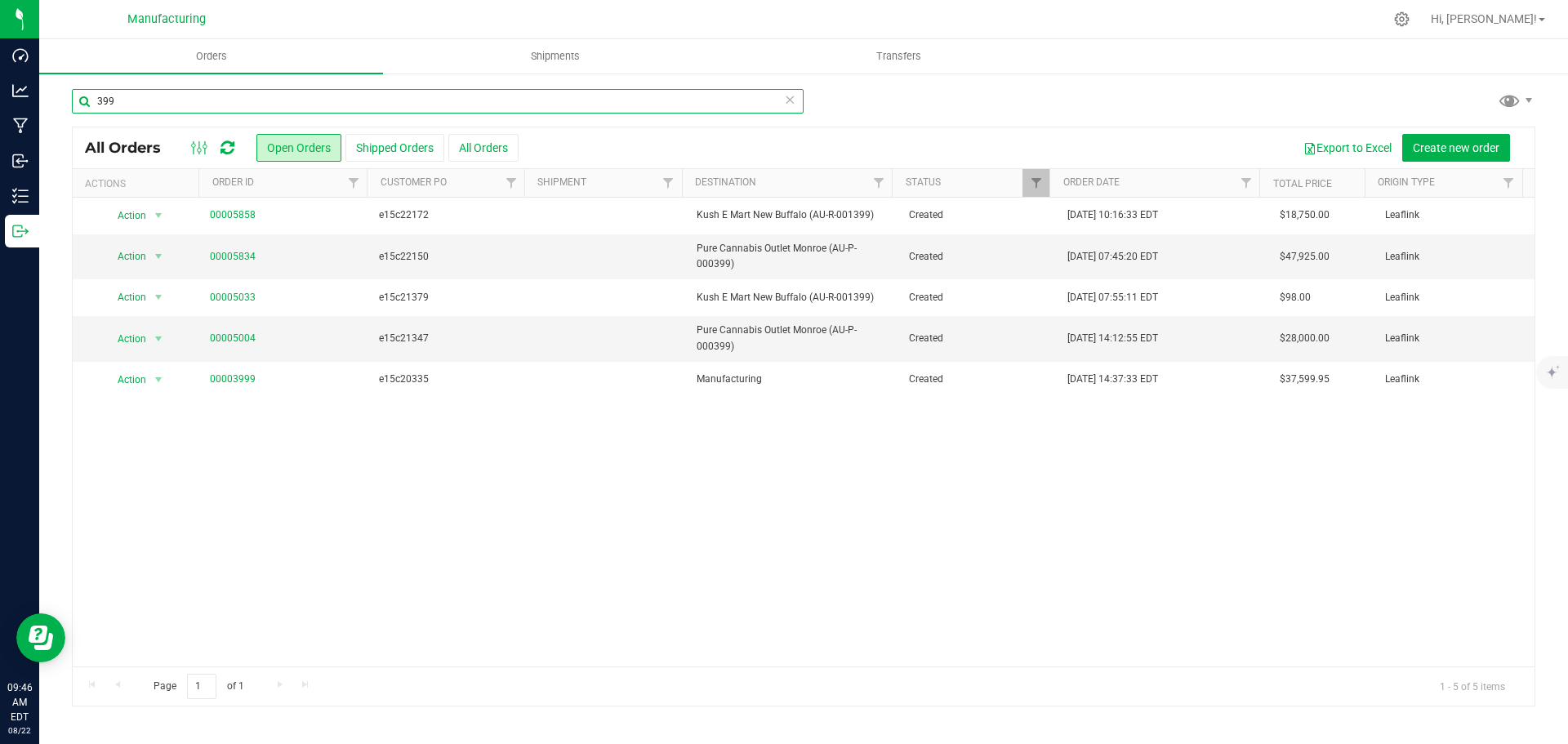
type input "399"
click at [243, 250] on link "00005834" at bounding box center [232, 257] width 46 height 16
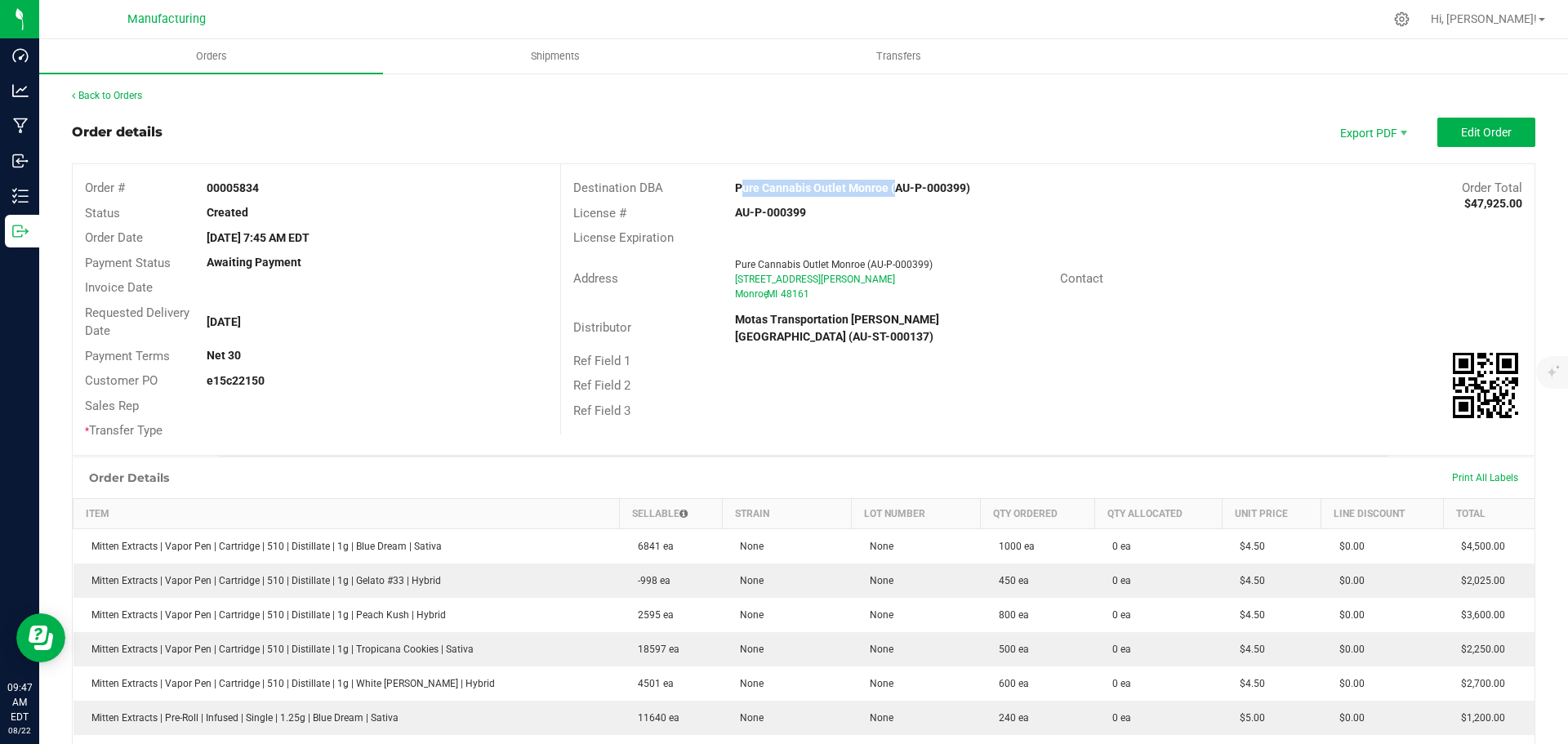
drag, startPoint x: 720, startPoint y: 183, endPoint x: 883, endPoint y: 184, distance: 163.0
click at [883, 184] on div "Pure Cannabis Outlet Monroe (AU-P-000399)" at bounding box center [926, 188] width 406 height 17
copy strong "Pure Cannabis Outlet Monroe"
click at [984, 414] on div "Destination DBA Pure Cannabis Outlet Monroe (AU-P-000399) Order Total $47,925.0…" at bounding box center [1047, 299] width 974 height 270
click at [1461, 131] on span "Edit Order" at bounding box center [1486, 133] width 51 height 13
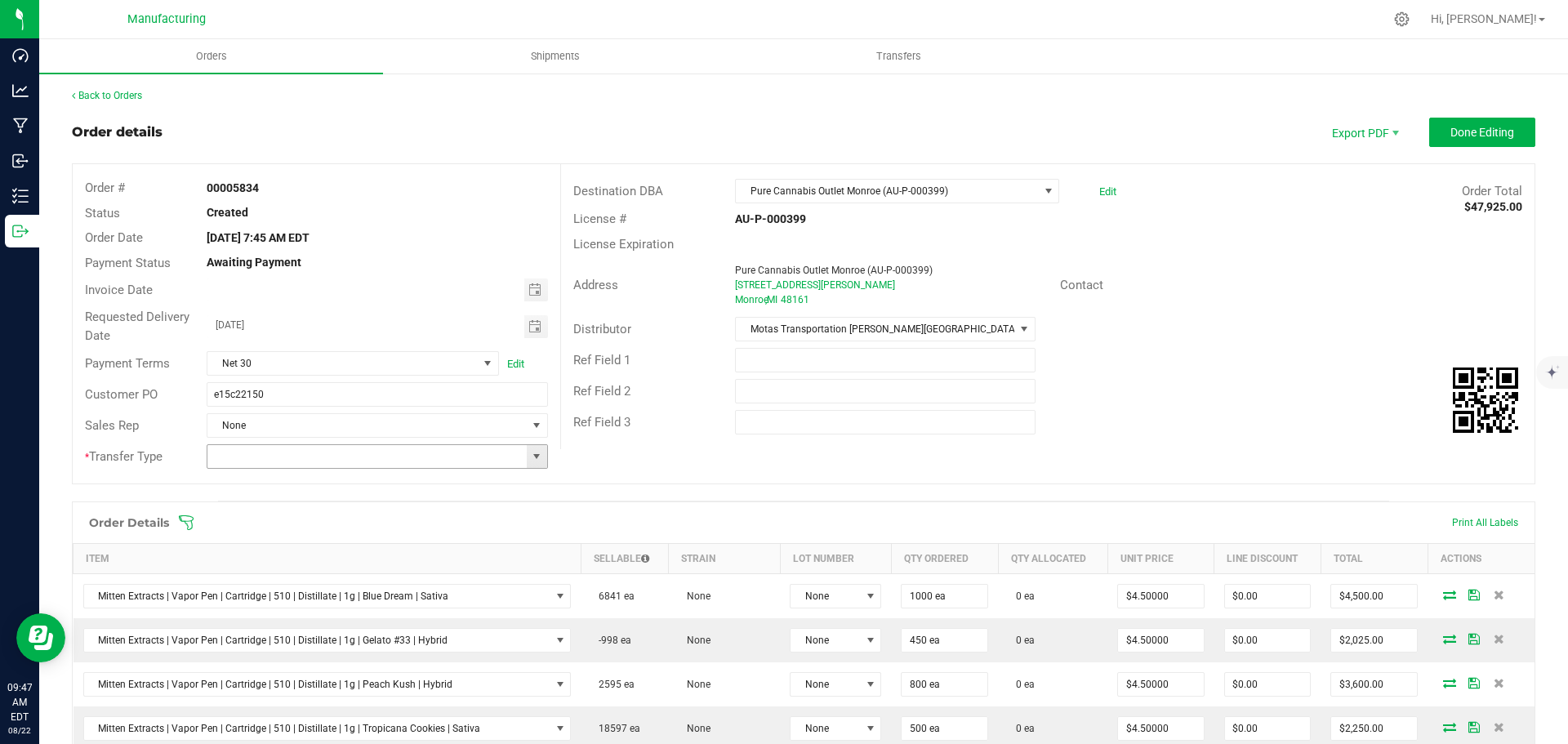
click at [537, 458] on span at bounding box center [537, 457] width 13 height 13
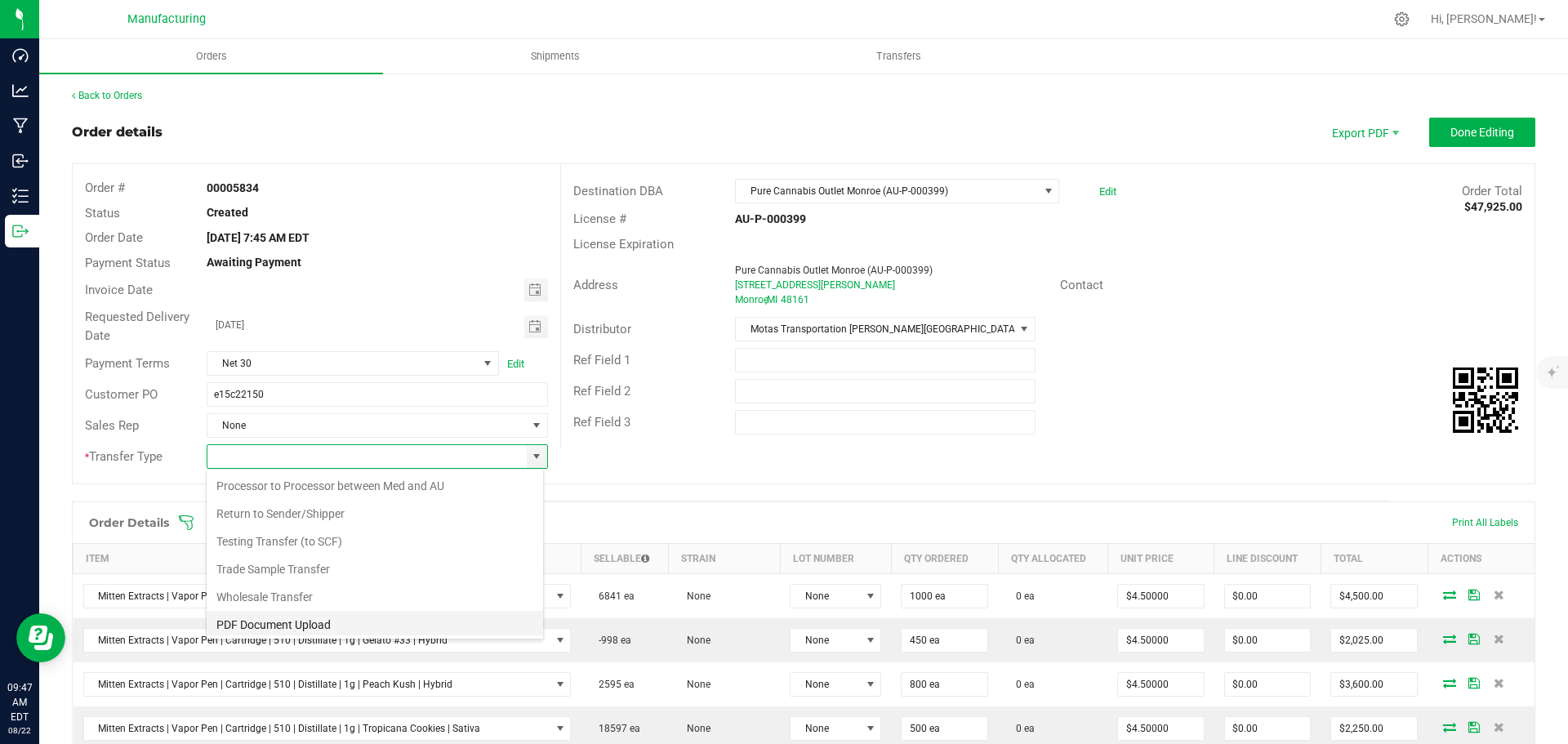
scroll to position [114, 0]
click at [248, 594] on li "Wholesale Transfer" at bounding box center [374, 594] width 336 height 28
type input "Wholesale Transfer"
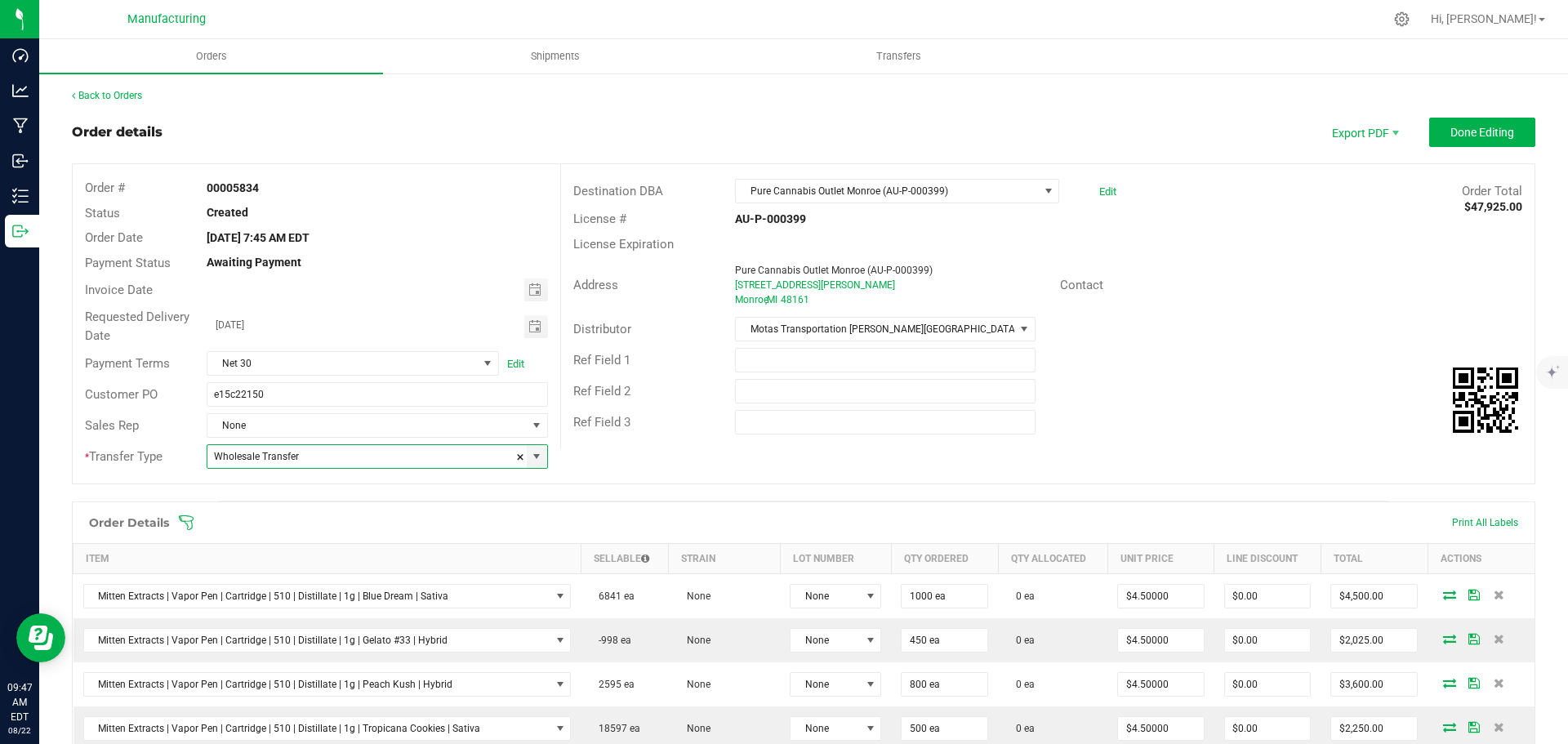
click at [190, 522] on icon at bounding box center [186, 523] width 17 height 17
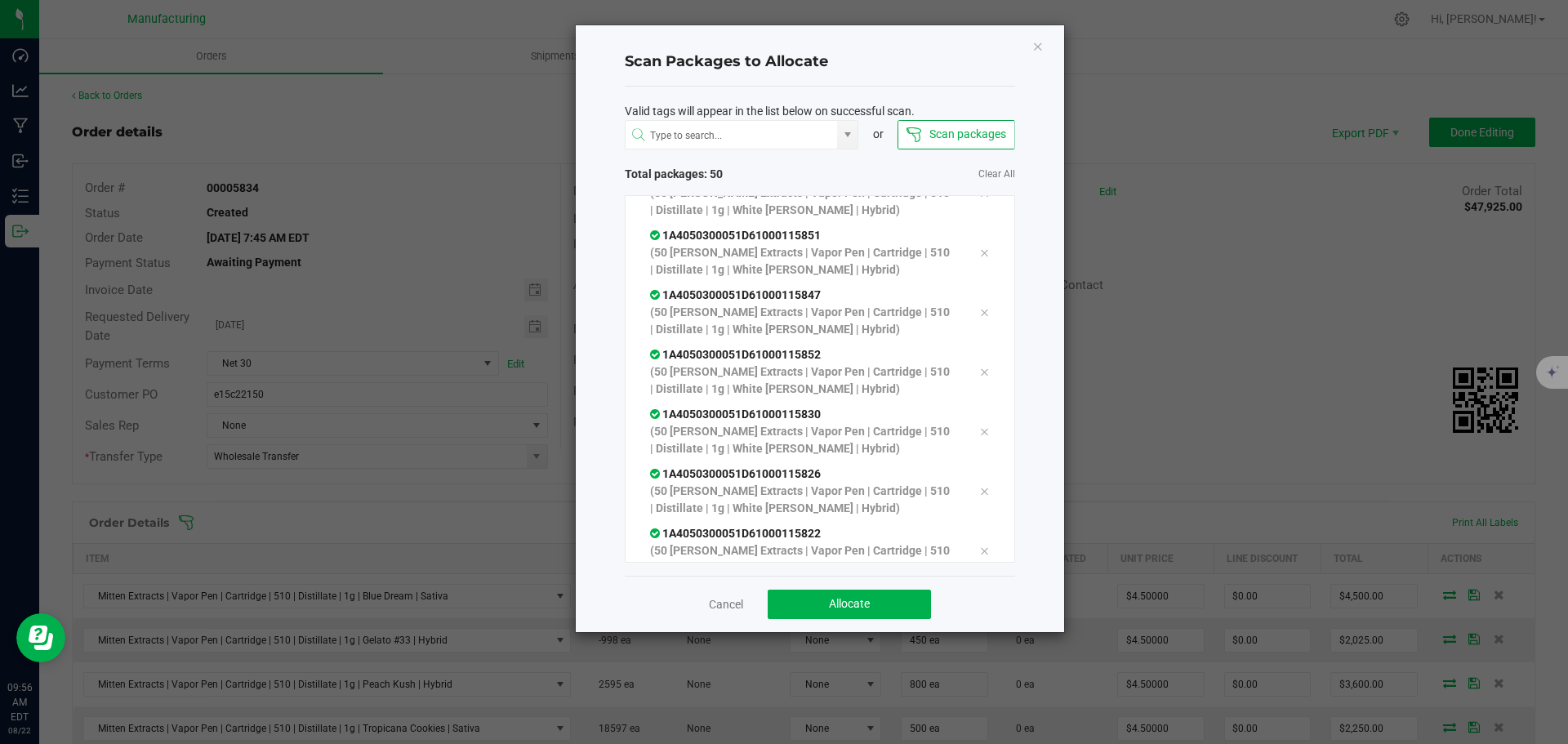
scroll to position [2656, 0]
click at [847, 600] on span "Allocate" at bounding box center [849, 604] width 41 height 13
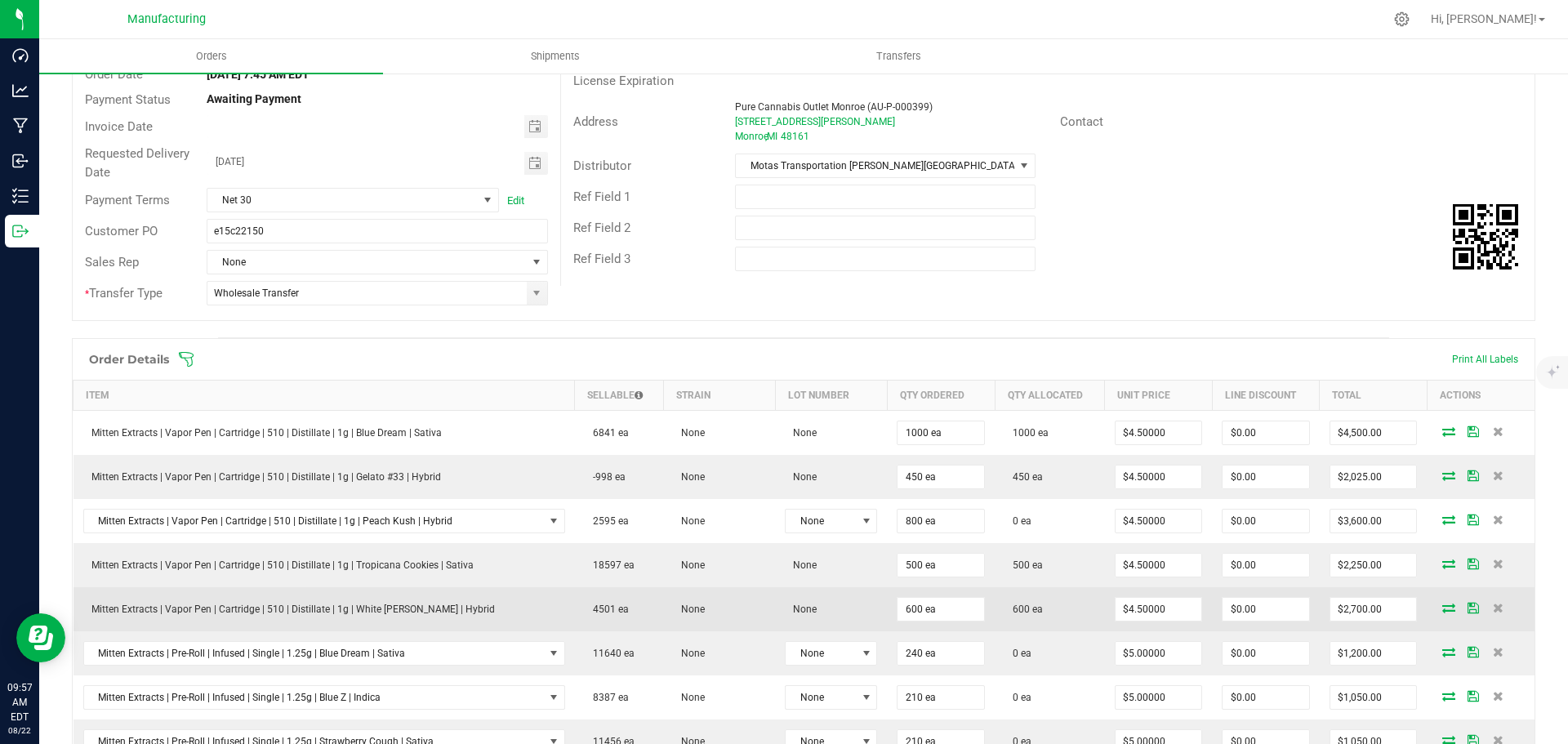
scroll to position [82, 0]
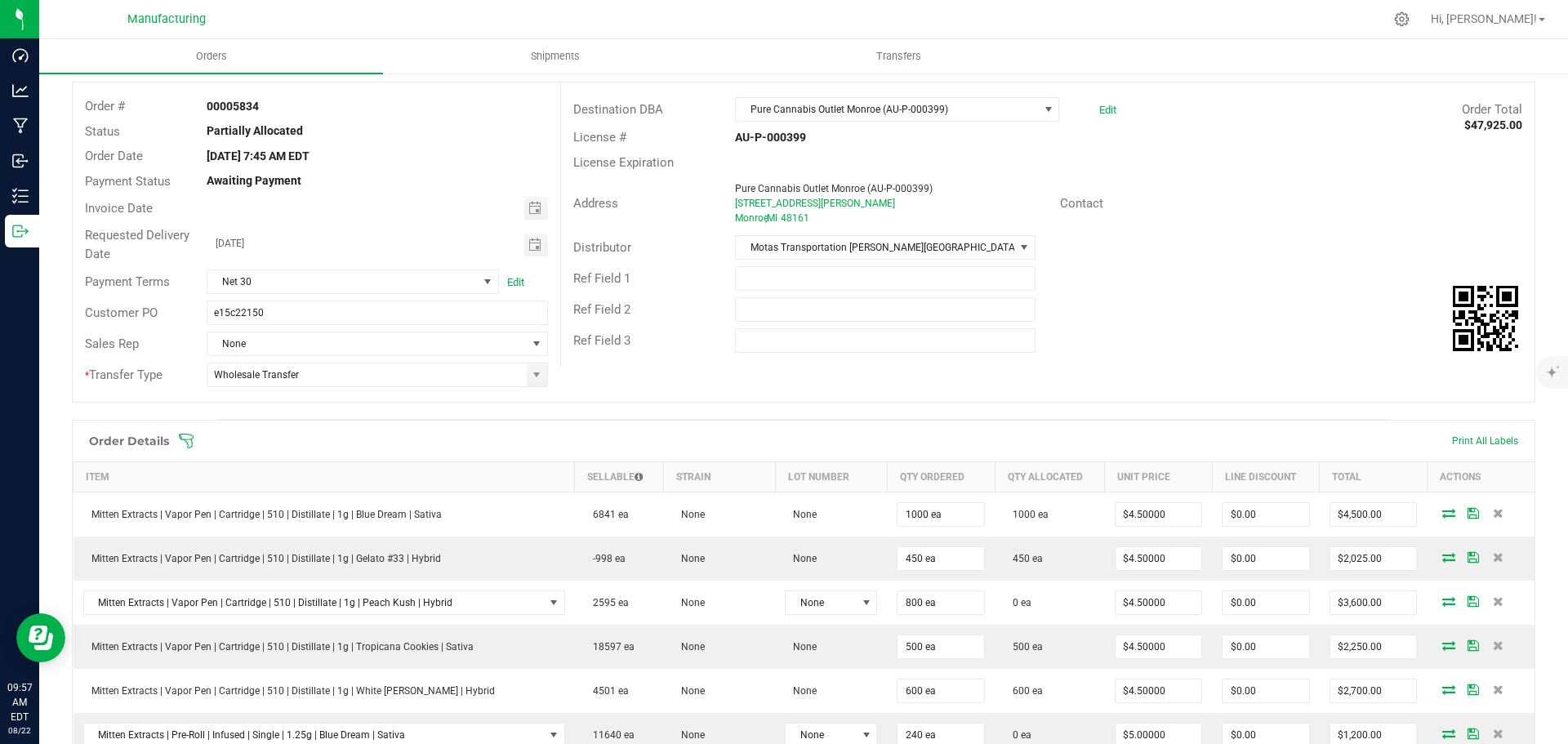
click at [181, 440] on icon at bounding box center [186, 442] width 17 height 17
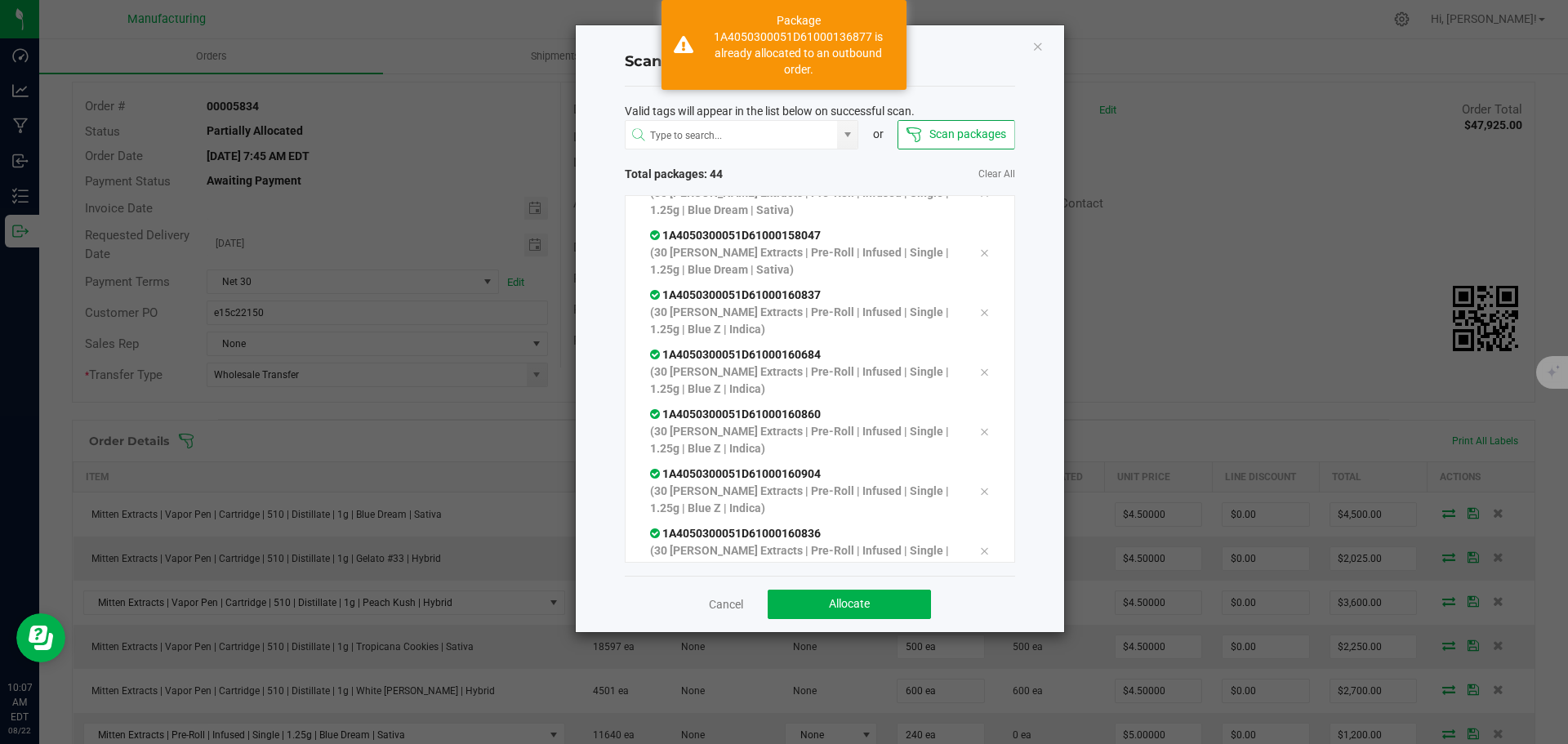
scroll to position [2239, 0]
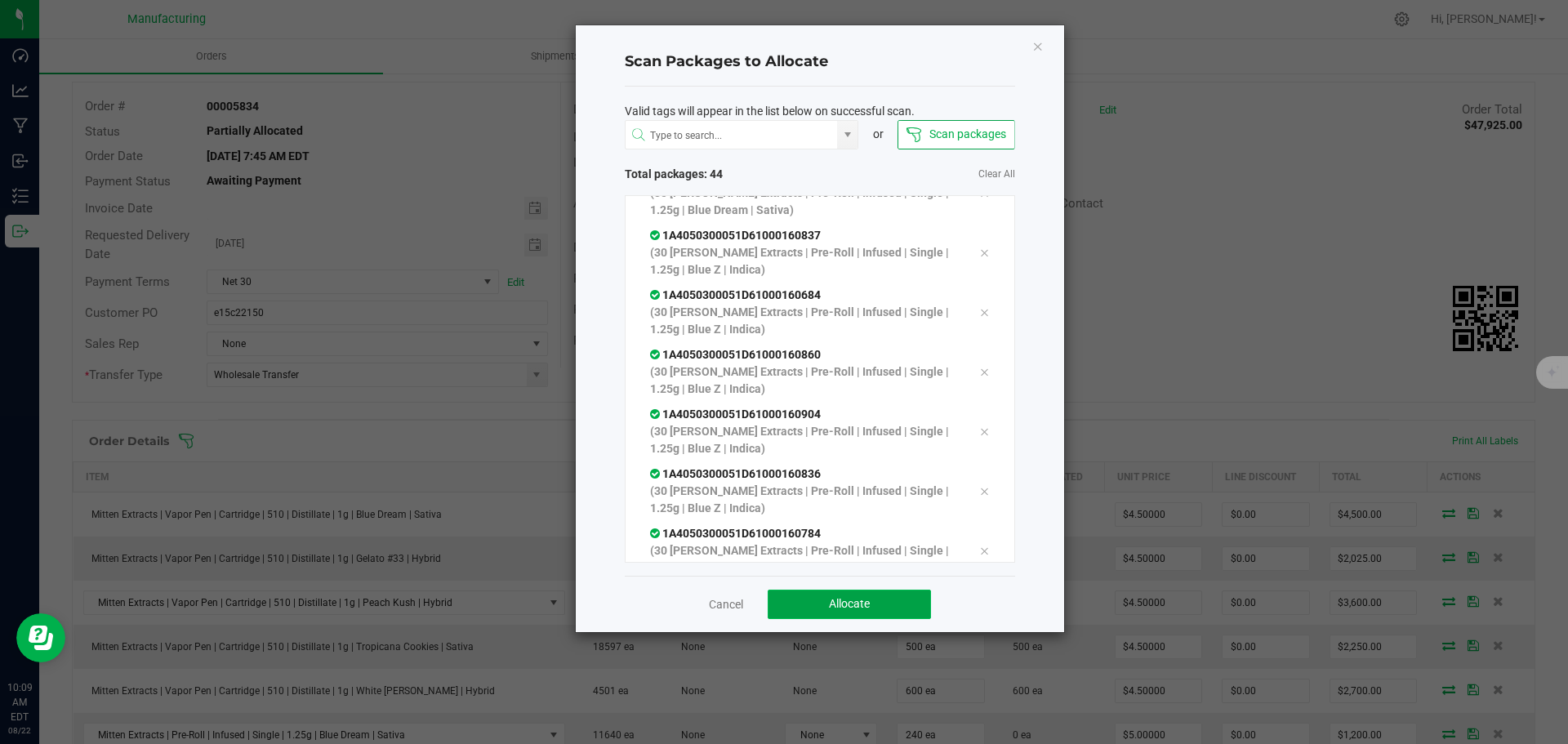
click at [877, 598] on button "Allocate" at bounding box center [849, 604] width 163 height 29
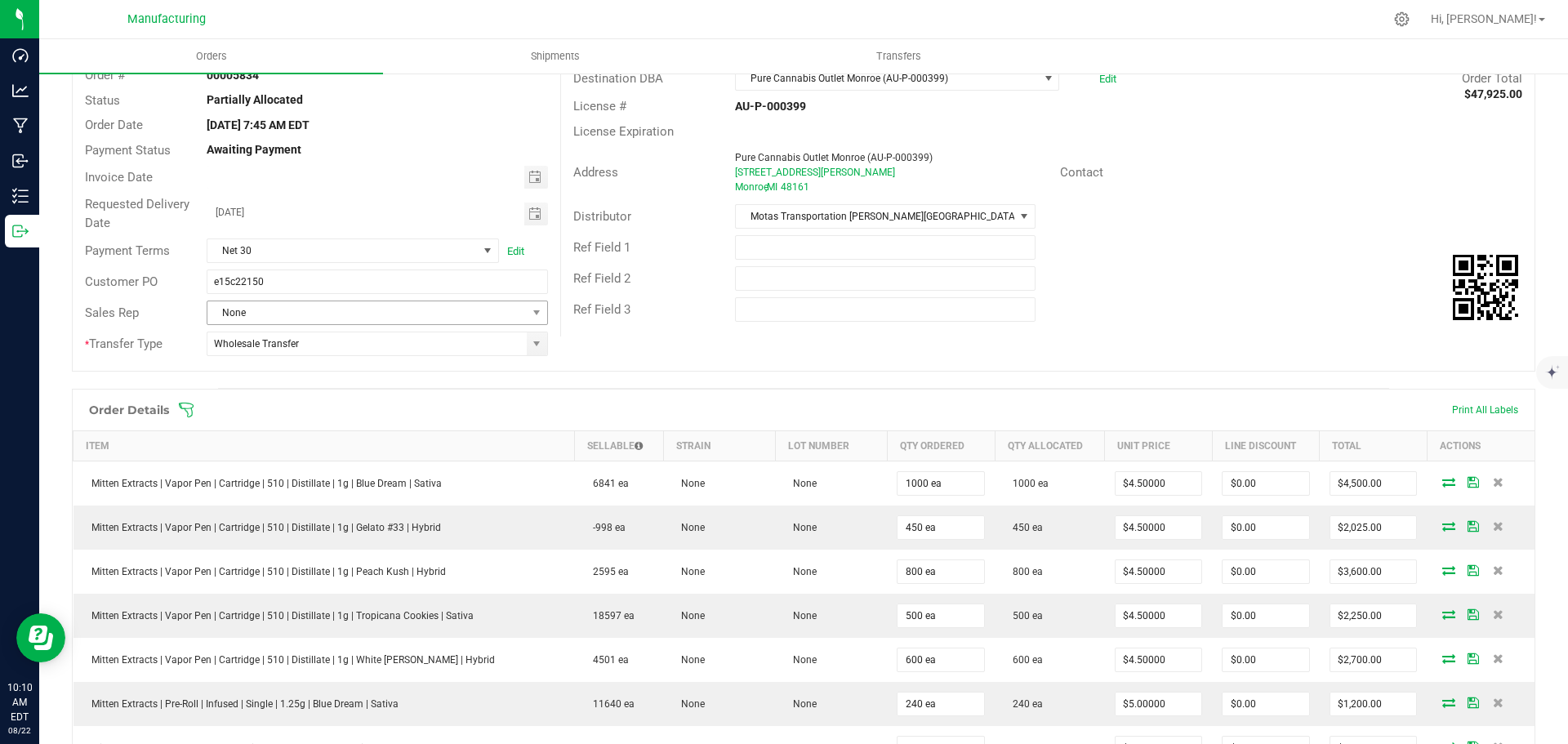
scroll to position [0, 0]
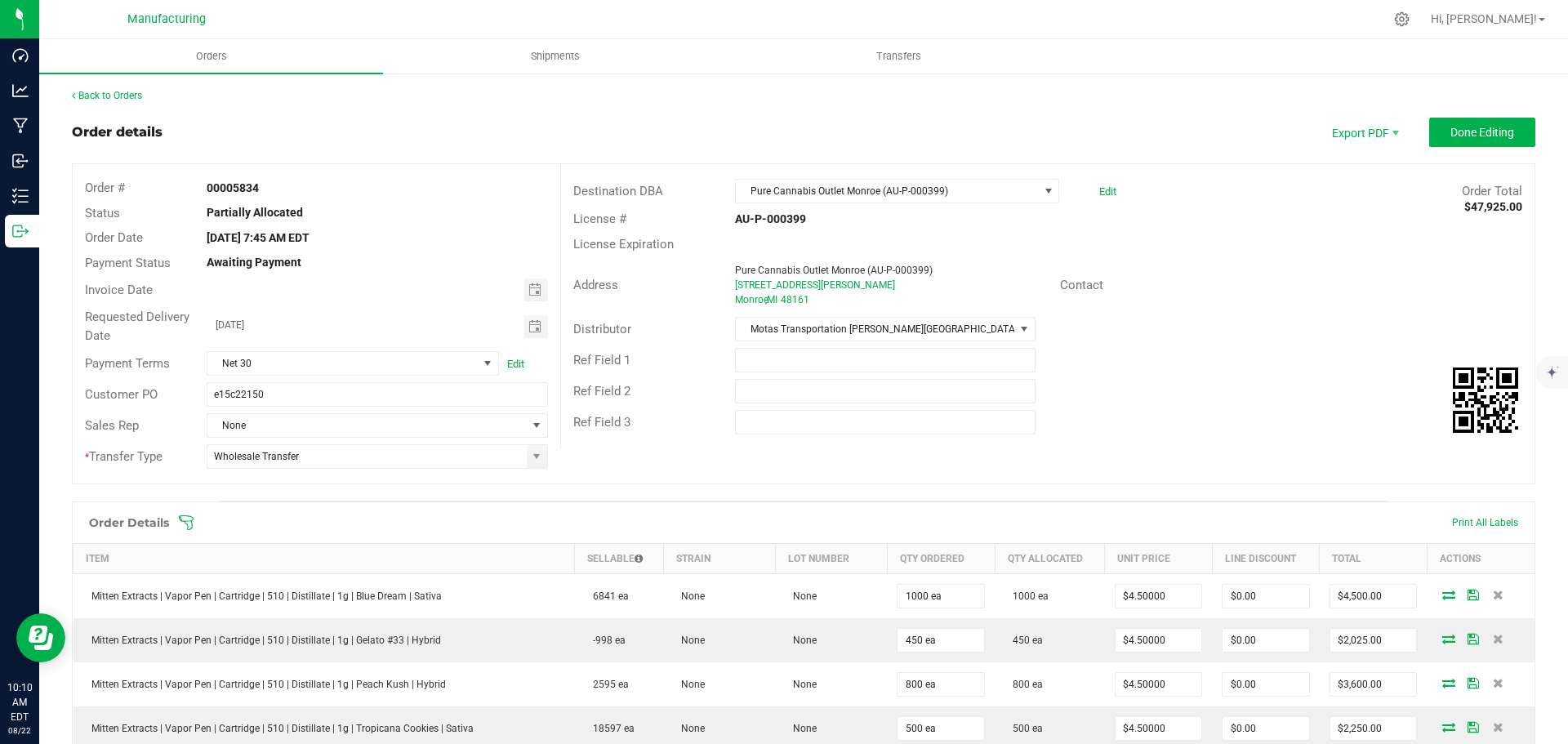
click at [183, 517] on icon at bounding box center [186, 523] width 17 height 17
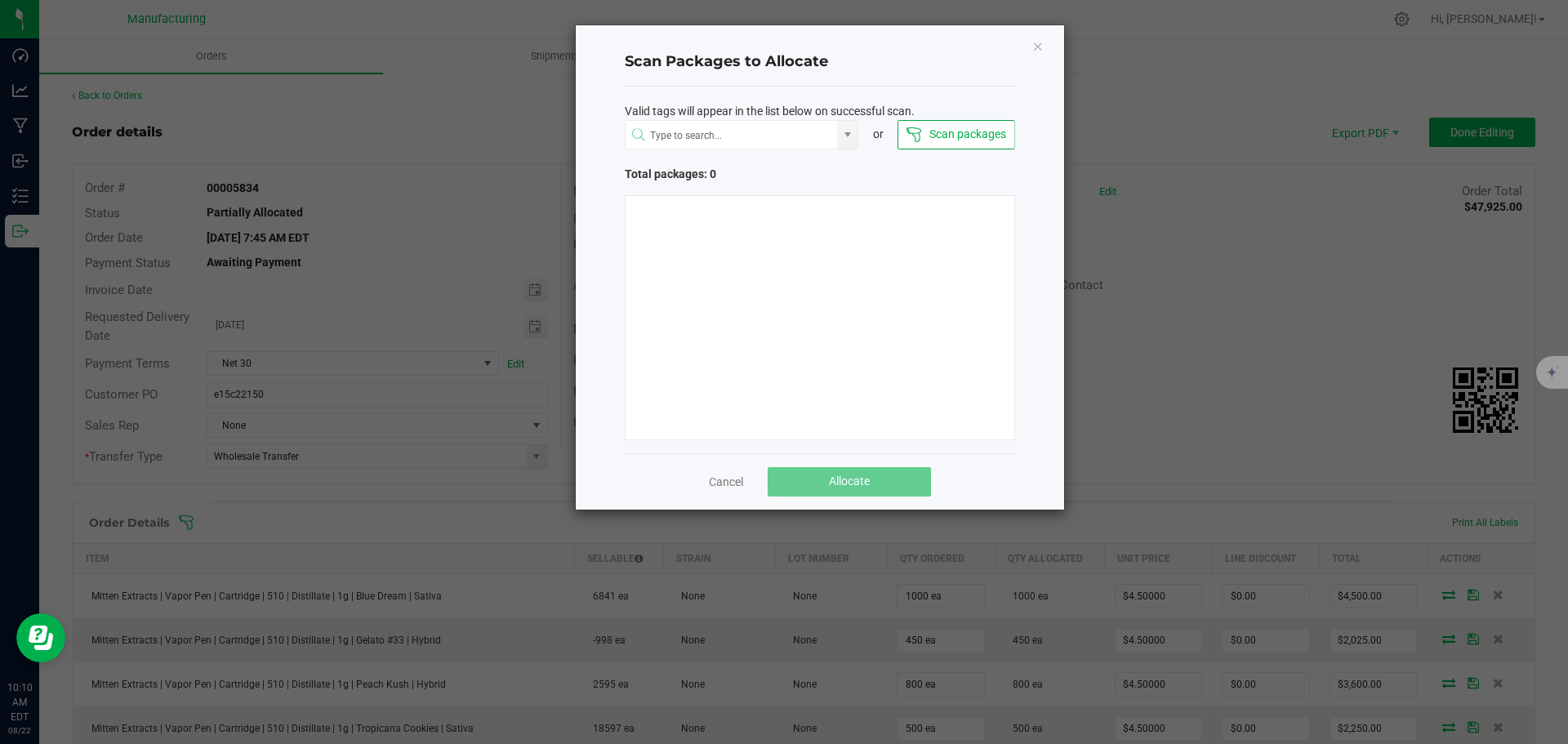
click at [728, 475] on link "Cancel" at bounding box center [726, 482] width 34 height 17
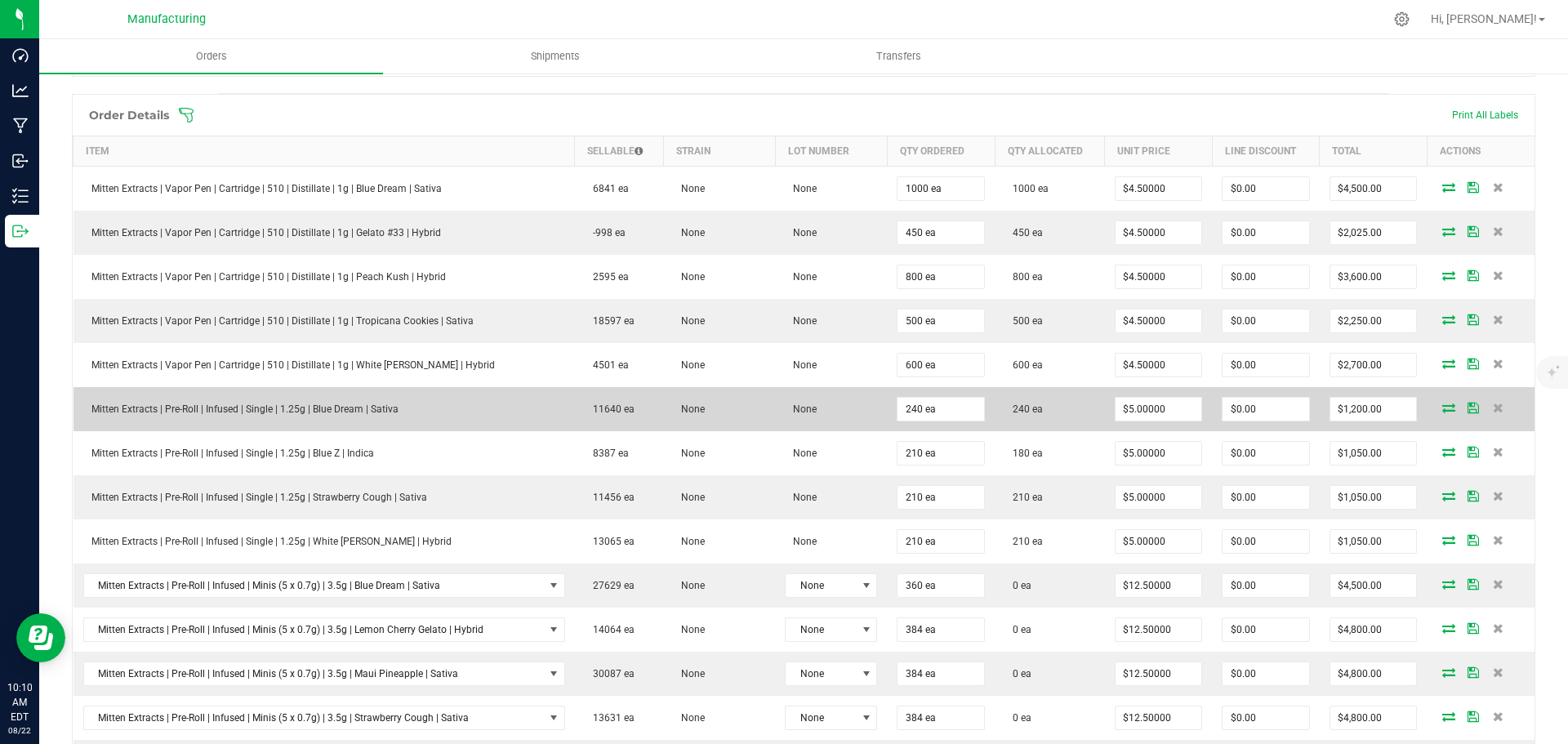
scroll to position [408, 0]
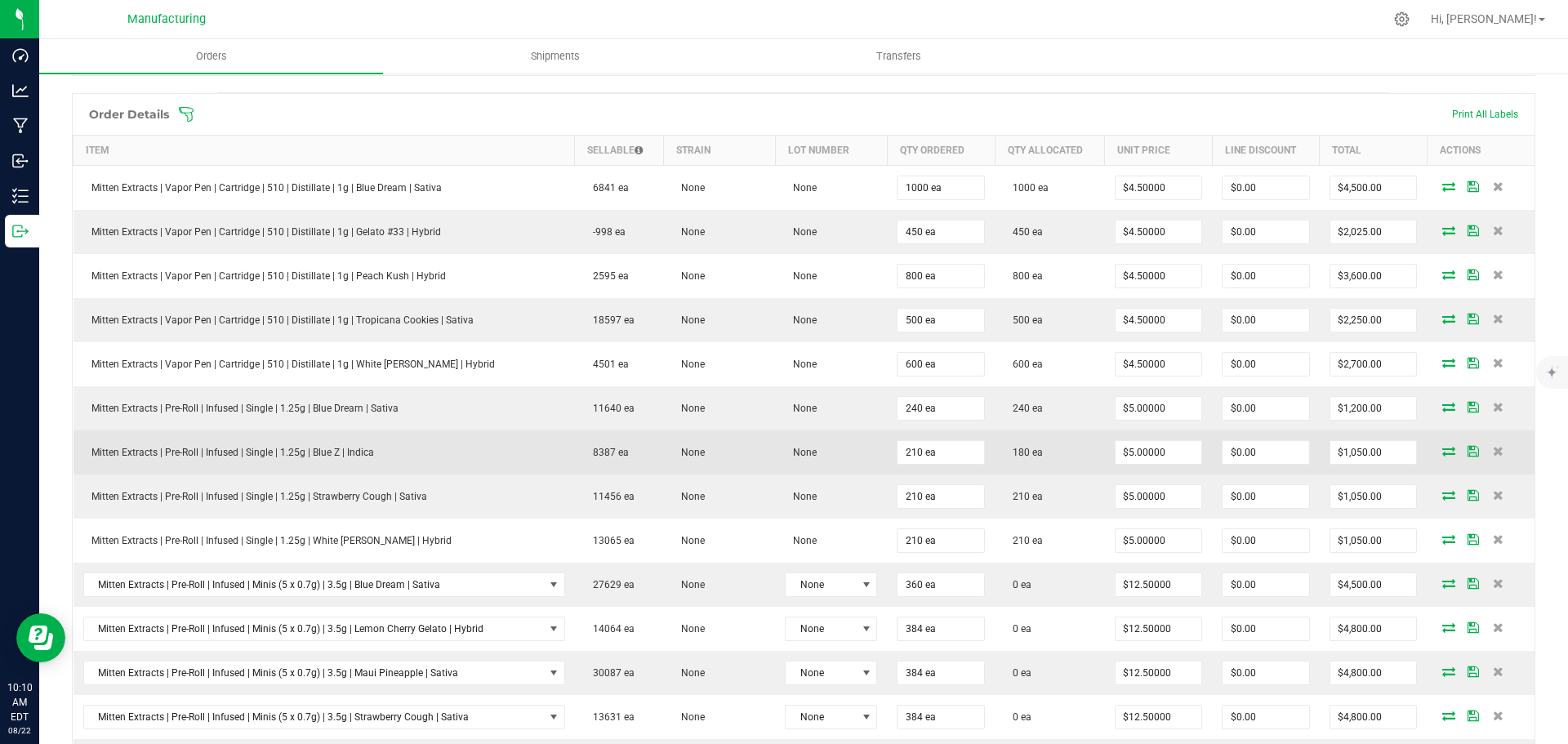
click at [1442, 451] on icon at bounding box center [1449, 451] width 13 height 10
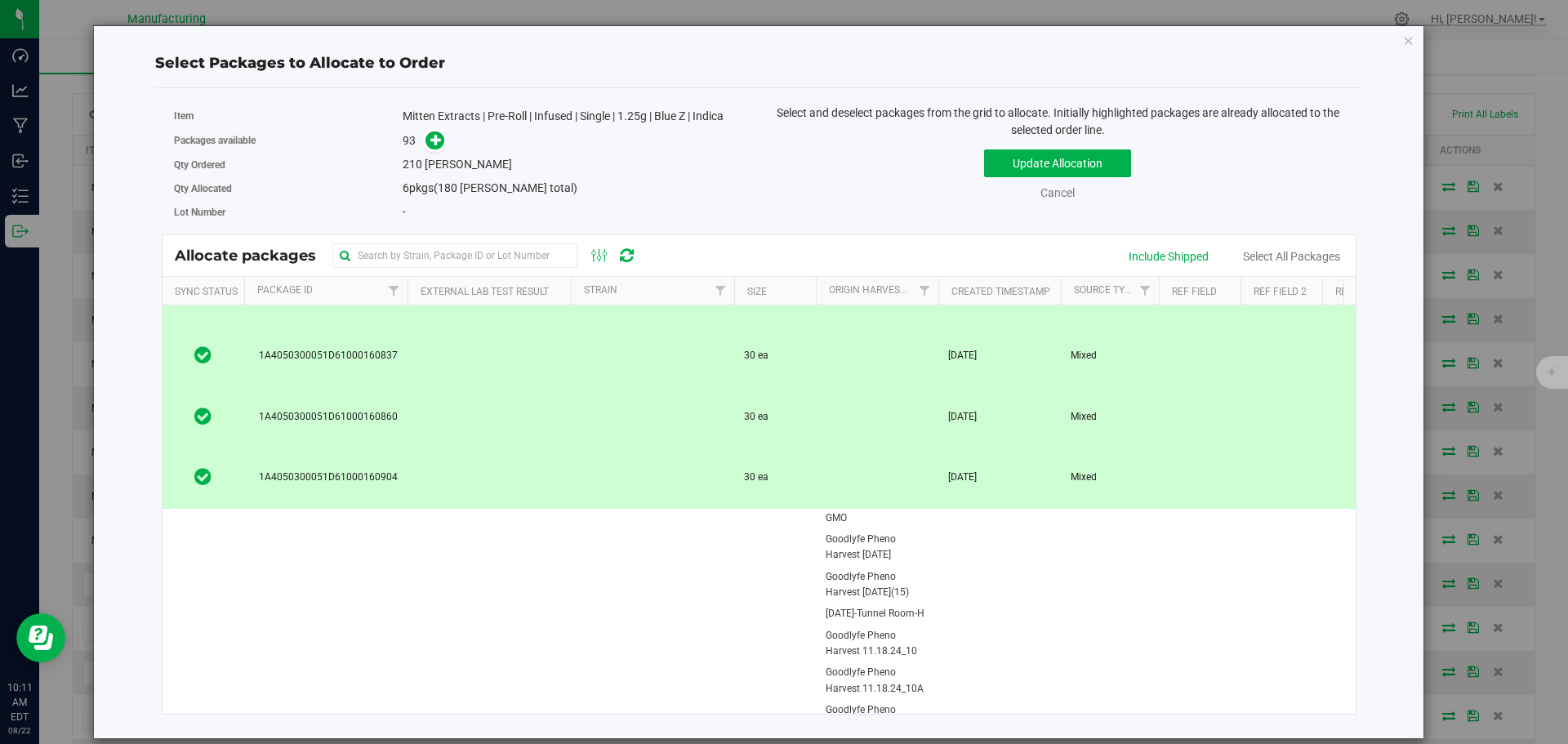
scroll to position [163, 0]
click at [1058, 194] on link "Cancel" at bounding box center [1057, 193] width 34 height 13
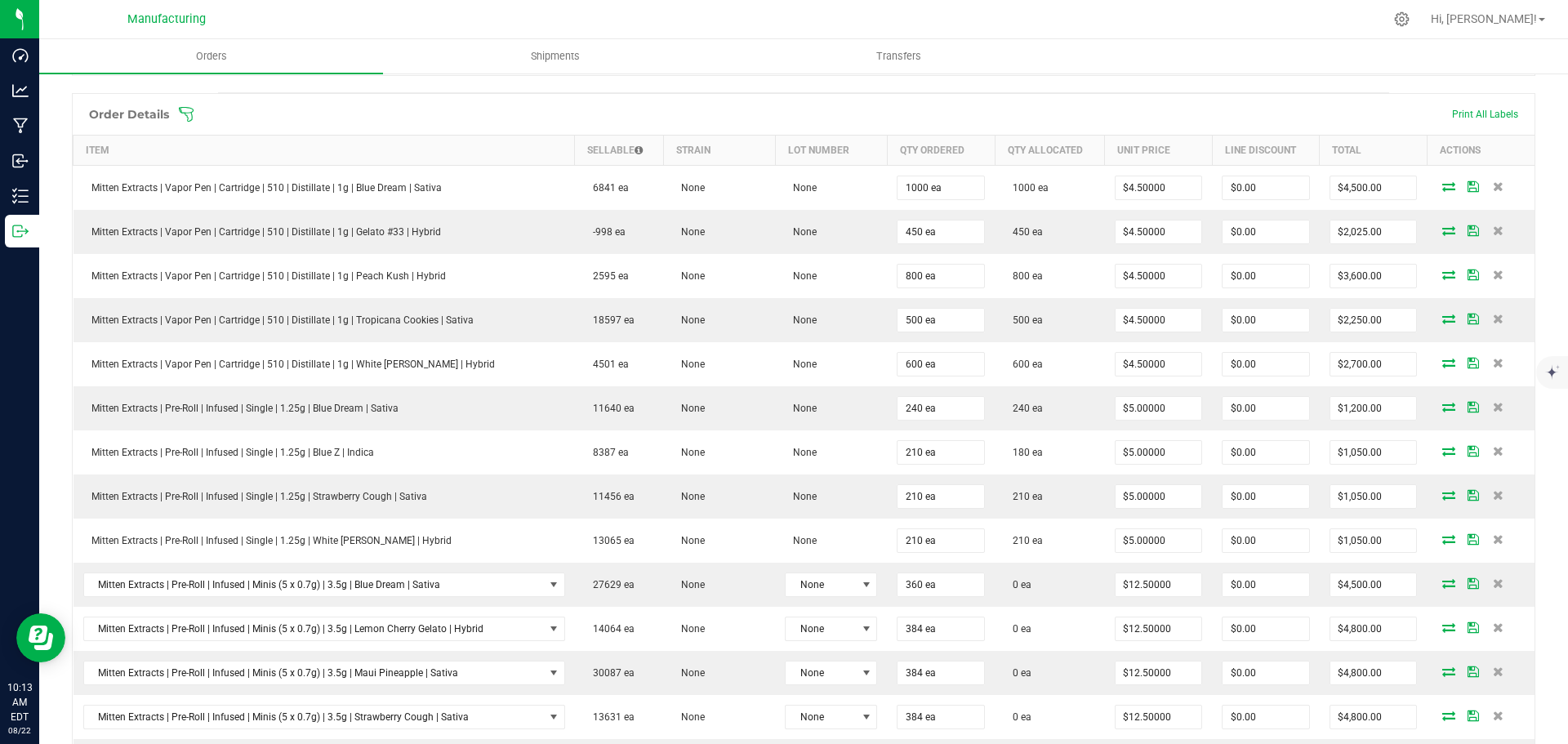
click at [181, 109] on icon at bounding box center [186, 114] width 17 height 17
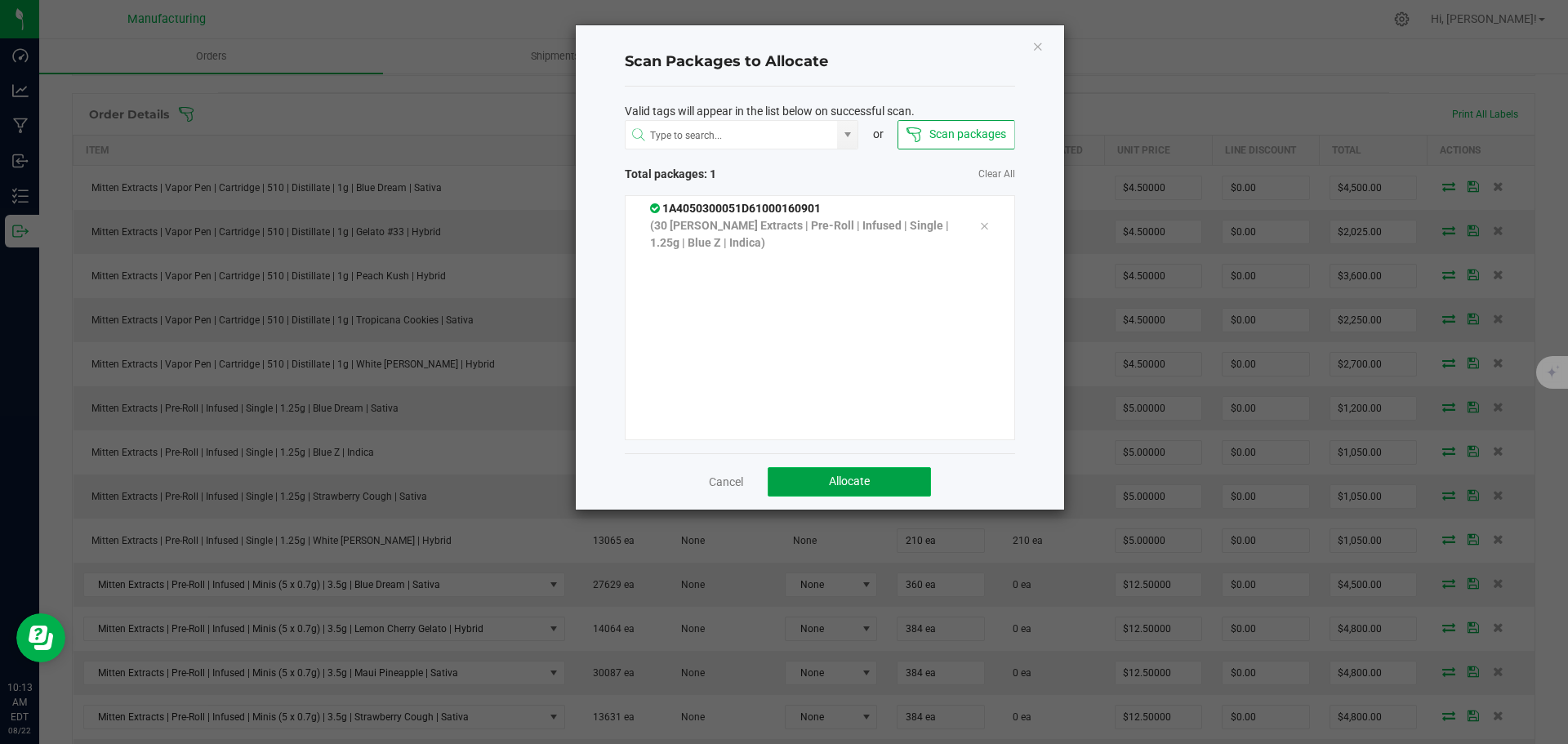
click at [874, 482] on button "Allocate" at bounding box center [849, 481] width 163 height 29
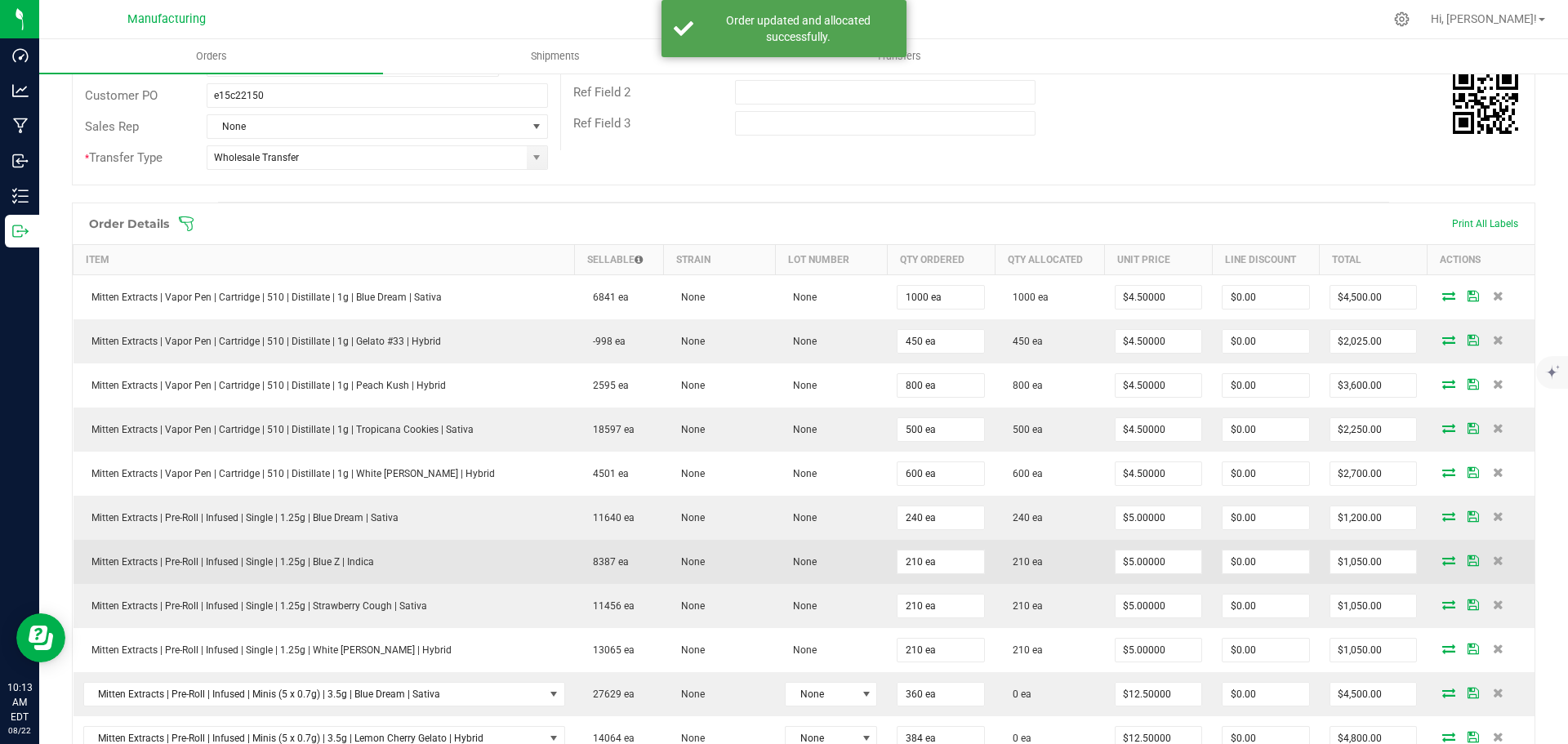
scroll to position [82, 0]
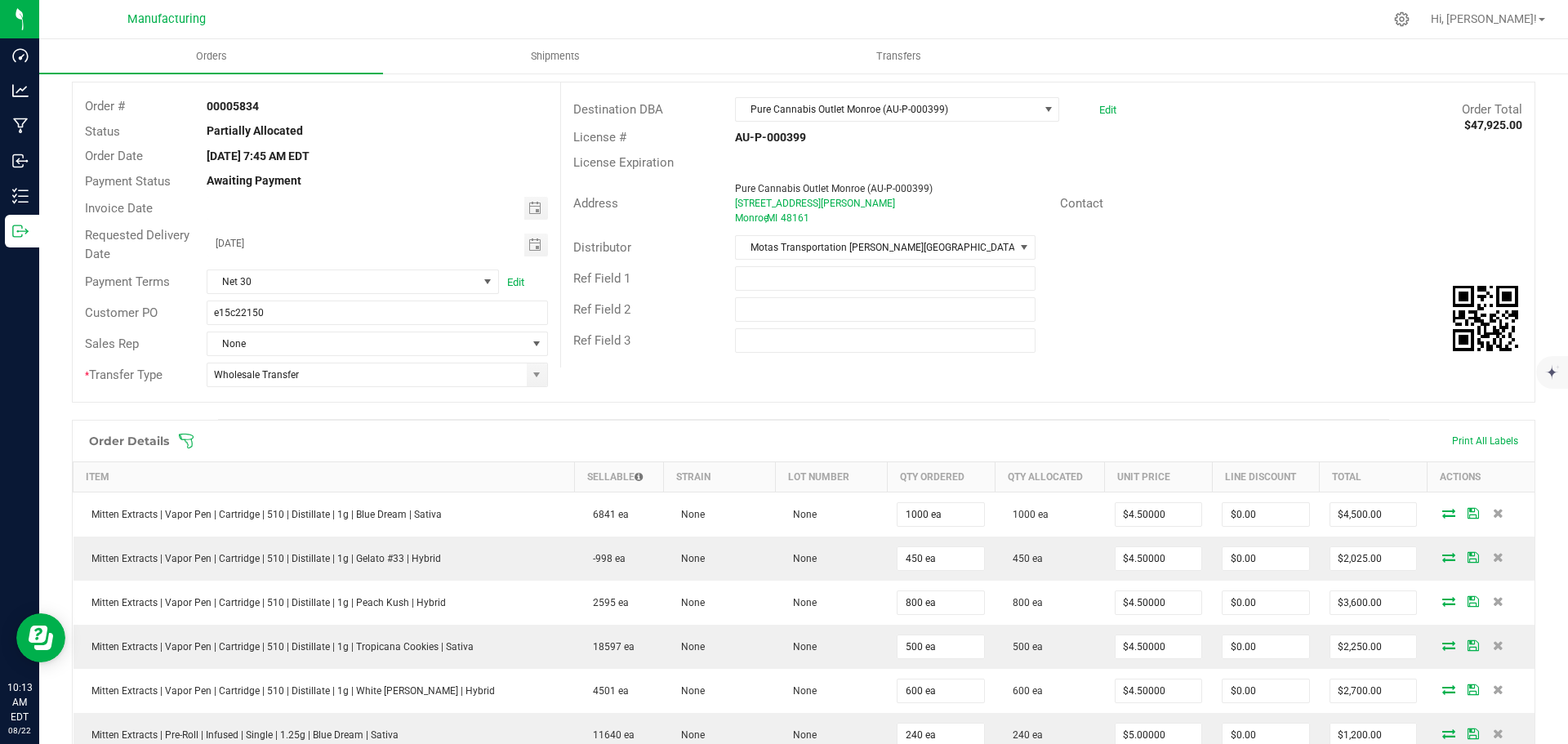
click at [189, 441] on icon at bounding box center [186, 442] width 17 height 17
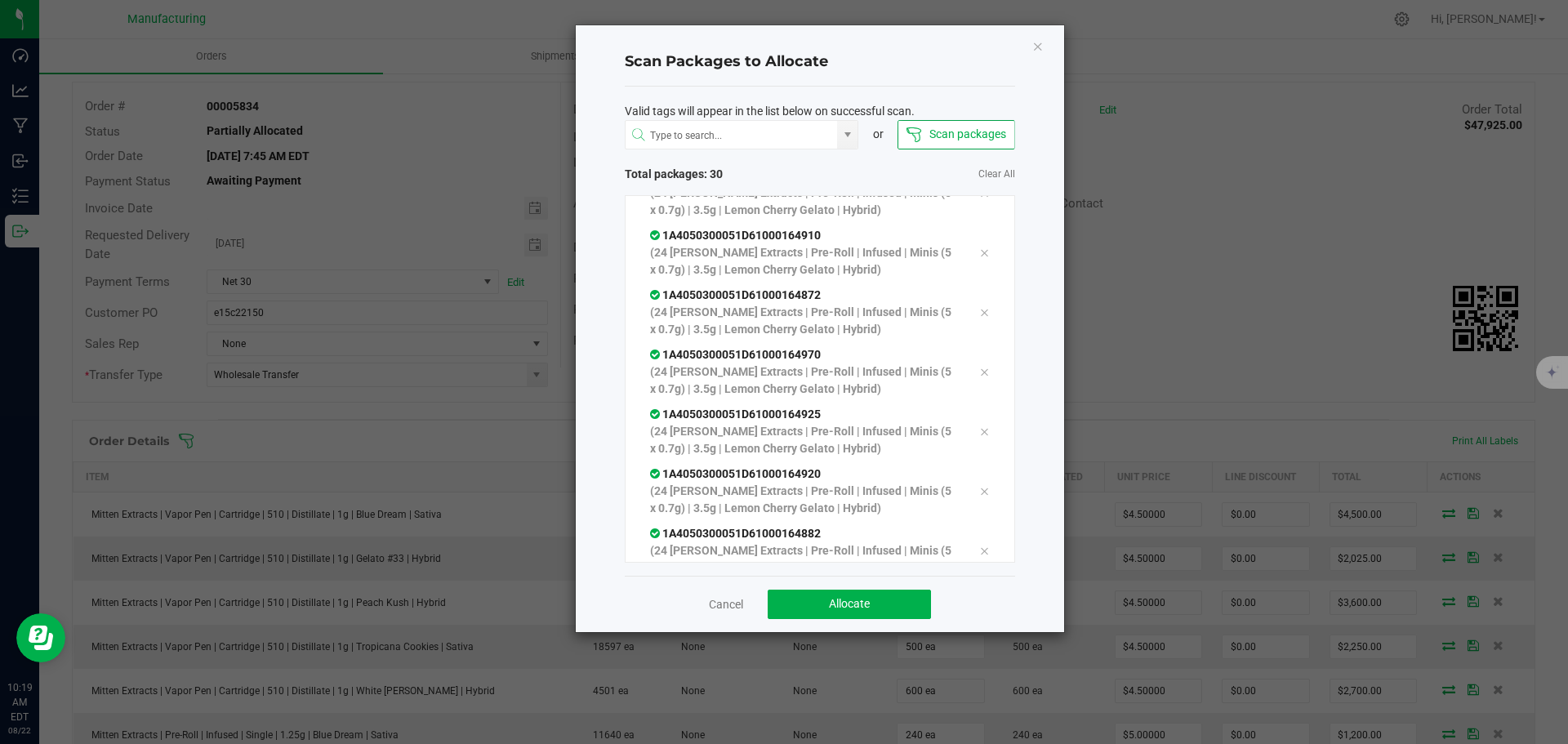
scroll to position [1464, 0]
click at [866, 606] on span "Allocate" at bounding box center [849, 604] width 41 height 13
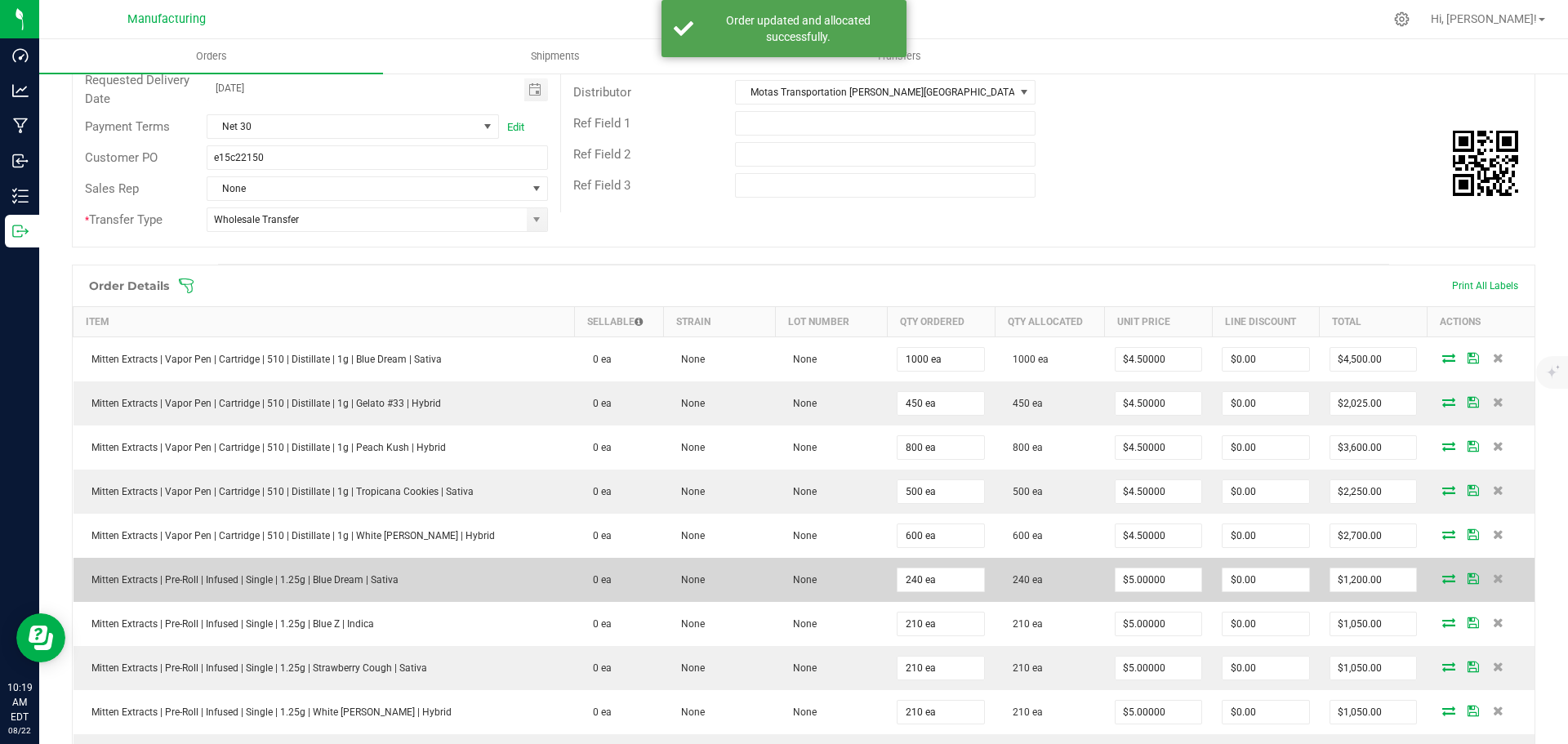
scroll to position [326, 0]
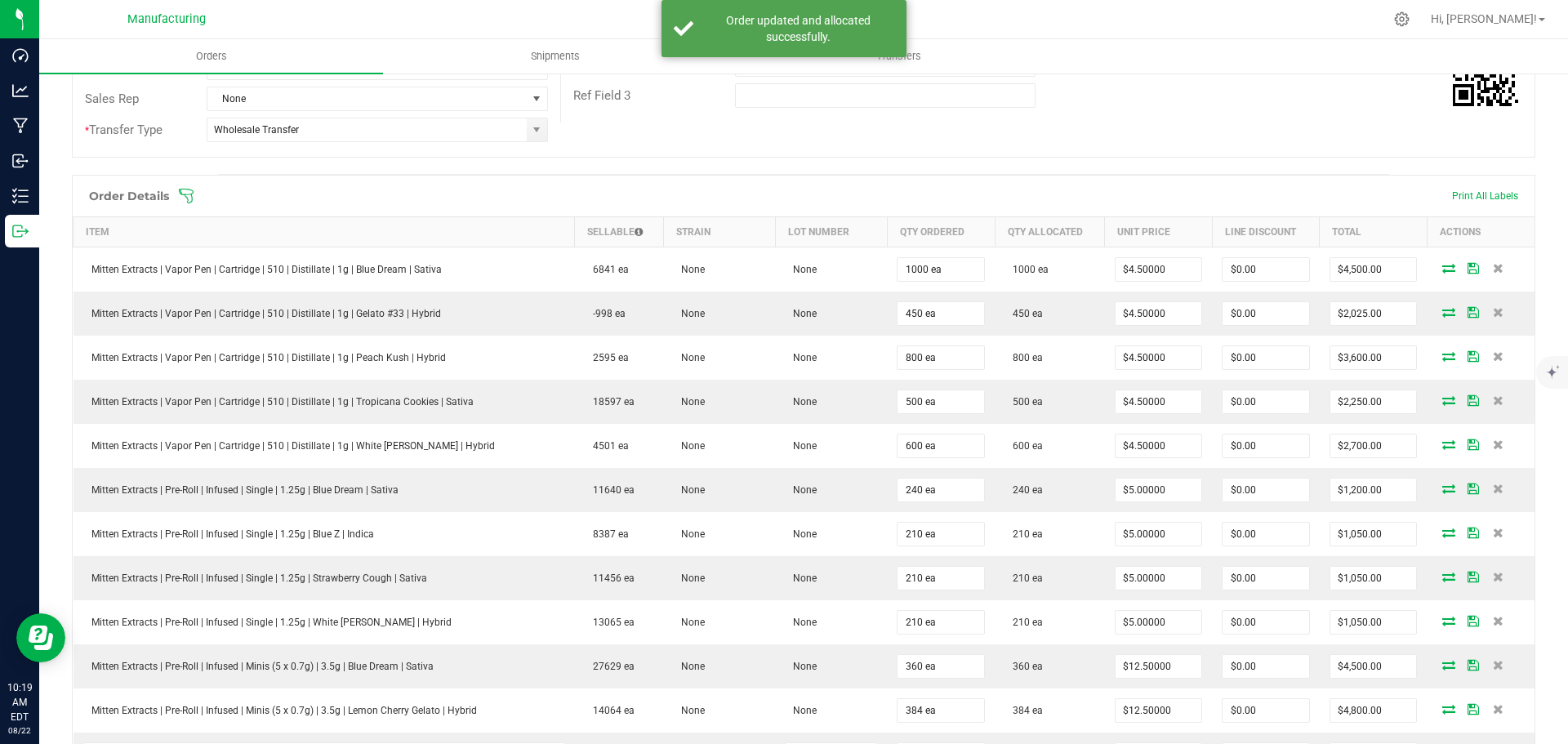
click at [186, 192] on icon at bounding box center [186, 196] width 17 height 17
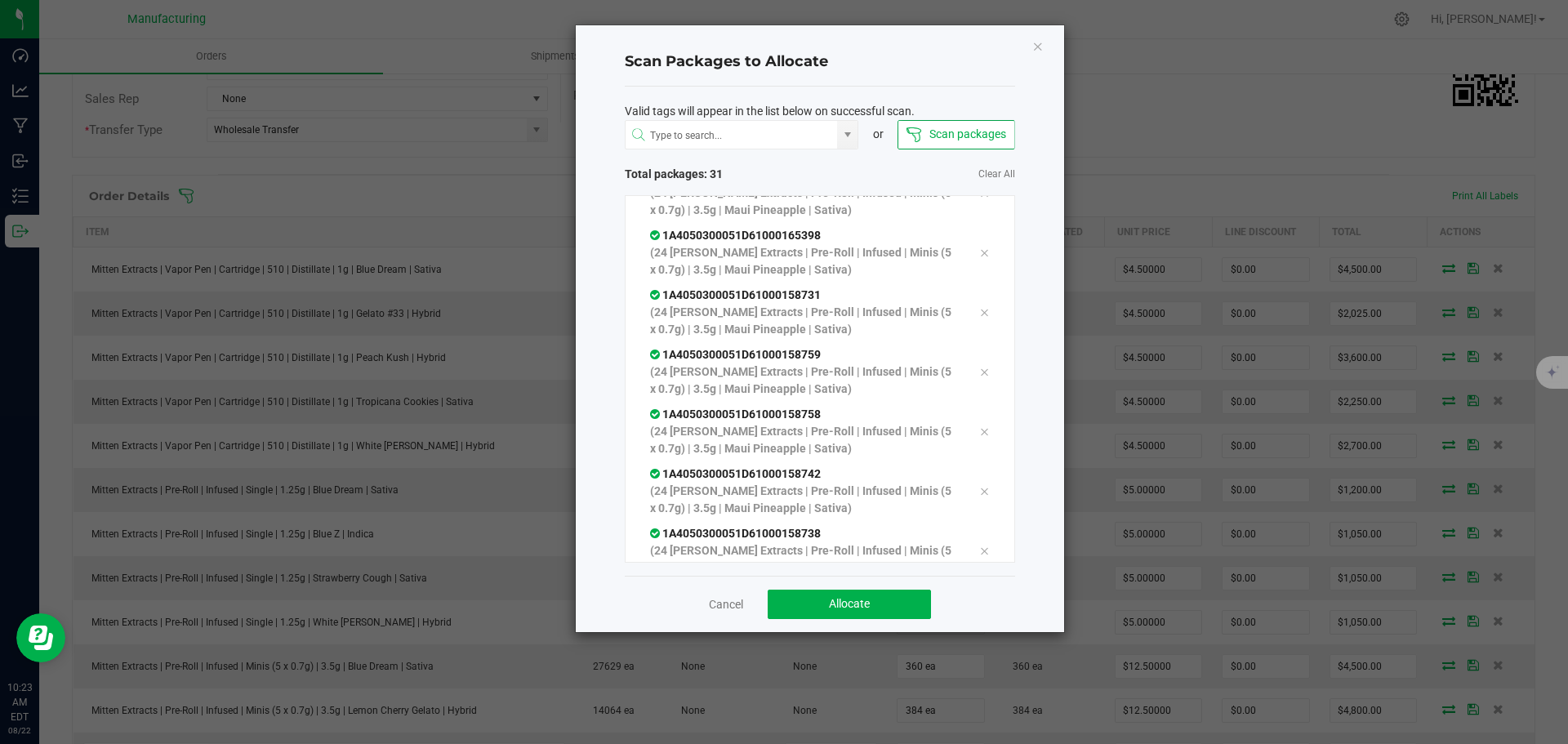
scroll to position [1524, 0]
click at [842, 599] on span "Allocate" at bounding box center [849, 604] width 41 height 13
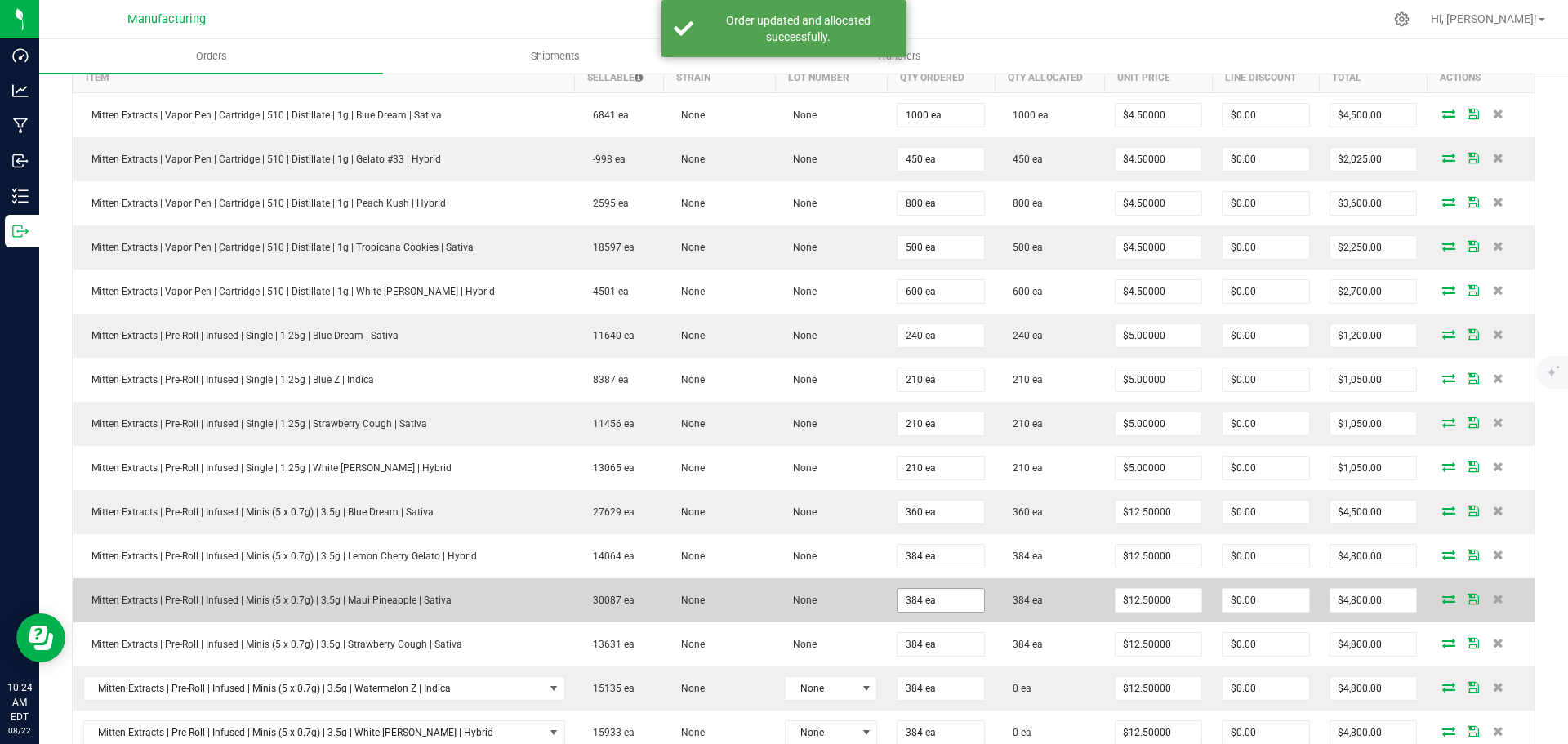
scroll to position [326, 0]
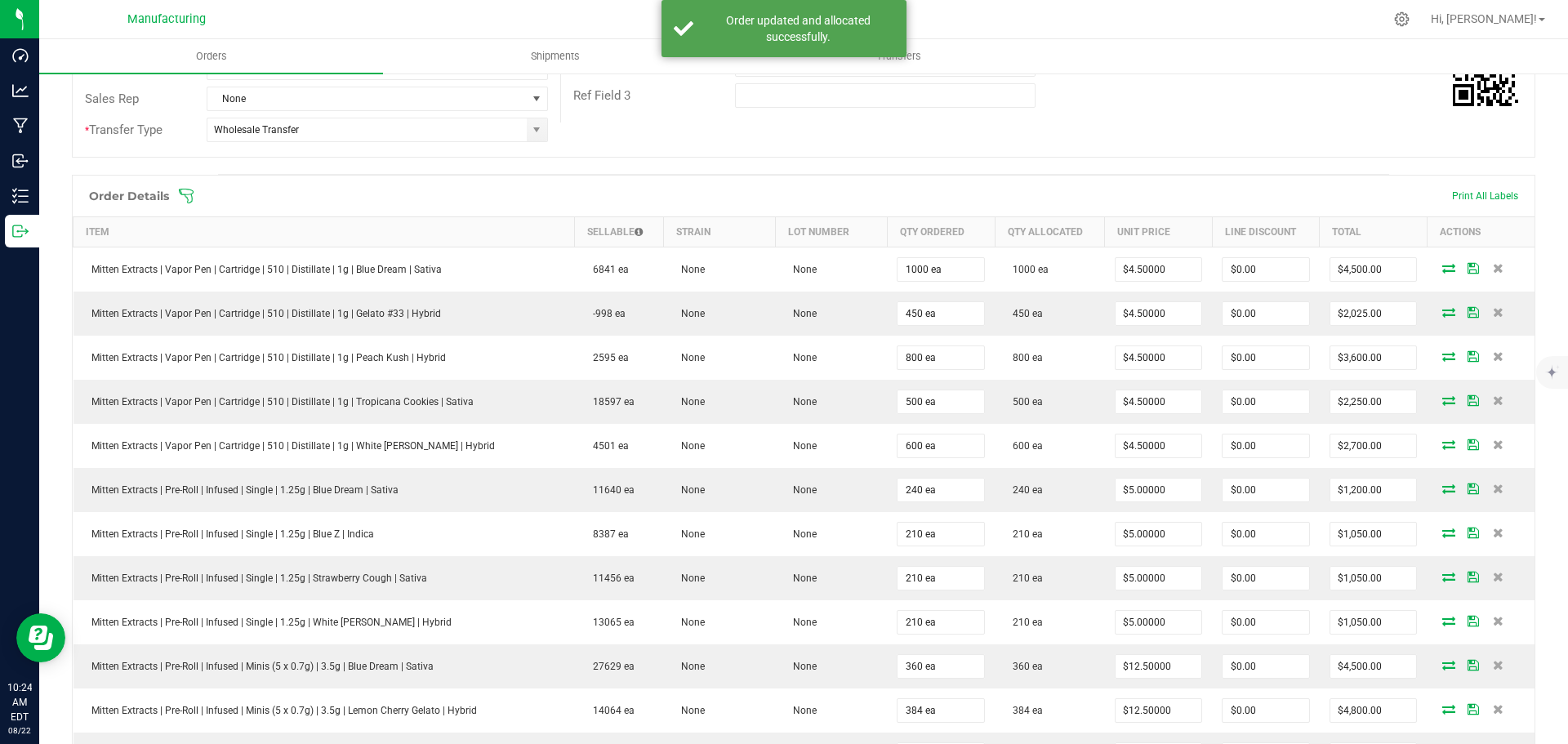
click at [190, 196] on icon at bounding box center [186, 196] width 17 height 17
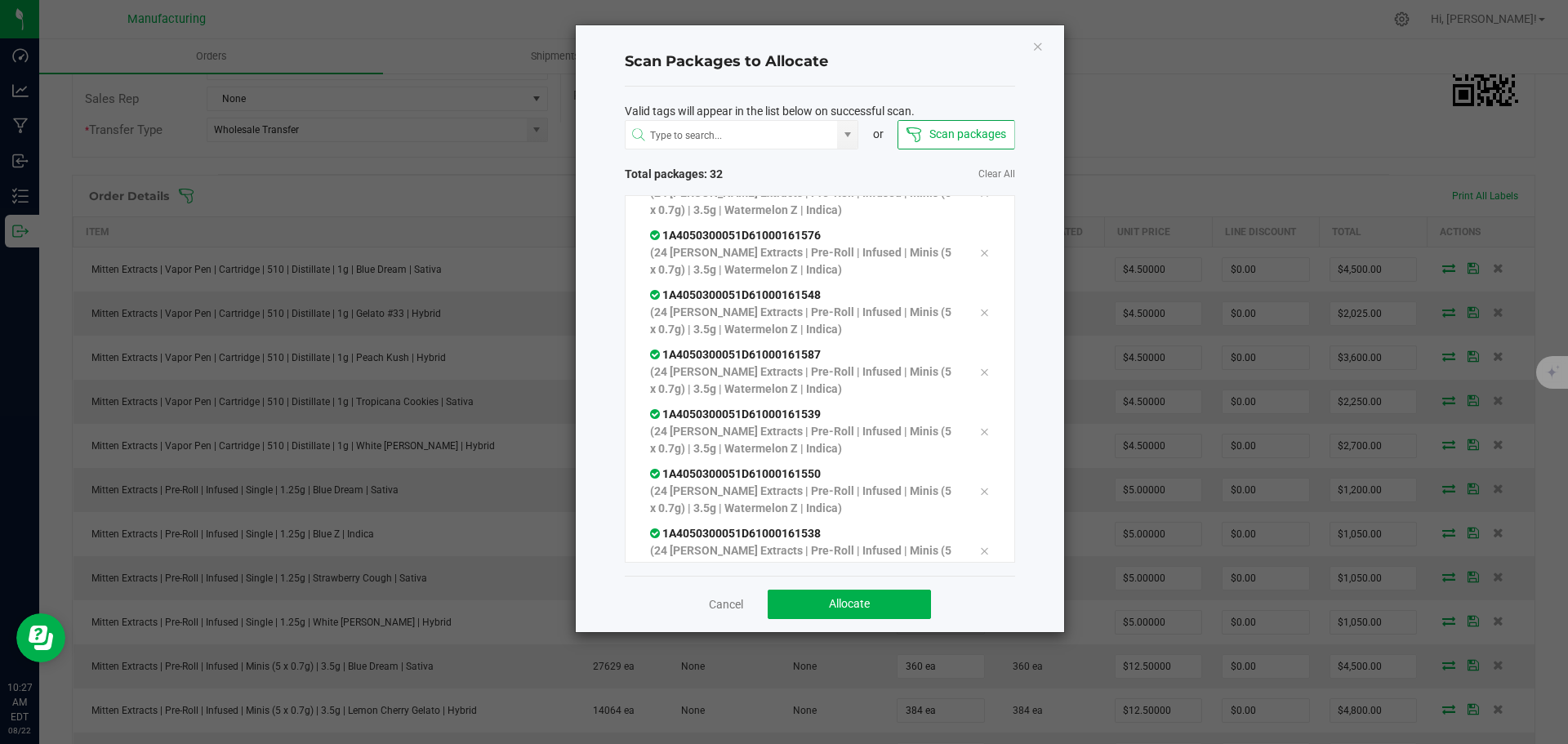
scroll to position [1524, 0]
click at [880, 607] on button "Allocate" at bounding box center [849, 604] width 163 height 29
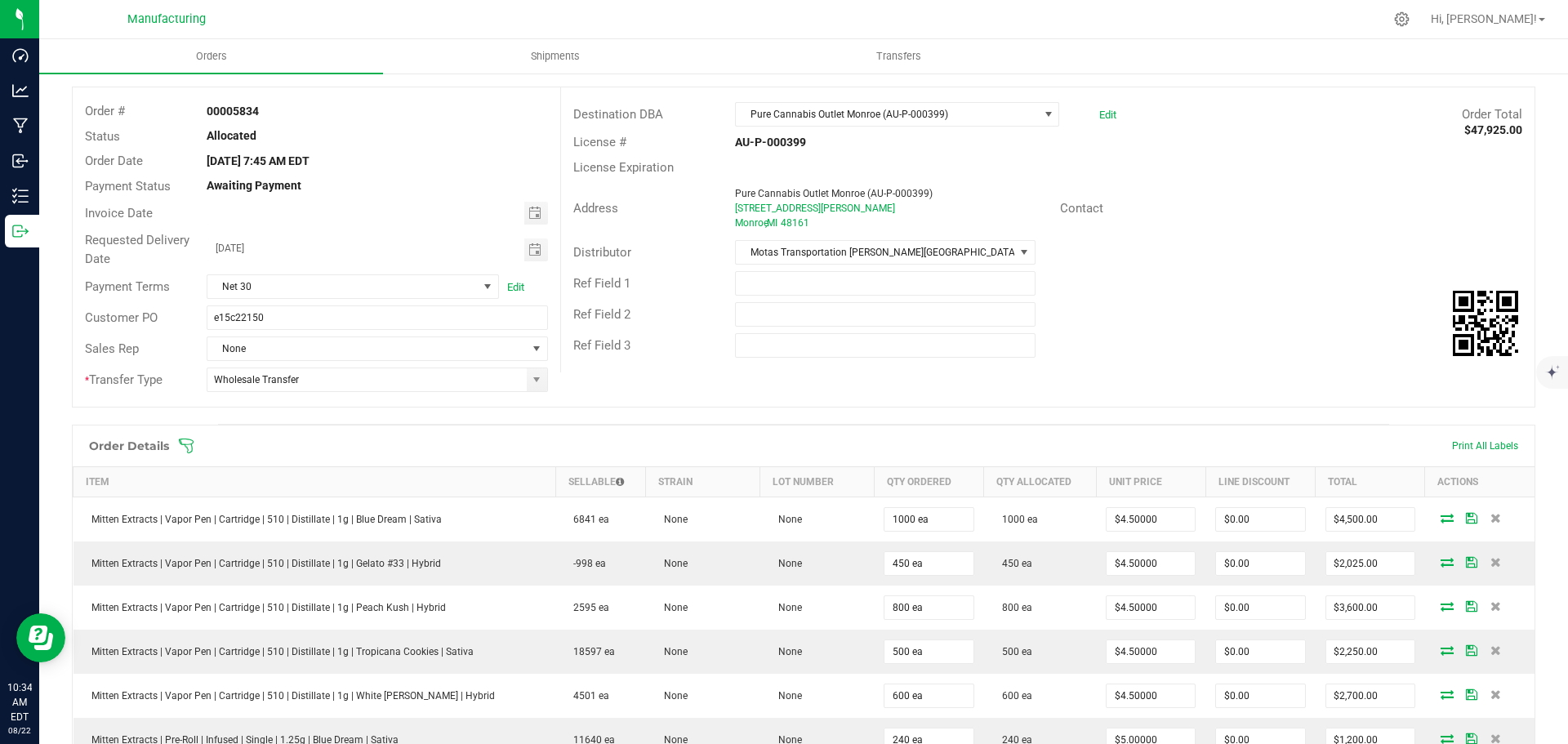
scroll to position [0, 0]
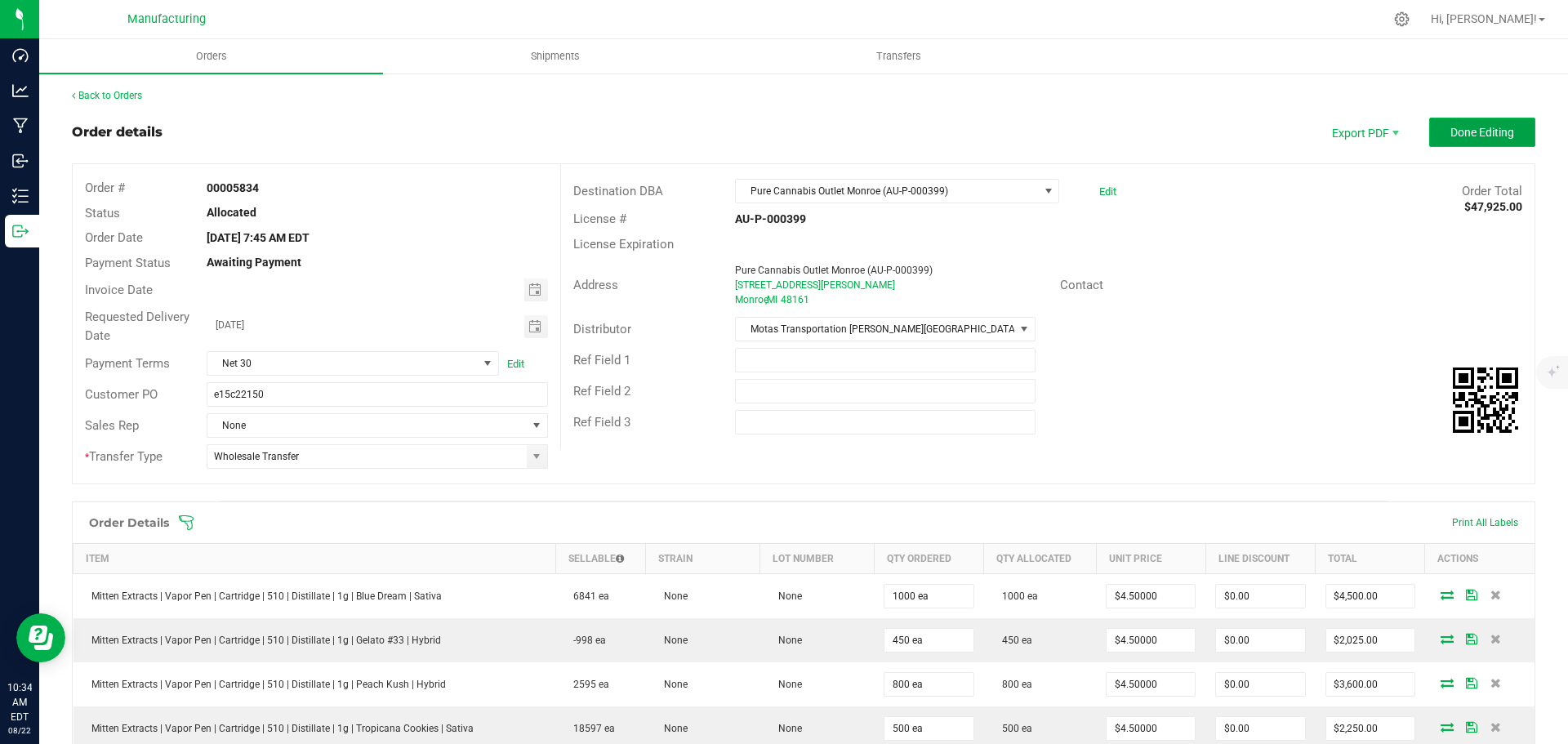
click at [1456, 138] on span "Done Editing" at bounding box center [1482, 133] width 64 height 13
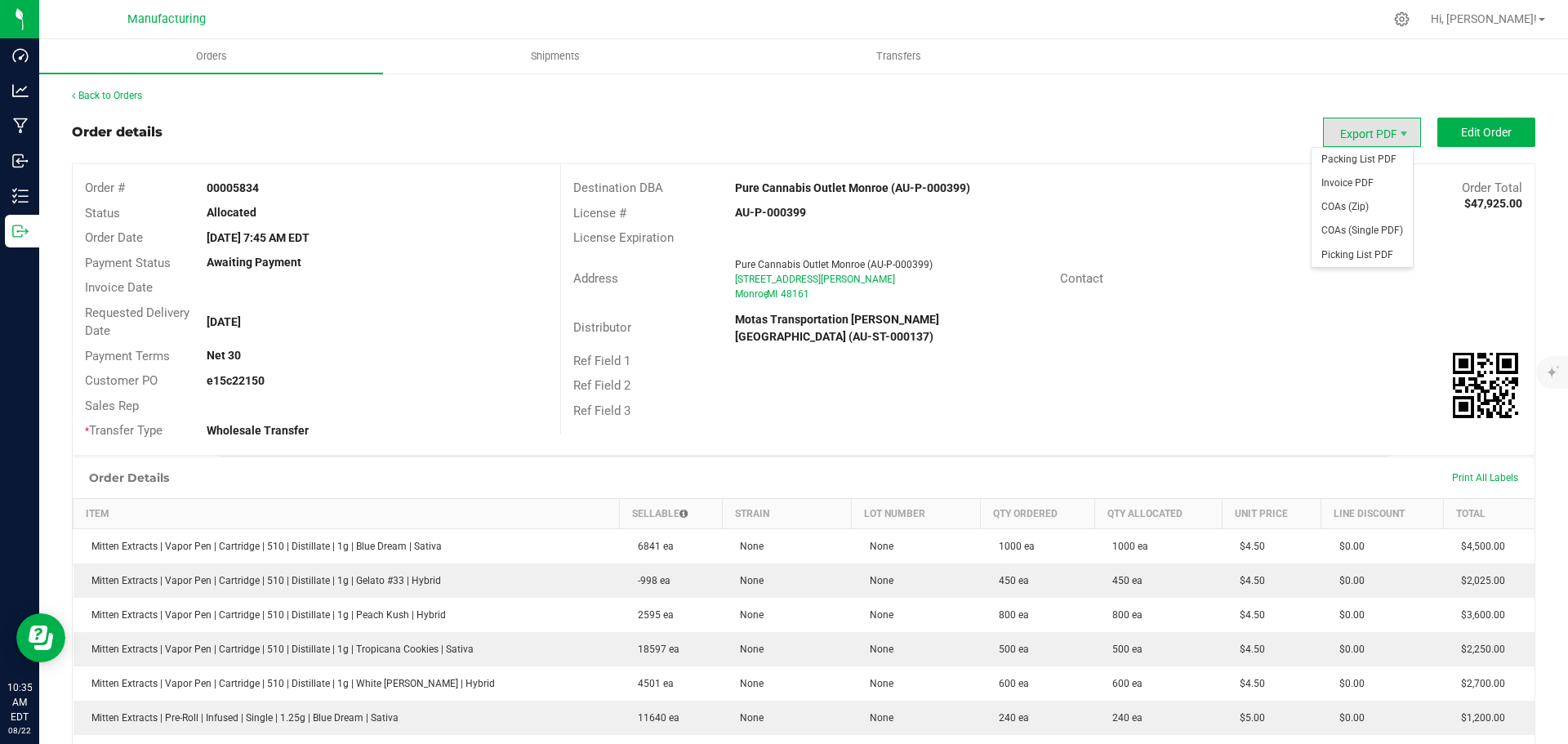
click at [1348, 126] on span "Export PDF" at bounding box center [1372, 132] width 98 height 29
click at [1346, 162] on span "Packing List PDF" at bounding box center [1362, 159] width 101 height 24
click at [119, 93] on link "Back to Orders" at bounding box center [107, 95] width 70 height 12
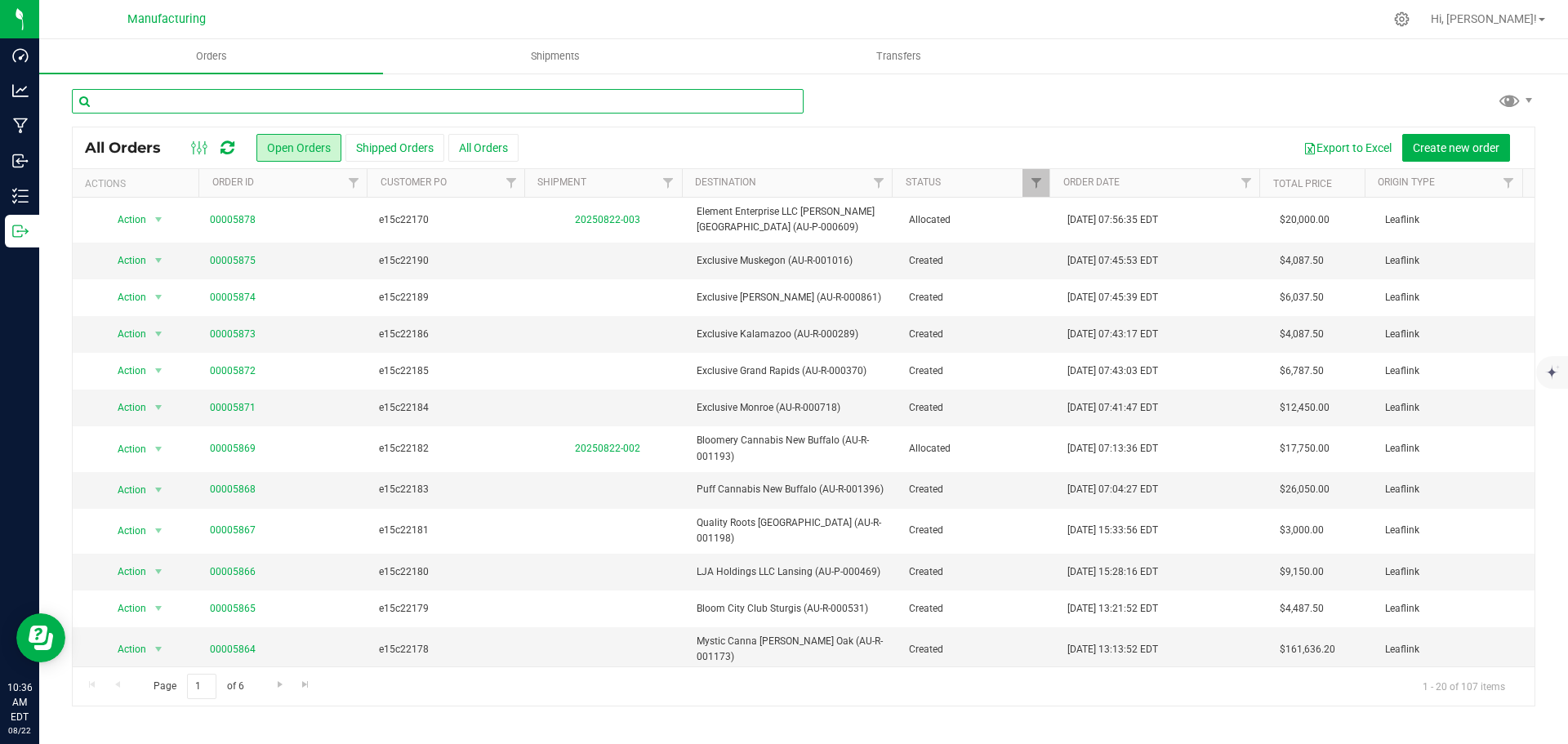
click at [303, 100] on input "text" at bounding box center [437, 101] width 731 height 25
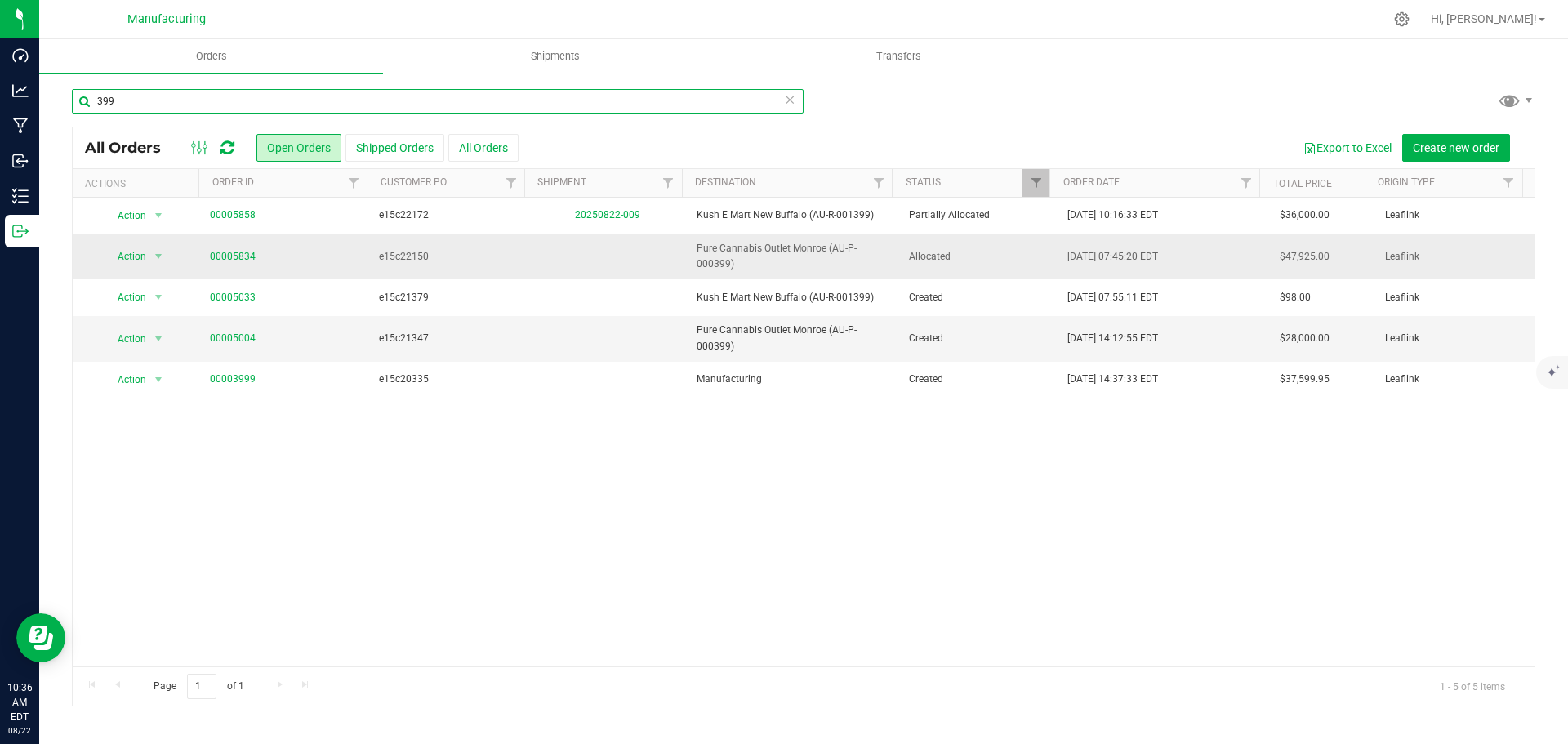
type input "399"
click at [981, 258] on span "Allocated" at bounding box center [978, 257] width 140 height 16
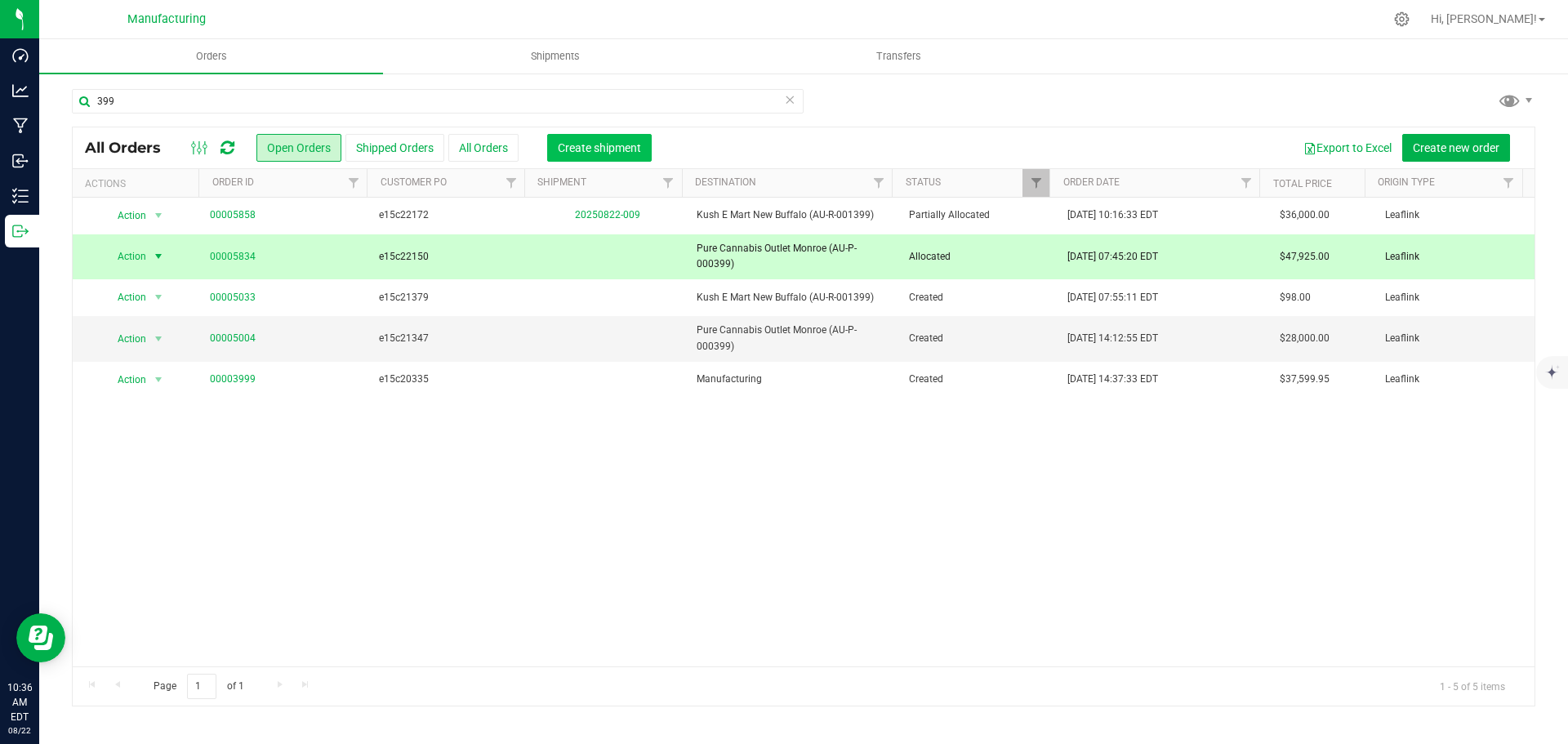
click at [633, 148] on span "Create shipment" at bounding box center [599, 148] width 84 height 13
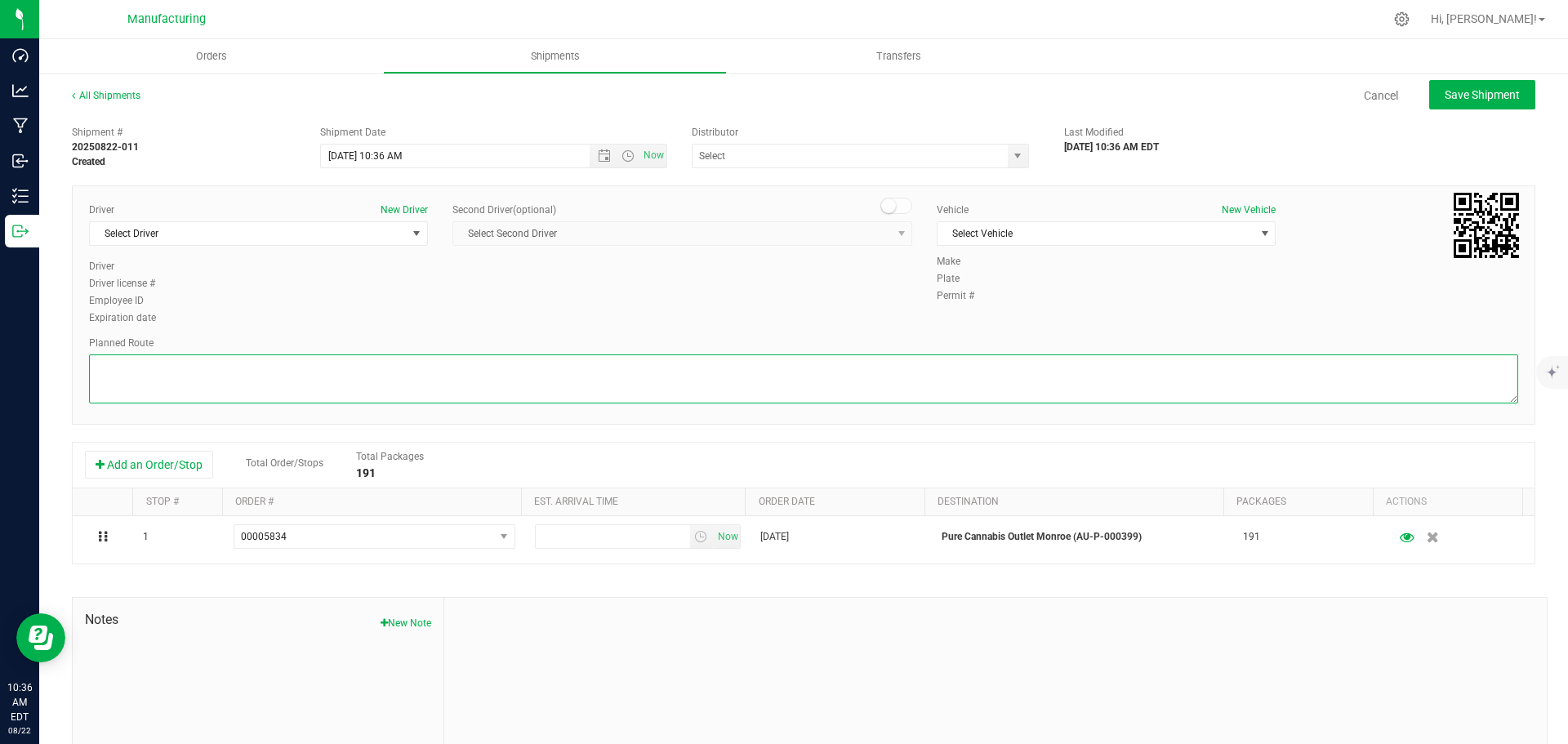
click at [1099, 393] on textarea at bounding box center [803, 379] width 1429 height 49
paste textarea "Mitten Distro Dimondale To Motas -- Head south 246 ft -- Turn right 325 ft -- T…"
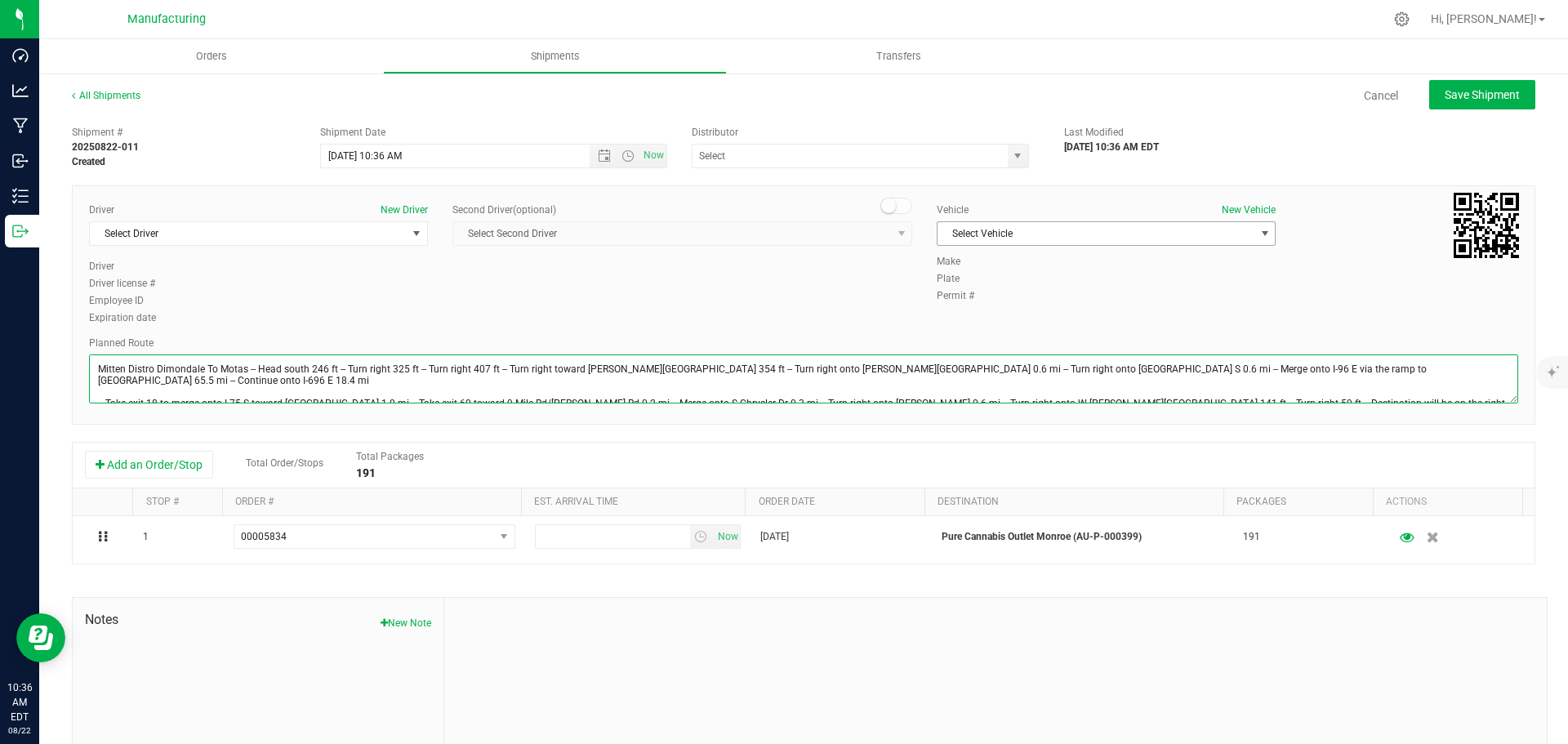
type textarea "Mitten Distro Dimondale To Motas -- Head south 246 ft -- Turn right 325 ft -- T…"
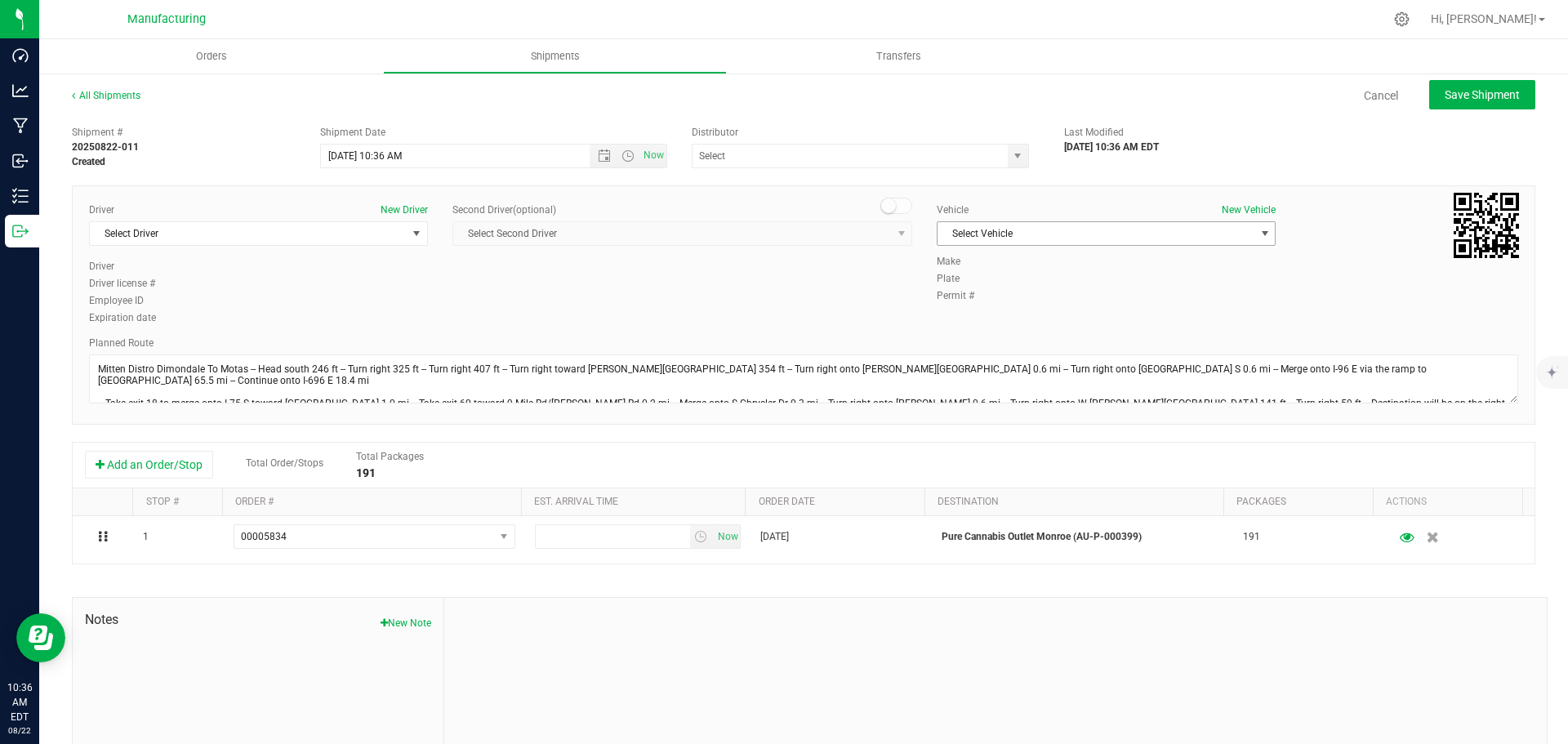
click at [1243, 245] on span "Select Vehicle" at bounding box center [1106, 234] width 339 height 25
click at [956, 299] on li "T3" at bounding box center [1098, 311] width 334 height 25
drag, startPoint x: 1014, startPoint y: 152, endPoint x: 992, endPoint y: 167, distance: 26.6
click at [1014, 152] on span "select" at bounding box center [1018, 156] width 13 height 13
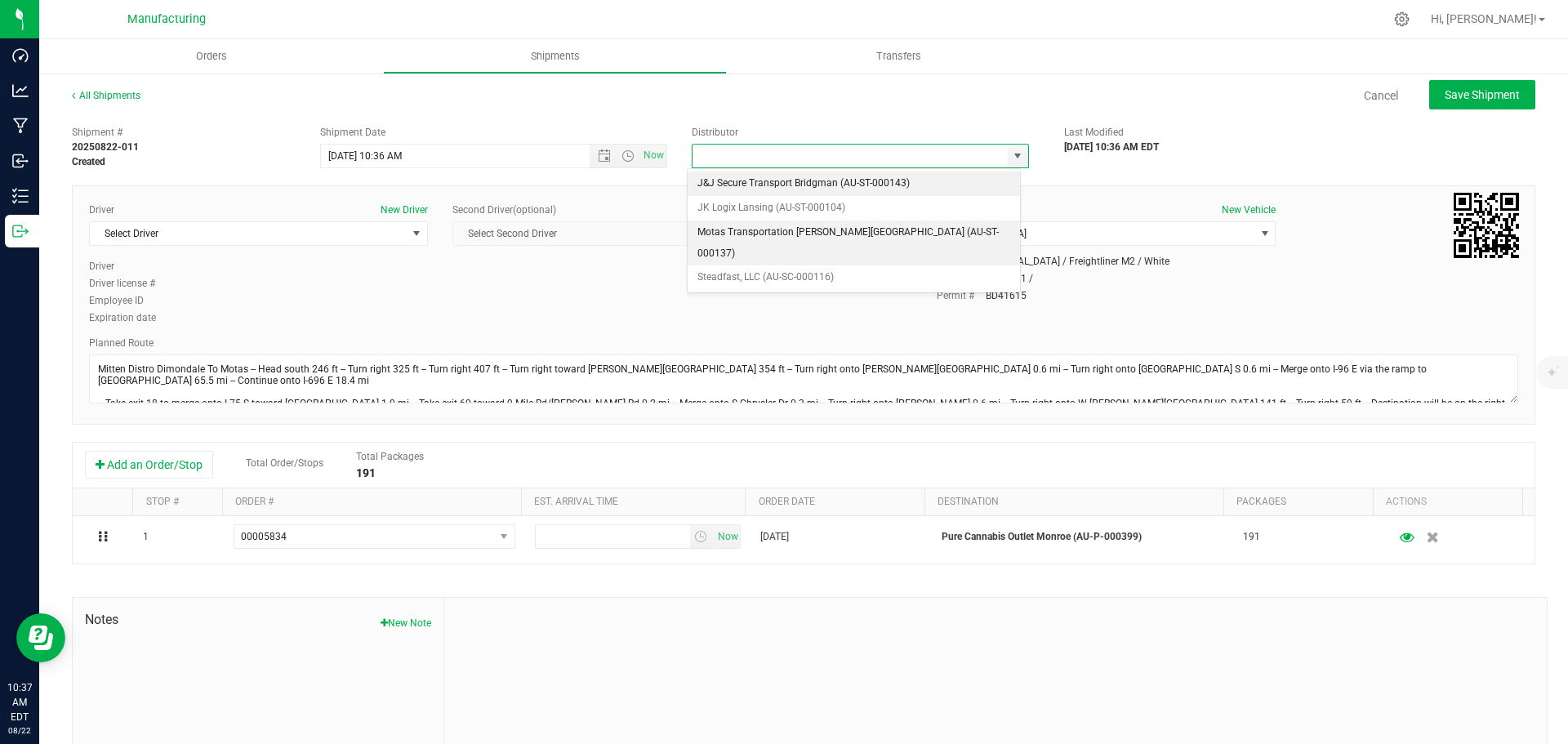
click at [721, 223] on li "Motas Transportation Hazel Park (AU-ST-000137)" at bounding box center [853, 243] width 332 height 45
type input "Motas Transportation Hazel Park (AU-ST-000137)"
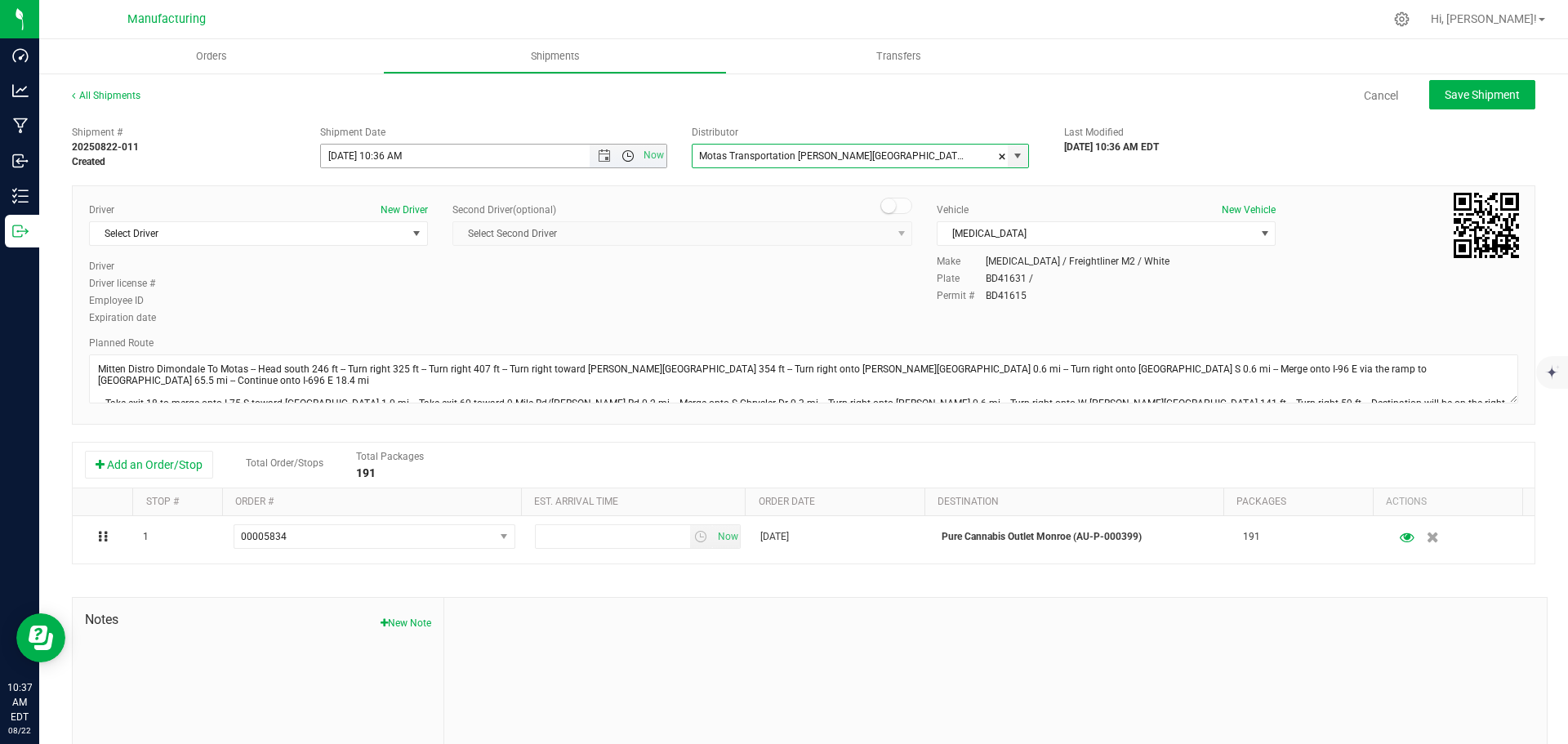
click at [623, 157] on span "Open the time view" at bounding box center [628, 156] width 13 height 13
click at [375, 258] on li "11:30 AM" at bounding box center [490, 258] width 341 height 22
click at [600, 158] on span "Open the date view" at bounding box center [605, 156] width 13 height 13
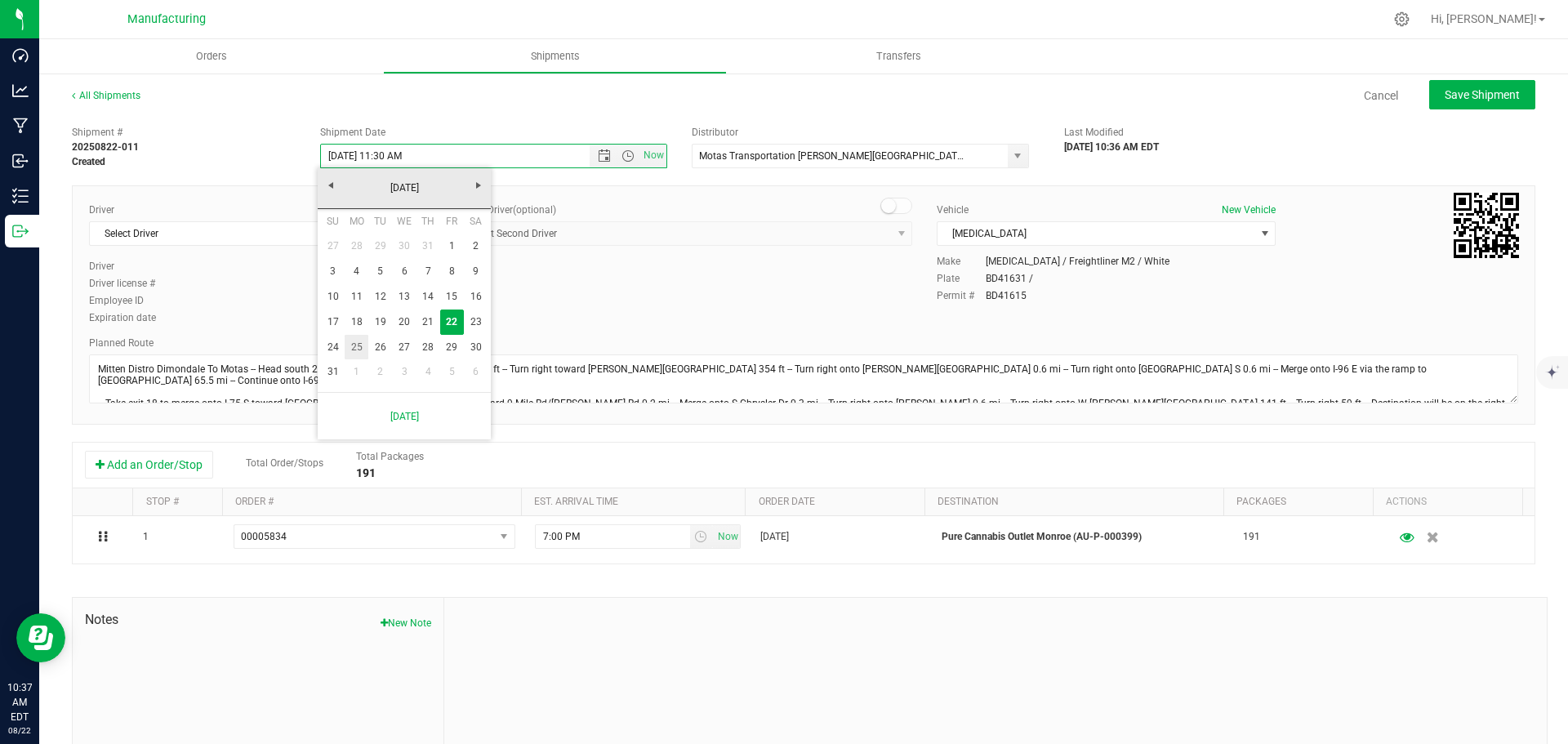
click at [359, 345] on link "25" at bounding box center [356, 347] width 24 height 26
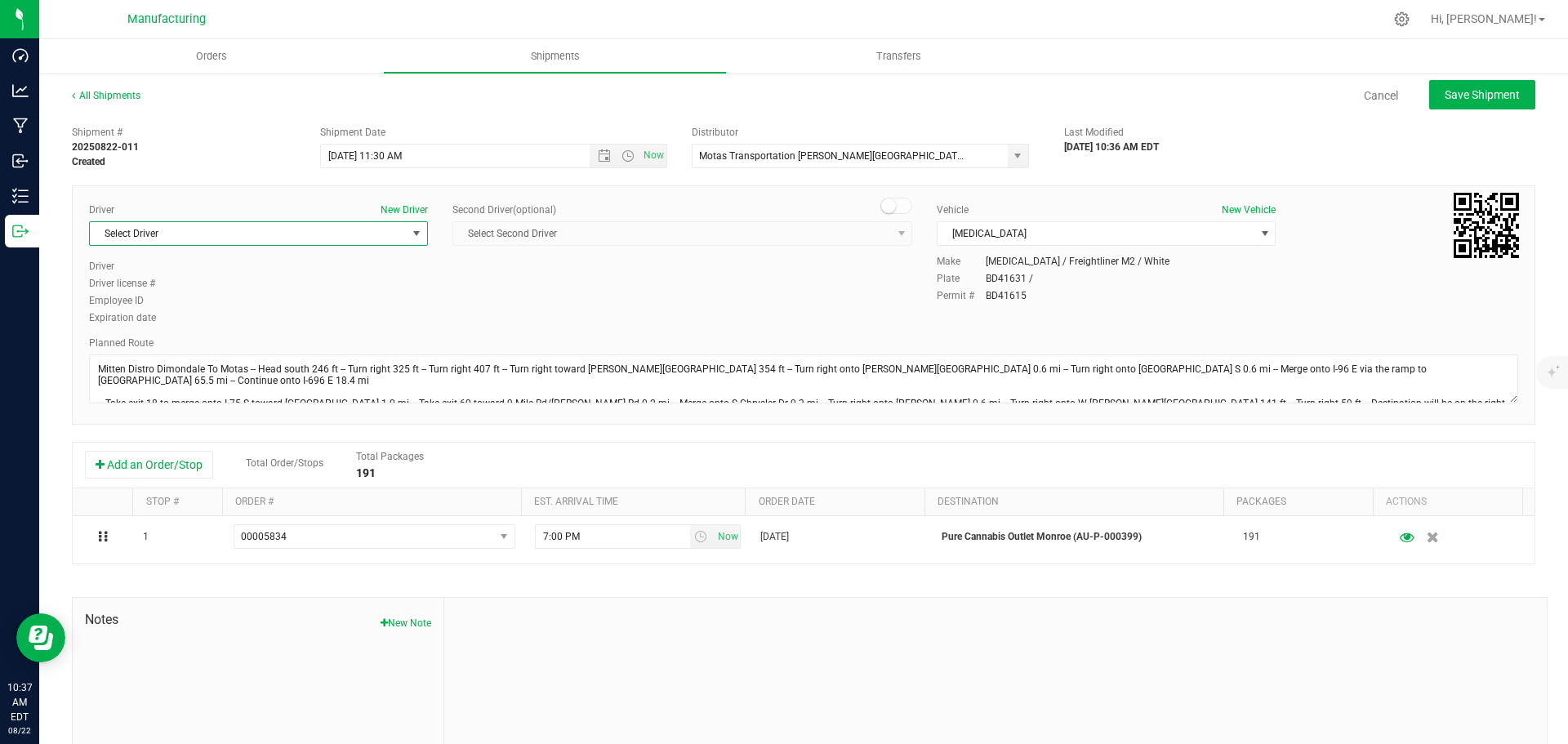
click at [210, 233] on span "Select Driver" at bounding box center [248, 234] width 317 height 23
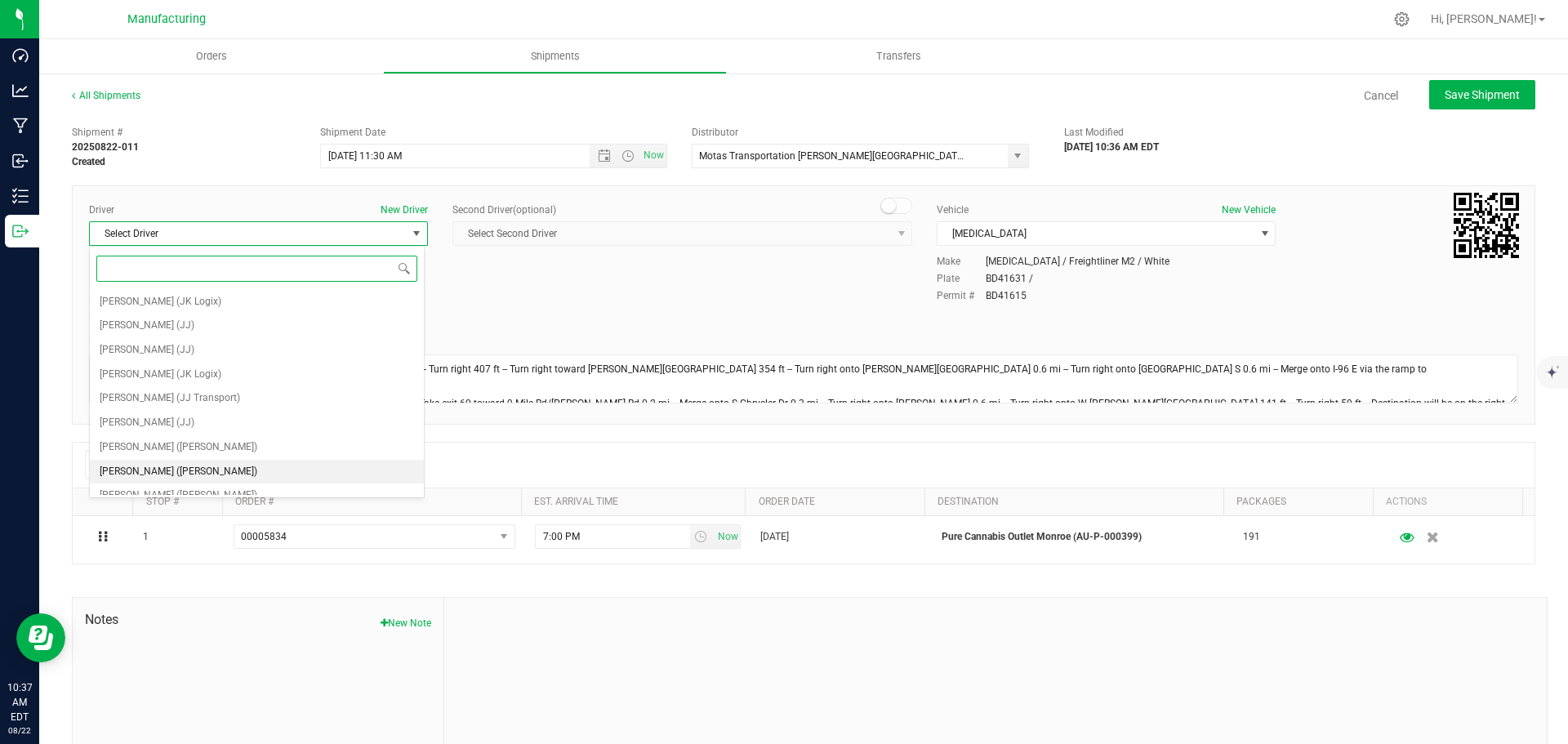
click at [141, 467] on span "Lloyd Neely (Motas)" at bounding box center [178, 472] width 157 height 22
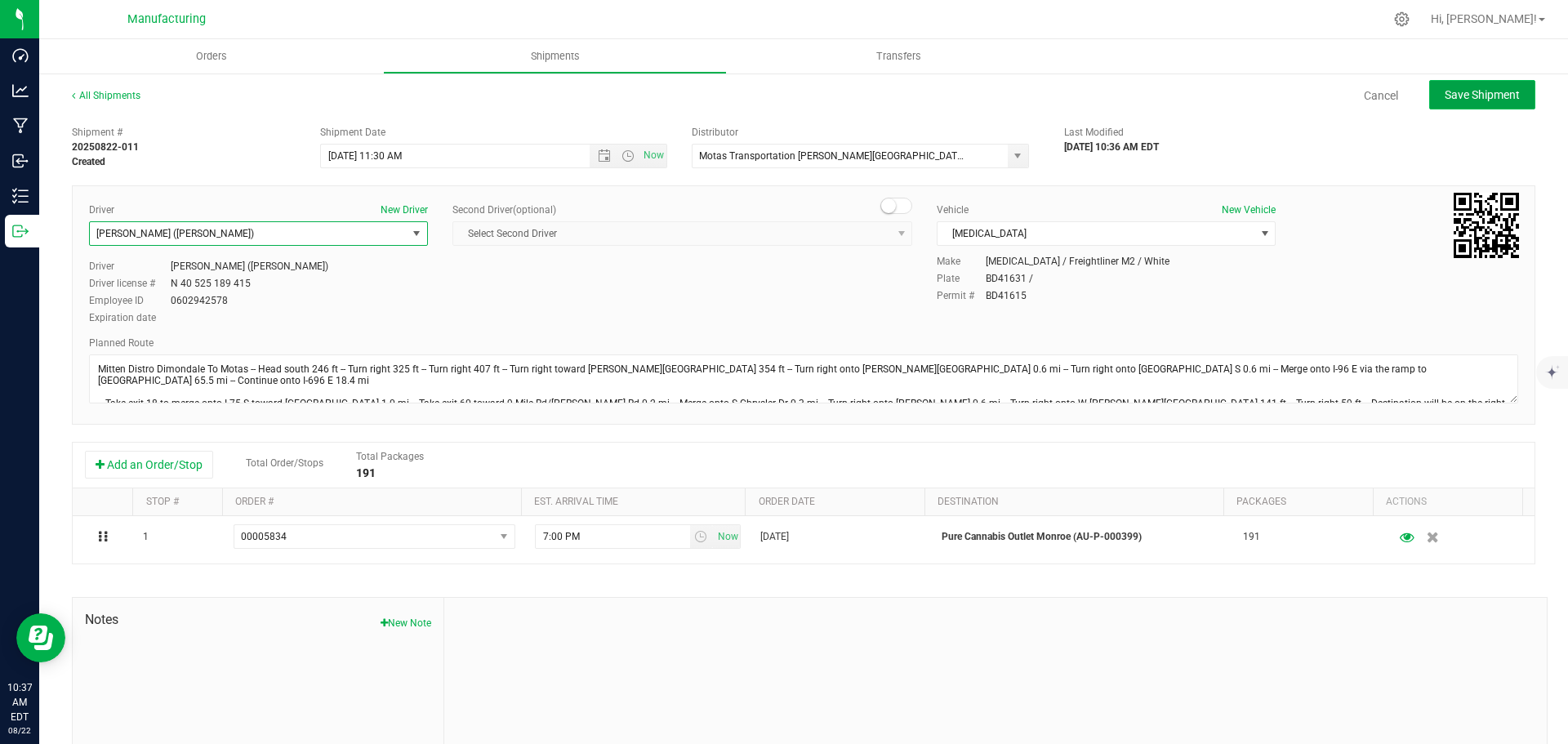
click at [1473, 99] on span "Save Shipment" at bounding box center [1482, 94] width 75 height 13
type input "8/25/2025 3:30 PM"
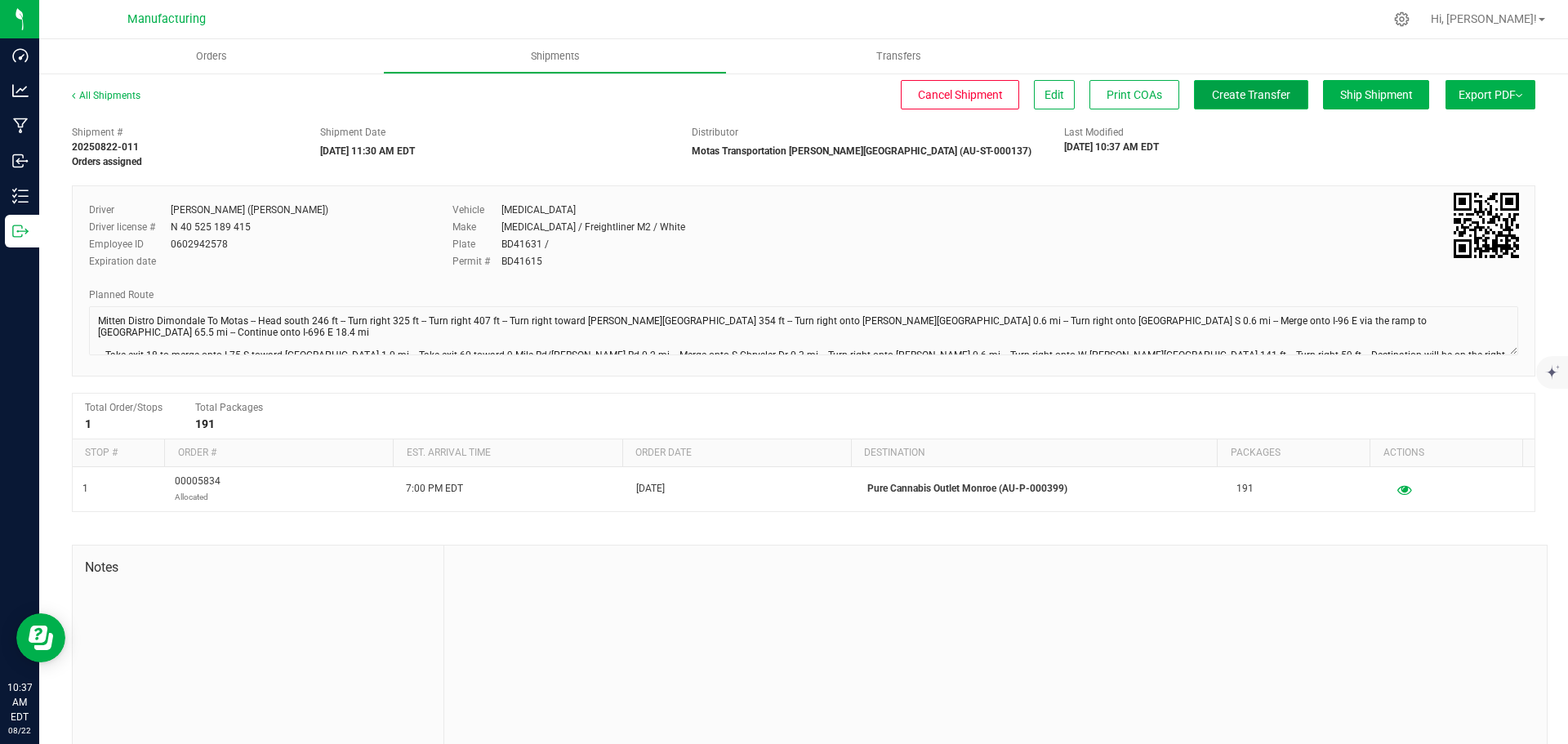
click at [1243, 96] on span "Create Transfer" at bounding box center [1251, 94] width 79 height 13
